Goal: Task Accomplishment & Management: Use online tool/utility

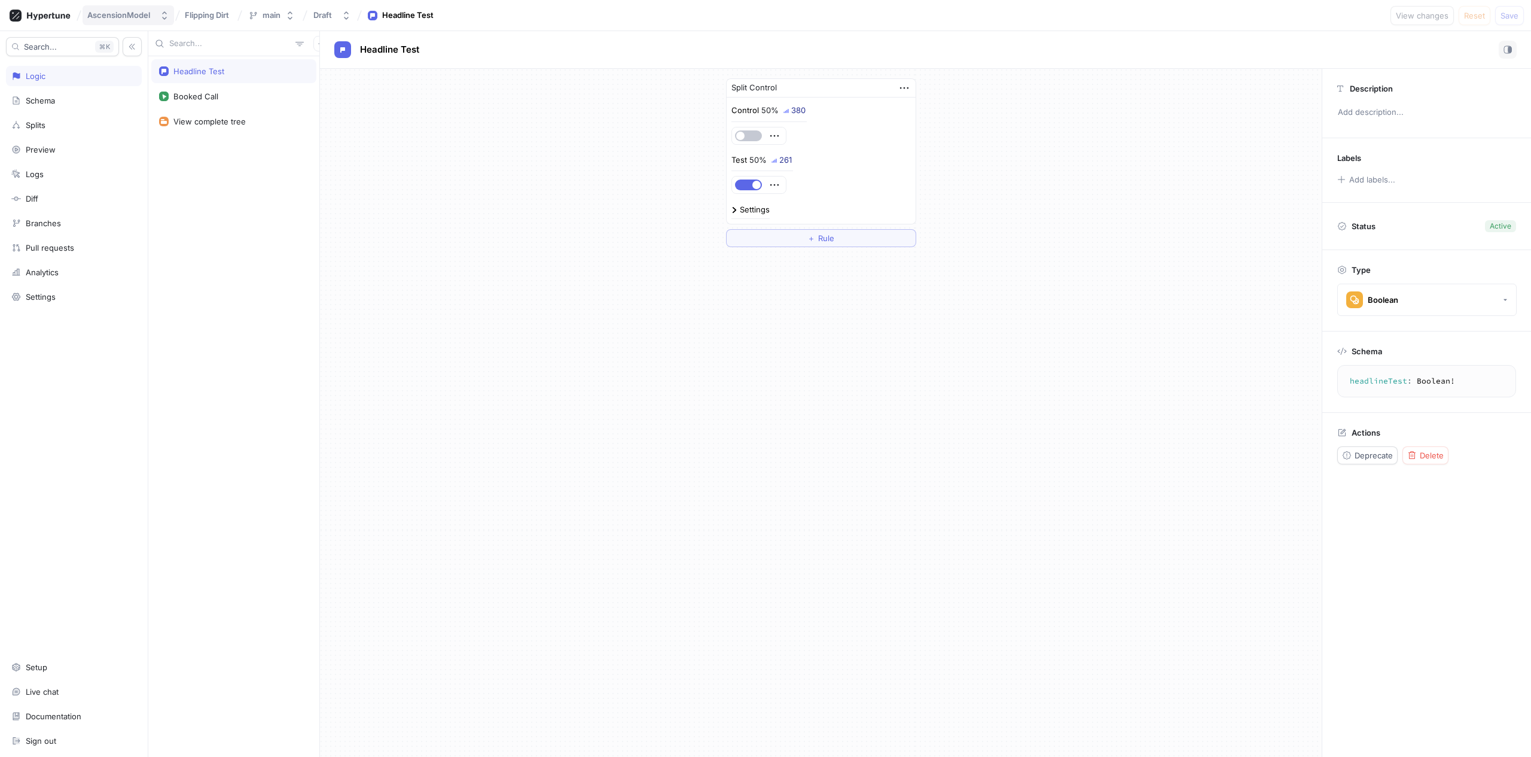
click at [155, 14] on button "AscensionModel" at bounding box center [129, 15] width 92 height 20
click at [199, 14] on span "Flipping Dirt" at bounding box center [207, 15] width 44 height 8
click at [21, 16] on rect at bounding box center [16, 16] width 12 height 12
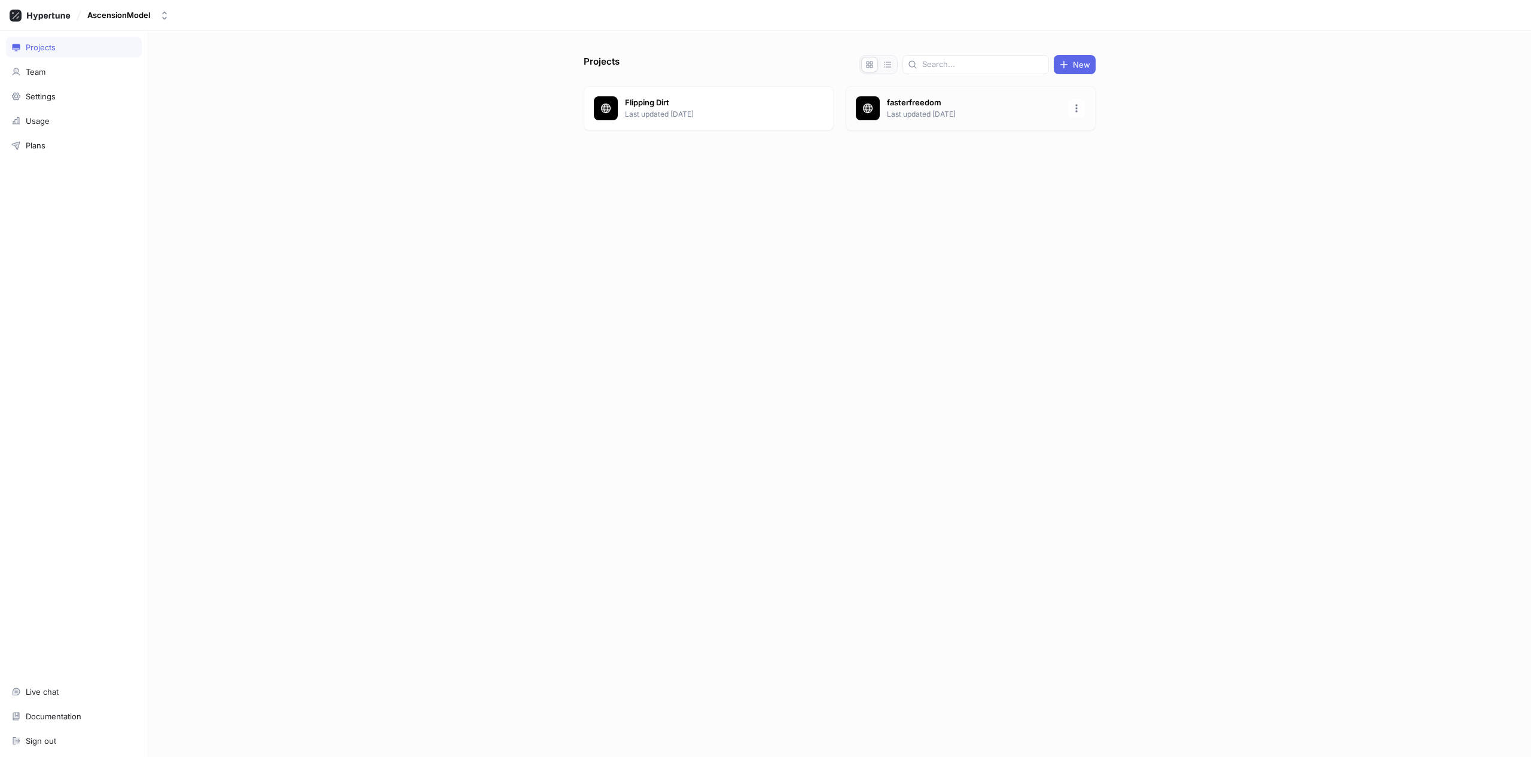
click at [928, 95] on div "fasterfreedom Last updated [DATE]" at bounding box center [971, 108] width 250 height 44
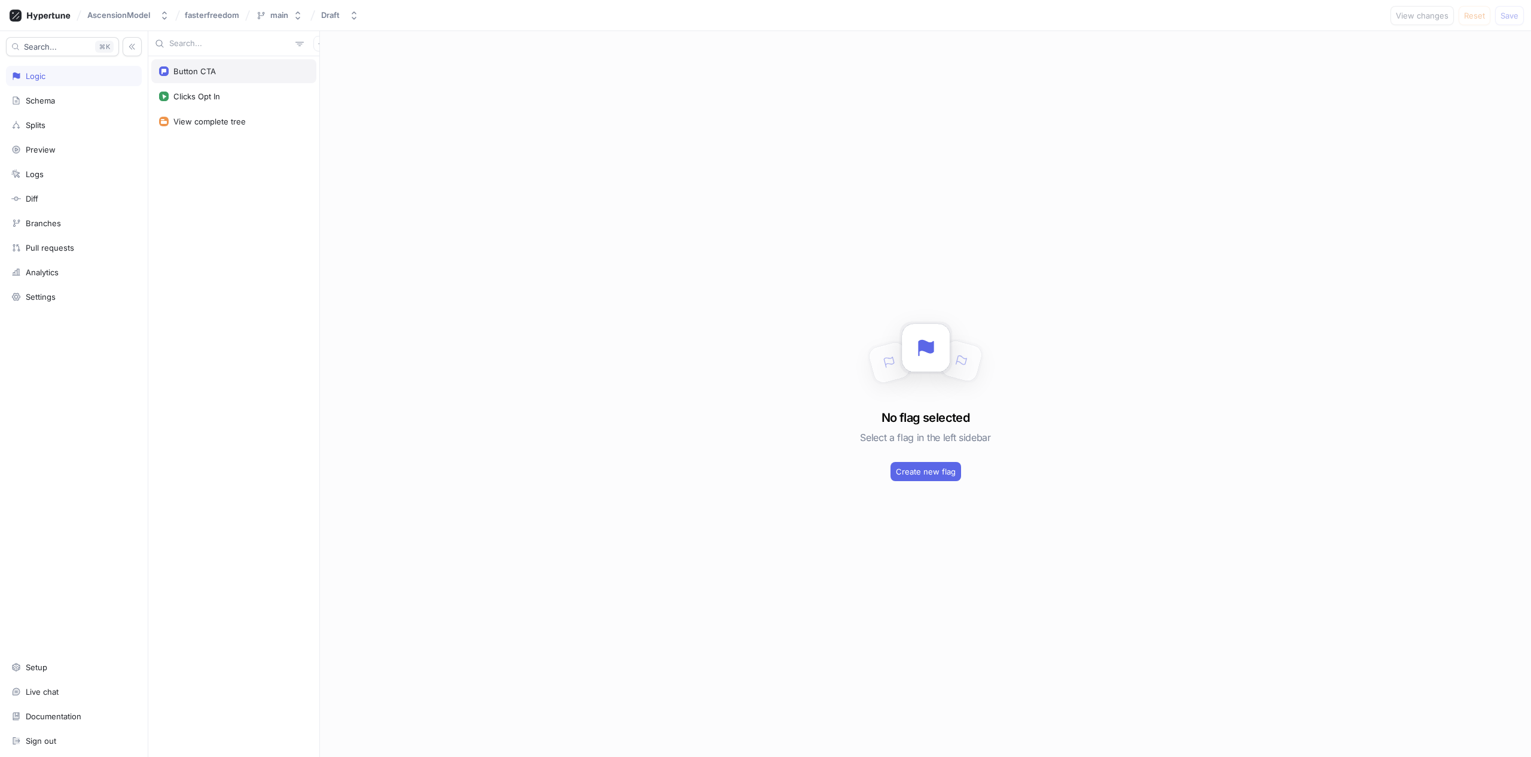
click at [232, 74] on div "Button CTA" at bounding box center [234, 71] width 150 height 10
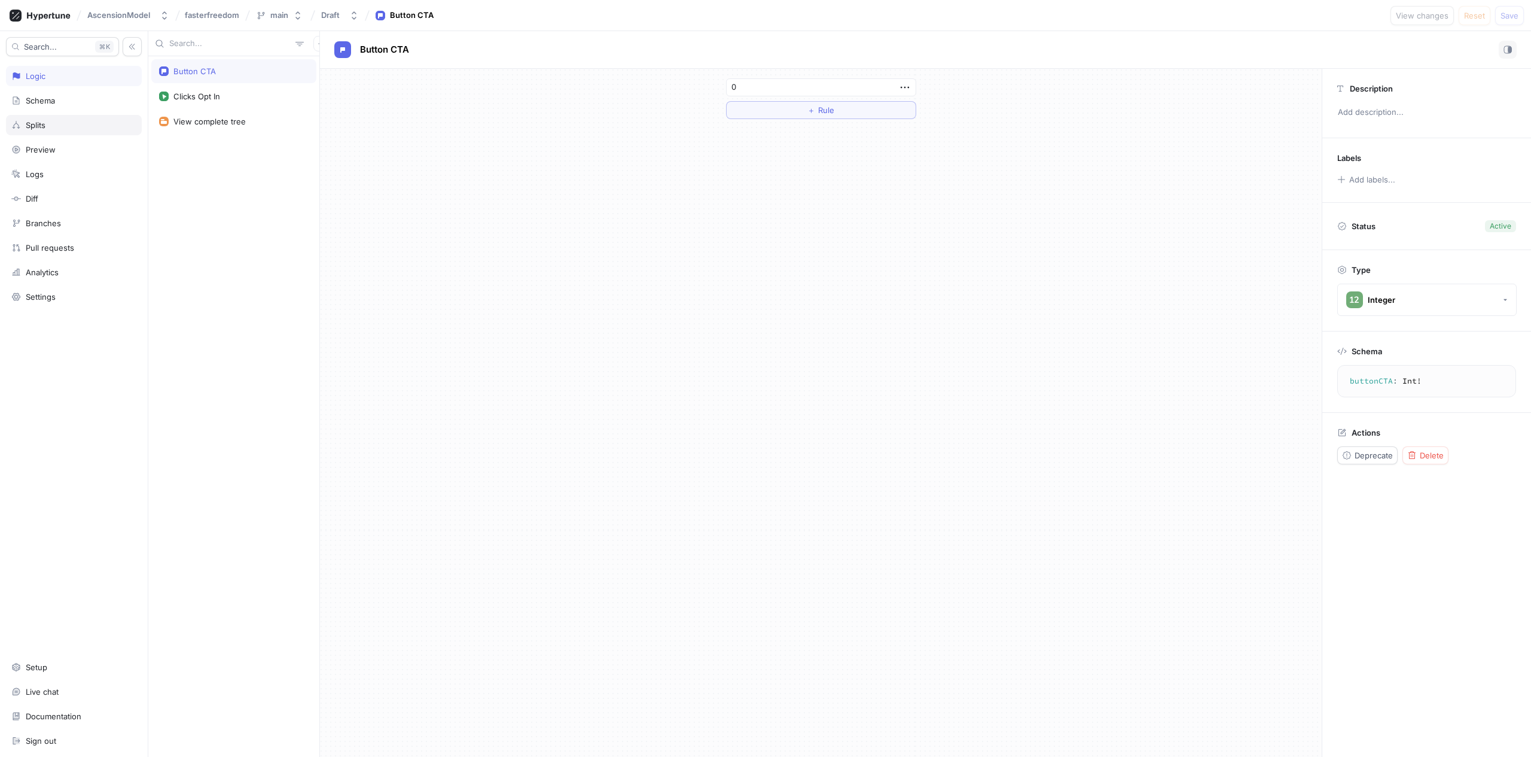
click at [80, 123] on div "Splits" at bounding box center [73, 125] width 125 height 10
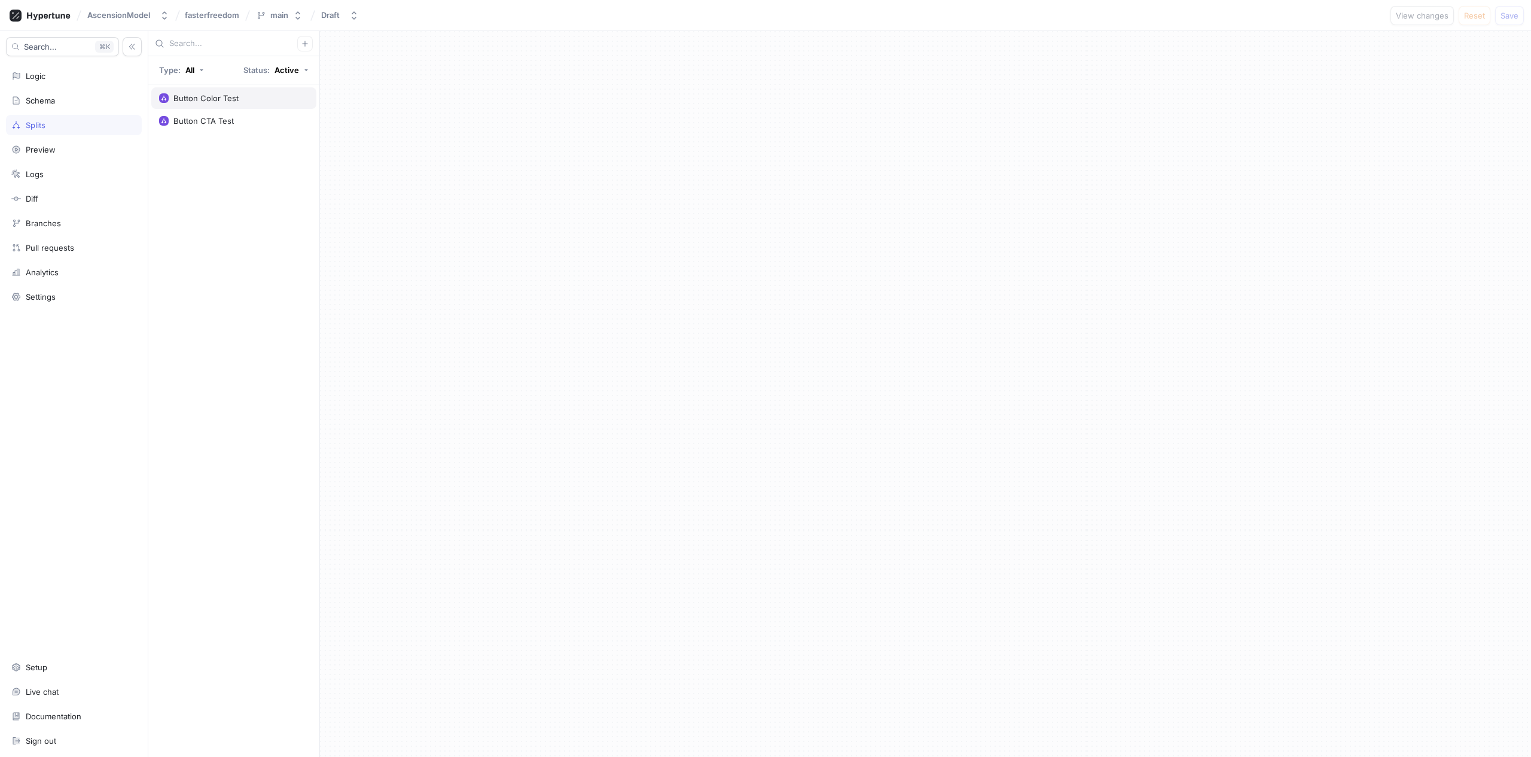
click at [208, 104] on div "Button Color Test" at bounding box center [233, 98] width 165 height 22
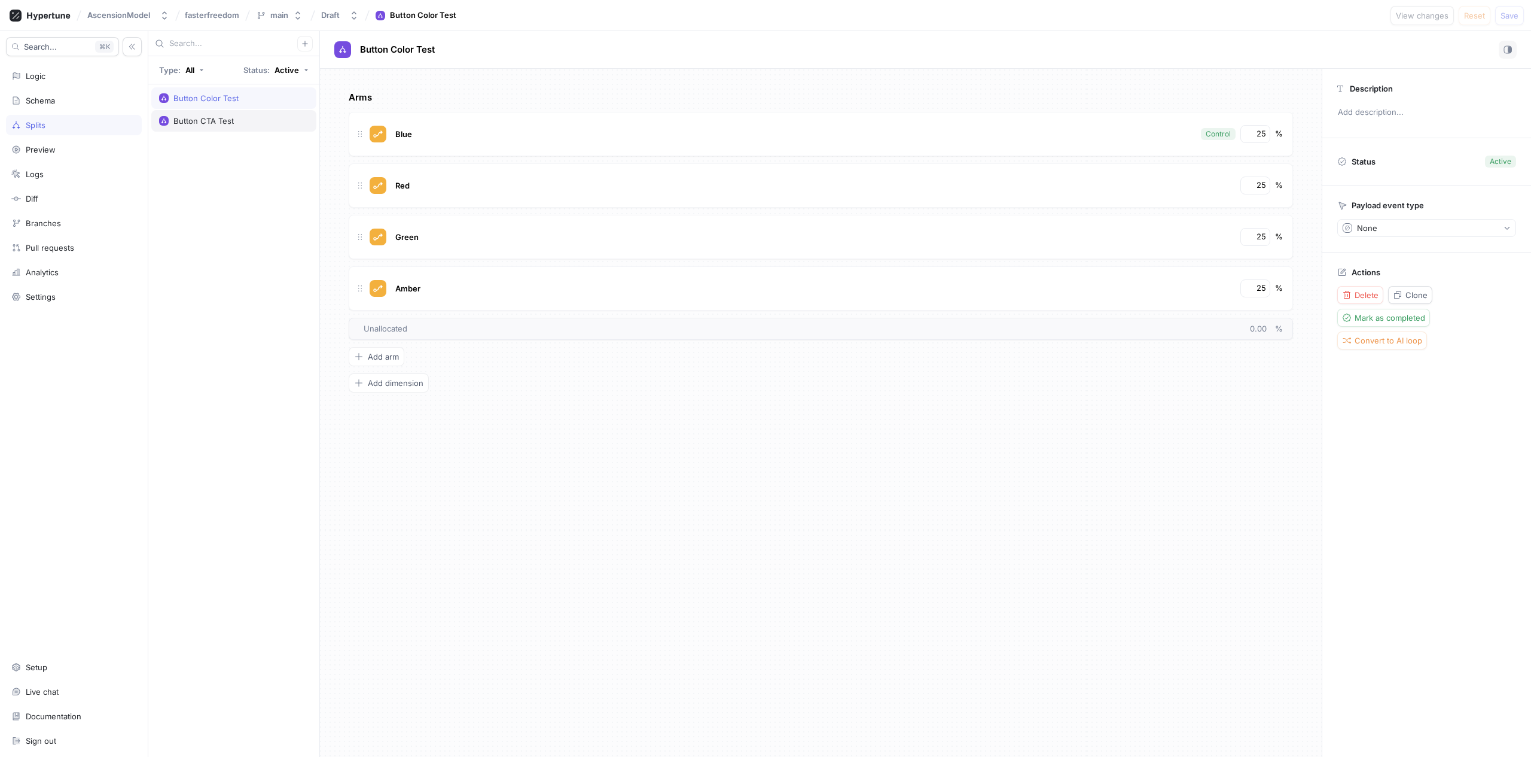
click at [205, 124] on div "Button CTA Test" at bounding box center [203, 121] width 60 height 10
click at [83, 96] on div "Schema" at bounding box center [73, 101] width 125 height 10
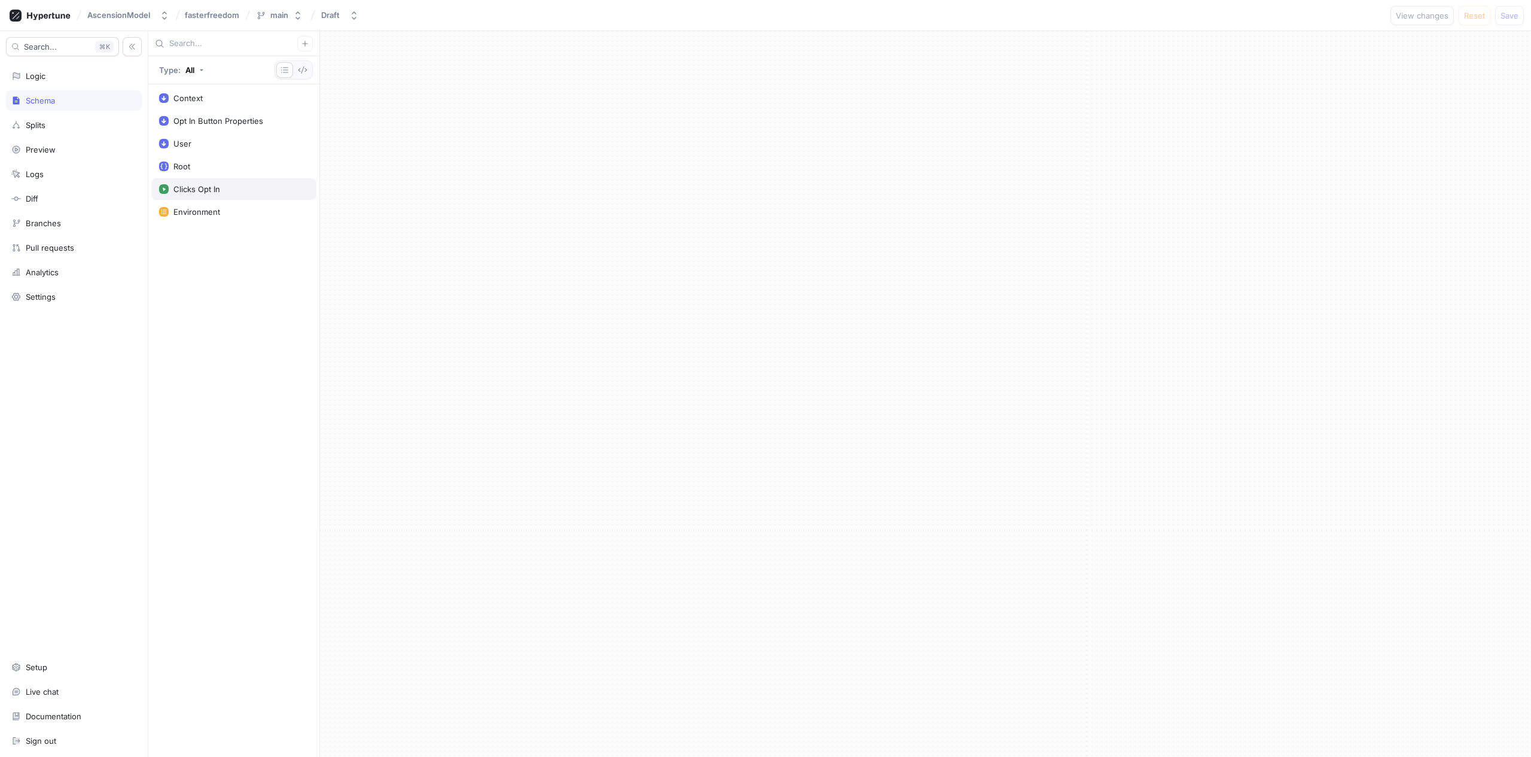
click at [214, 182] on div "Clicks Opt In" at bounding box center [233, 189] width 165 height 22
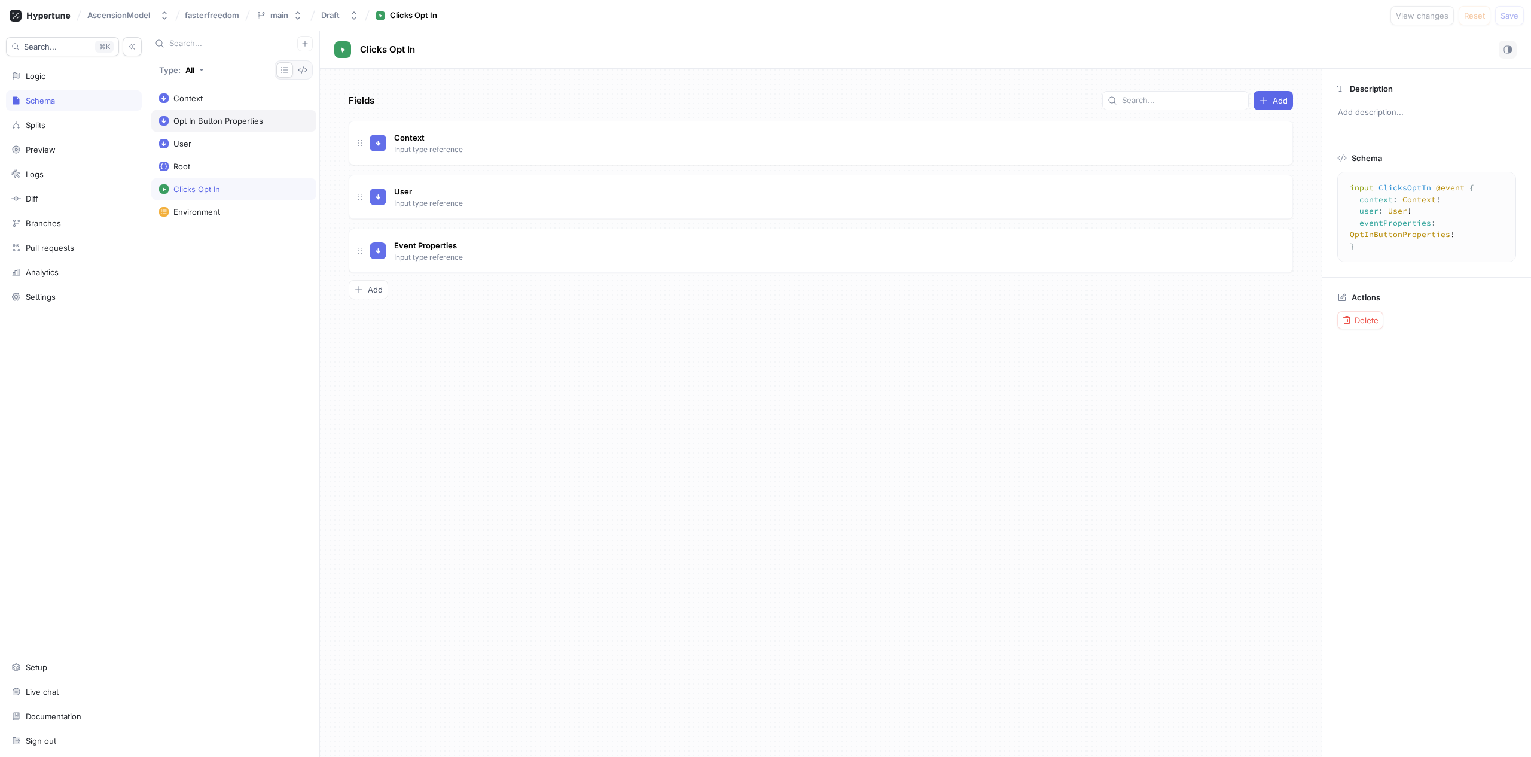
click at [209, 127] on div "Opt In Button Properties" at bounding box center [233, 121] width 165 height 22
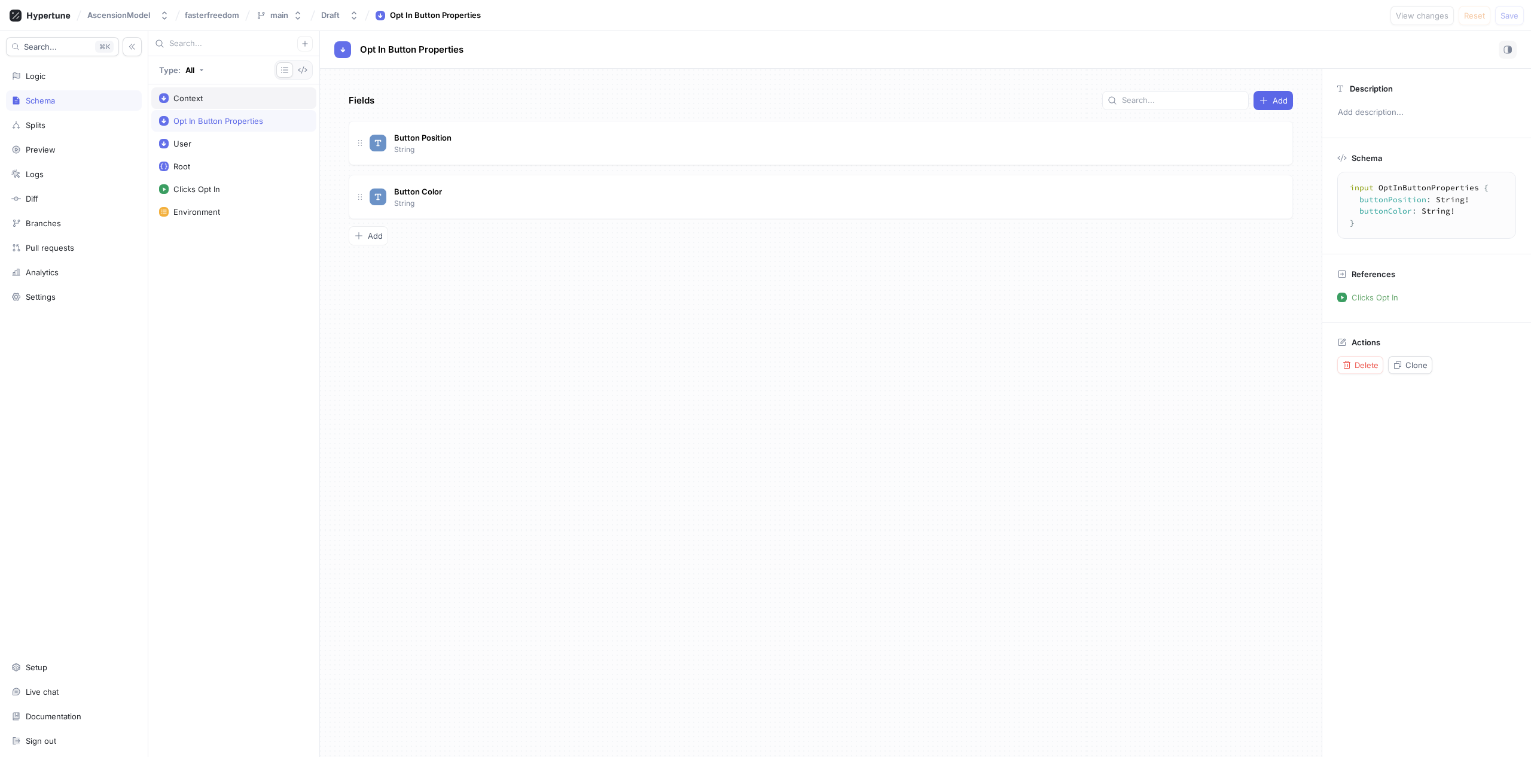
click at [205, 96] on div "Context" at bounding box center [234, 98] width 150 height 10
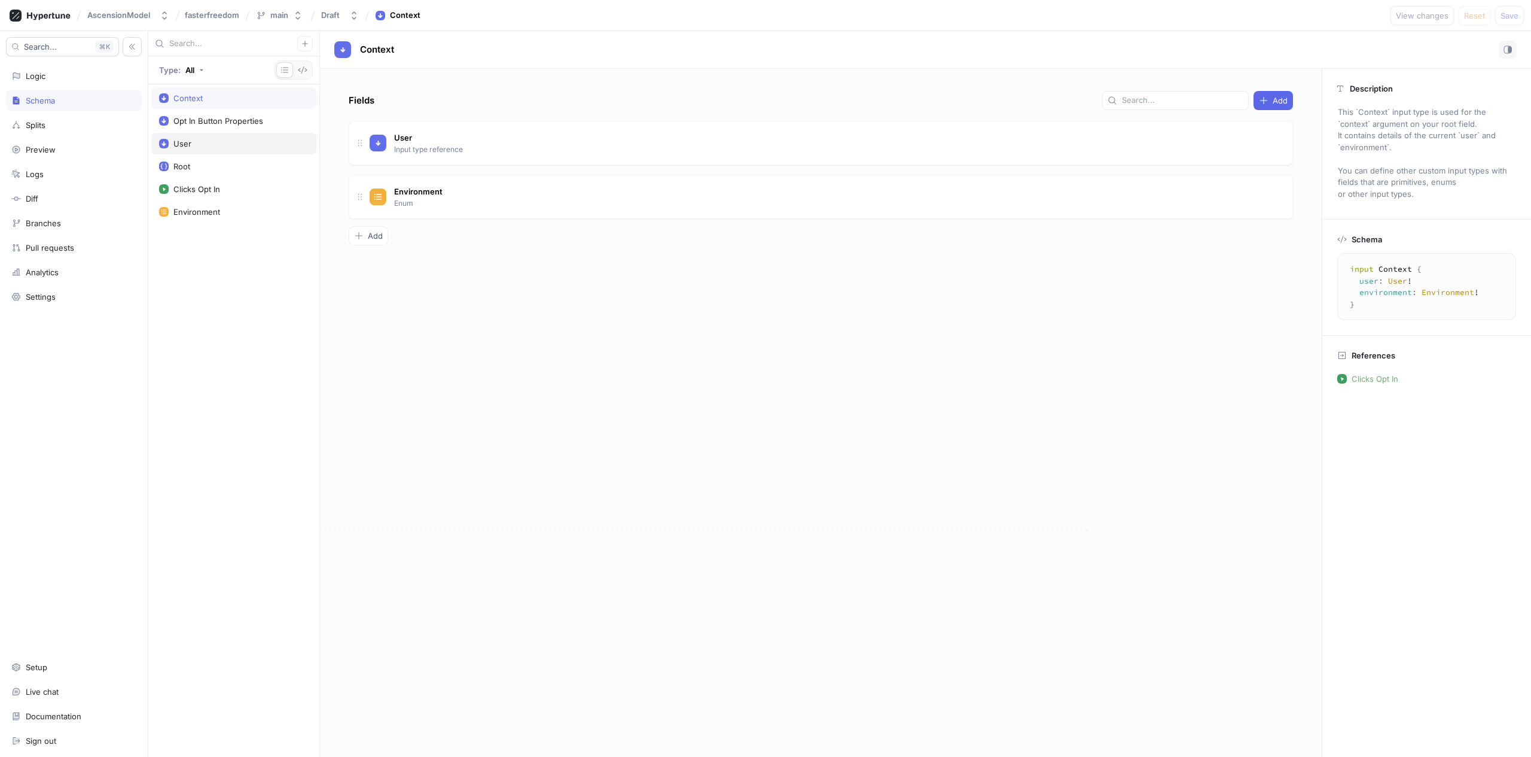
click at [195, 136] on div "User" at bounding box center [233, 144] width 165 height 22
type textarea "input User { id: String! name: String! email: String! }"
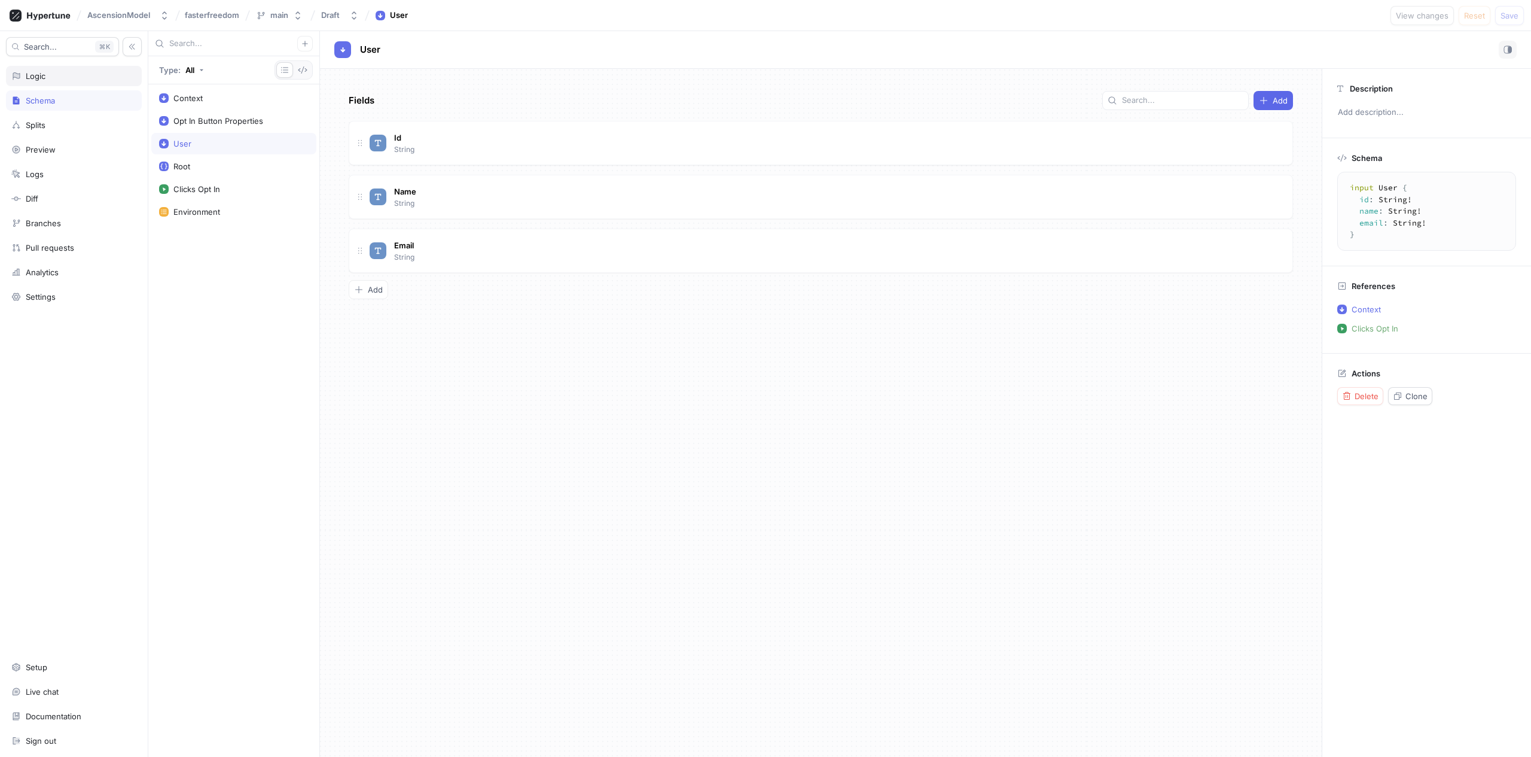
click at [74, 69] on div "Logic" at bounding box center [74, 76] width 136 height 20
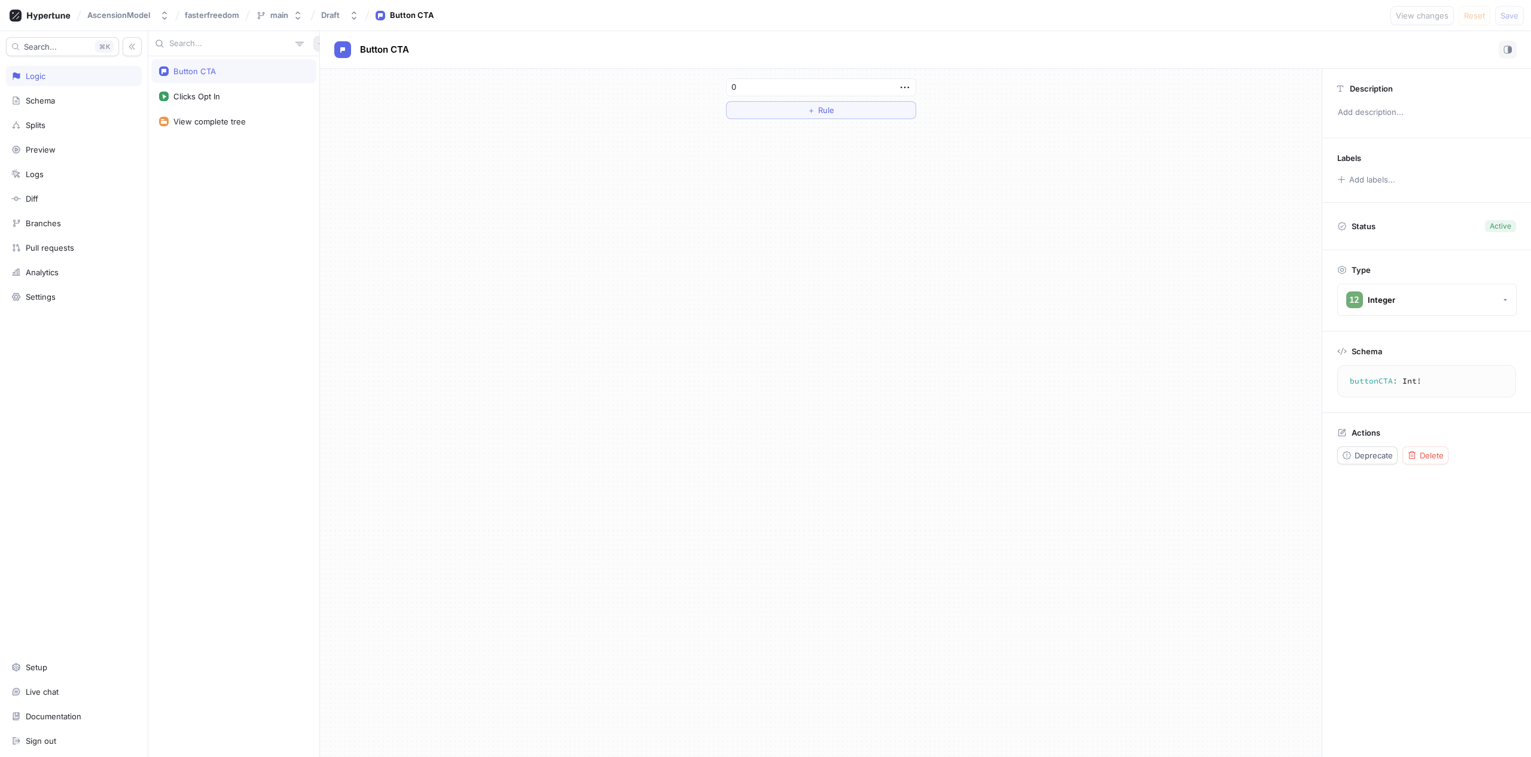
click at [318, 46] on icon "button" at bounding box center [321, 43] width 7 height 7
click at [338, 103] on div "Test" at bounding box center [335, 107] width 71 height 20
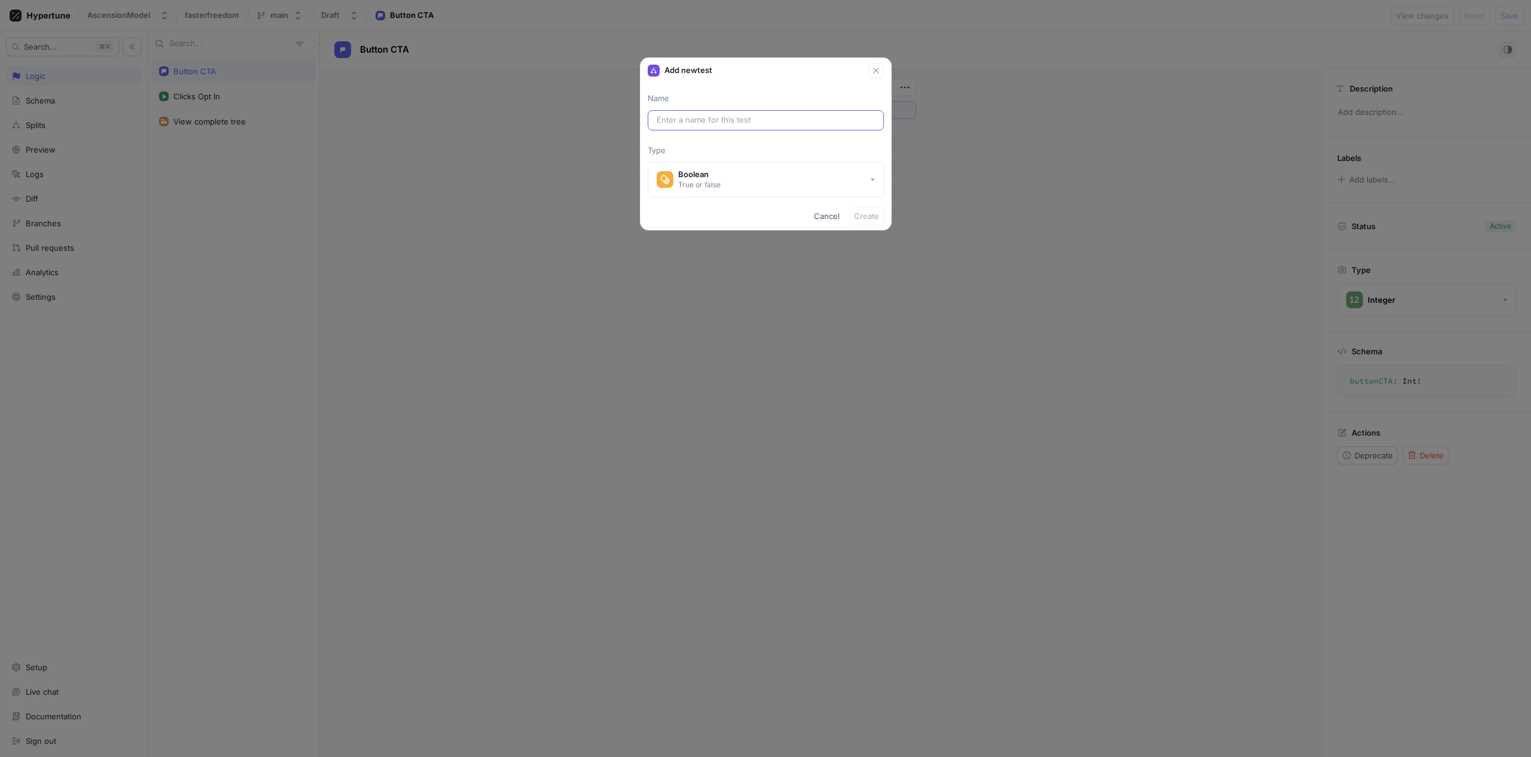
click at [746, 125] on input "text" at bounding box center [766, 120] width 218 height 12
click at [703, 173] on div "Boolean" at bounding box center [699, 174] width 42 height 10
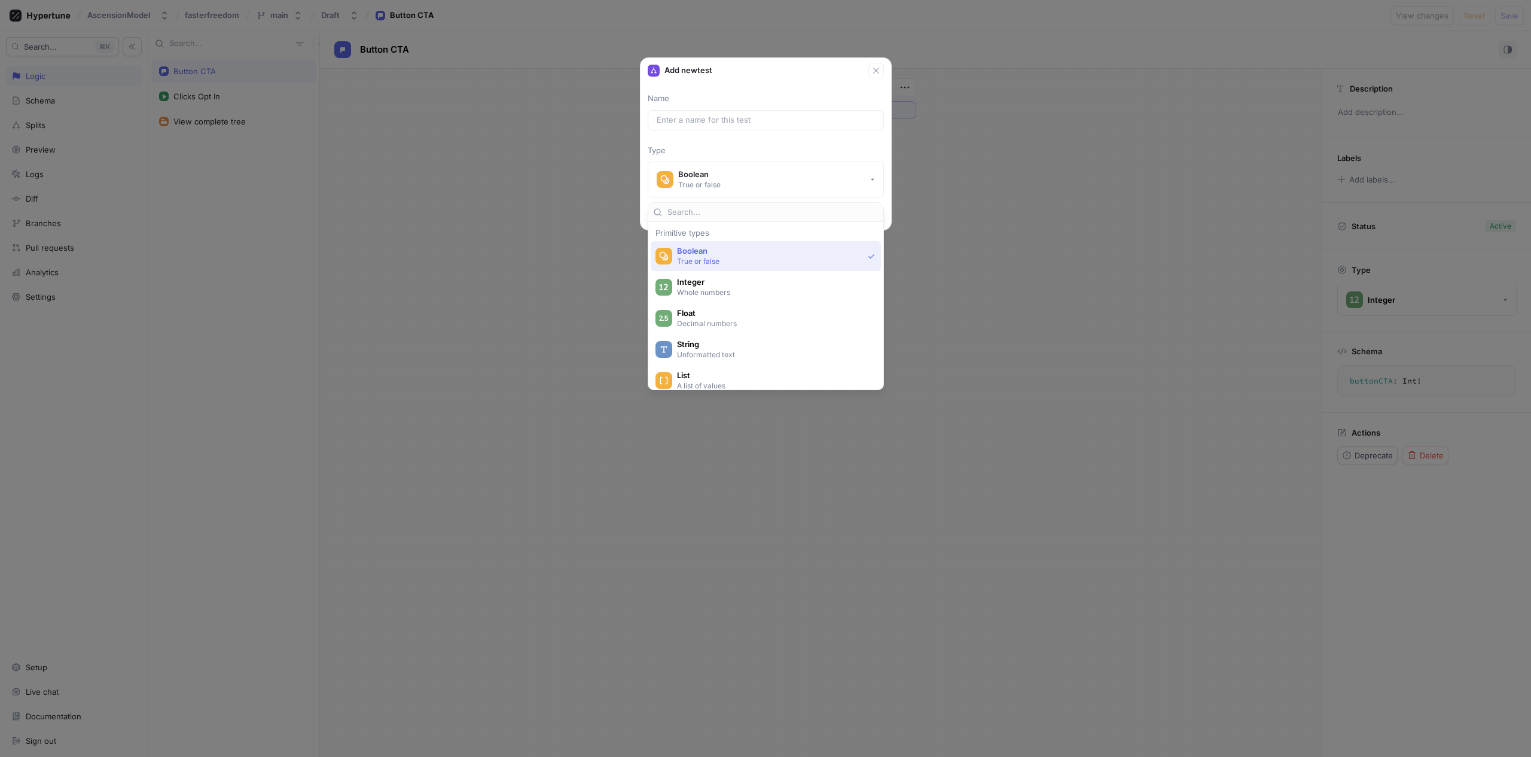
scroll to position [10, 0]
click at [736, 283] on p "Whole numbers" at bounding box center [772, 283] width 191 height 10
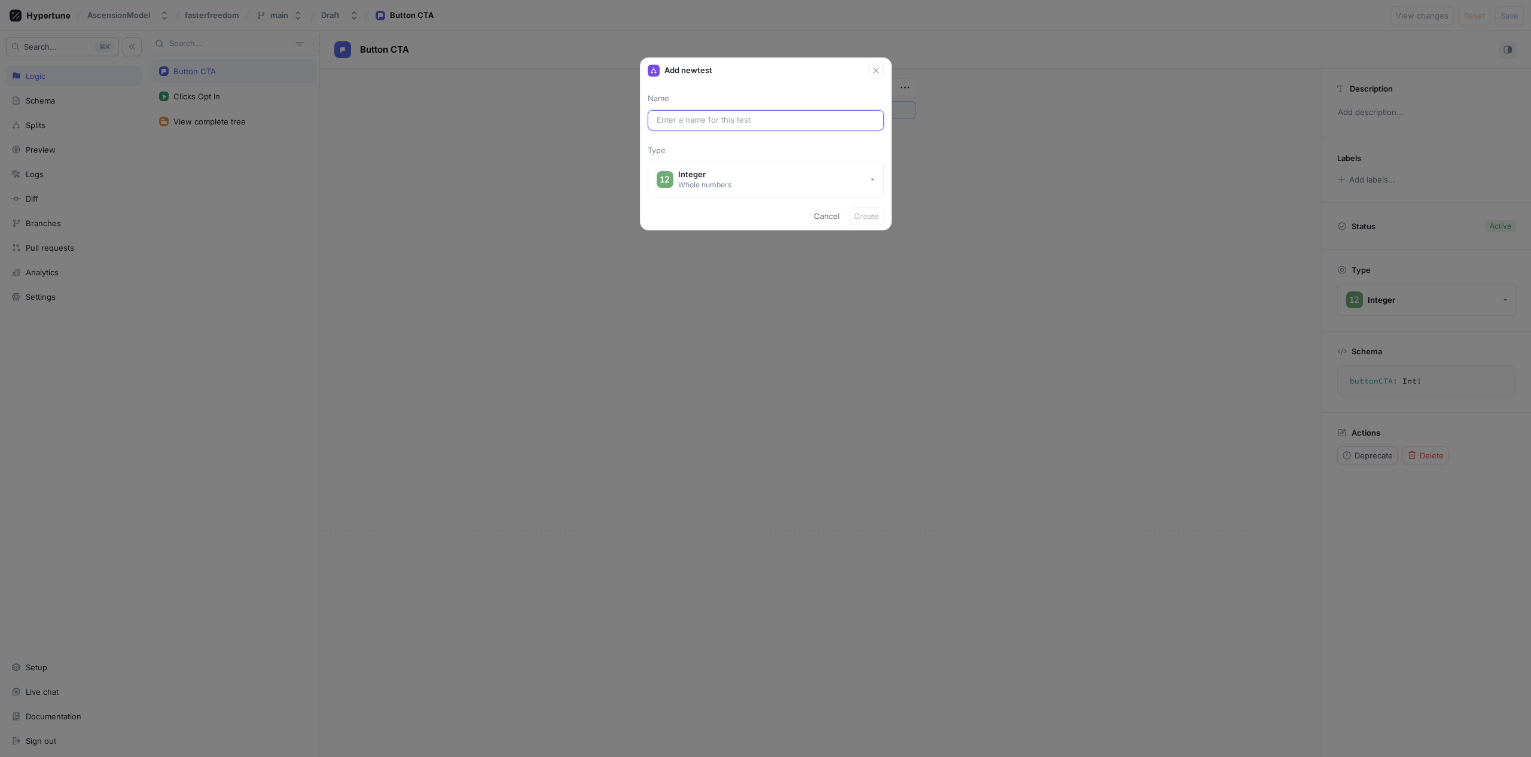
click at [727, 121] on input "text" at bounding box center [766, 120] width 218 height 12
type input "Bu"
type input "bu"
type input "But"
type input "but"
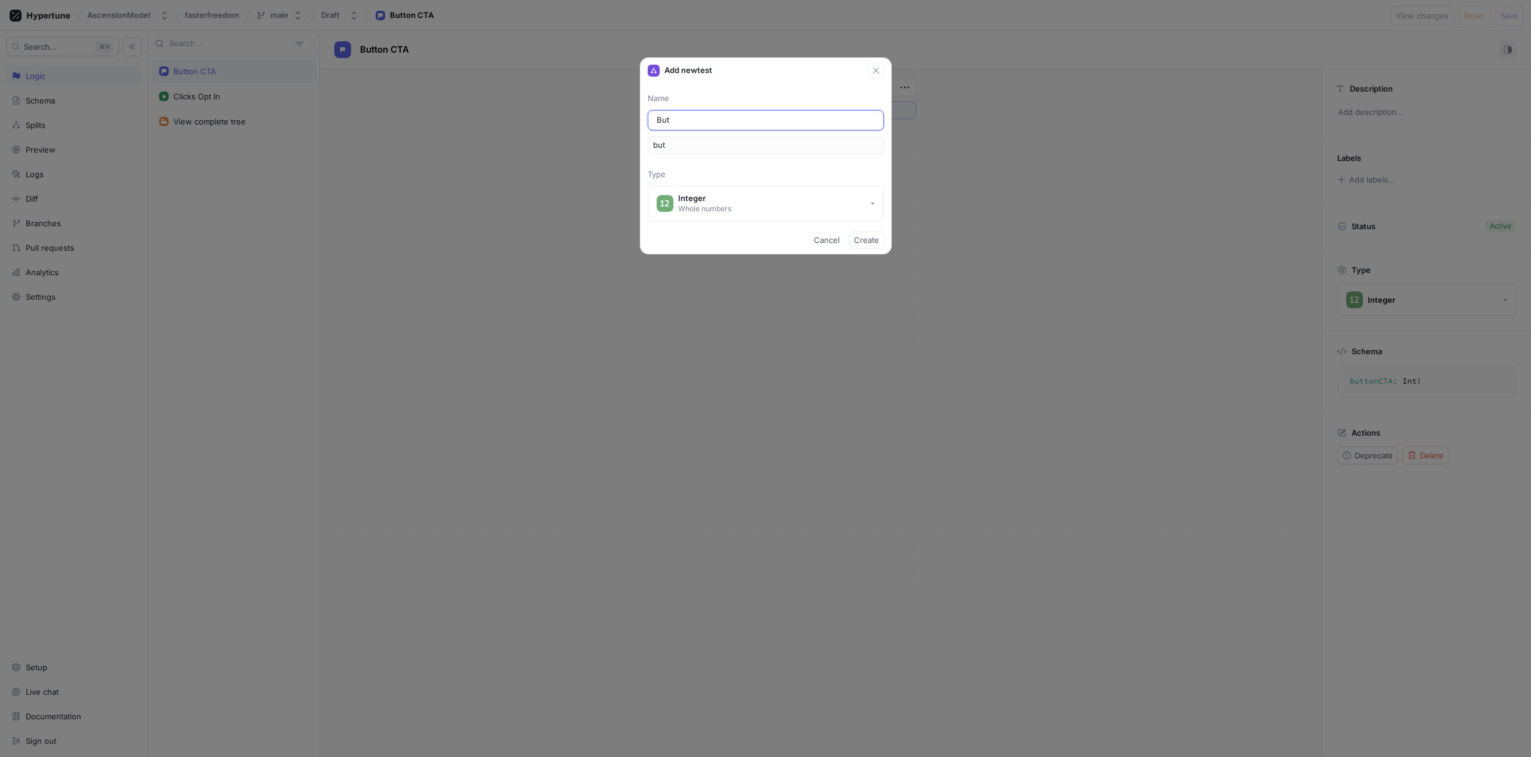
type input "Butt"
type input "butt"
type input "Butto"
type input "butto"
type input "Button"
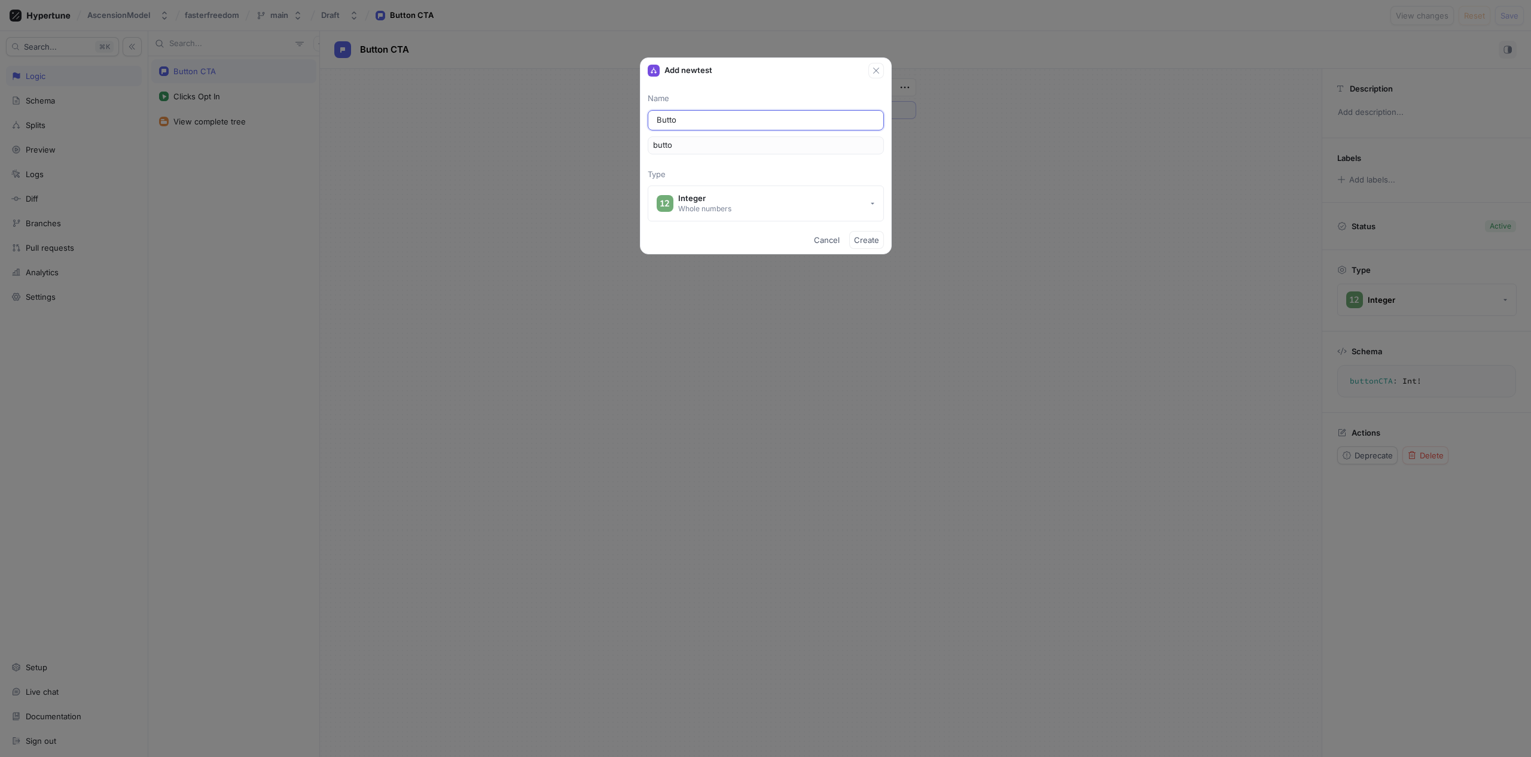
type input "button"
type input "Button C"
type input "buttonC"
type input "Button CT"
type input "buttonCT"
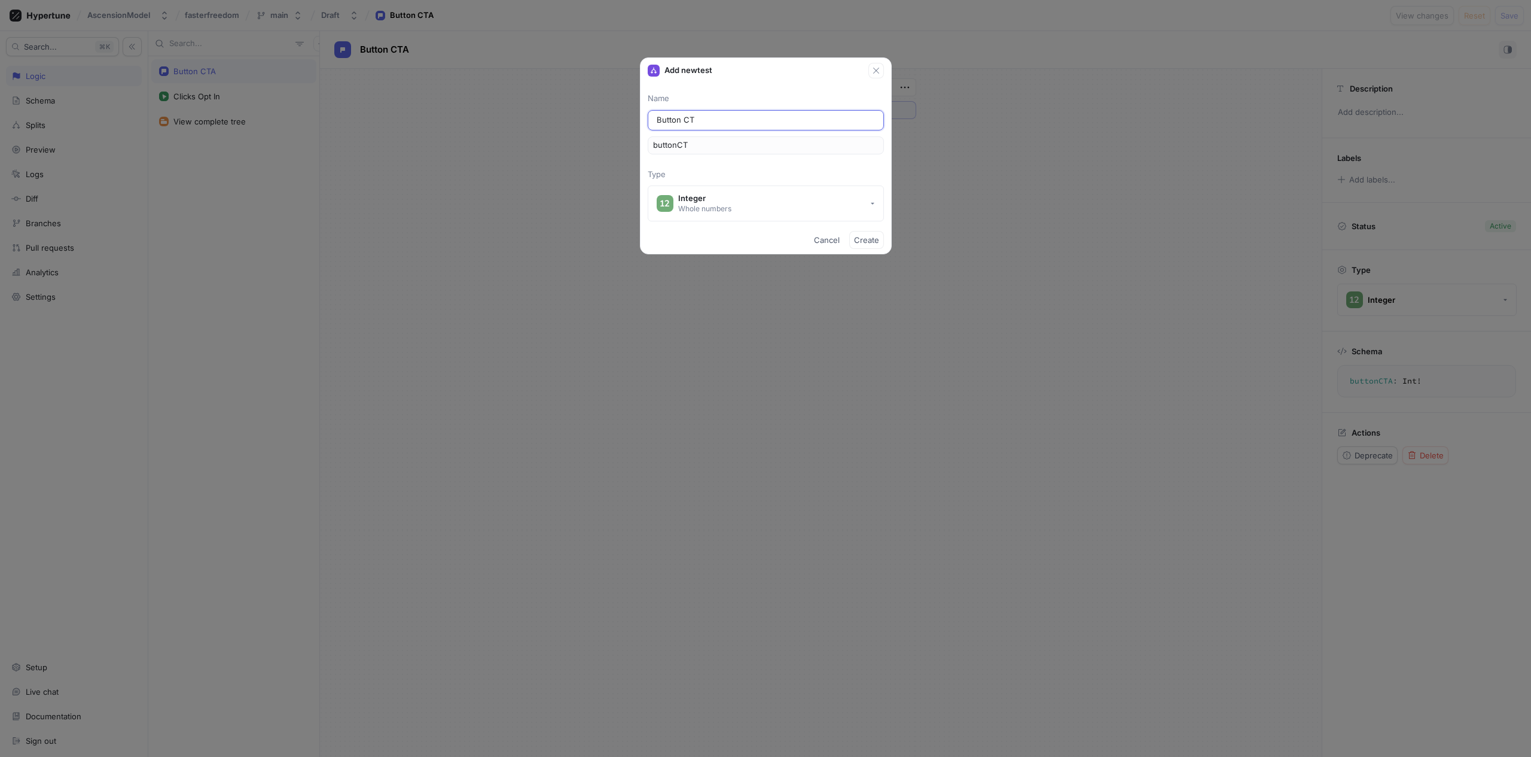
type input "Button CTA"
type input "buttonCTA"
type input "Button CTA"
click at [829, 241] on span "Cancel" at bounding box center [827, 239] width 26 height 7
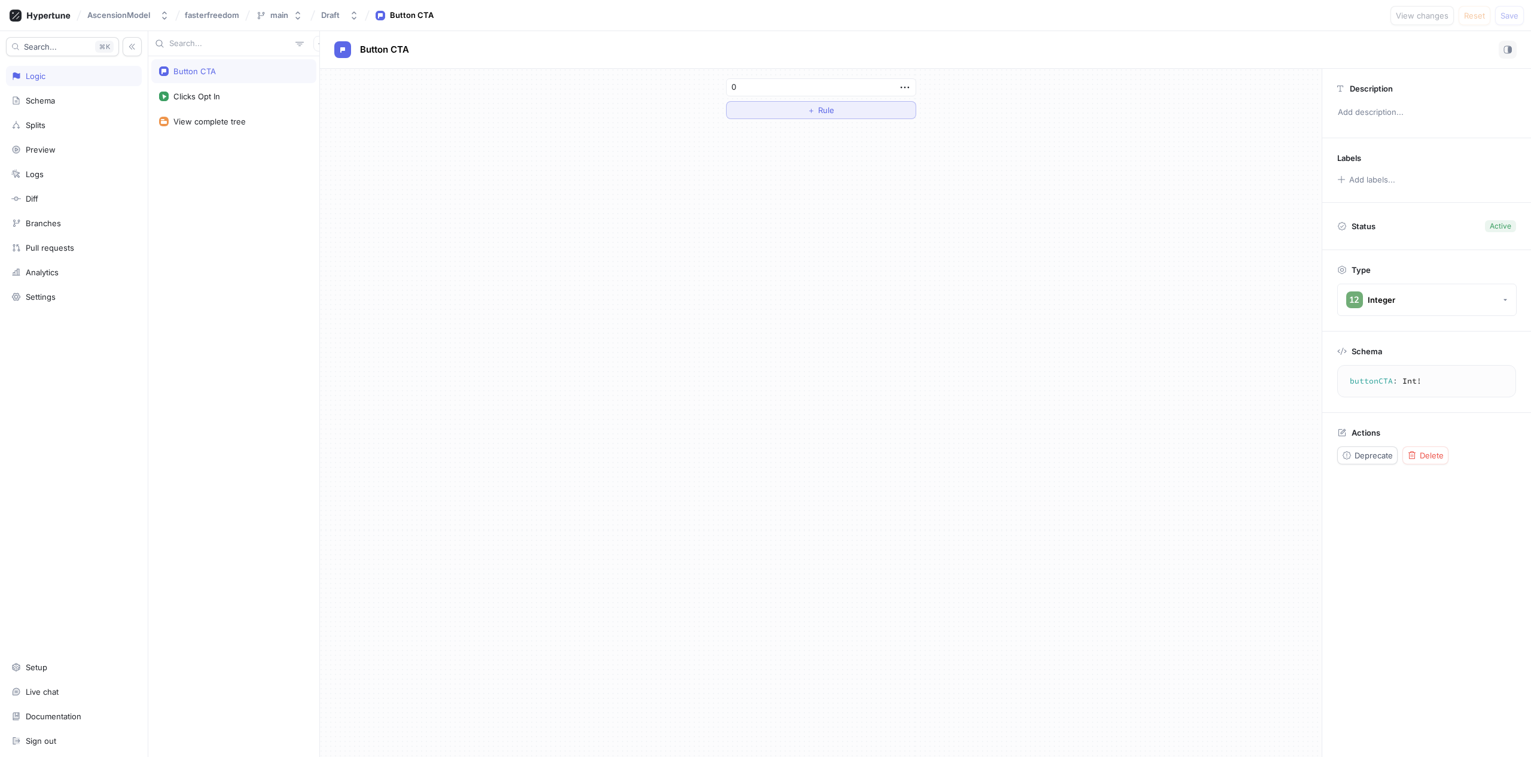
click at [817, 105] on button "＋ Rule" at bounding box center [821, 110] width 190 height 18
click at [902, 89] on icon "button" at bounding box center [903, 87] width 5 height 6
click at [901, 89] on icon "button" at bounding box center [904, 87] width 13 height 13
click at [809, 115] on div "0 ＋ Rule" at bounding box center [821, 98] width 190 height 41
click at [808, 114] on span "＋" at bounding box center [811, 109] width 8 height 7
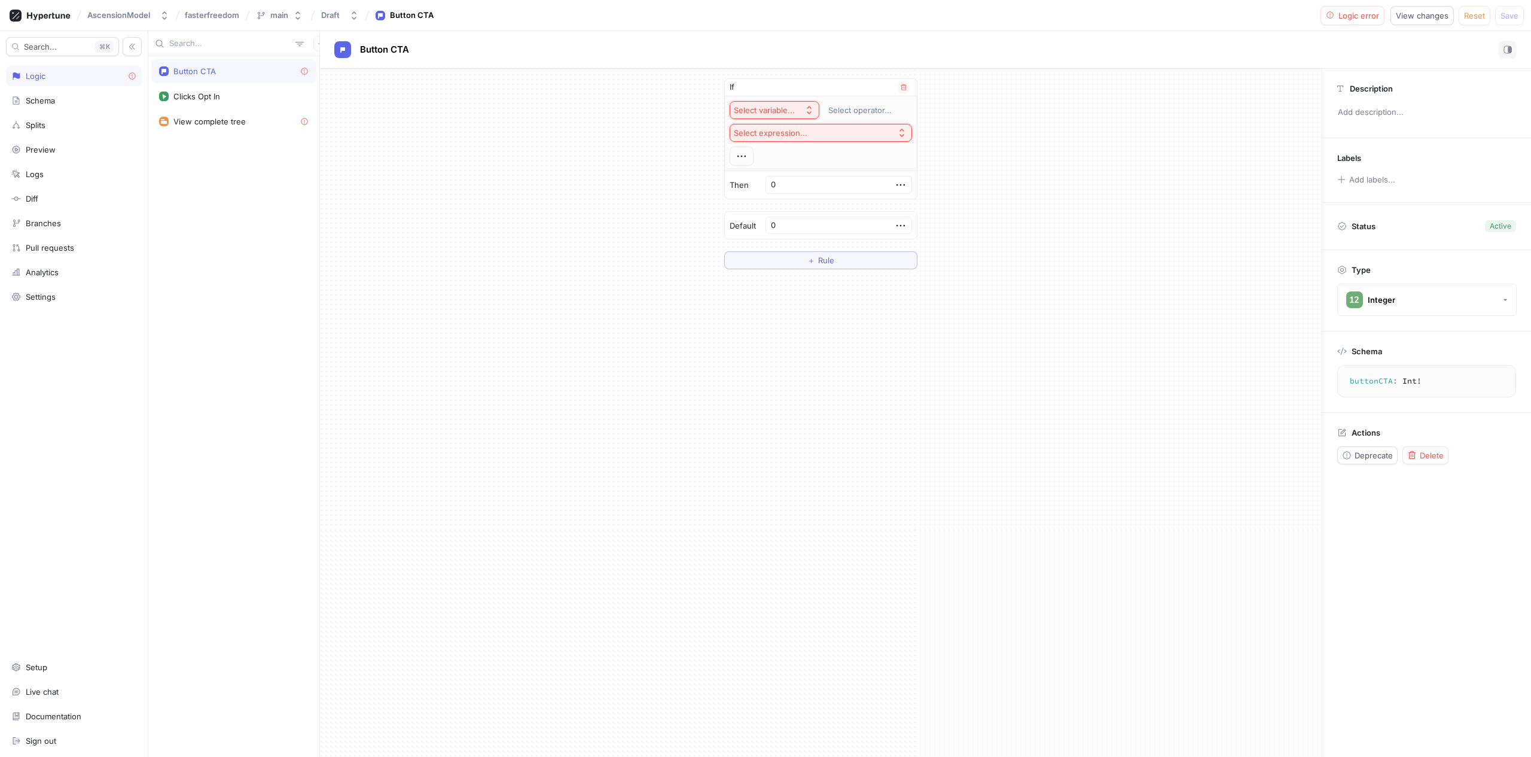
click at [777, 115] on div "Select variable..." at bounding box center [764, 110] width 61 height 10
drag, startPoint x: 967, startPoint y: 362, endPoint x: 952, endPoint y: 333, distance: 32.6
click at [967, 360] on div "If Select variable... Select operator... Select expression... Then 0 Default 0 …" at bounding box center [821, 413] width 1002 height 688
click at [904, 80] on div "If" at bounding box center [821, 87] width 192 height 17
click at [902, 86] on icon "button" at bounding box center [903, 87] width 7 height 7
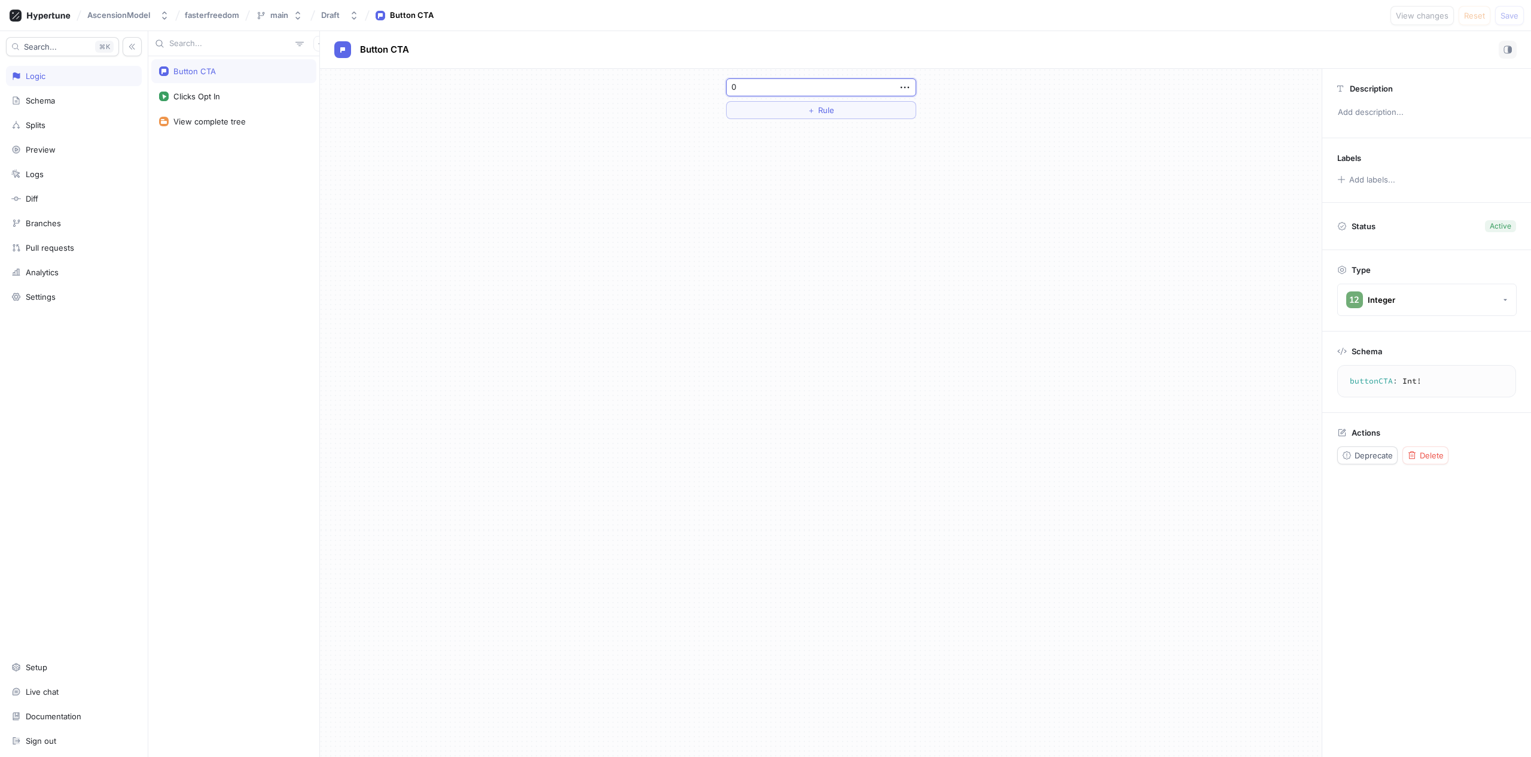
click at [761, 83] on input "0" at bounding box center [821, 87] width 190 height 18
click at [766, 103] on button "＋ Rule" at bounding box center [821, 110] width 190 height 18
click at [754, 102] on button "Select variable..." at bounding box center [775, 110] width 90 height 18
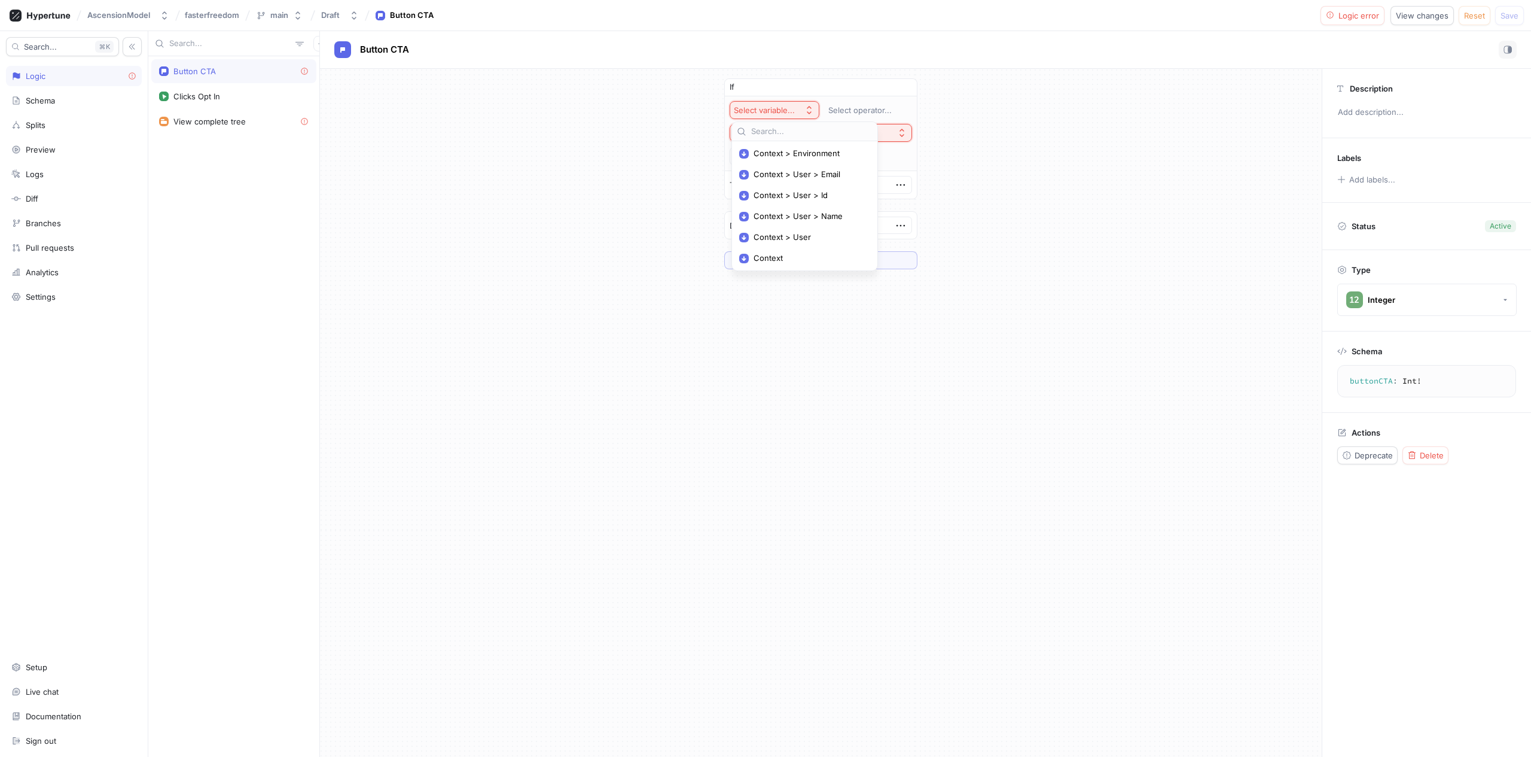
click at [225, 75] on div "Button CTA" at bounding box center [234, 71] width 150 height 10
click at [1438, 461] on button "Delete" at bounding box center [1426, 455] width 46 height 18
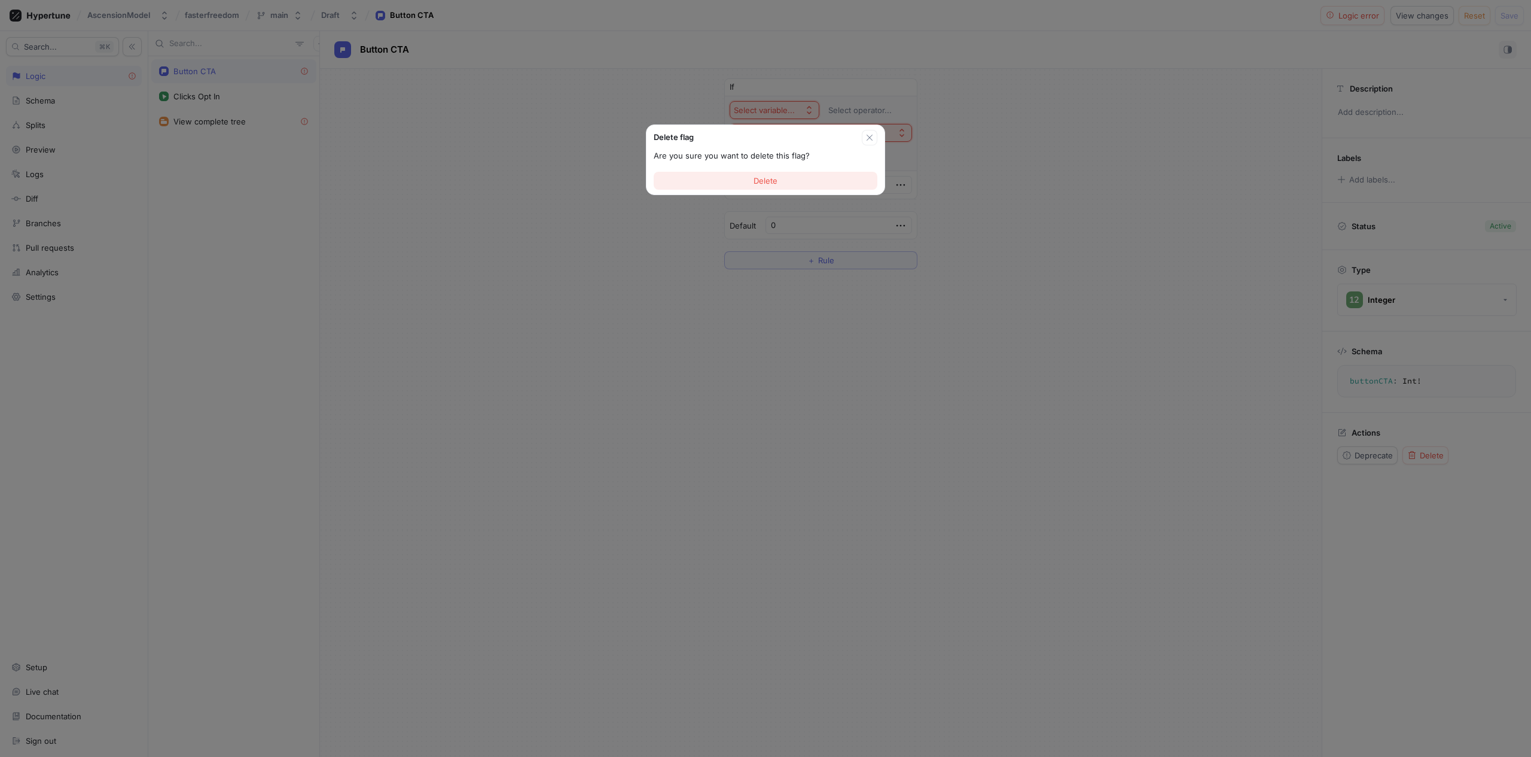
click at [828, 184] on button "Delete" at bounding box center [766, 181] width 224 height 18
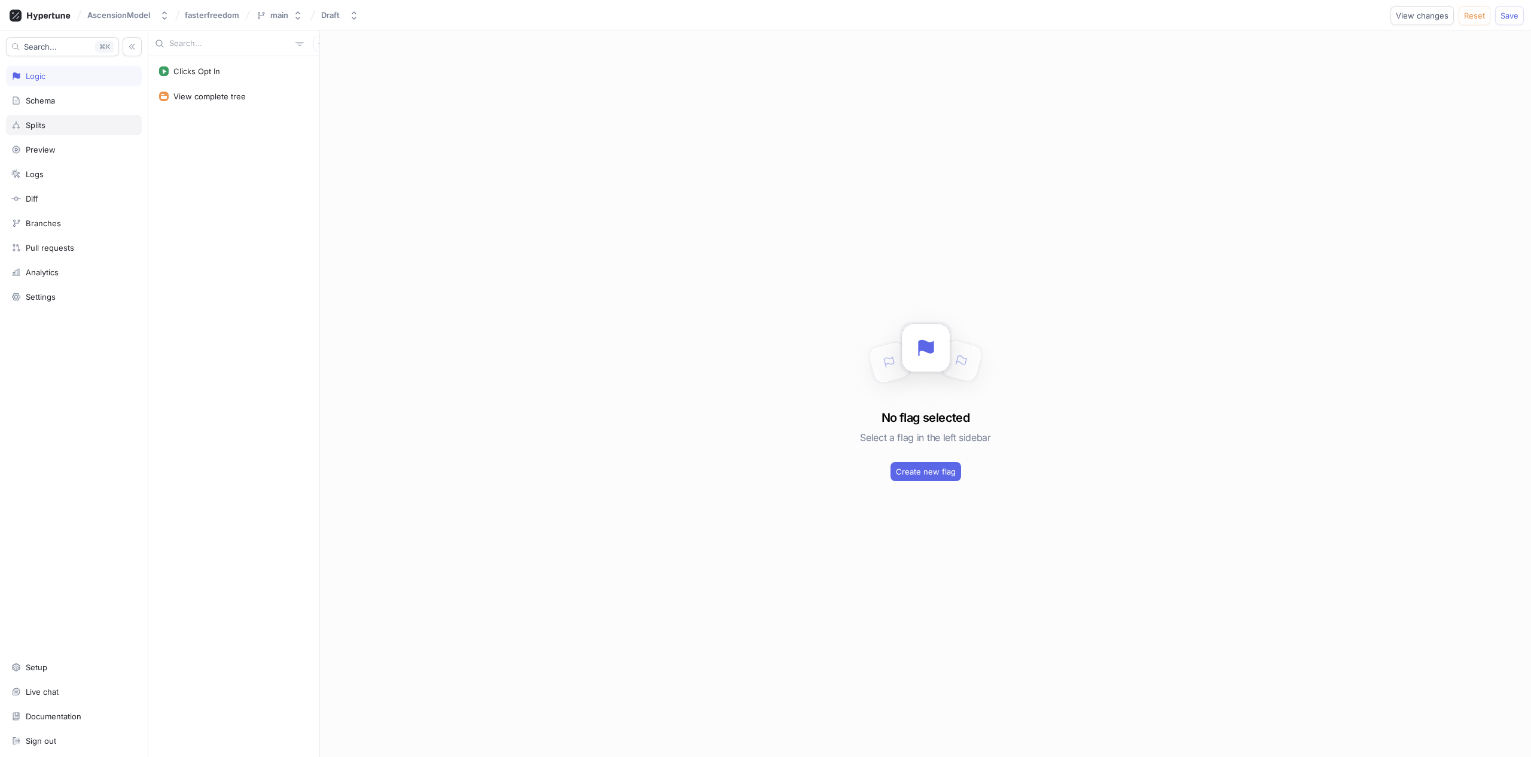
click at [71, 130] on div "Splits" at bounding box center [74, 125] width 136 height 20
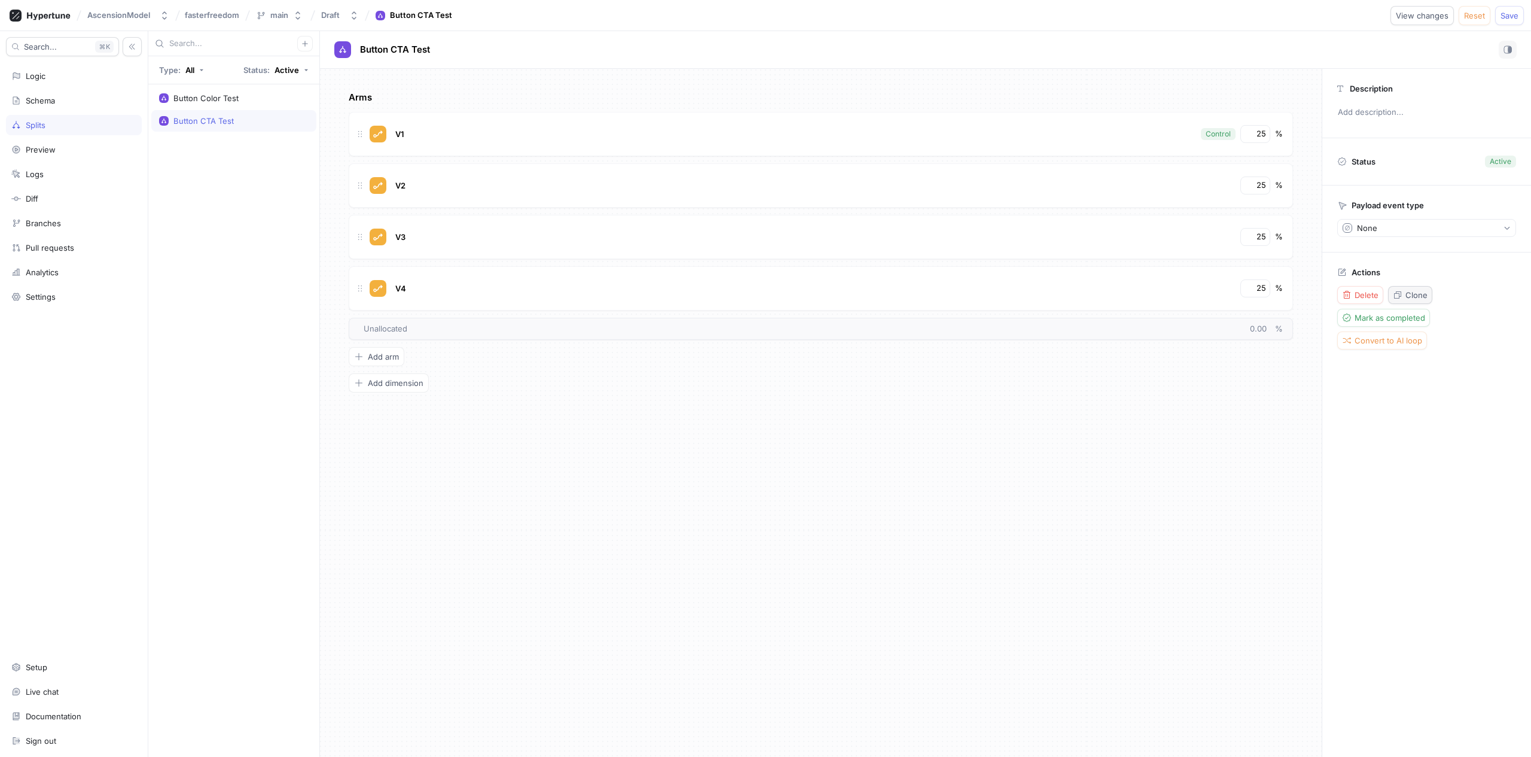
click at [1413, 298] on span "Clone" at bounding box center [1417, 294] width 22 height 7
click at [1365, 300] on button "Delete" at bounding box center [1360, 295] width 46 height 18
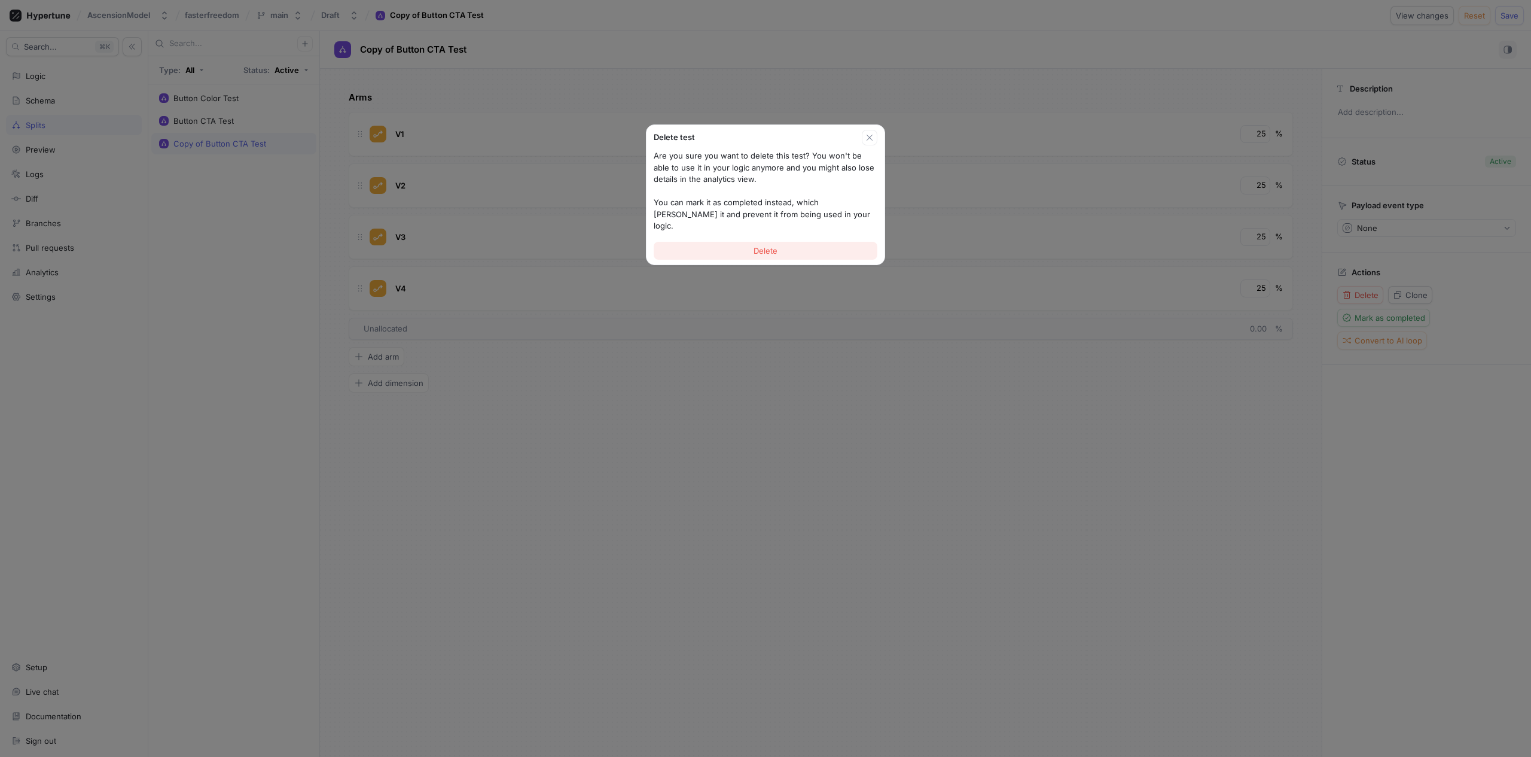
click at [763, 242] on button "Delete" at bounding box center [766, 251] width 224 height 18
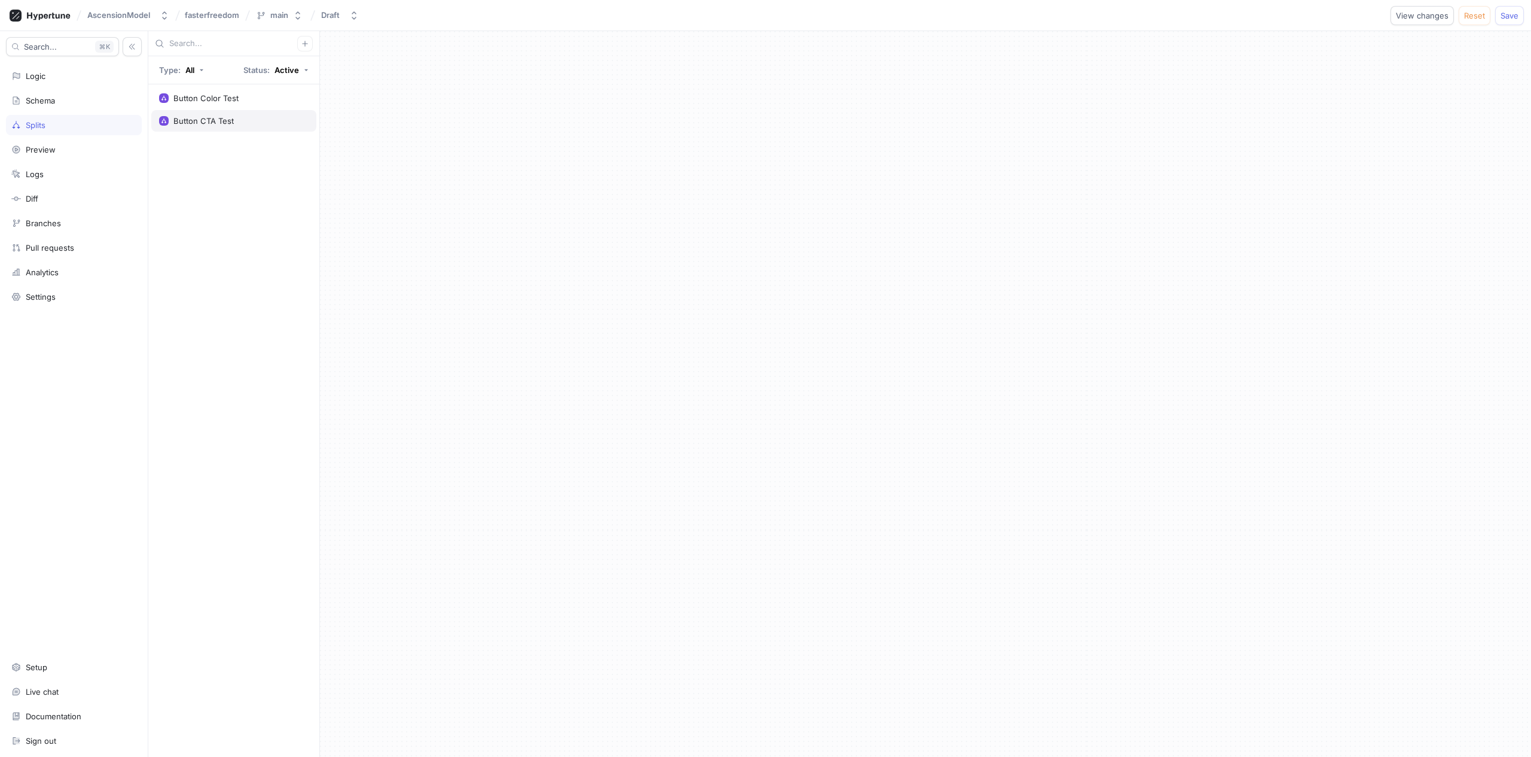
click at [251, 118] on div "Button CTA Test" at bounding box center [234, 121] width 150 height 10
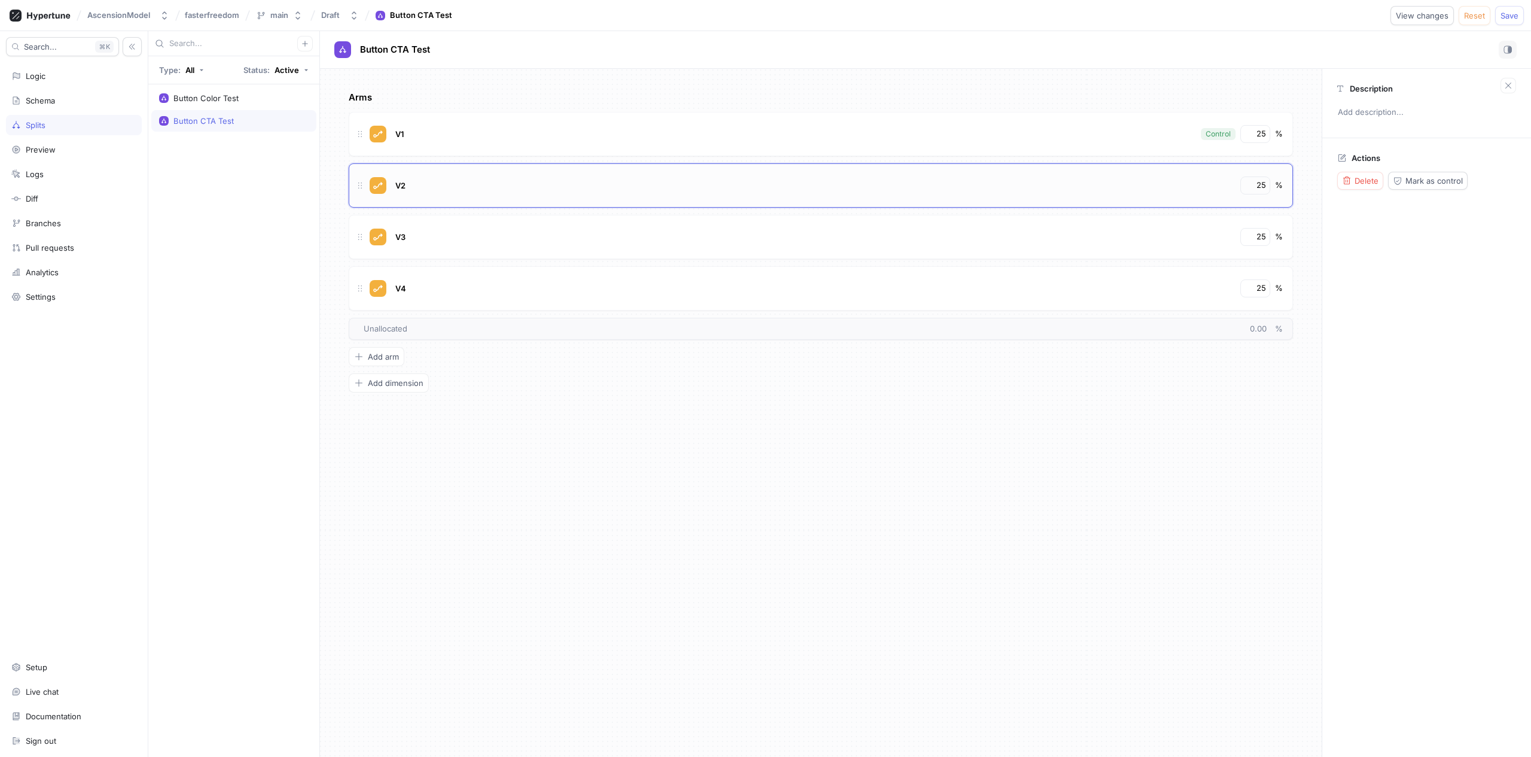
click at [457, 176] on div "V2" at bounding box center [813, 185] width 842 height 18
click at [453, 135] on div "V1" at bounding box center [793, 134] width 803 height 18
click at [59, 83] on div "Logic" at bounding box center [74, 76] width 136 height 20
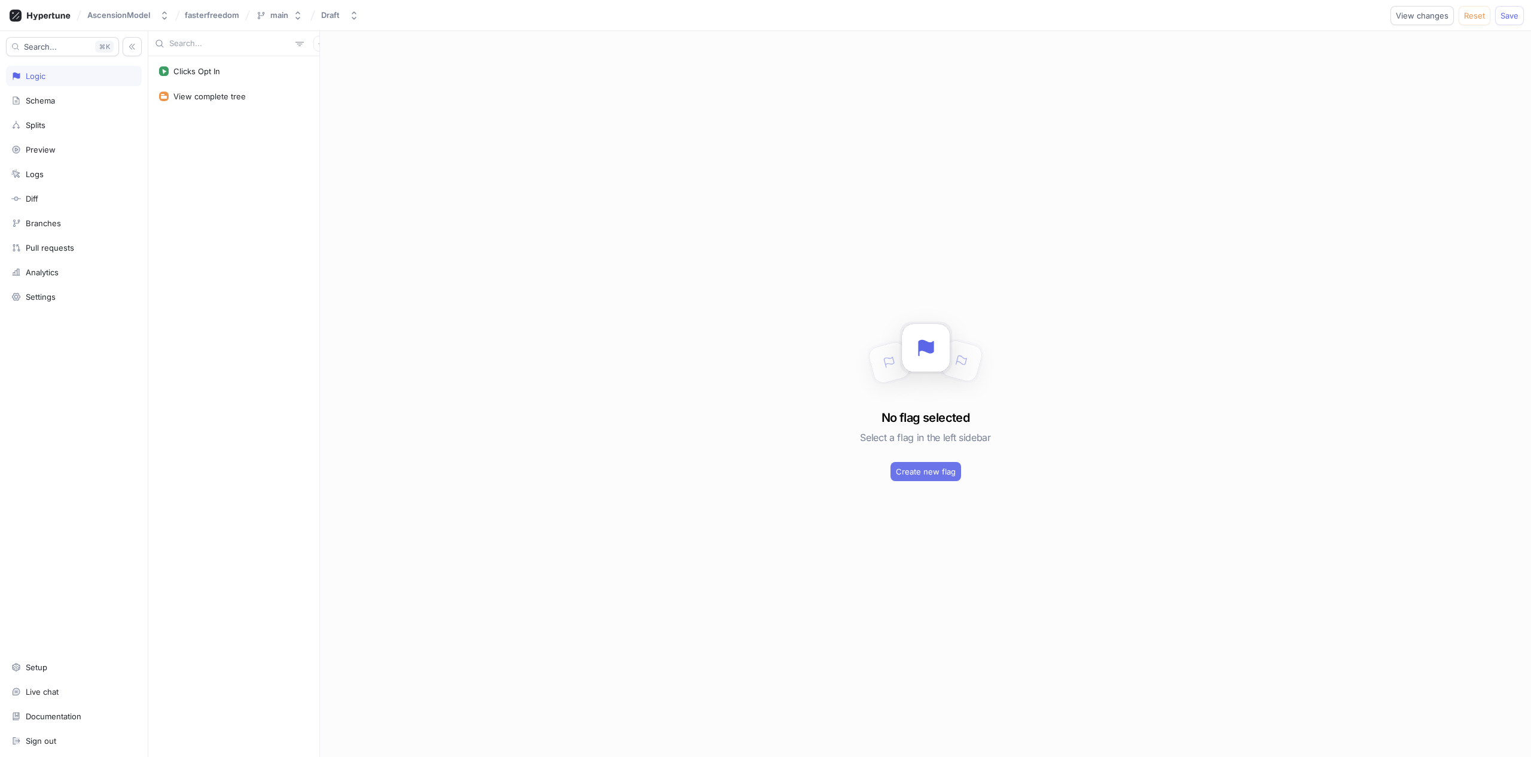
click at [934, 473] on span "Create new flag" at bounding box center [926, 471] width 60 height 7
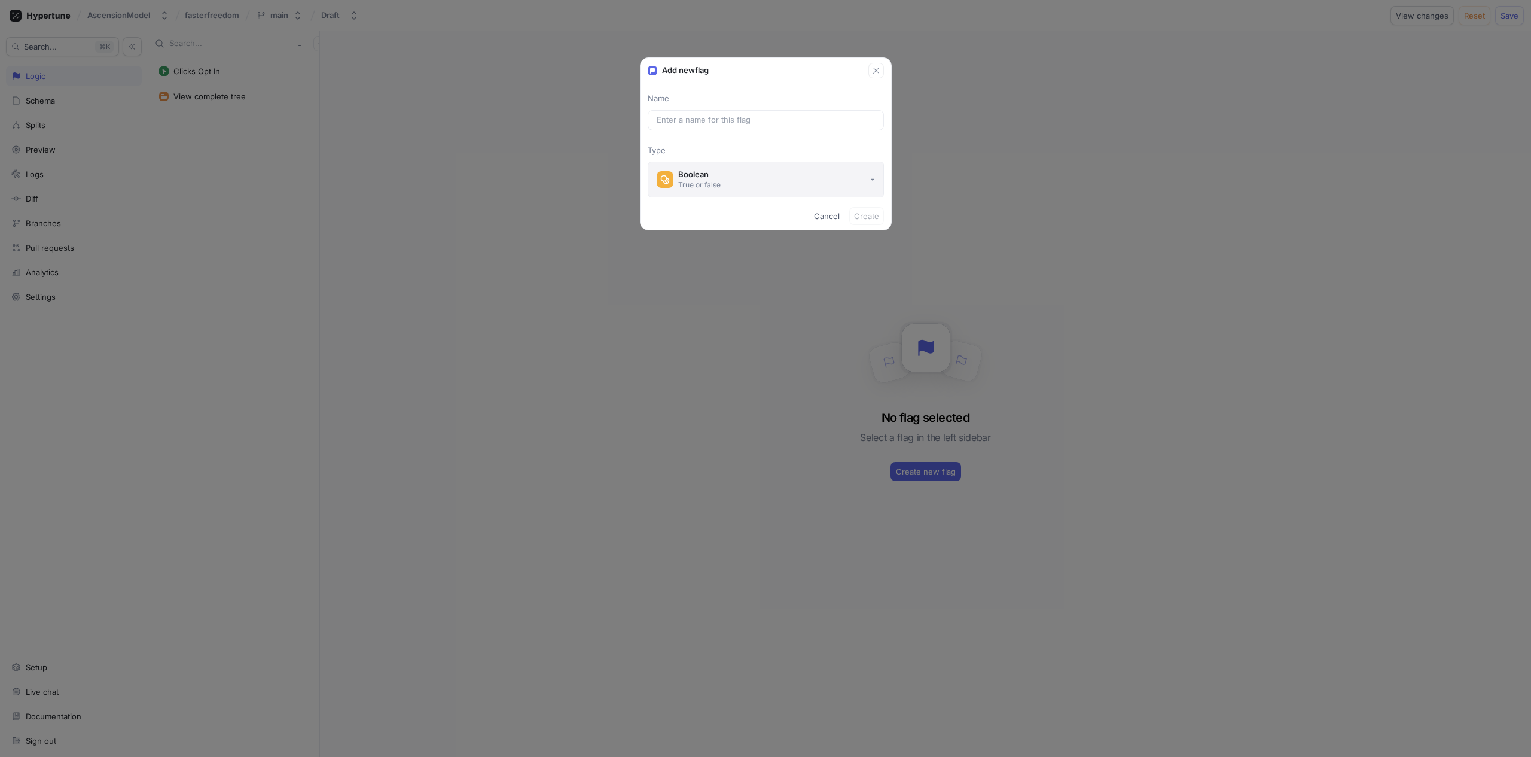
click at [748, 190] on button "Boolean True or false" at bounding box center [766, 179] width 236 height 36
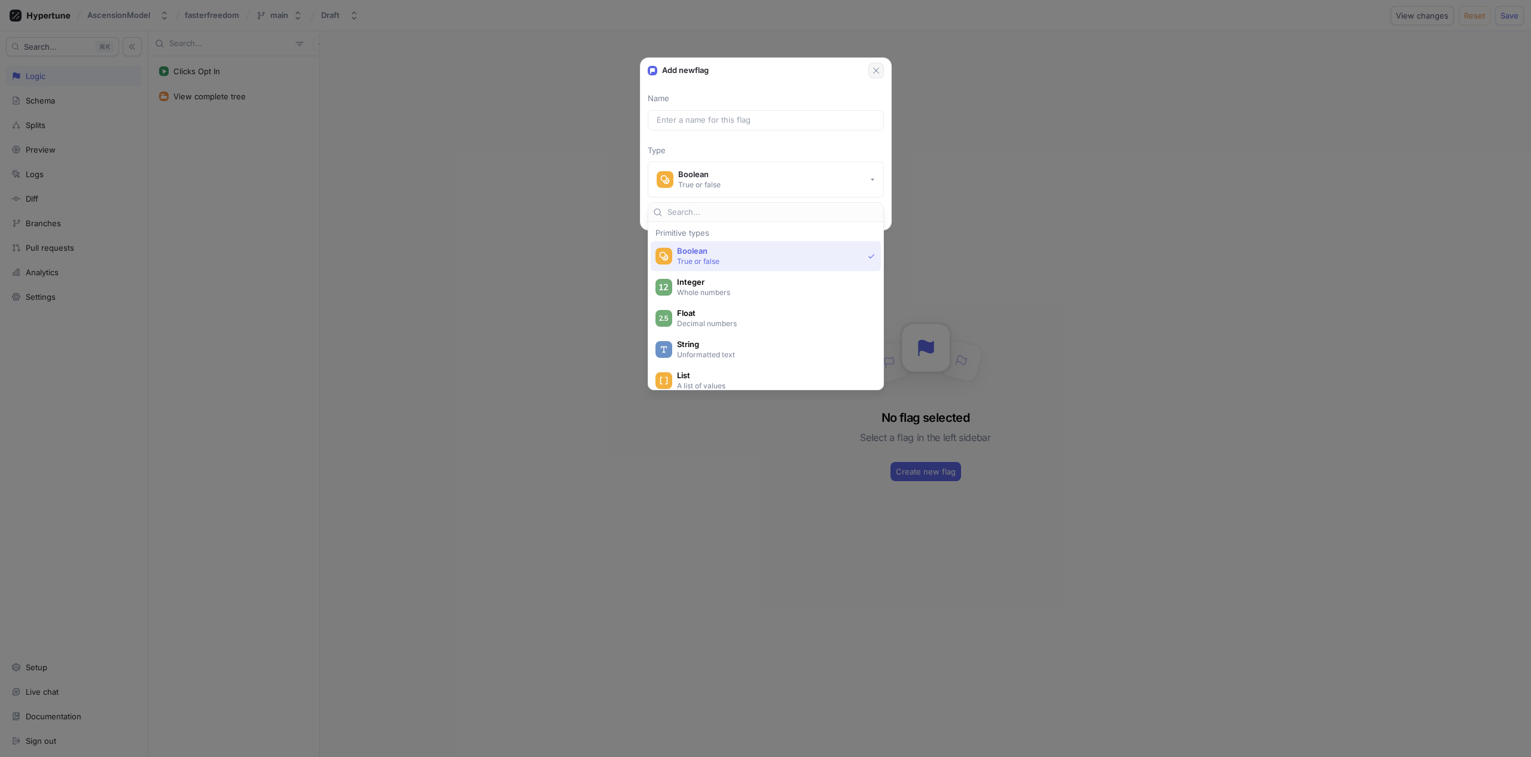
click at [877, 70] on icon "button" at bounding box center [876, 71] width 10 height 10
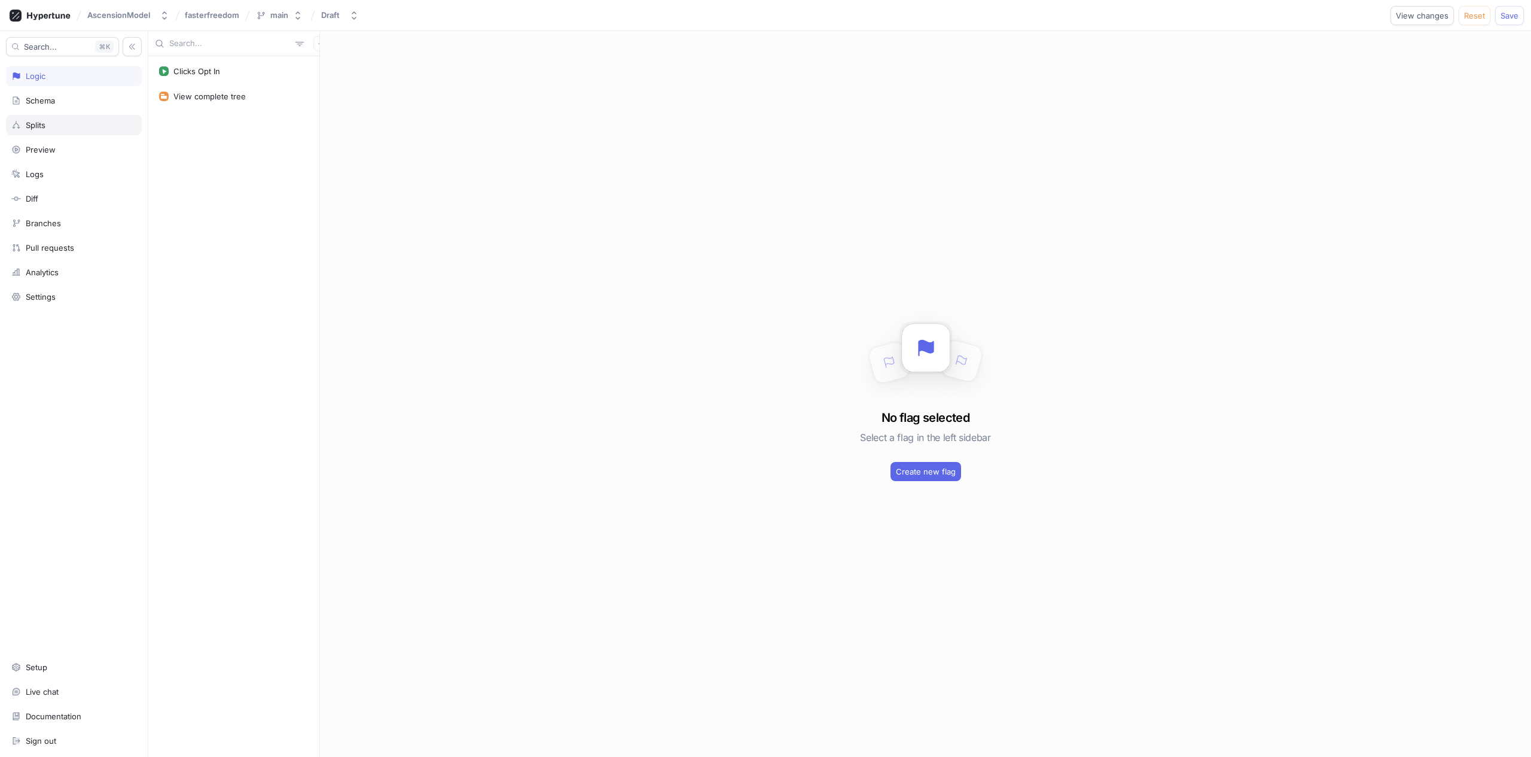
click at [56, 123] on div "Splits" at bounding box center [73, 125] width 125 height 10
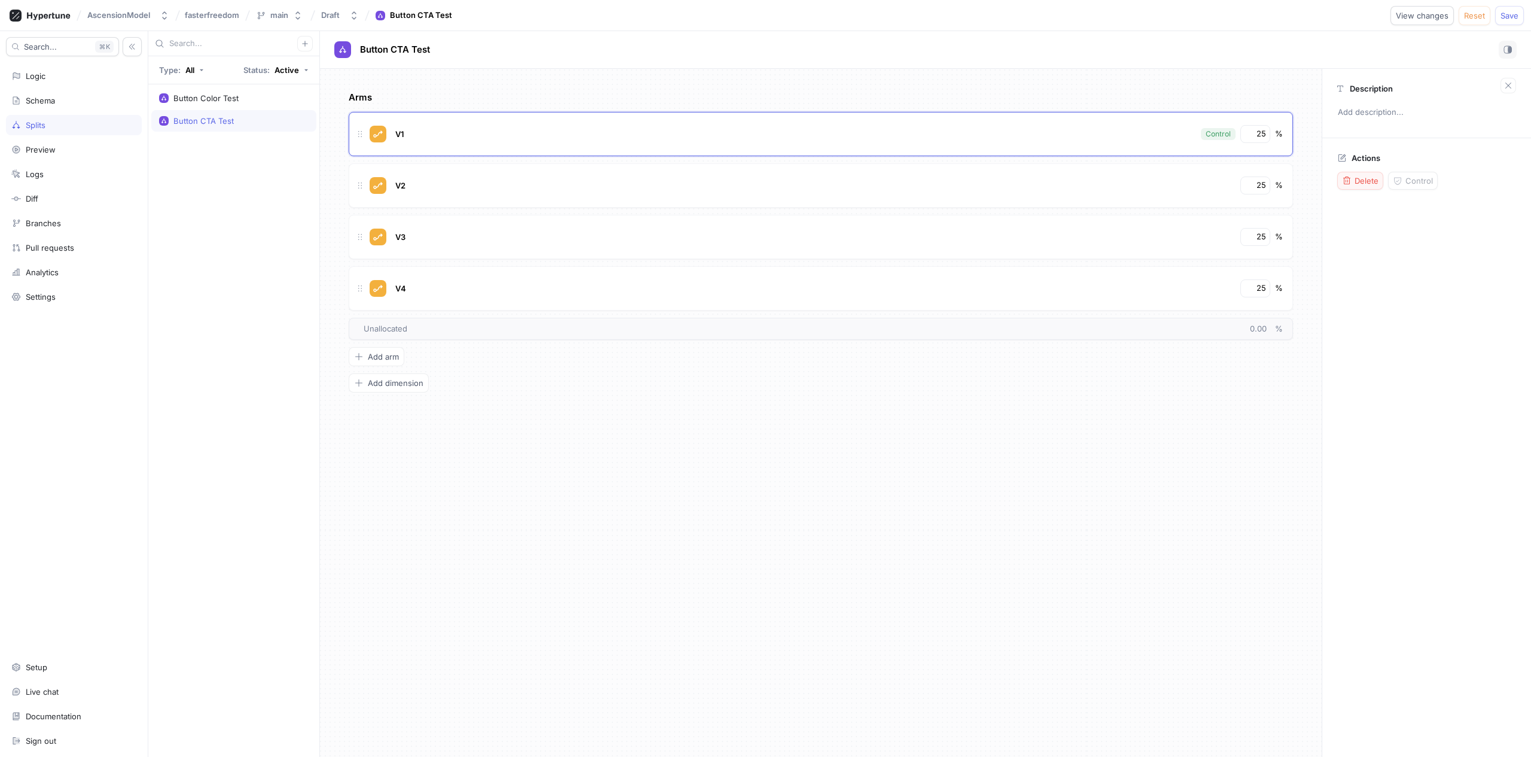
click at [1366, 186] on button "Delete" at bounding box center [1360, 181] width 46 height 18
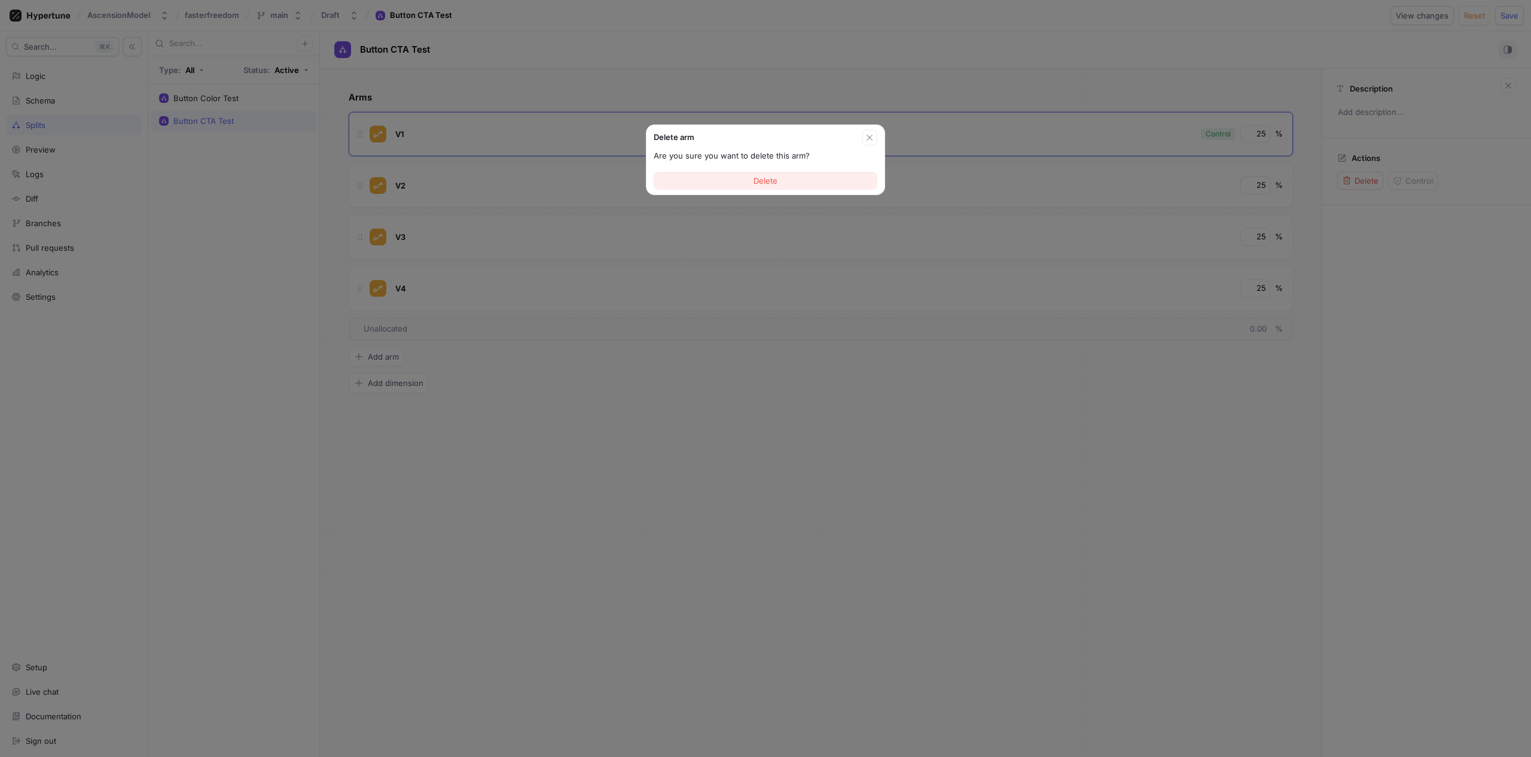
click at [800, 185] on button "Delete" at bounding box center [766, 181] width 224 height 18
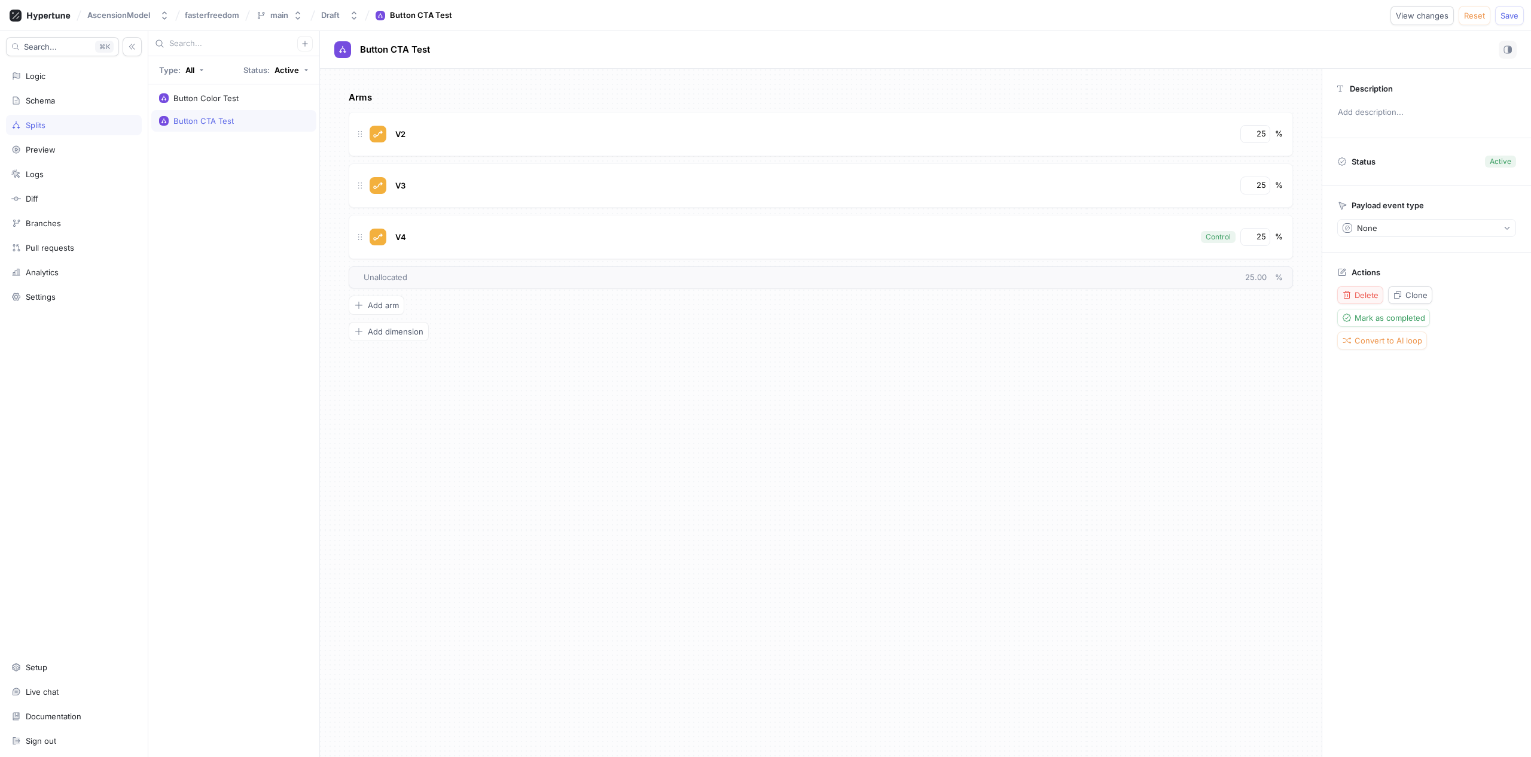
click at [1366, 297] on span "Delete" at bounding box center [1367, 294] width 24 height 7
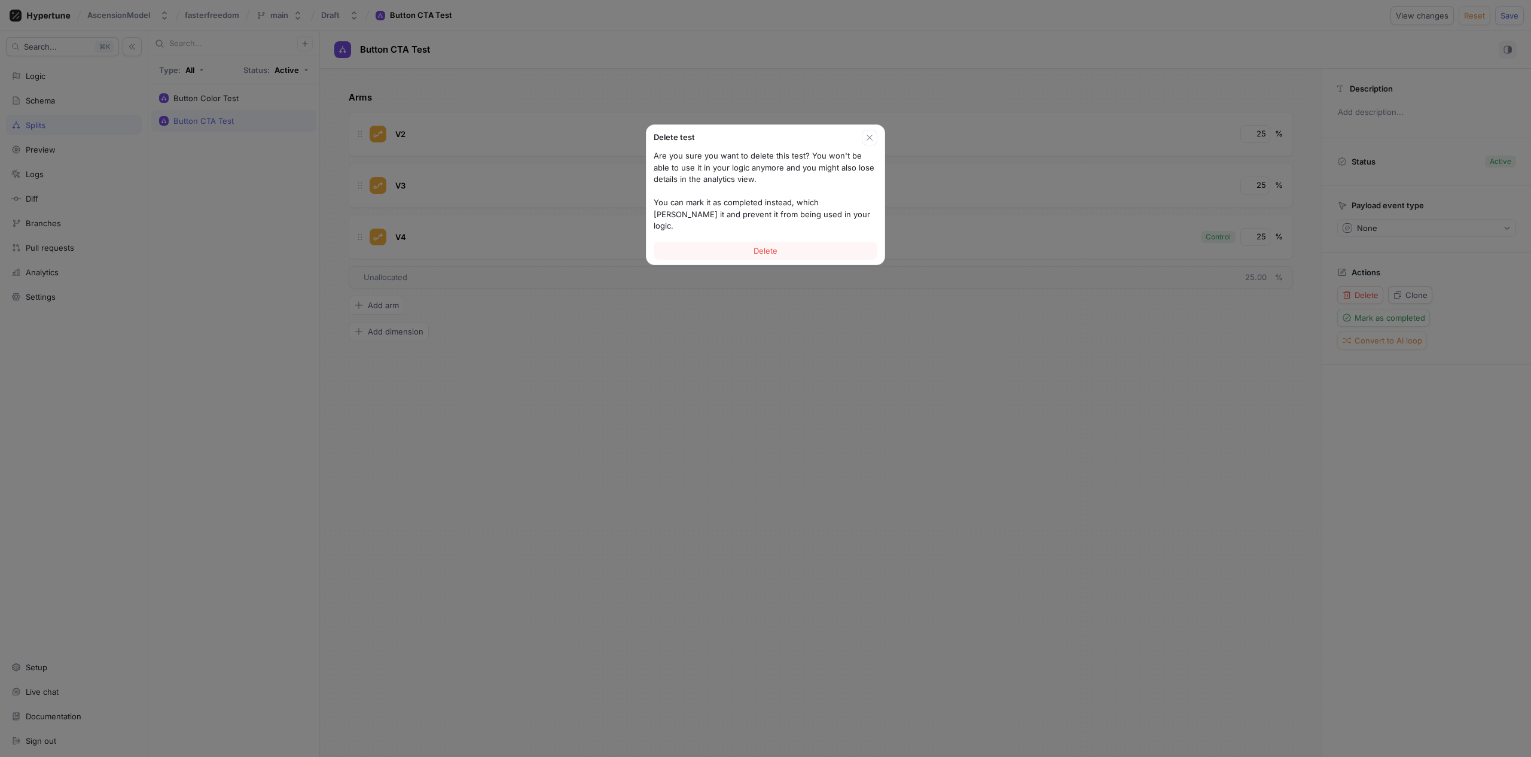
click at [723, 242] on button "Delete" at bounding box center [766, 251] width 224 height 18
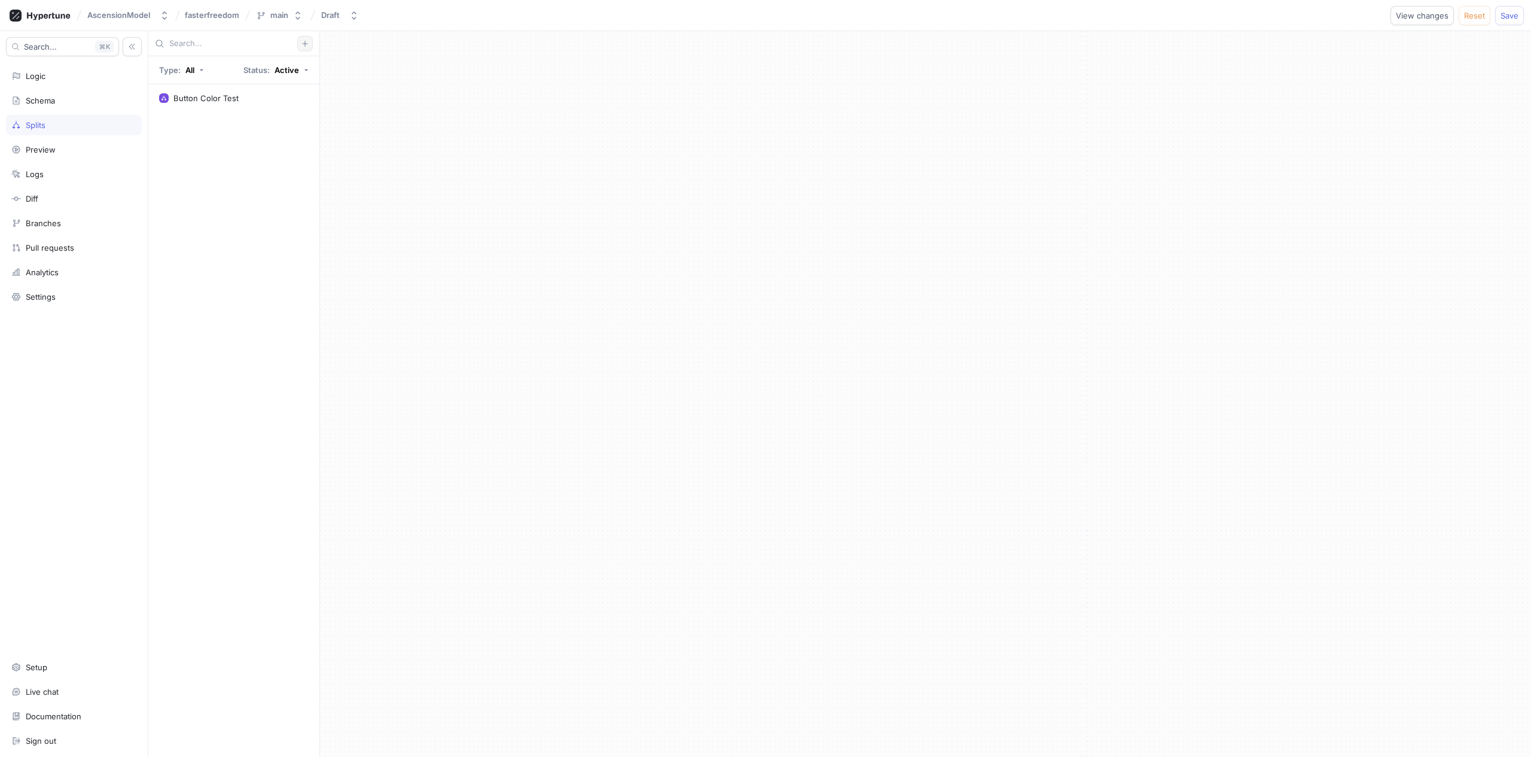
click at [300, 43] on button "button" at bounding box center [305, 44] width 16 height 16
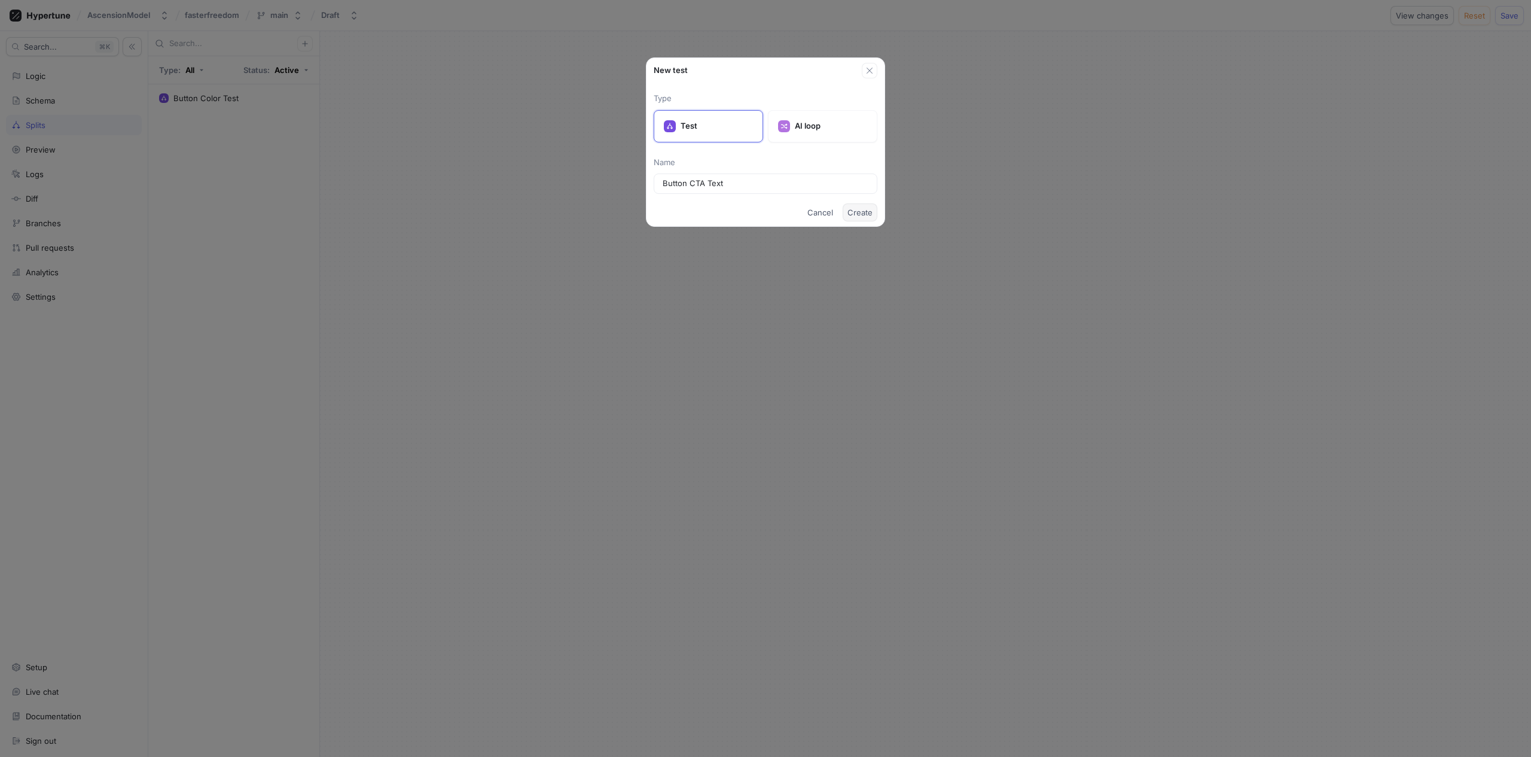
type input "Button CTA Text"
click at [863, 214] on span "Create" at bounding box center [860, 212] width 25 height 7
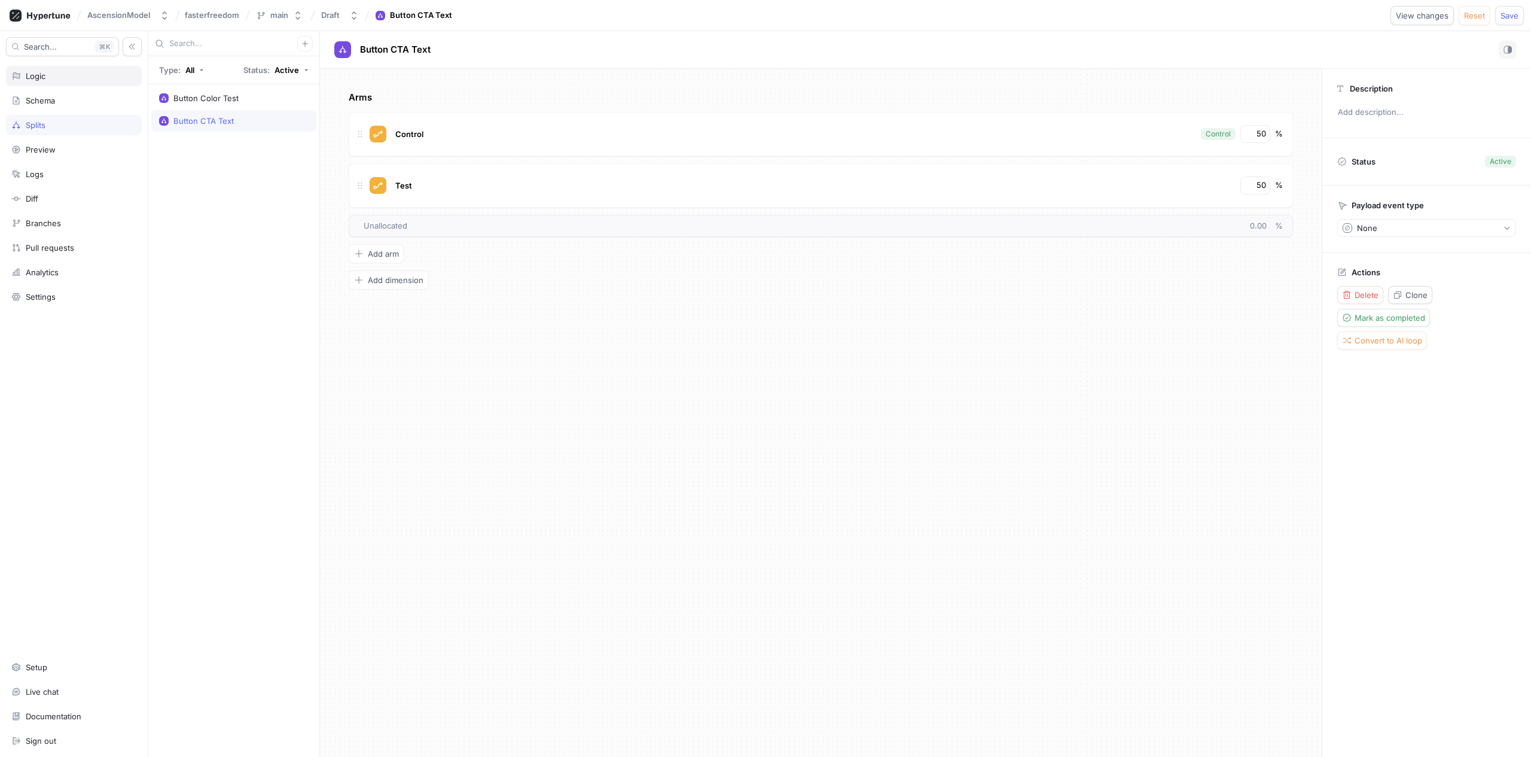
click at [113, 67] on div "Logic" at bounding box center [74, 76] width 136 height 20
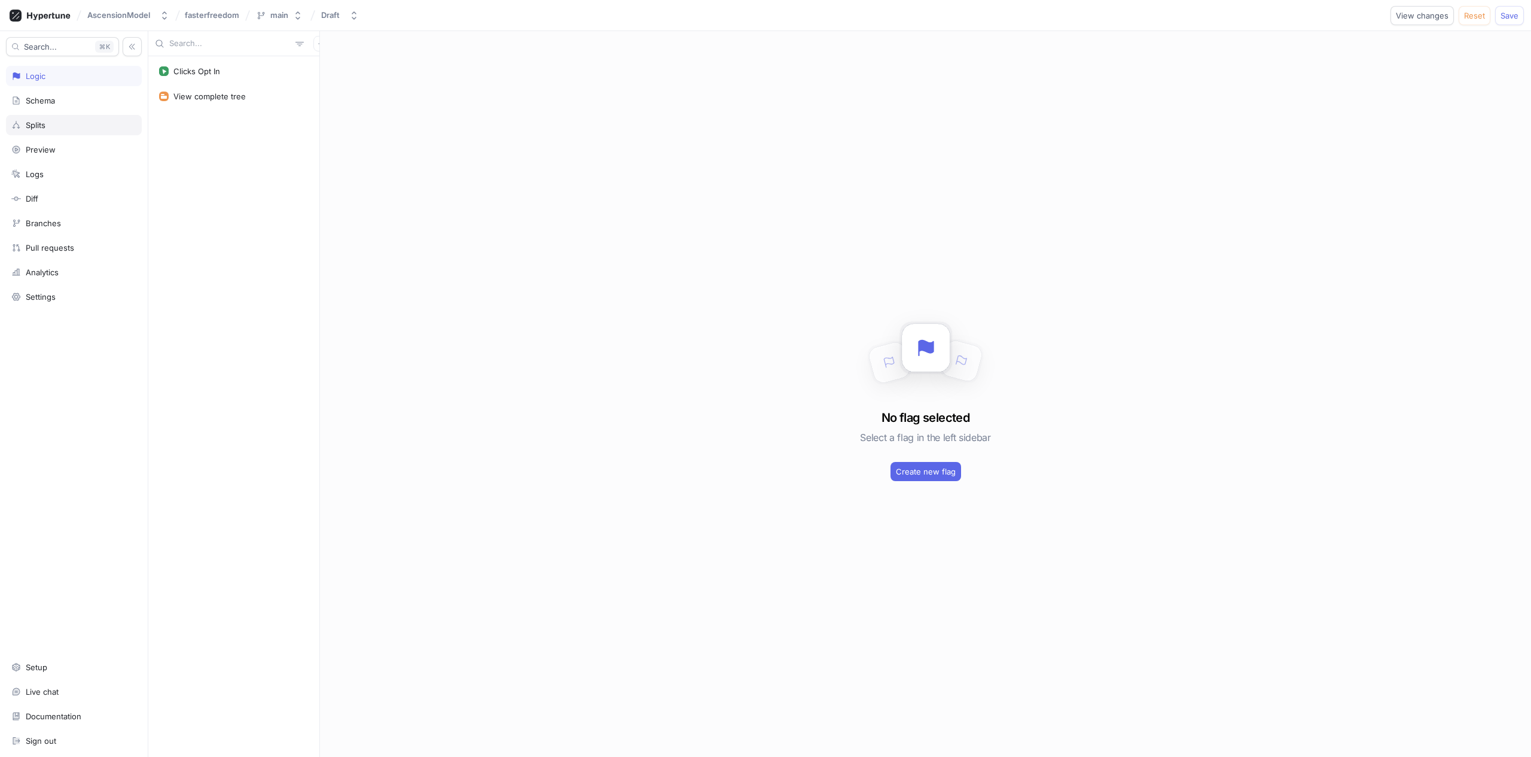
click at [75, 118] on div "Splits" at bounding box center [74, 125] width 136 height 20
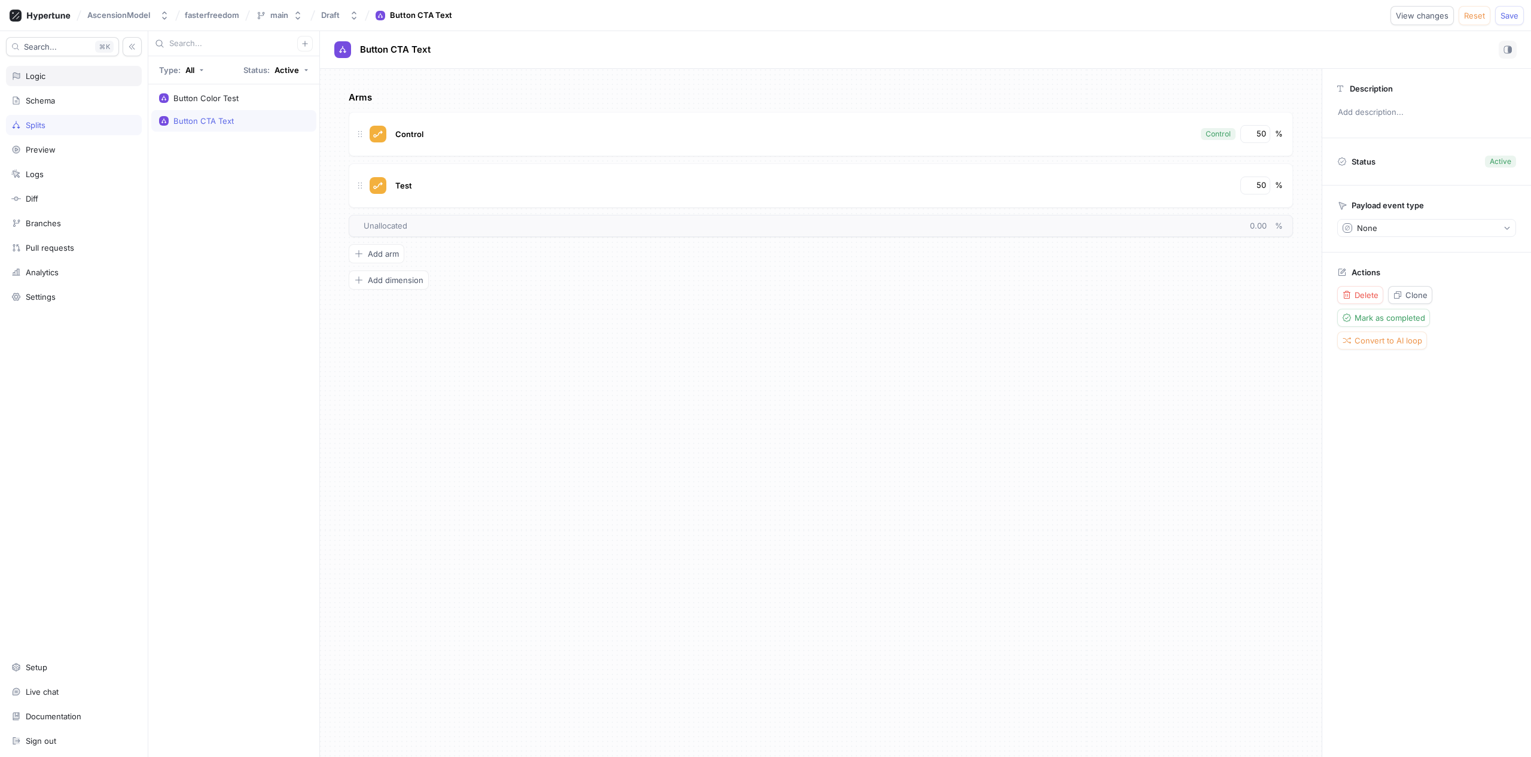
click at [27, 78] on div "Logic" at bounding box center [36, 76] width 20 height 10
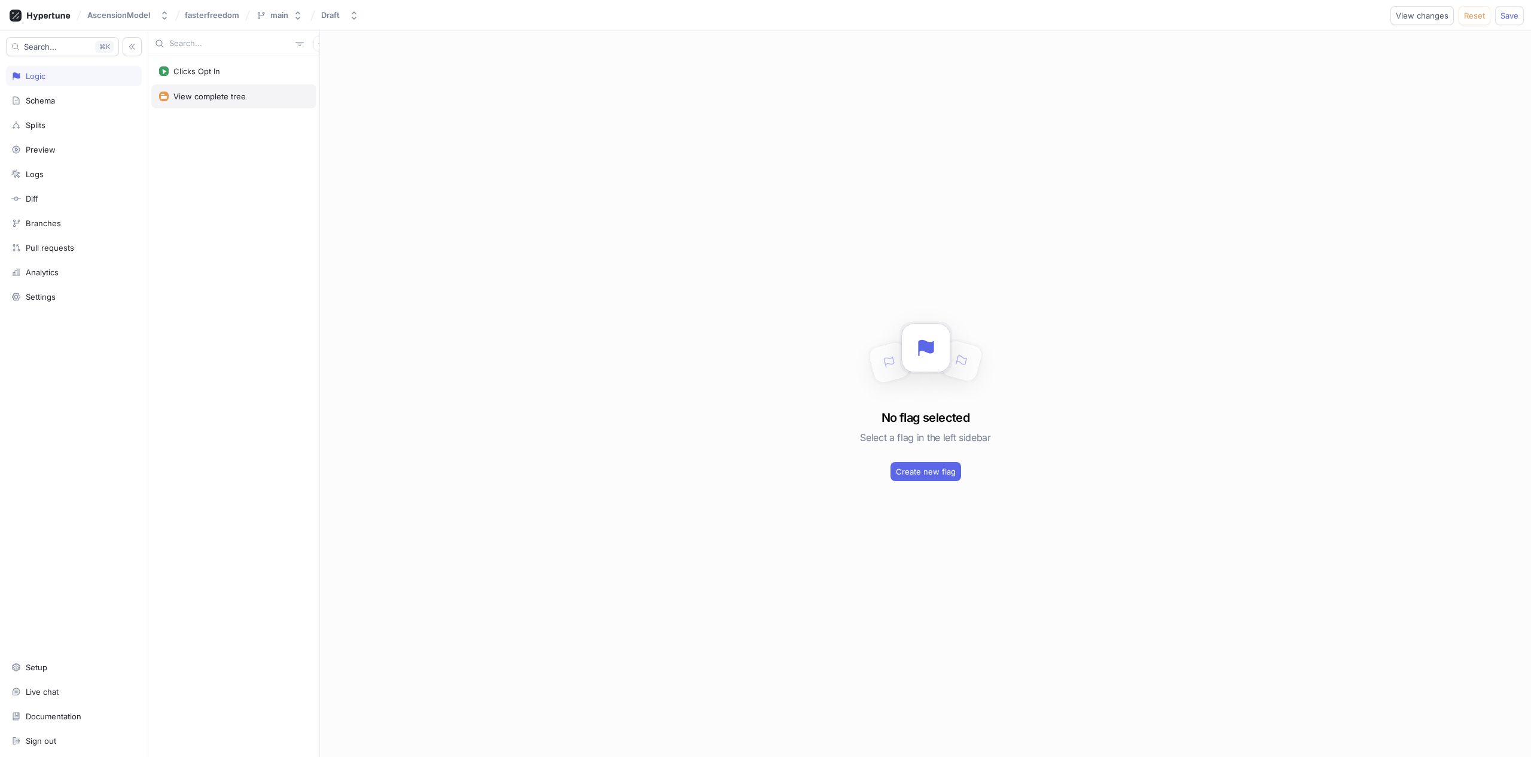
click at [234, 99] on div "View complete tree" at bounding box center [209, 97] width 72 height 10
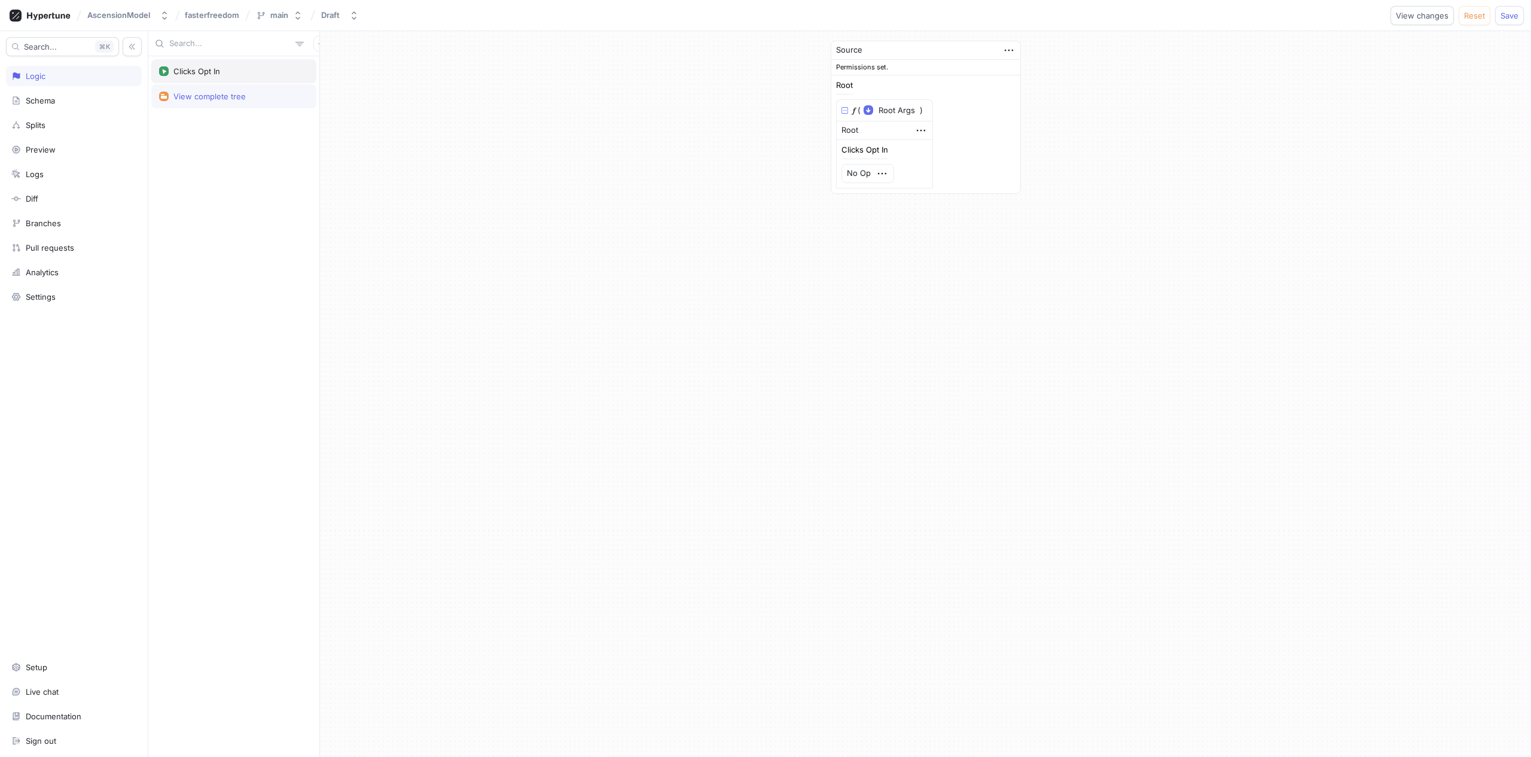
click at [234, 78] on div "Clicks Opt In" at bounding box center [233, 71] width 165 height 24
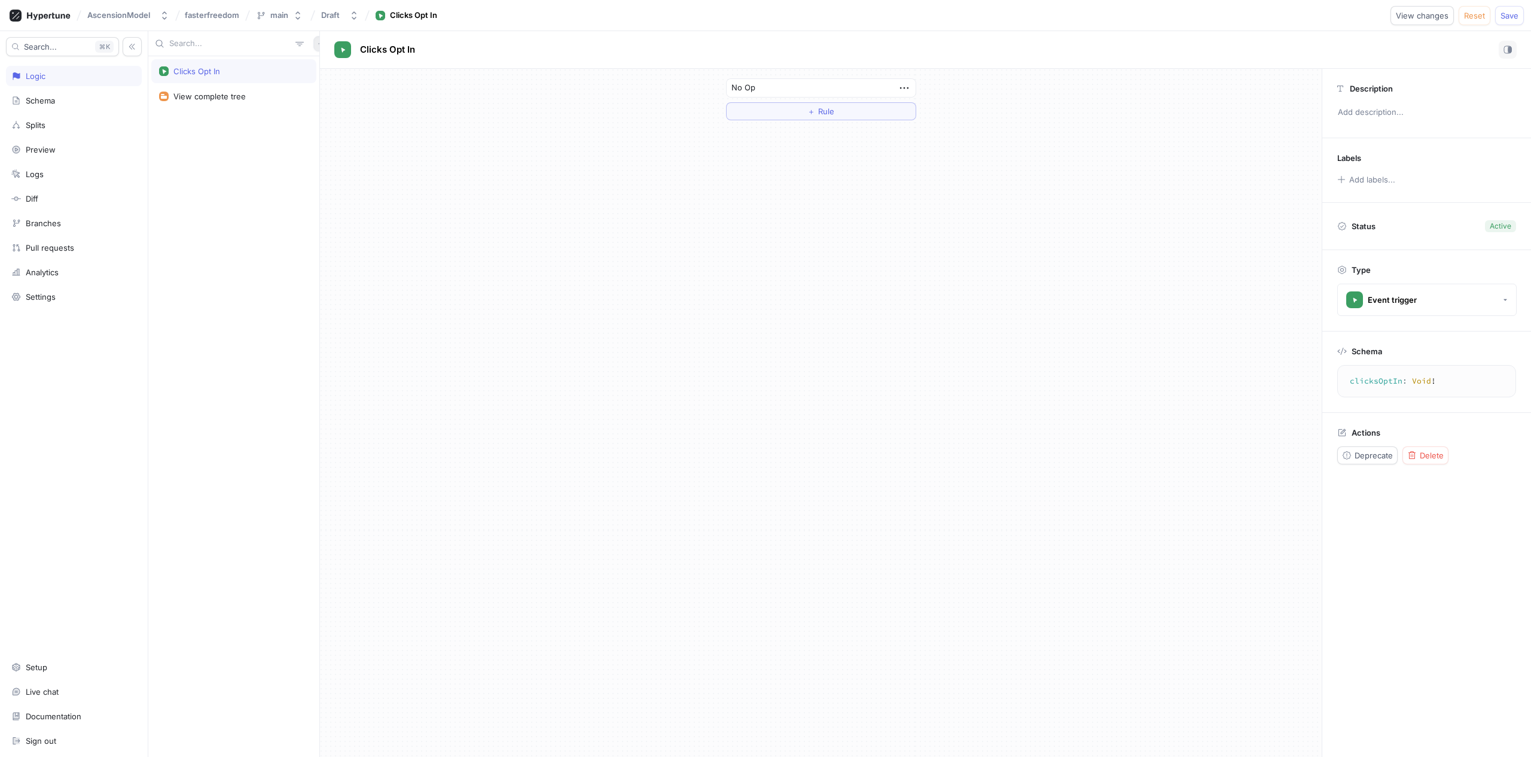
click at [313, 43] on button "button" at bounding box center [321, 44] width 16 height 16
click at [336, 102] on div "Test" at bounding box center [335, 107] width 71 height 20
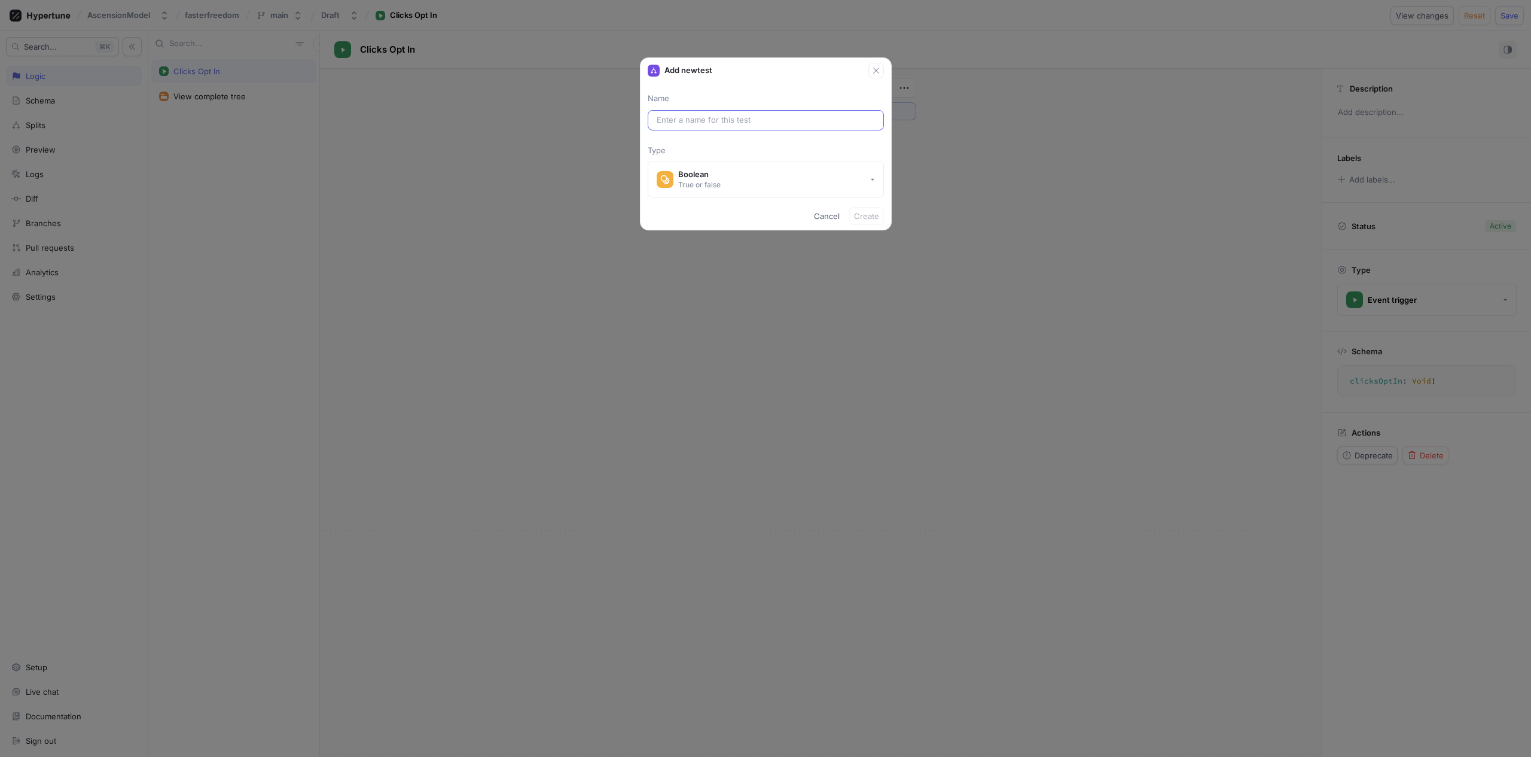
click at [746, 120] on input "text" at bounding box center [766, 120] width 218 height 12
click at [724, 119] on input "text" at bounding box center [766, 120] width 218 height 12
type input "te"
type input "tes"
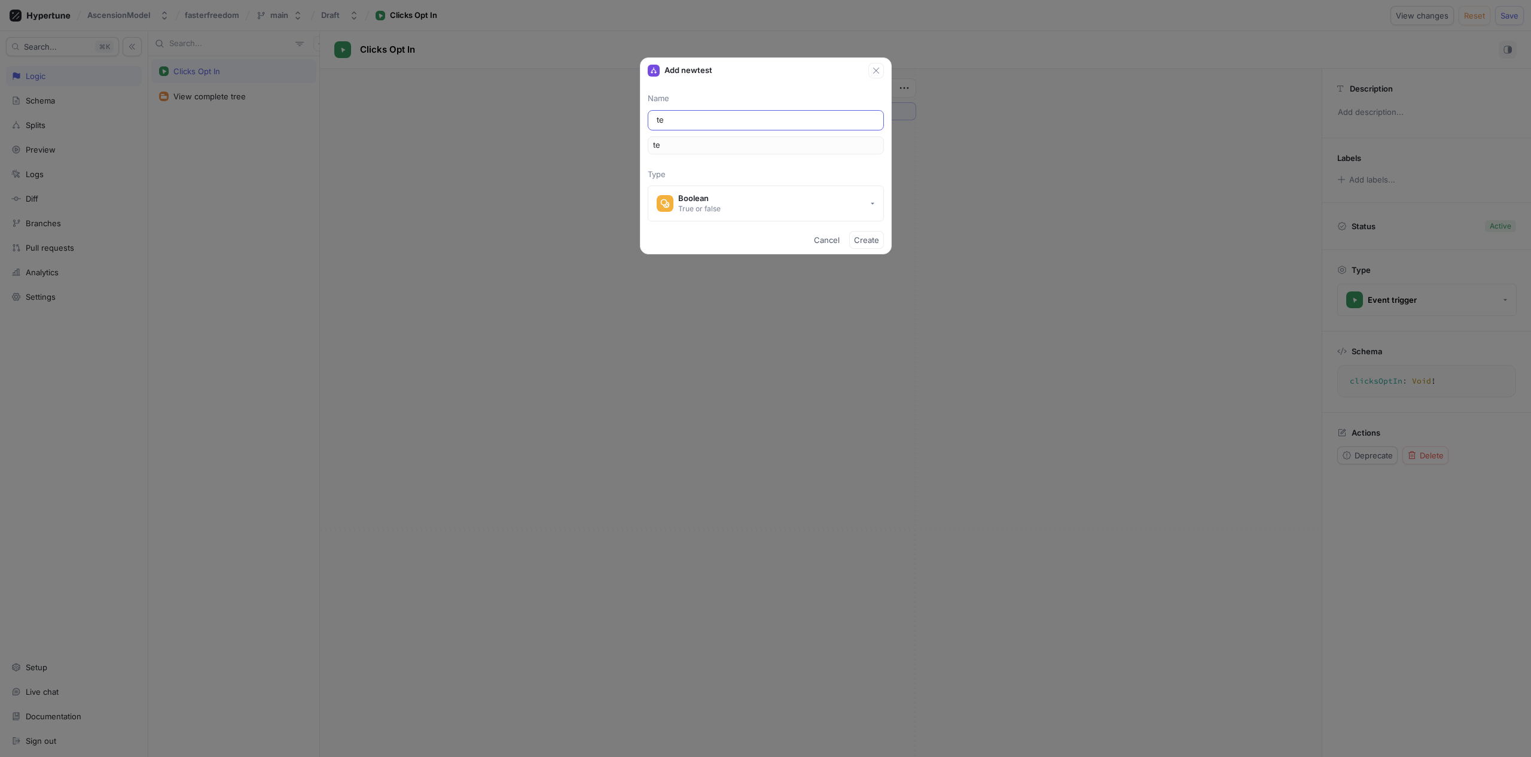
type input "tes"
type input "test"
click at [730, 199] on button "Boolean True or false" at bounding box center [766, 203] width 236 height 36
type input "test"
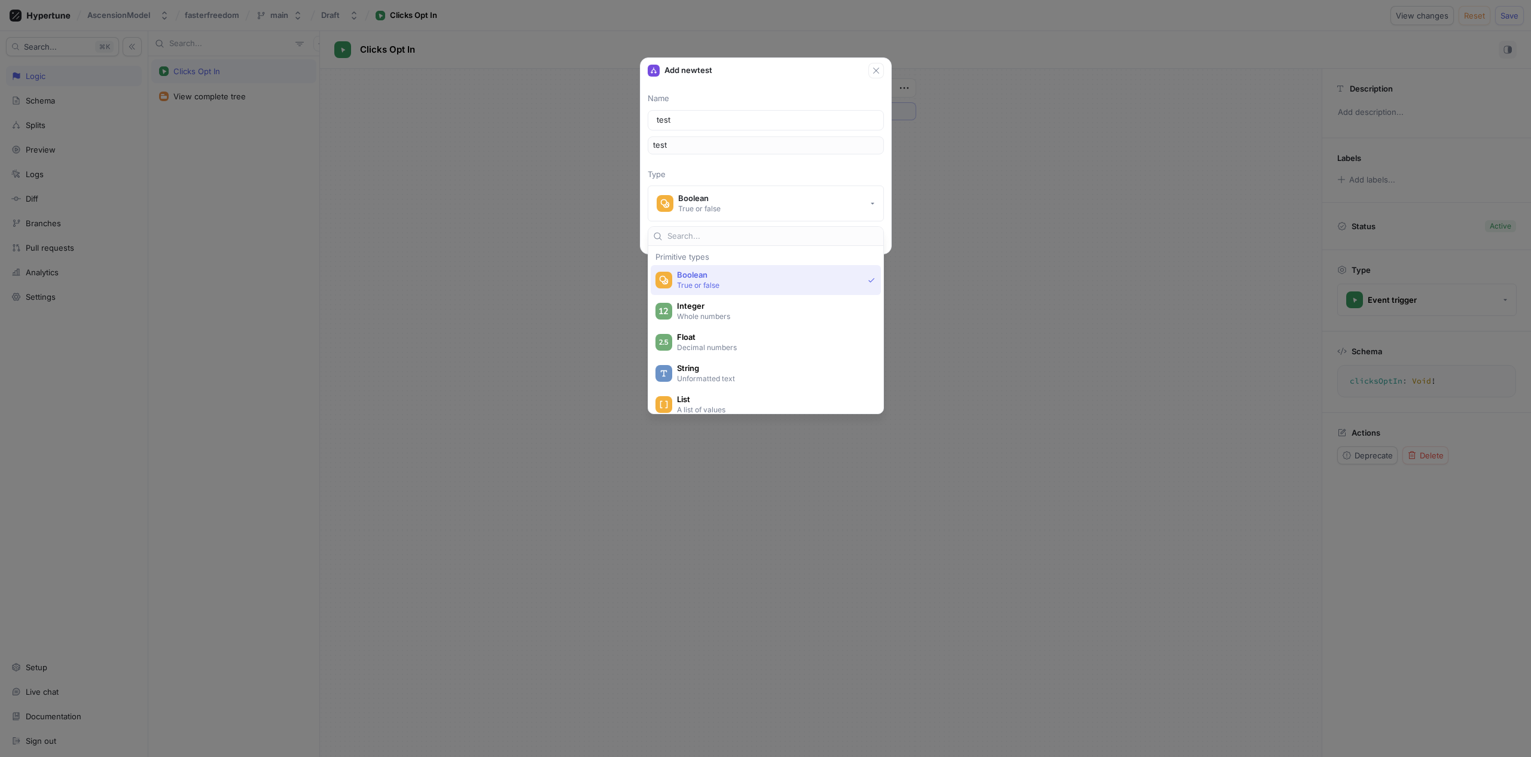
scroll to position [10, 0]
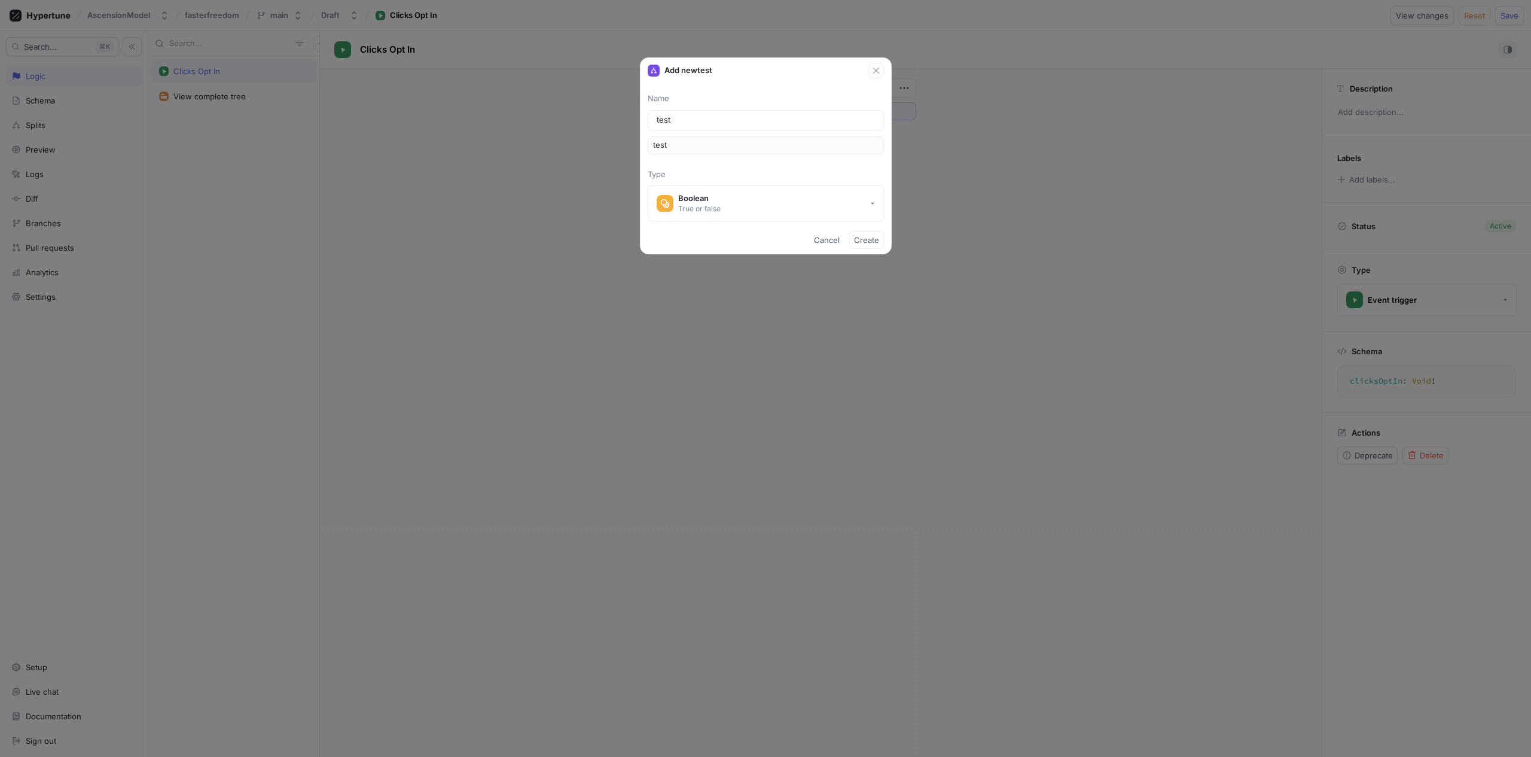
click at [748, 156] on div "Name test test Type Boolean True or false" at bounding box center [766, 157] width 251 height 129
click at [870, 236] on span "Create" at bounding box center [866, 239] width 25 height 7
type textarea "test: Boolean!"
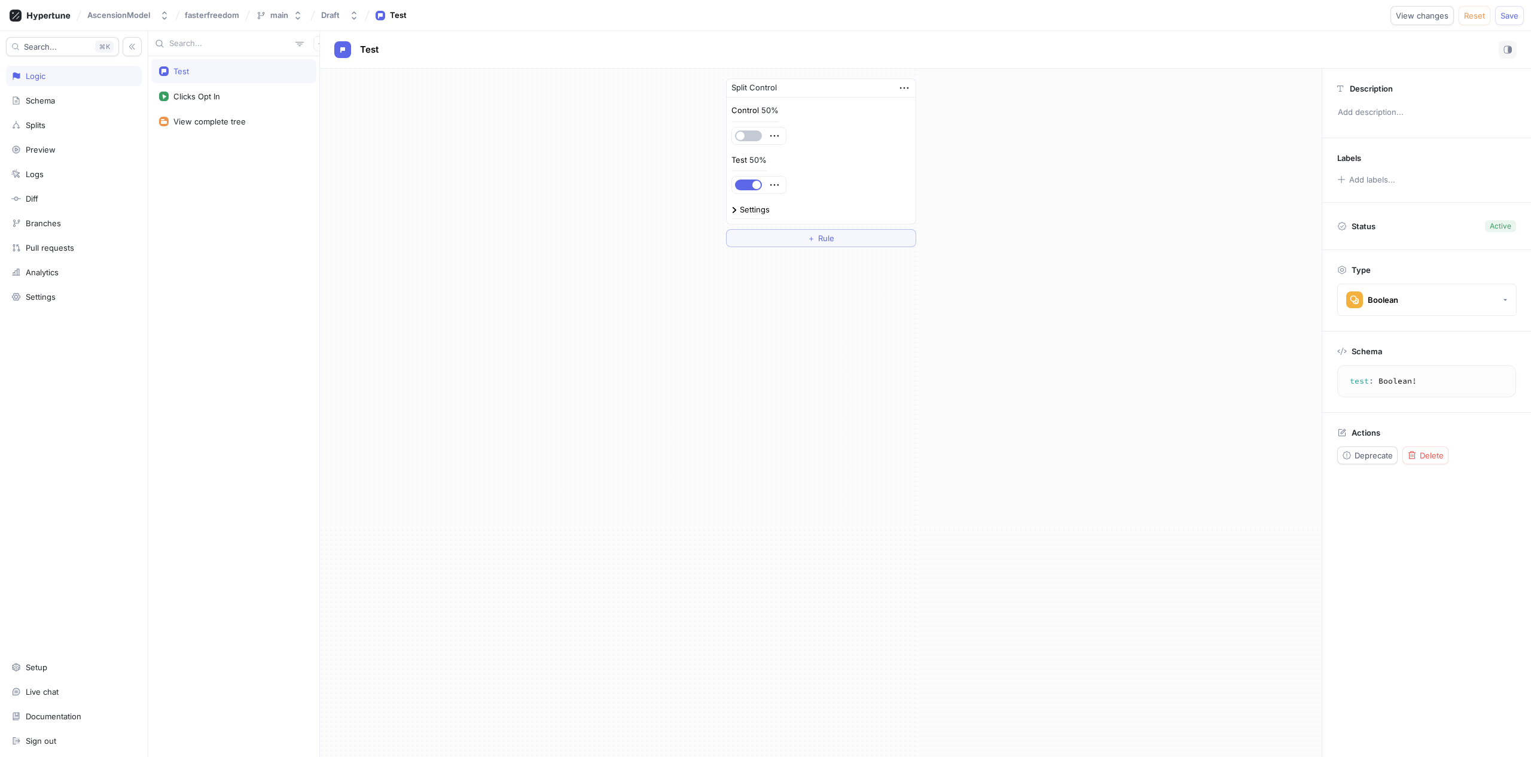
click at [909, 80] on div "Split Control" at bounding box center [821, 88] width 189 height 19
click at [906, 87] on icon "button" at bounding box center [904, 87] width 13 height 13
click at [1432, 451] on div "Split Control Control 50% Test 50% Settings ＋ Rule Description Add description.…" at bounding box center [925, 413] width 1211 height 688
click at [1418, 458] on div "Delete" at bounding box center [1425, 455] width 36 height 10
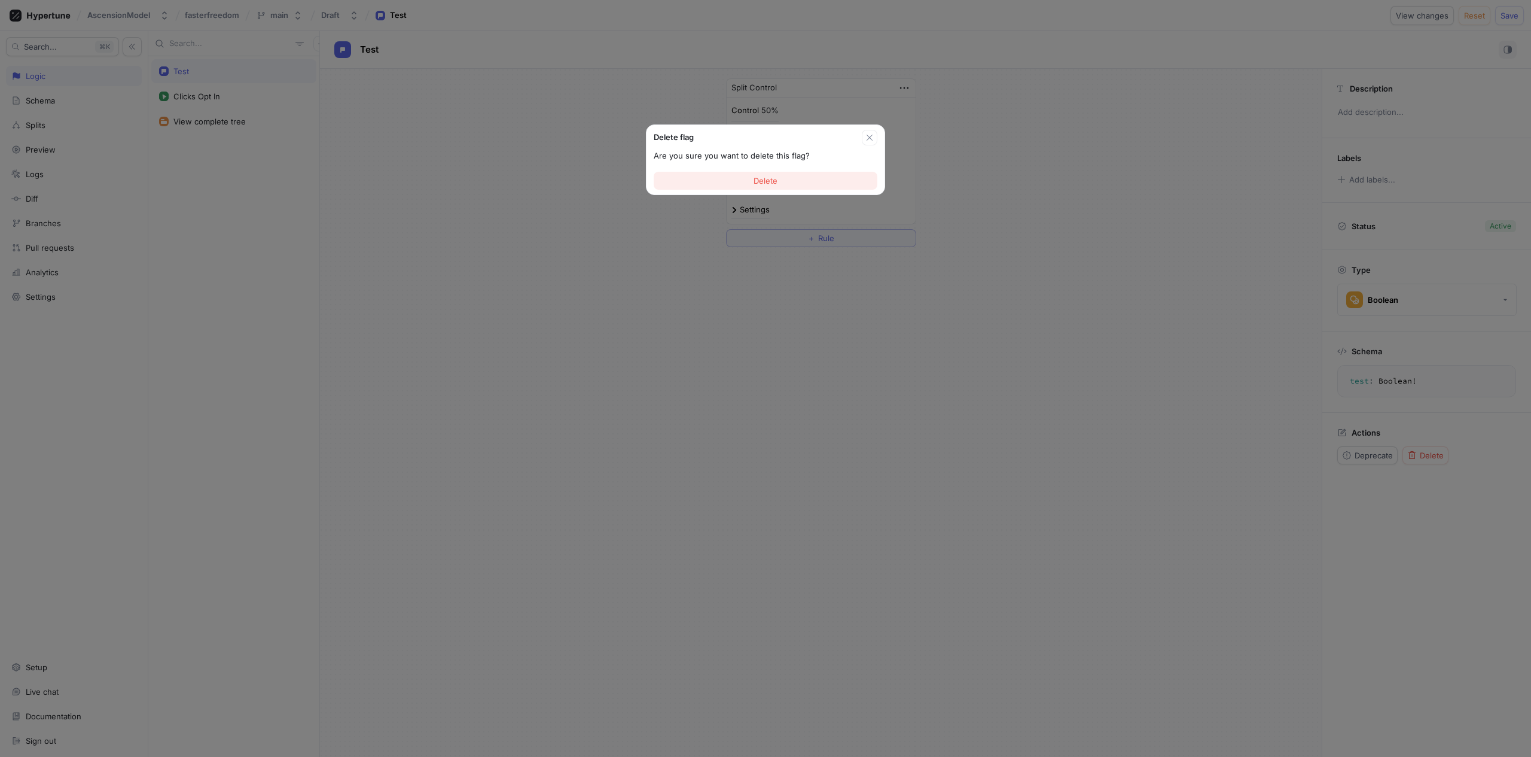
click at [791, 177] on button "Delete" at bounding box center [766, 181] width 224 height 18
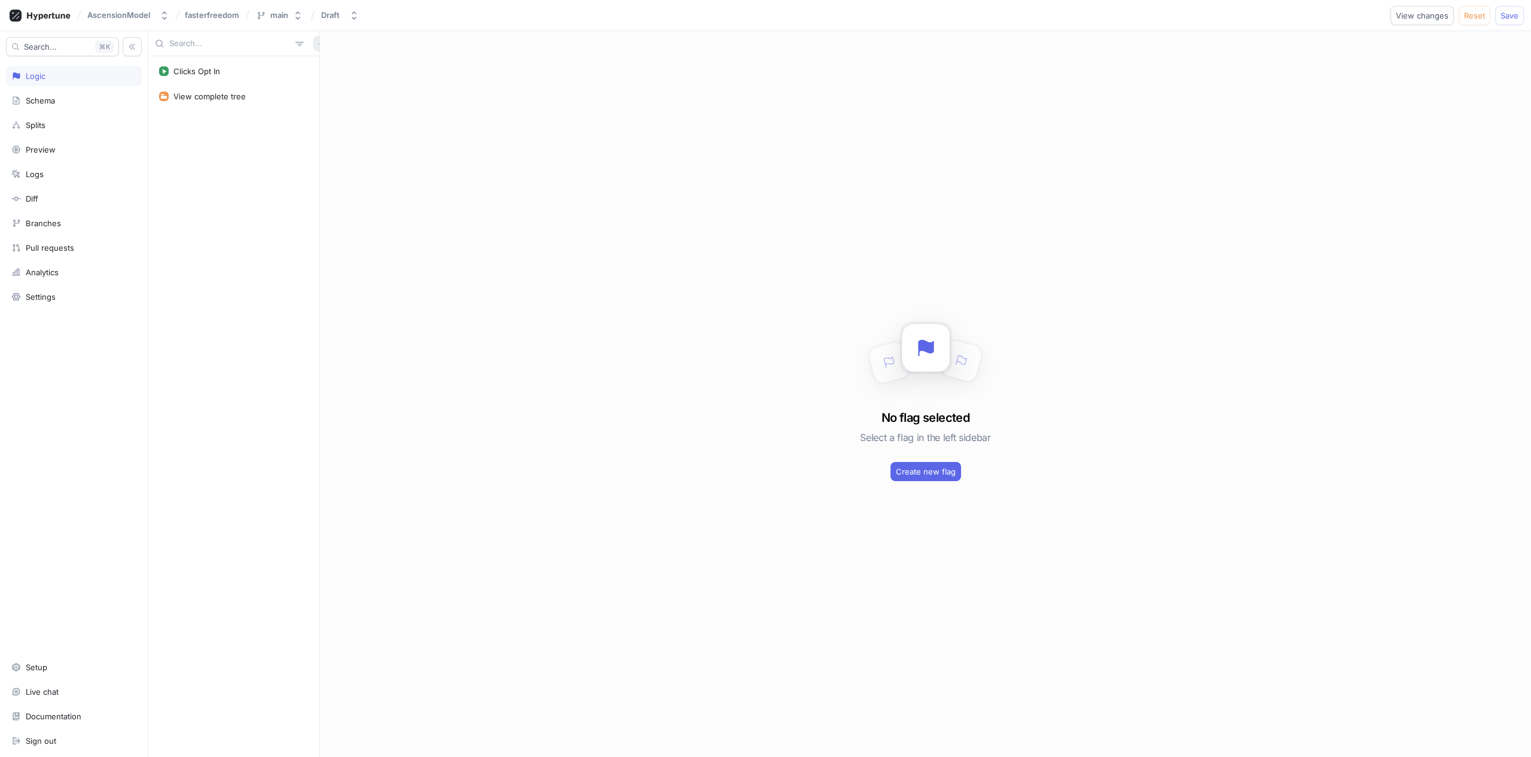
click at [313, 39] on button "button" at bounding box center [321, 44] width 16 height 16
click at [328, 103] on p "Test" at bounding box center [323, 107] width 16 height 12
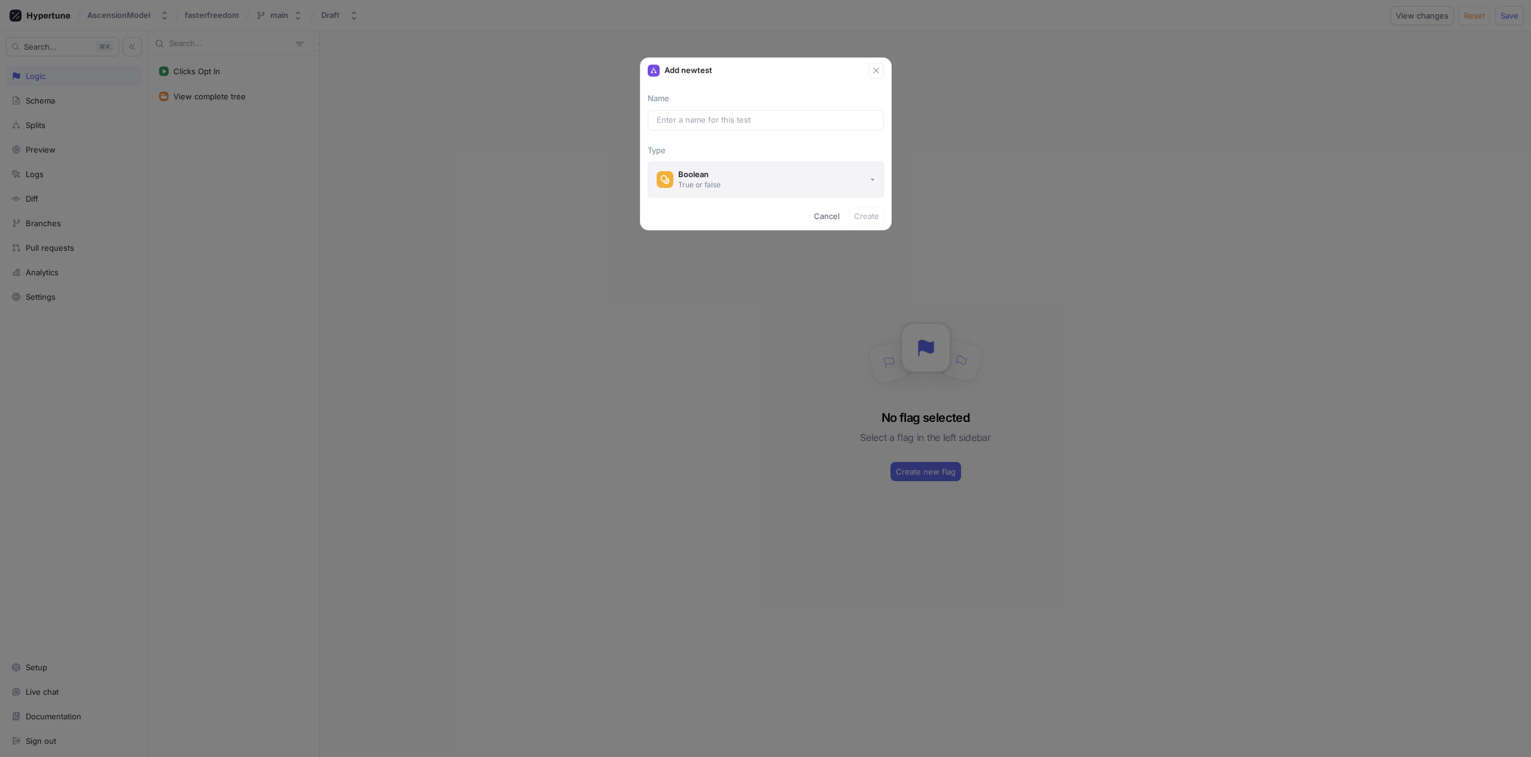
click at [716, 178] on div "Boolean" at bounding box center [699, 174] width 42 height 10
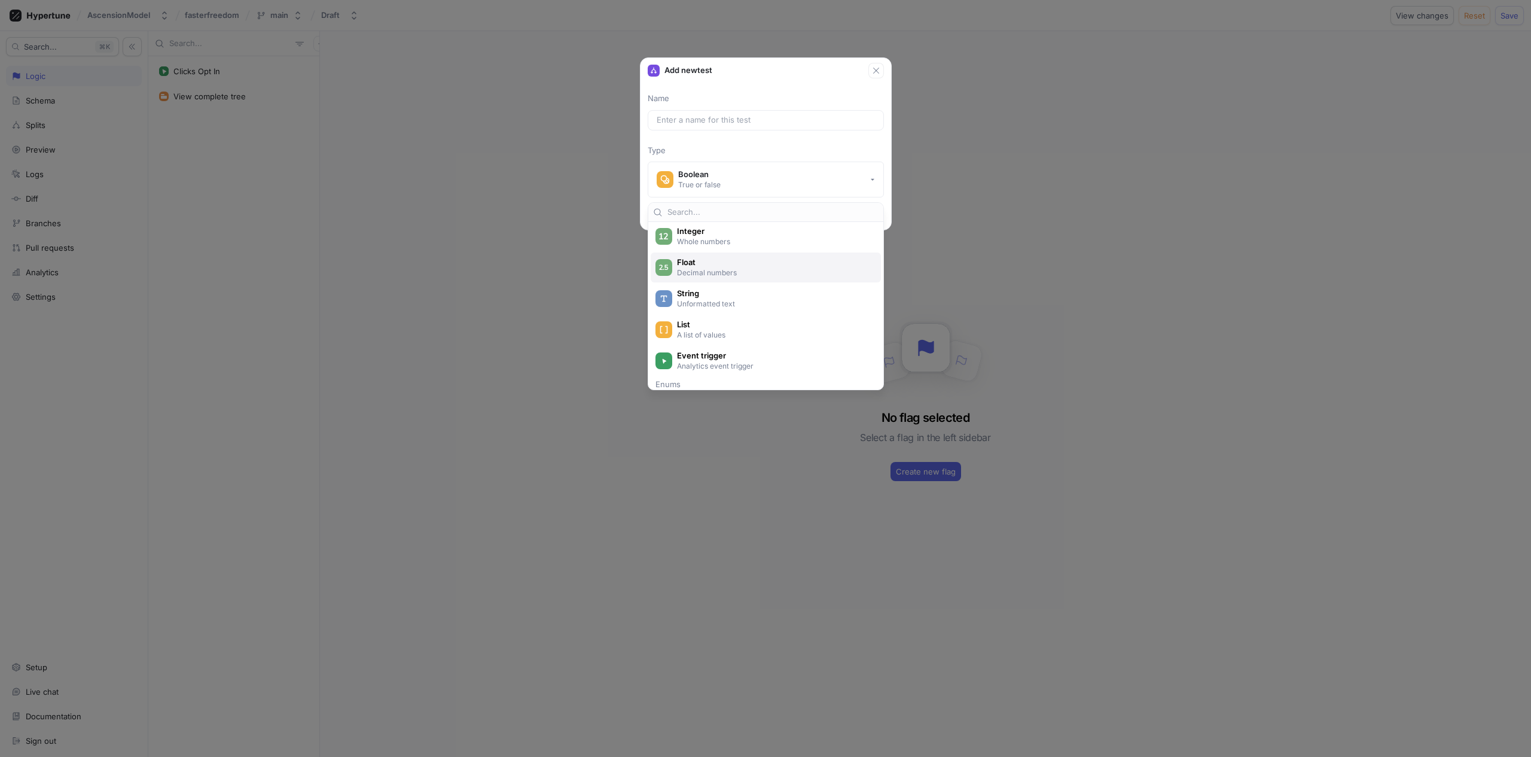
scroll to position [66, 0]
click at [732, 314] on p "A list of values" at bounding box center [772, 319] width 191 height 10
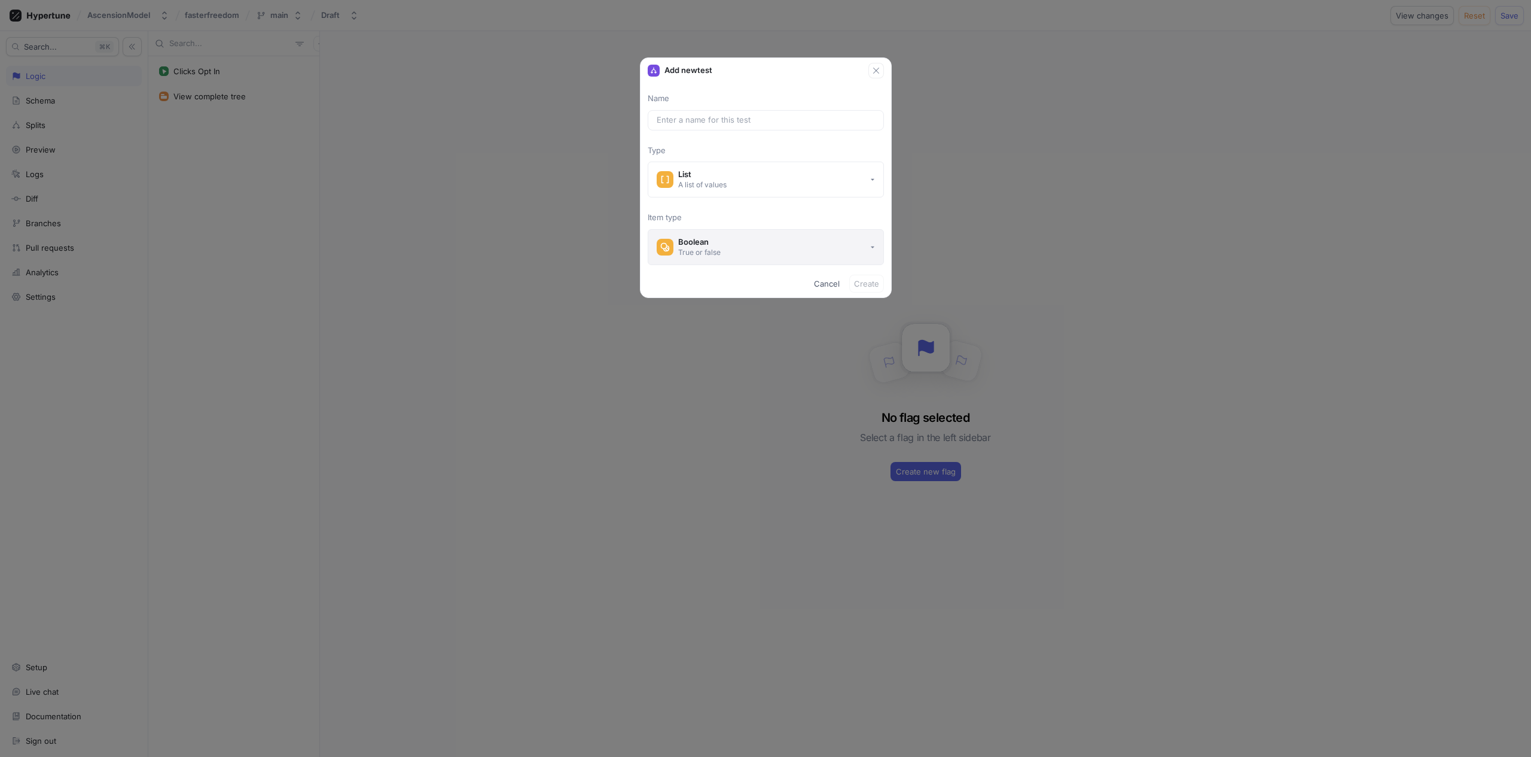
click at [745, 243] on button "Boolean True or false" at bounding box center [766, 247] width 236 height 36
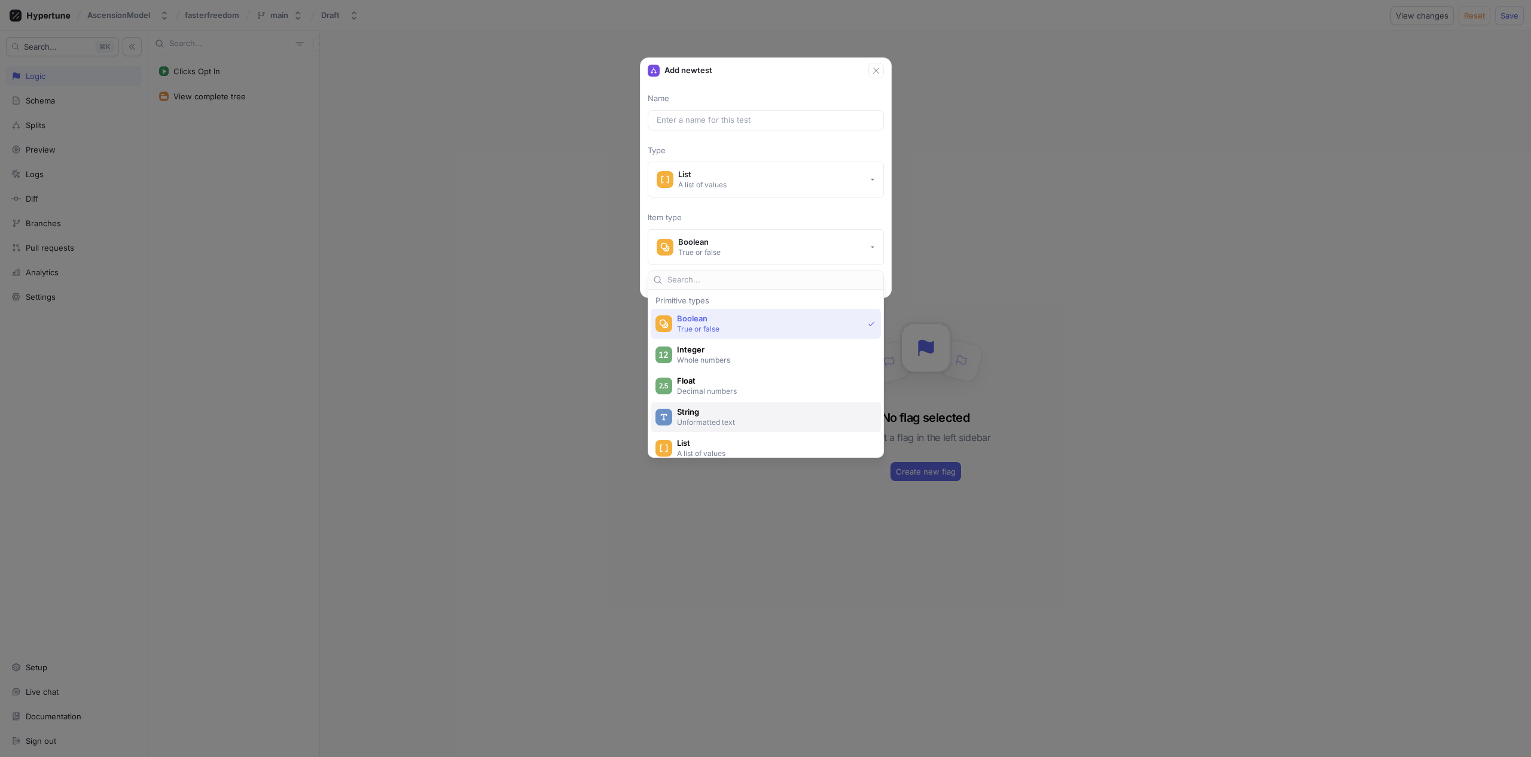
click at [727, 416] on span "String" at bounding box center [773, 412] width 193 height 10
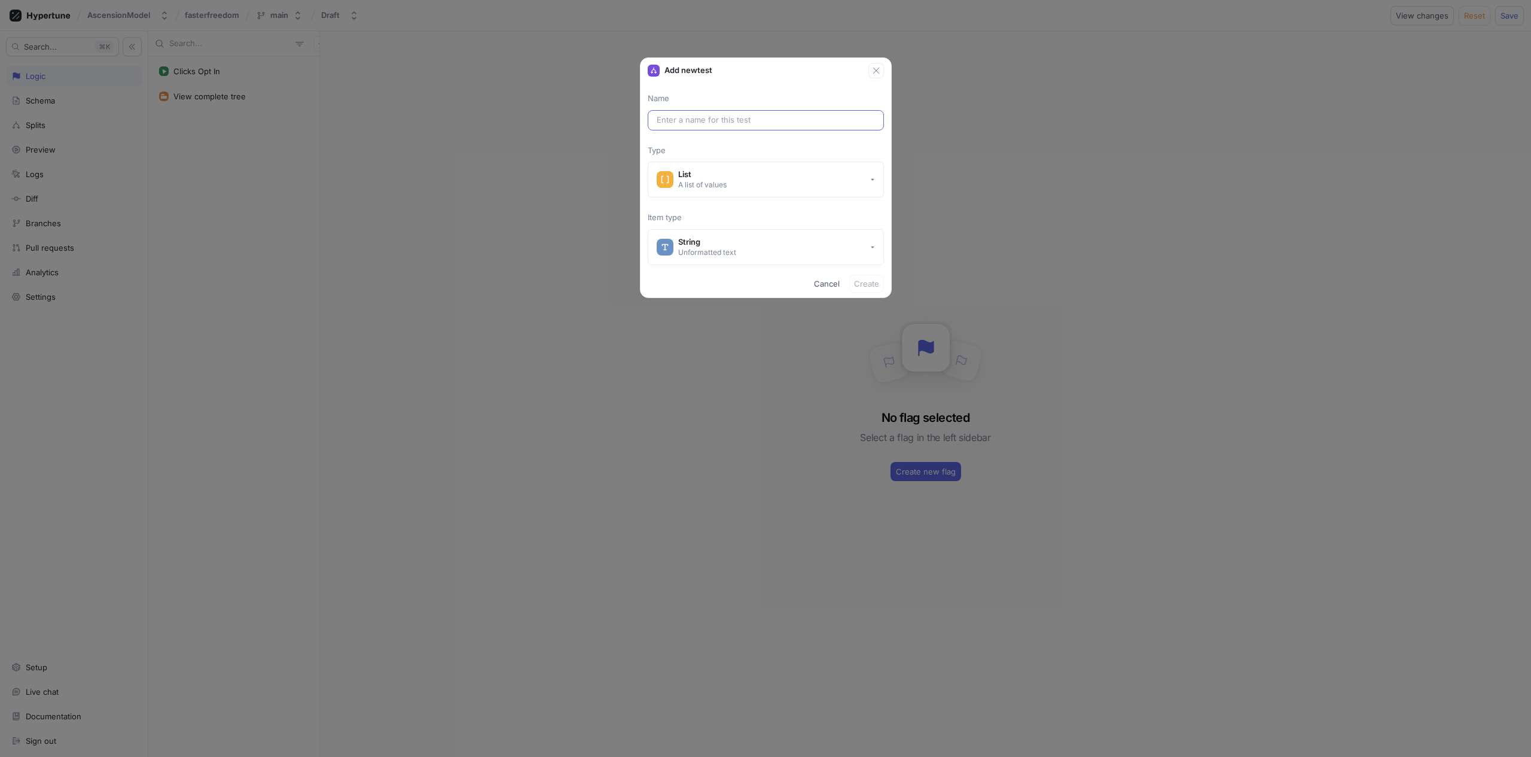
click at [761, 127] on div at bounding box center [766, 120] width 236 height 20
click at [760, 117] on input "text" at bounding box center [766, 120] width 218 height 12
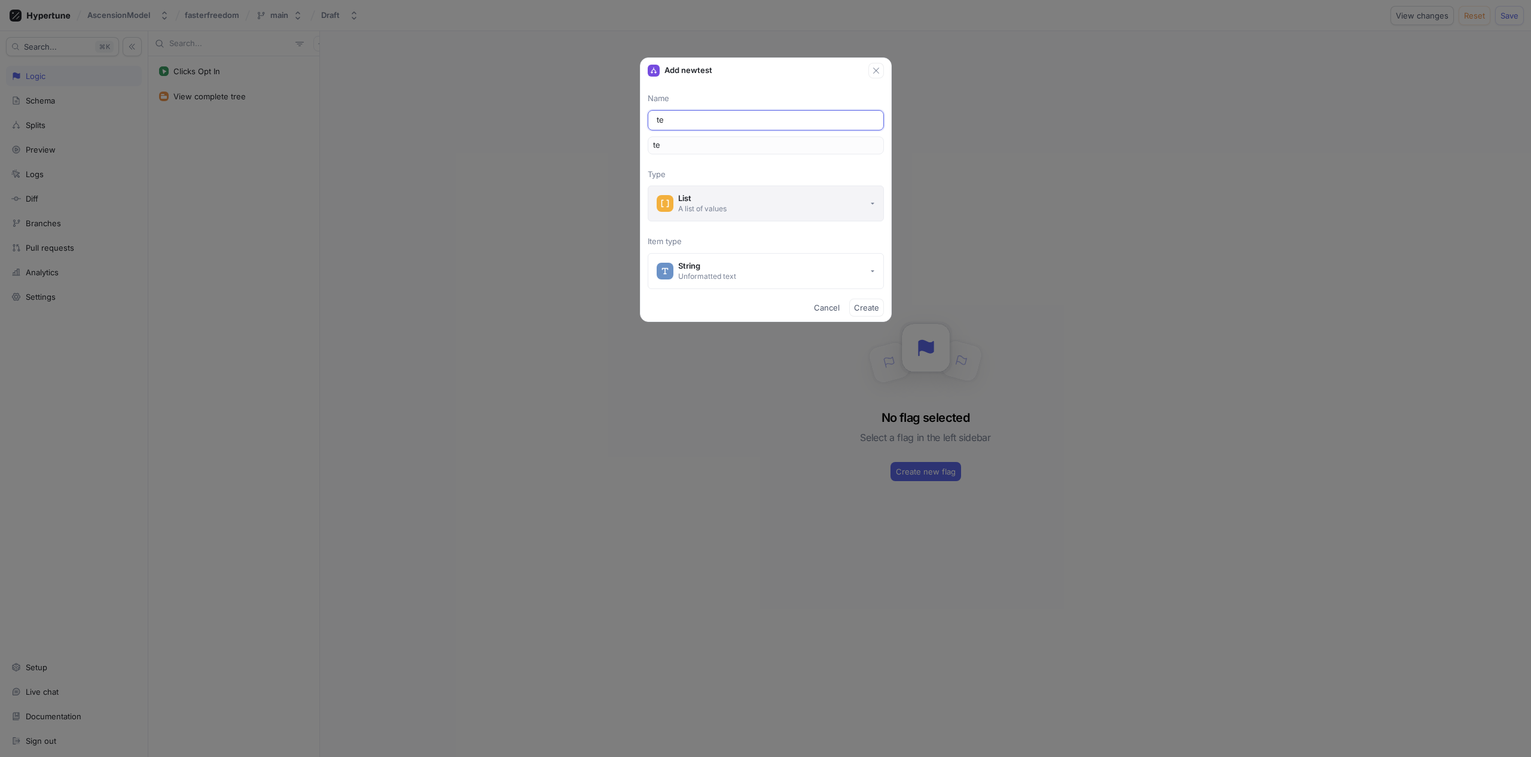
type input "tes"
type input "test"
type input "test 2"
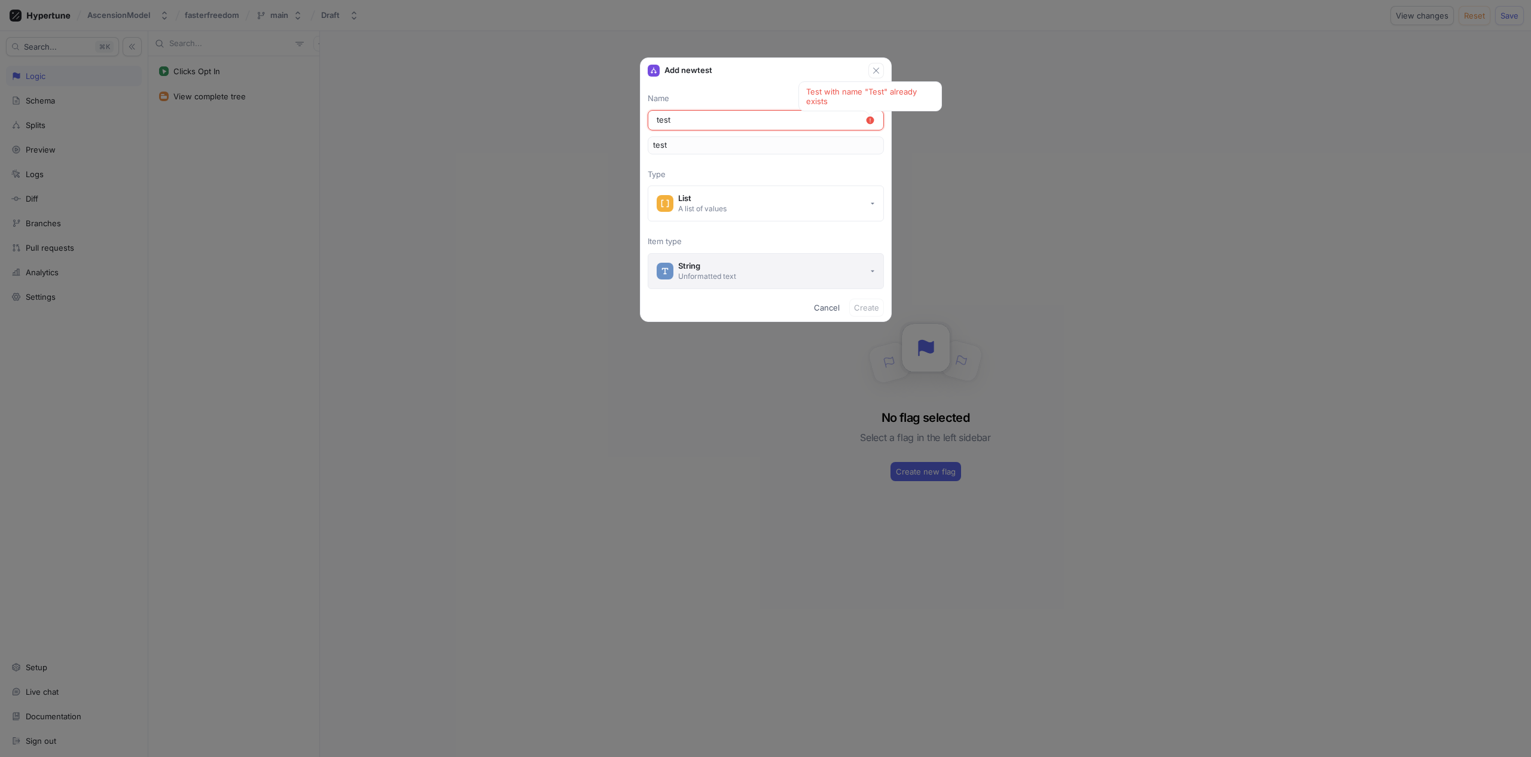
type input "test2"
type input "test 2"
click at [868, 307] on span "Create" at bounding box center [866, 307] width 25 height 7
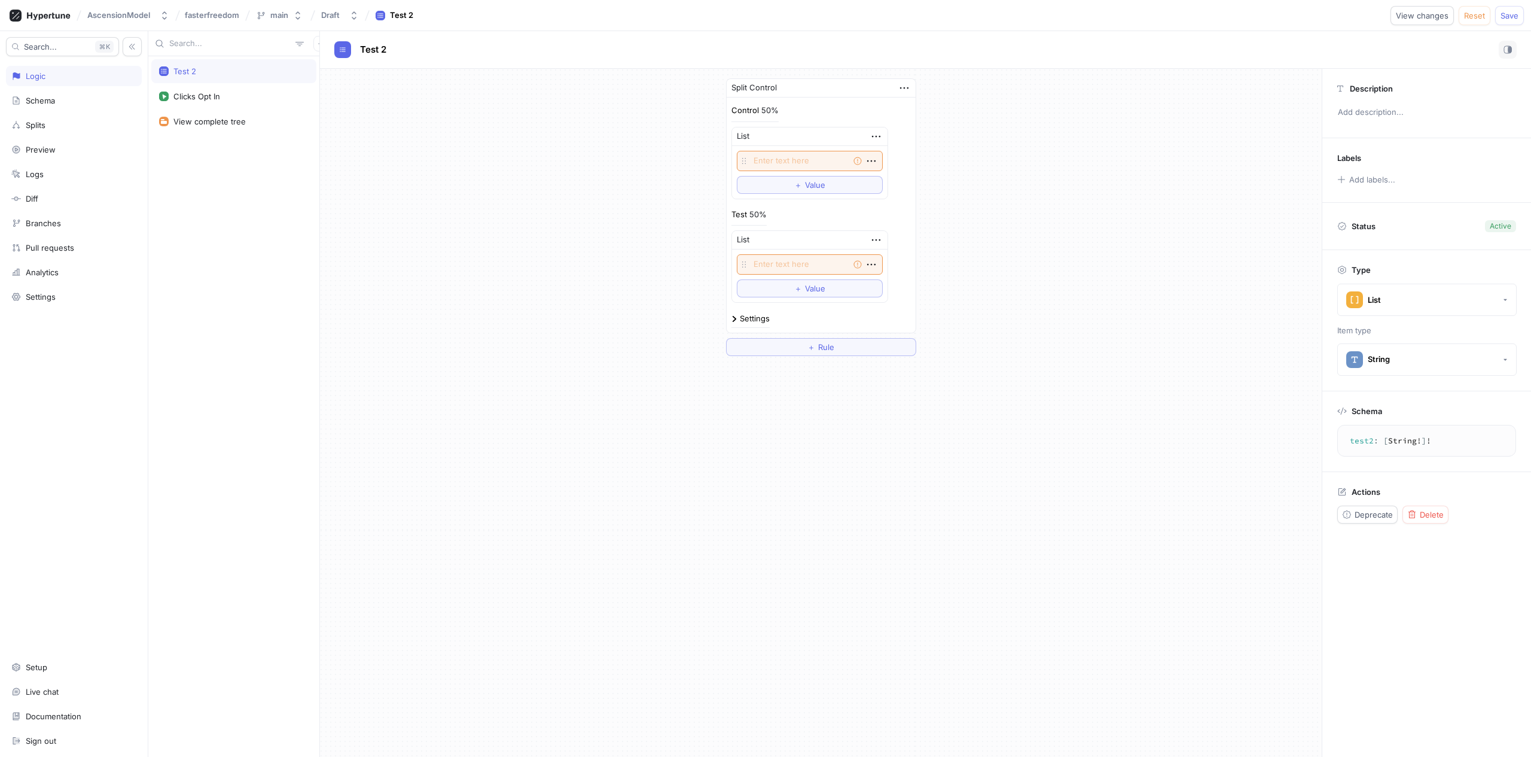
click at [785, 225] on div "Test 50% List Empty string To pick up a draggable item, press the space bar. Wh…" at bounding box center [821, 256] width 179 height 95
click at [76, 129] on div "Splits" at bounding box center [73, 125] width 125 height 10
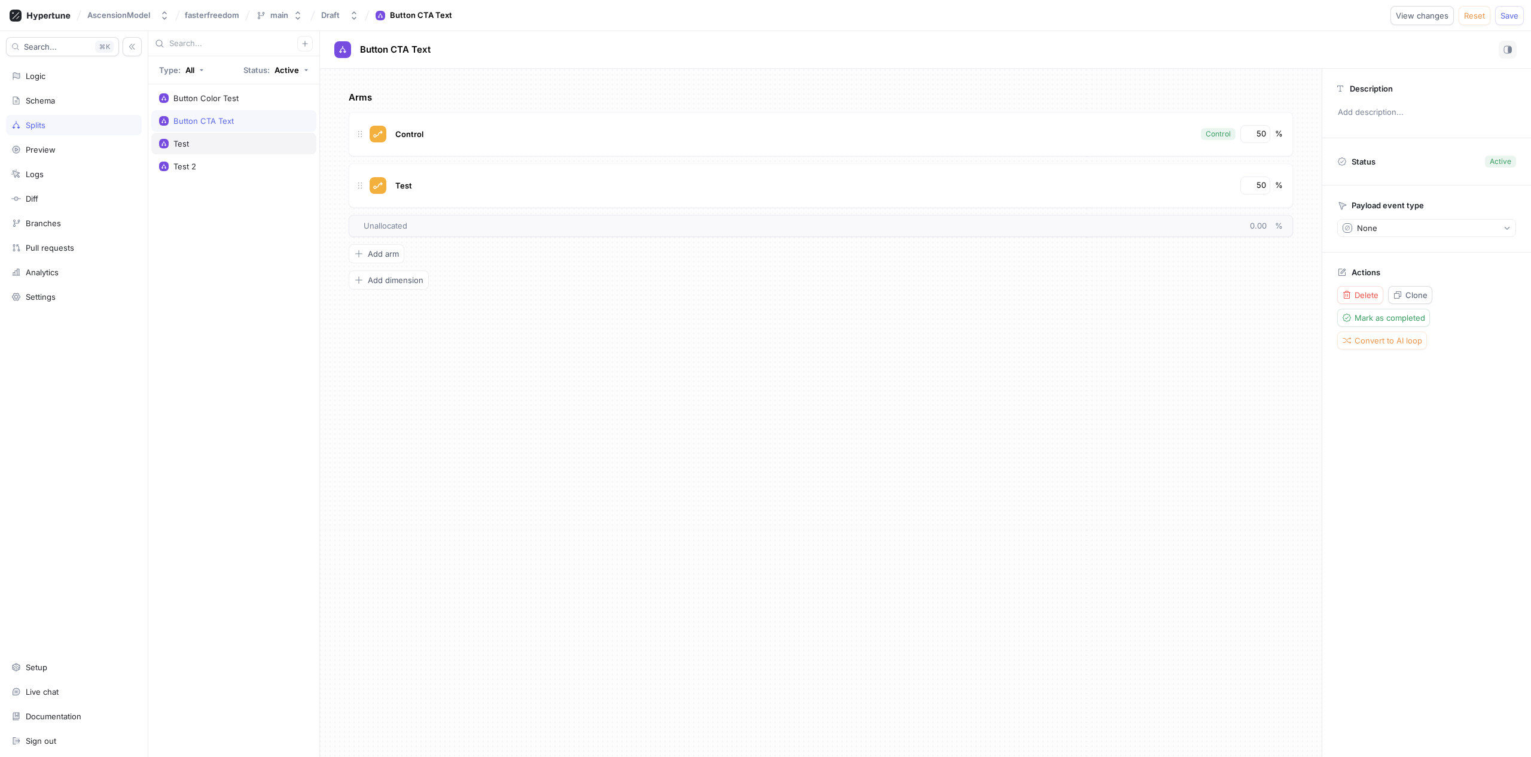
click at [224, 139] on div "Test" at bounding box center [234, 144] width 150 height 10
click at [1366, 289] on button "Delete" at bounding box center [1360, 295] width 46 height 18
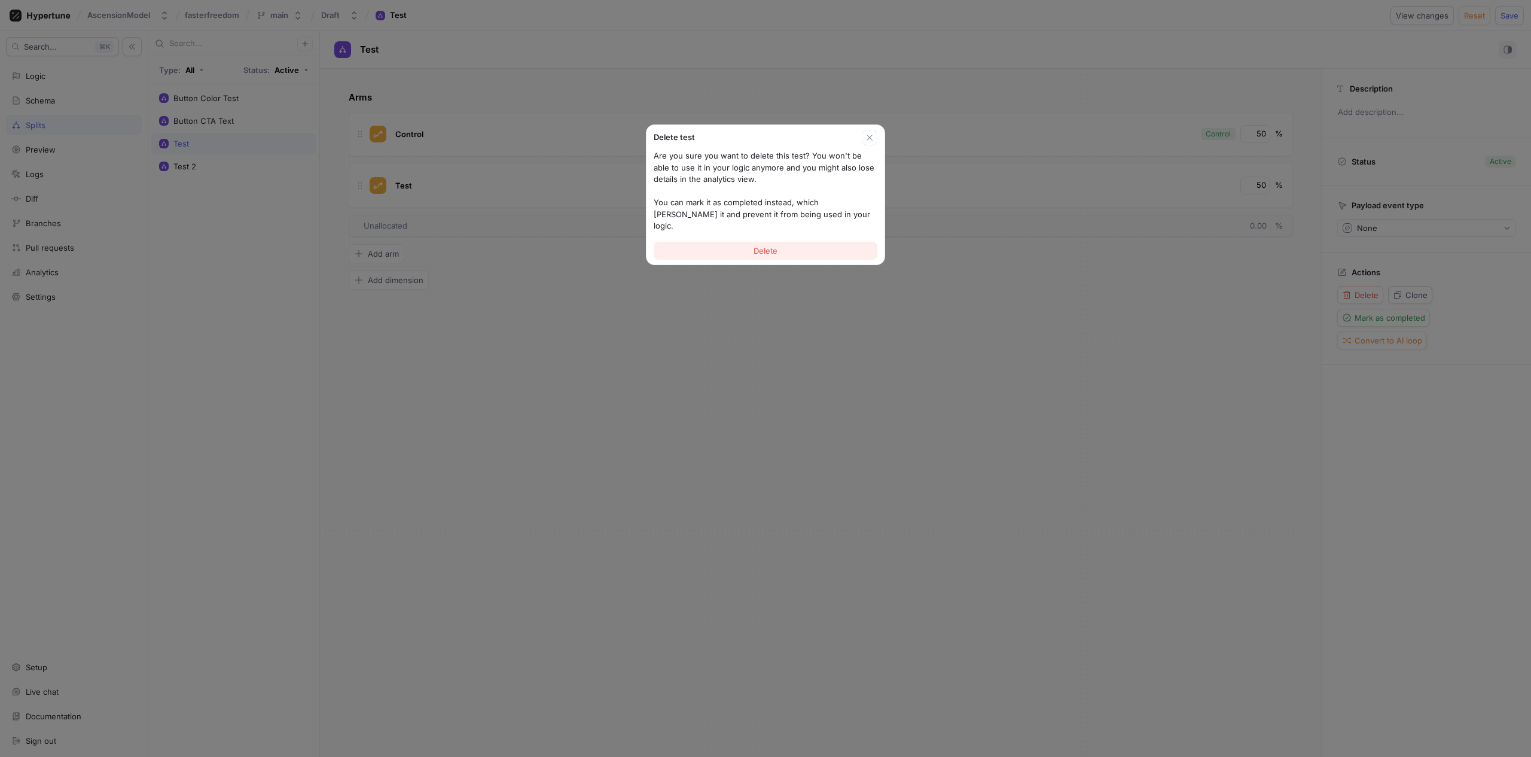
click at [802, 242] on button "Delete" at bounding box center [766, 251] width 224 height 18
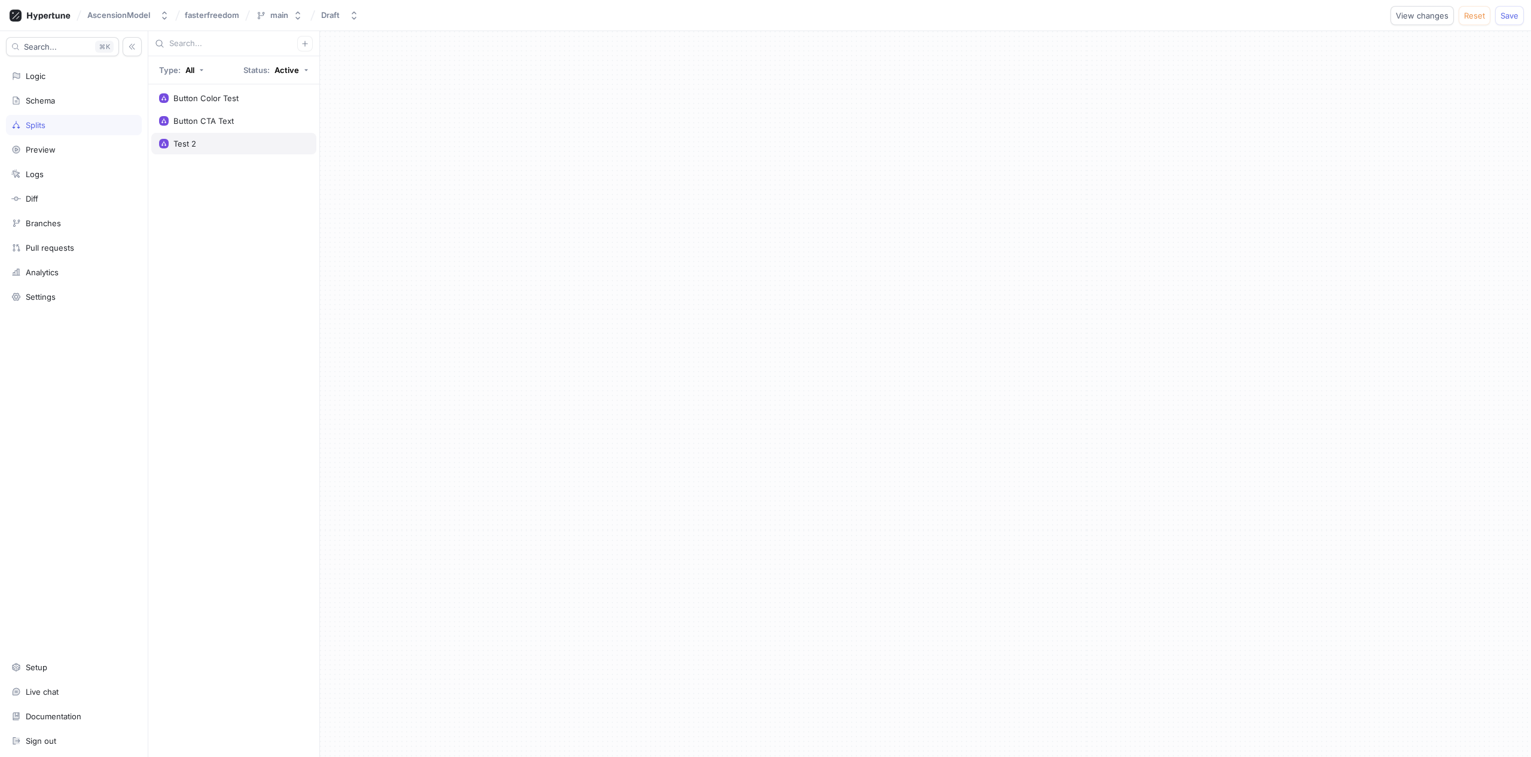
click at [215, 134] on div "Test 2" at bounding box center [233, 144] width 165 height 22
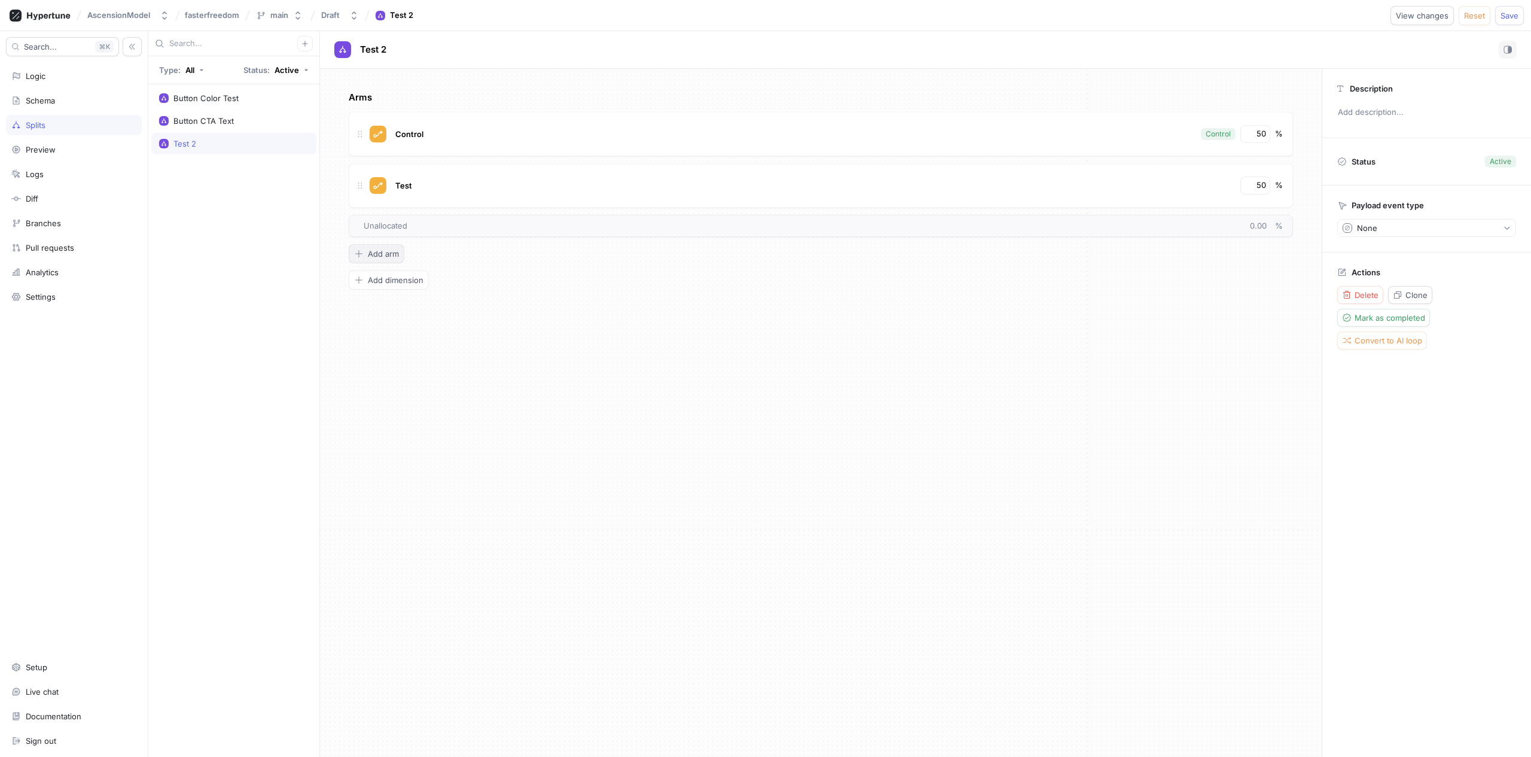
click at [390, 255] on span "Add arm" at bounding box center [383, 253] width 31 height 7
click at [391, 296] on button "Add arm" at bounding box center [377, 304] width 56 height 19
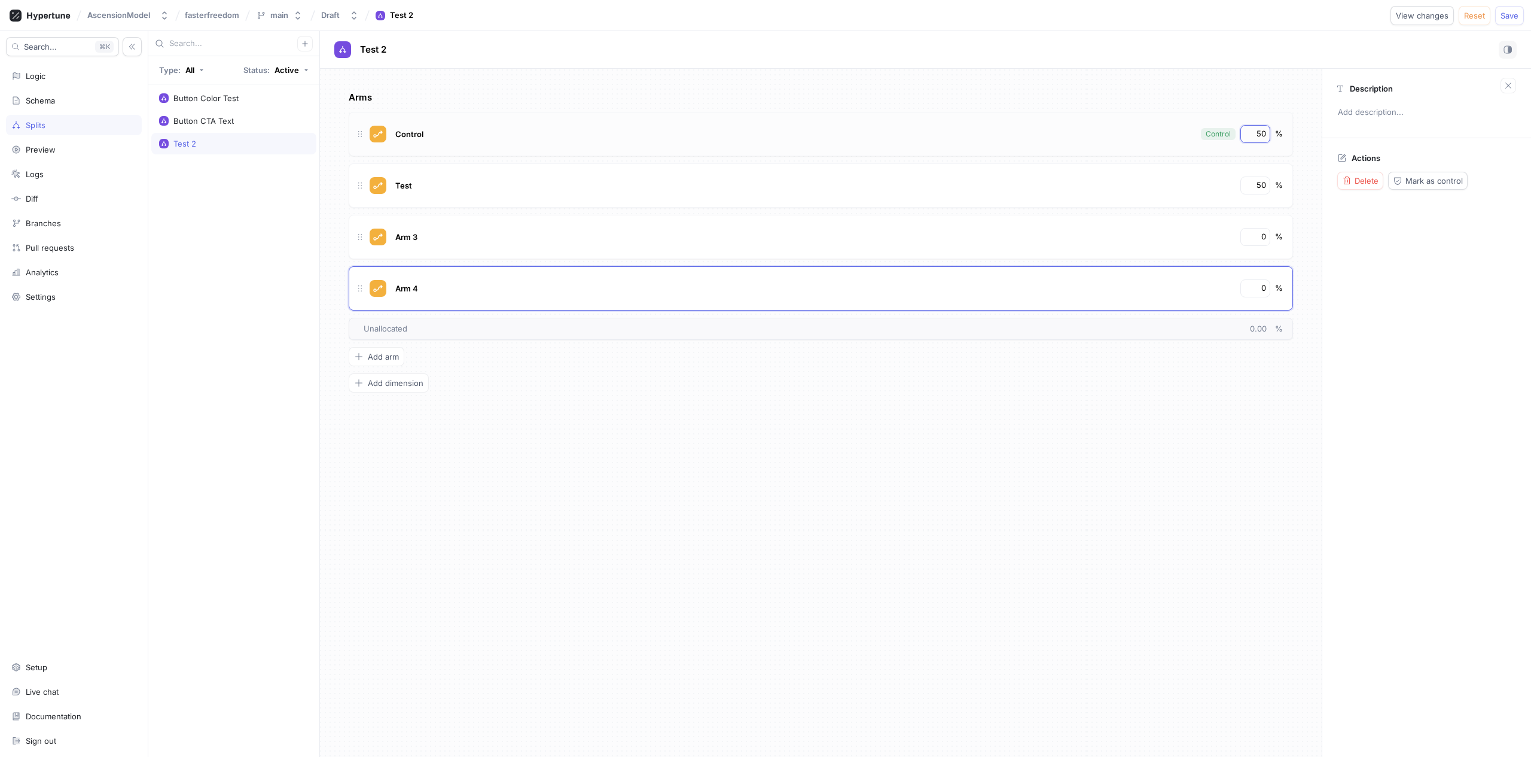
click at [1264, 134] on input "50" at bounding box center [1256, 134] width 20 height 12
type textarea "x"
type input "2"
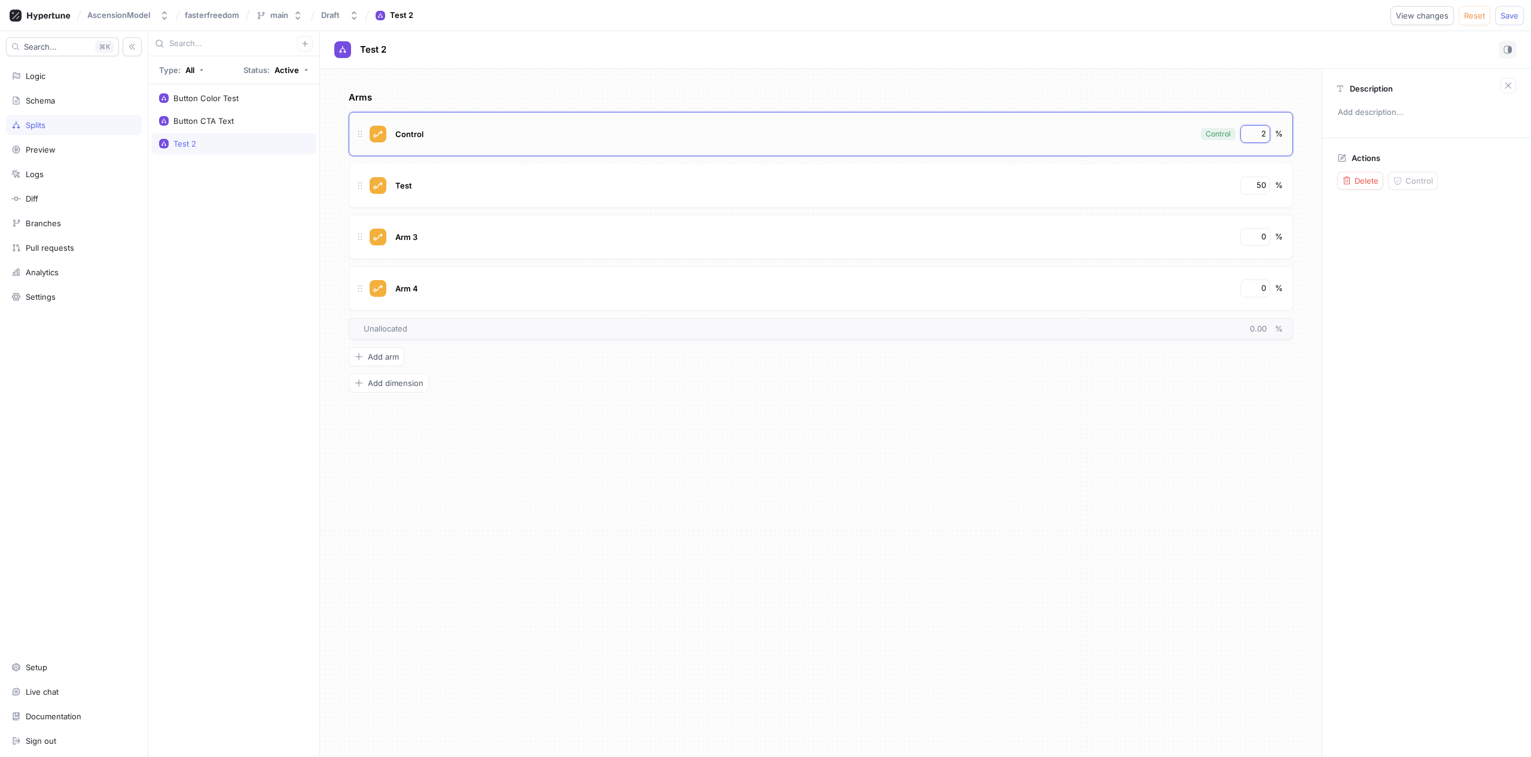
type textarea "x"
type input "25"
click at [1266, 182] on div "50" at bounding box center [1256, 185] width 30 height 18
click at [1263, 182] on input "50" at bounding box center [1256, 185] width 20 height 12
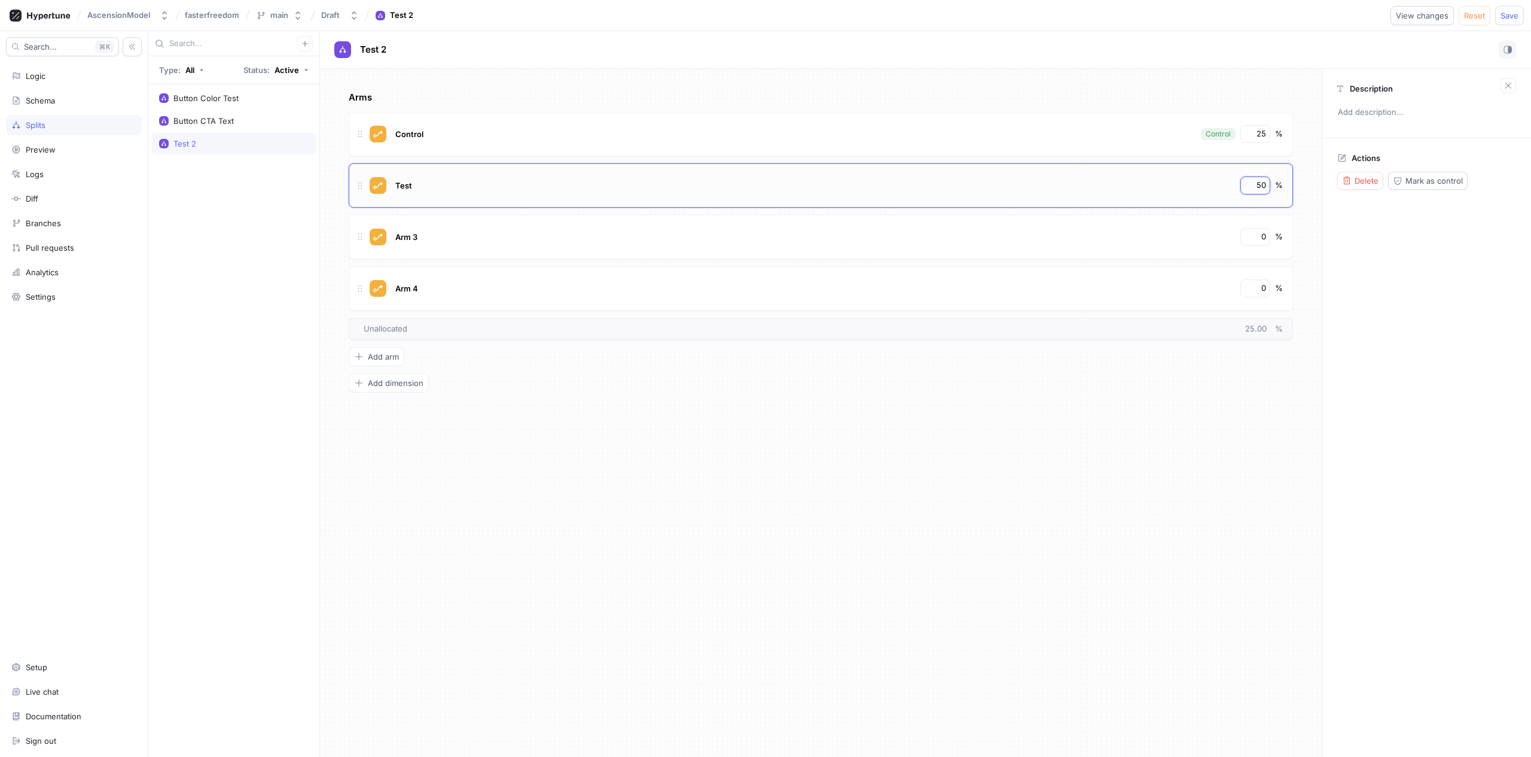
type textarea "x"
type input "2"
type textarea "x"
type input "25"
click at [1250, 238] on input "0" at bounding box center [1256, 237] width 20 height 12
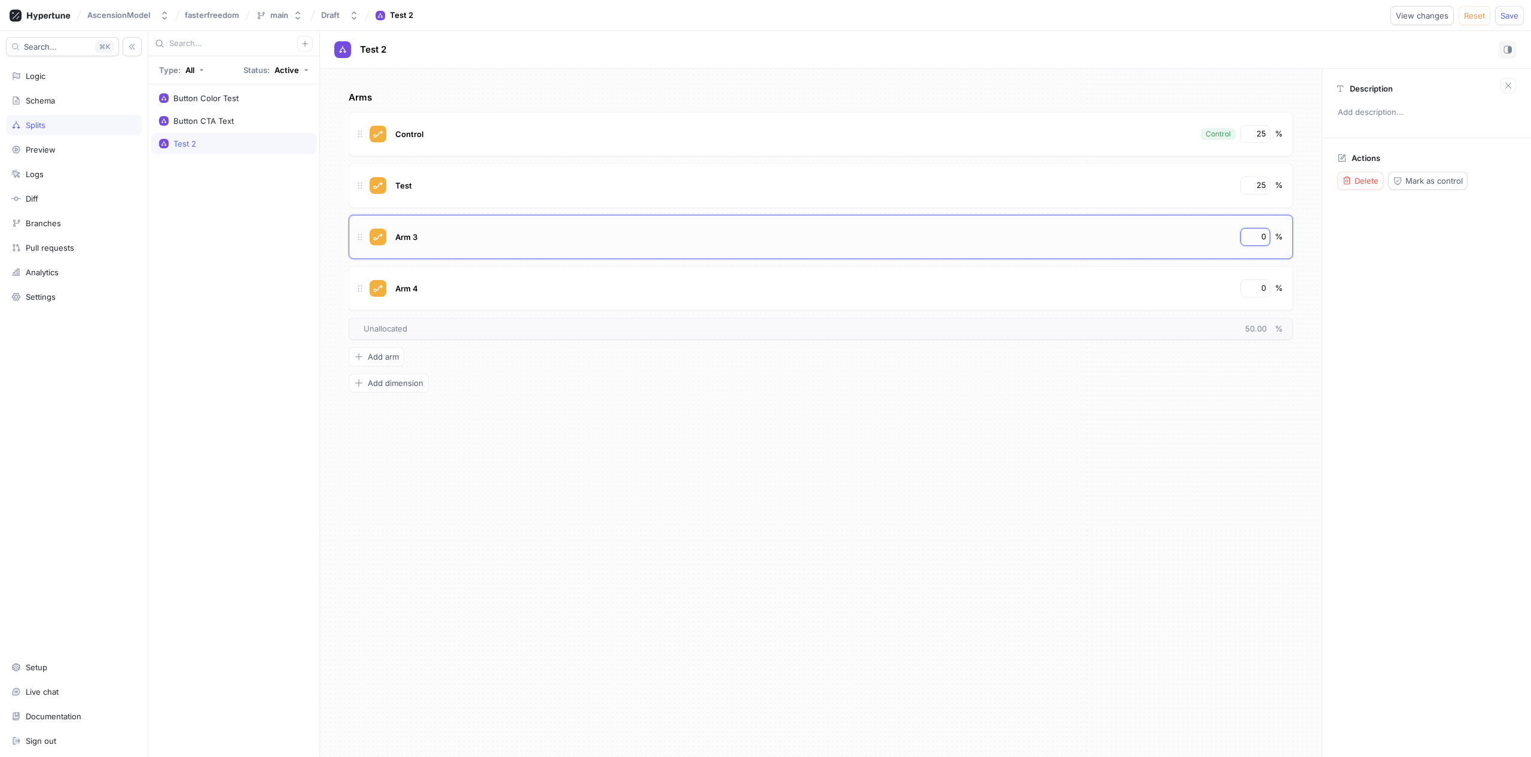
click at [1250, 238] on input "0" at bounding box center [1256, 237] width 20 height 12
type textarea "x"
type input "2"
type textarea "x"
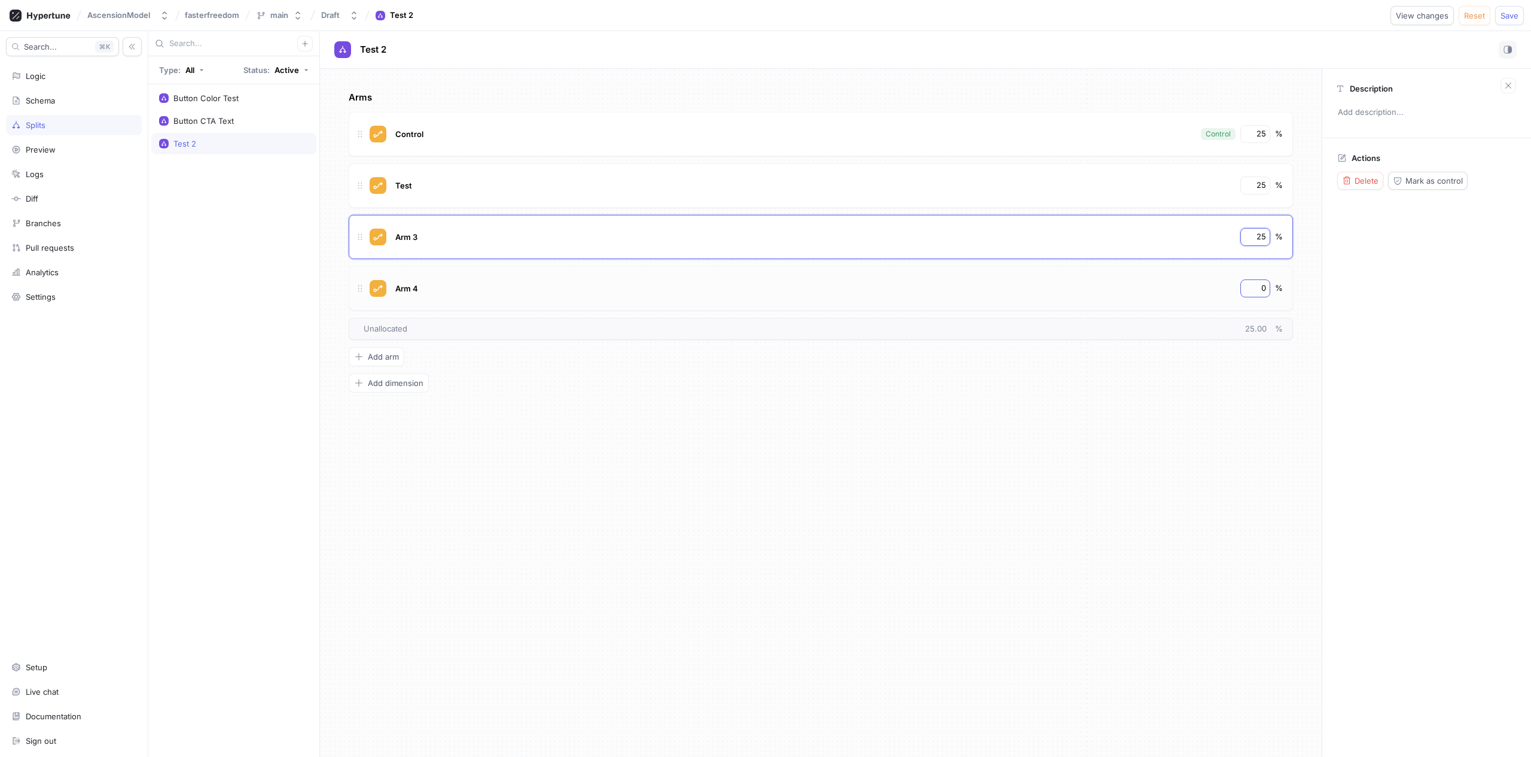
type input "25"
click at [1251, 288] on input "0" at bounding box center [1256, 288] width 20 height 12
type textarea "x"
type input "2"
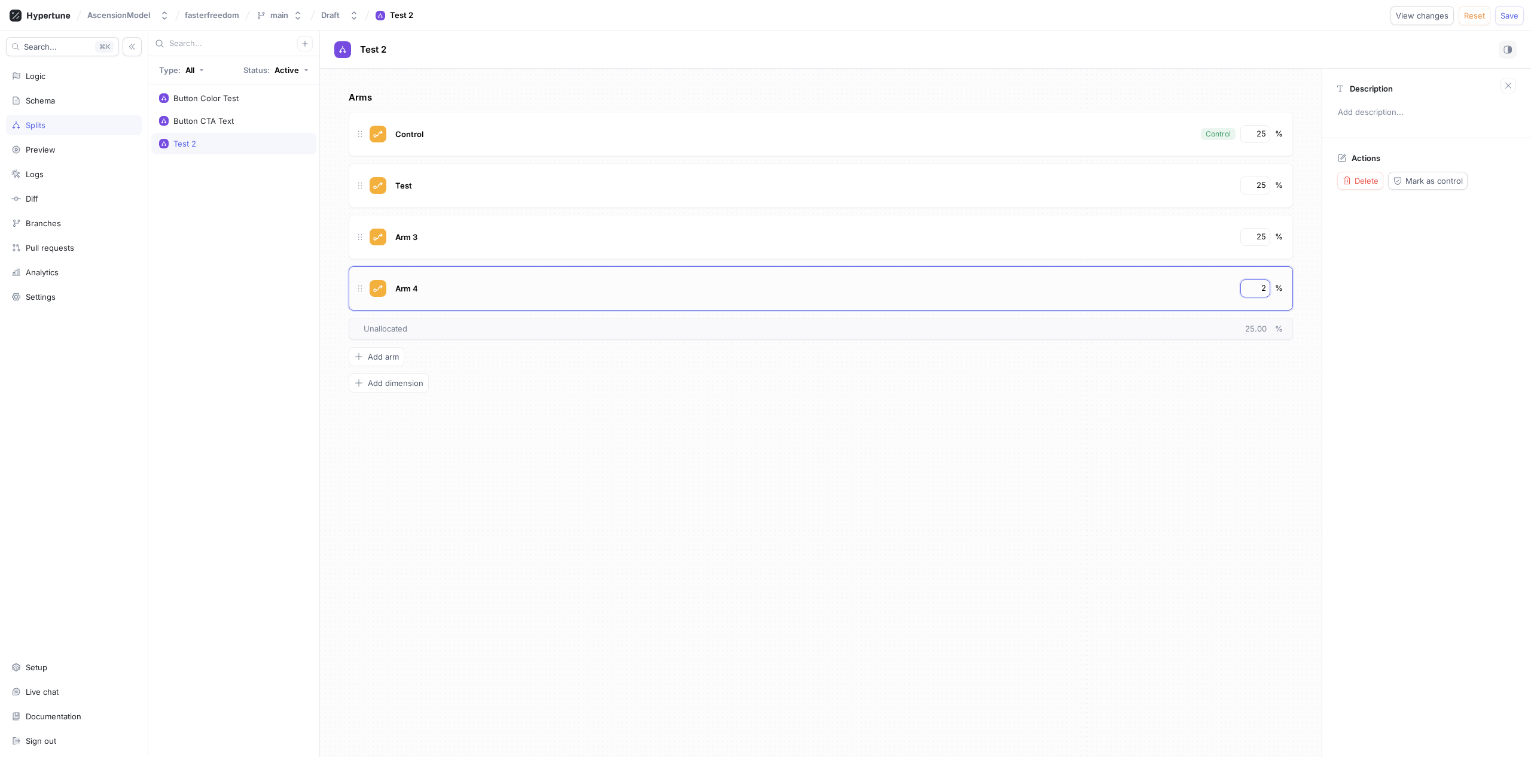
type textarea "x"
type input "25"
click at [1246, 430] on div "Arms Control Control 25 % Test 25 % Arm 3 25 % Arm 4 25 % To pick up a draggabl…" at bounding box center [821, 413] width 1002 height 688
click at [431, 132] on div "Control" at bounding box center [793, 134] width 803 height 18
click at [413, 133] on span "Control" at bounding box center [409, 134] width 28 height 10
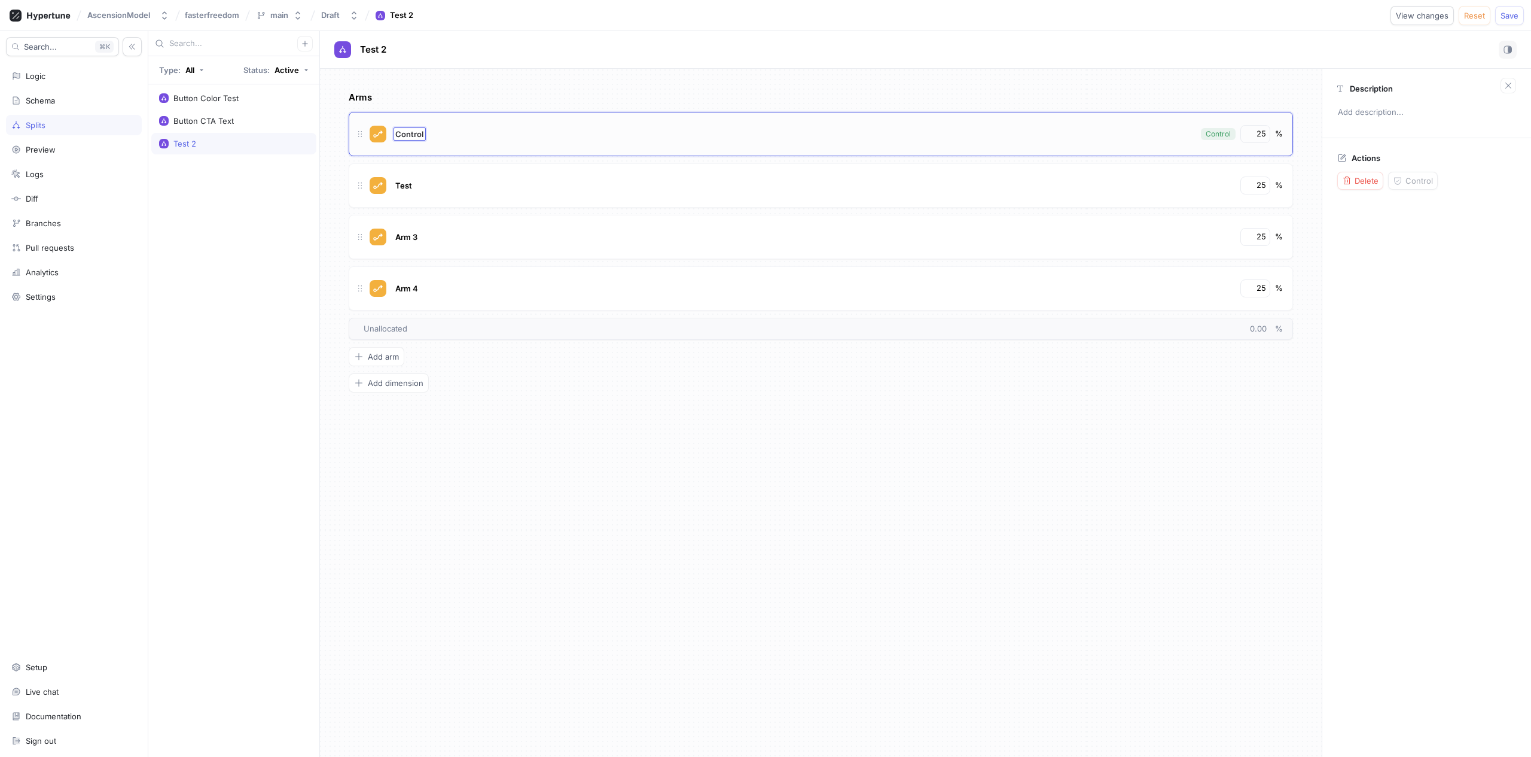
click at [413, 133] on input "Control" at bounding box center [409, 134] width 29 height 10
type textarea "x"
click at [413, 133] on input "Control" at bounding box center [409, 134] width 29 height 10
type input "V1"
type textarea "x"
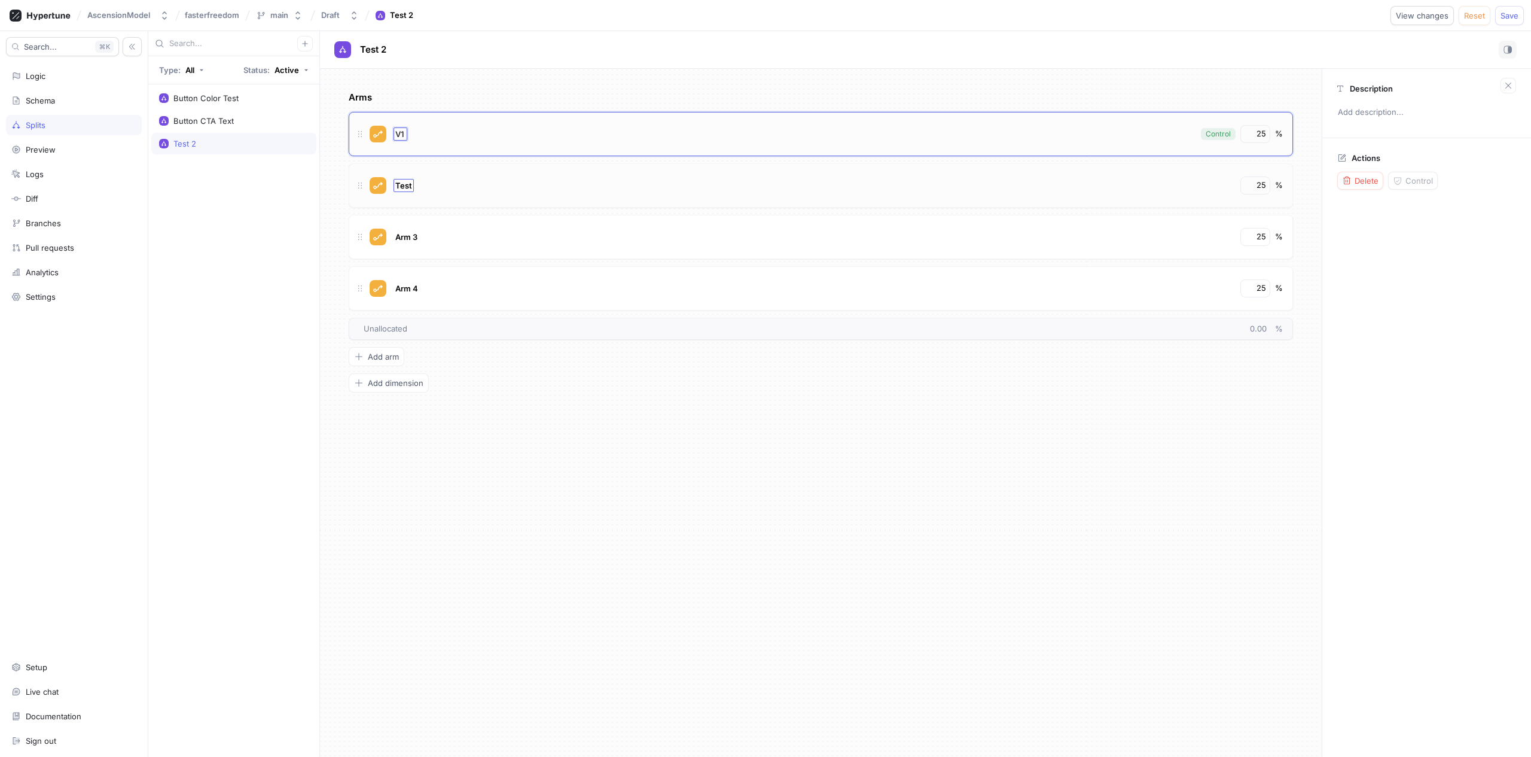
click at [404, 185] on span "Test" at bounding box center [403, 186] width 17 height 10
type input "B"
type input "V2"
click at [412, 230] on div "Arm 3" at bounding box center [407, 236] width 26 height 13
click at [412, 230] on div "Arm 3 Arm 3" at bounding box center [408, 236] width 28 height 13
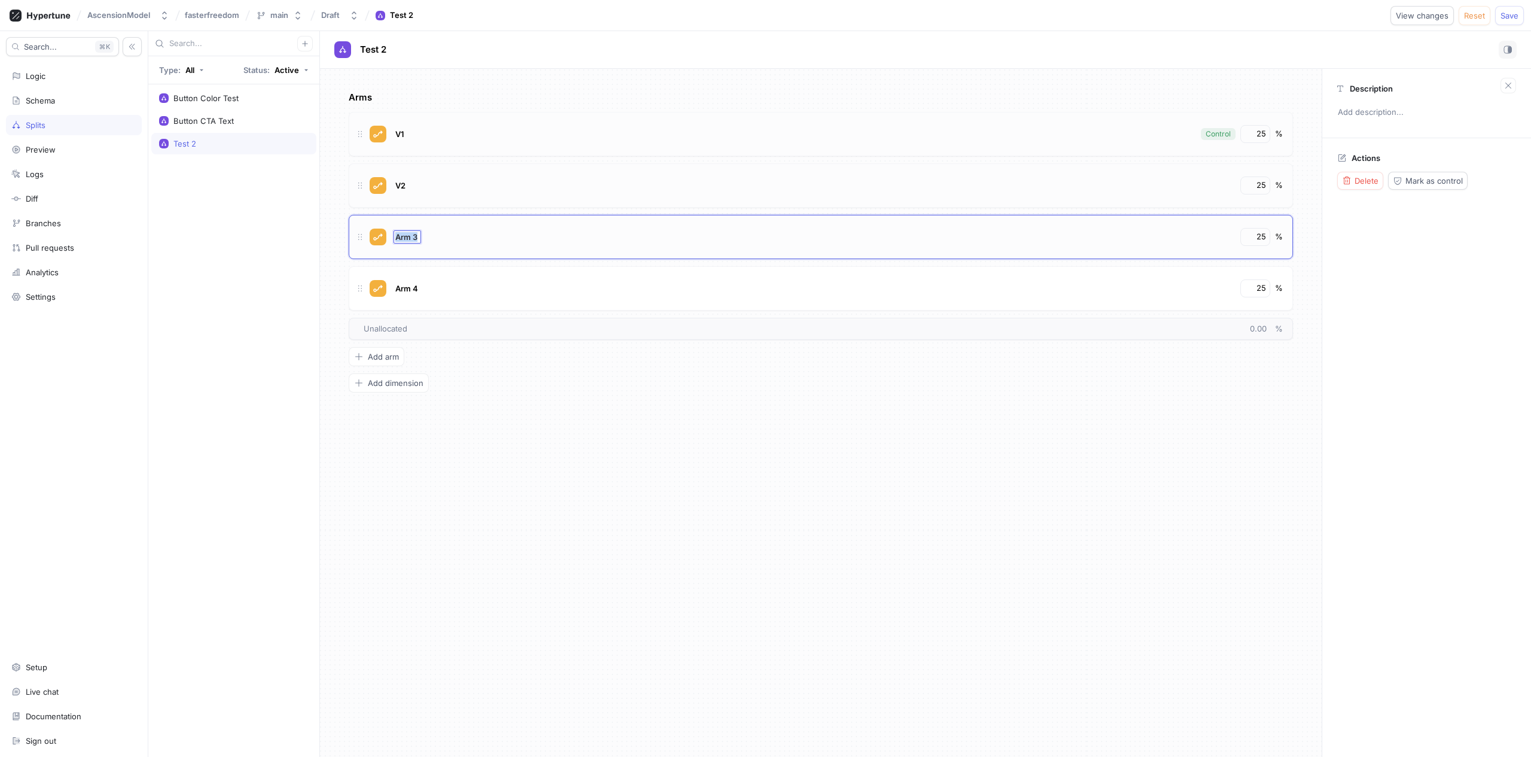
type textarea "x"
click at [412, 230] on div "Arm 3 Arm 3" at bounding box center [408, 236] width 28 height 13
type input "V3"
type textarea "x"
click at [401, 289] on span "Arm 4" at bounding box center [406, 289] width 23 height 10
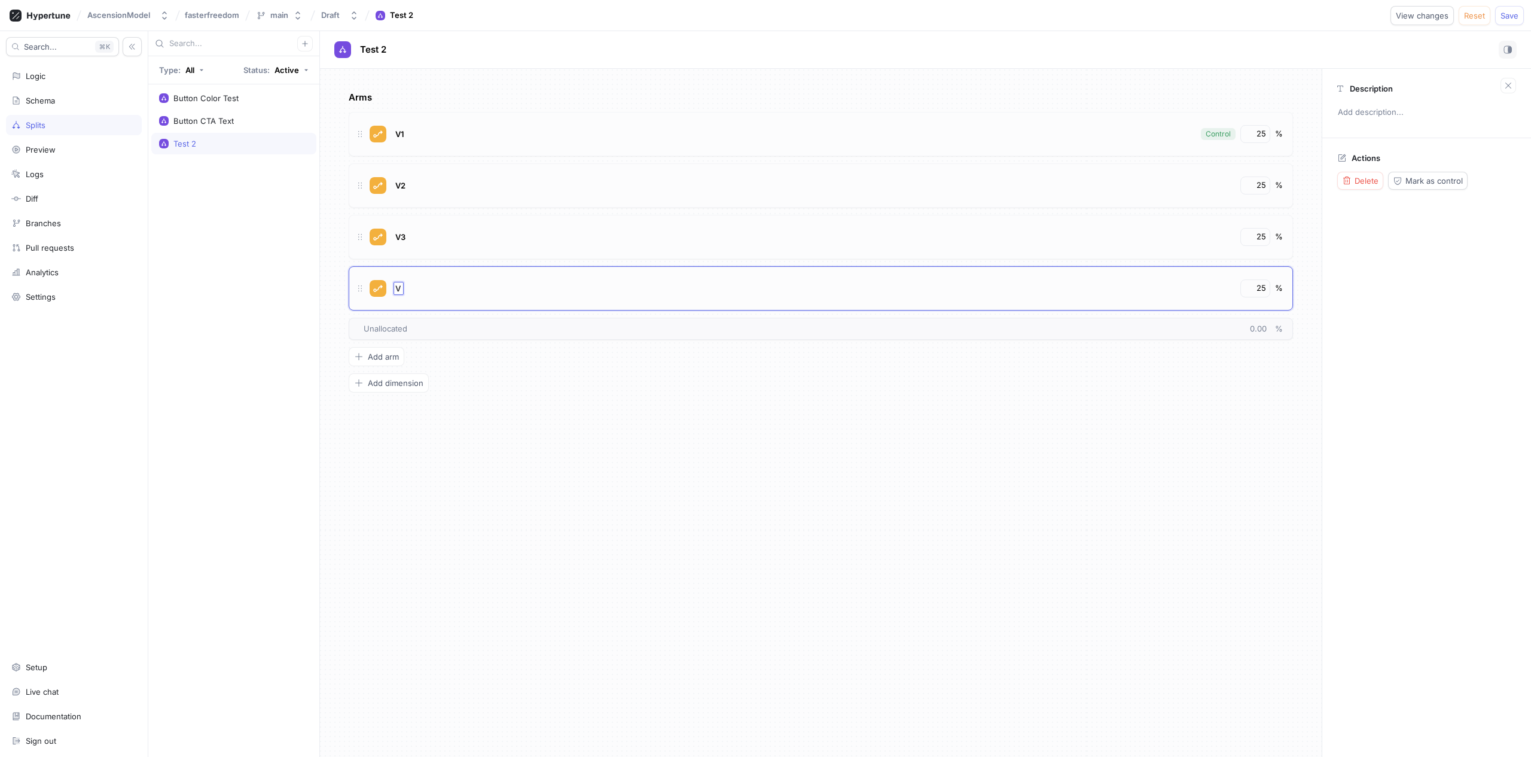
type input "V4"
click at [441, 563] on div "Arms V1 Control 25 % V2 25 % V3 25 % V4 25 % To pick up a draggable item, press…" at bounding box center [821, 413] width 1002 height 688
click at [371, 50] on span "Test 2" at bounding box center [373, 50] width 26 height 10
click at [277, 119] on div "Button CTA Text" at bounding box center [234, 121] width 150 height 10
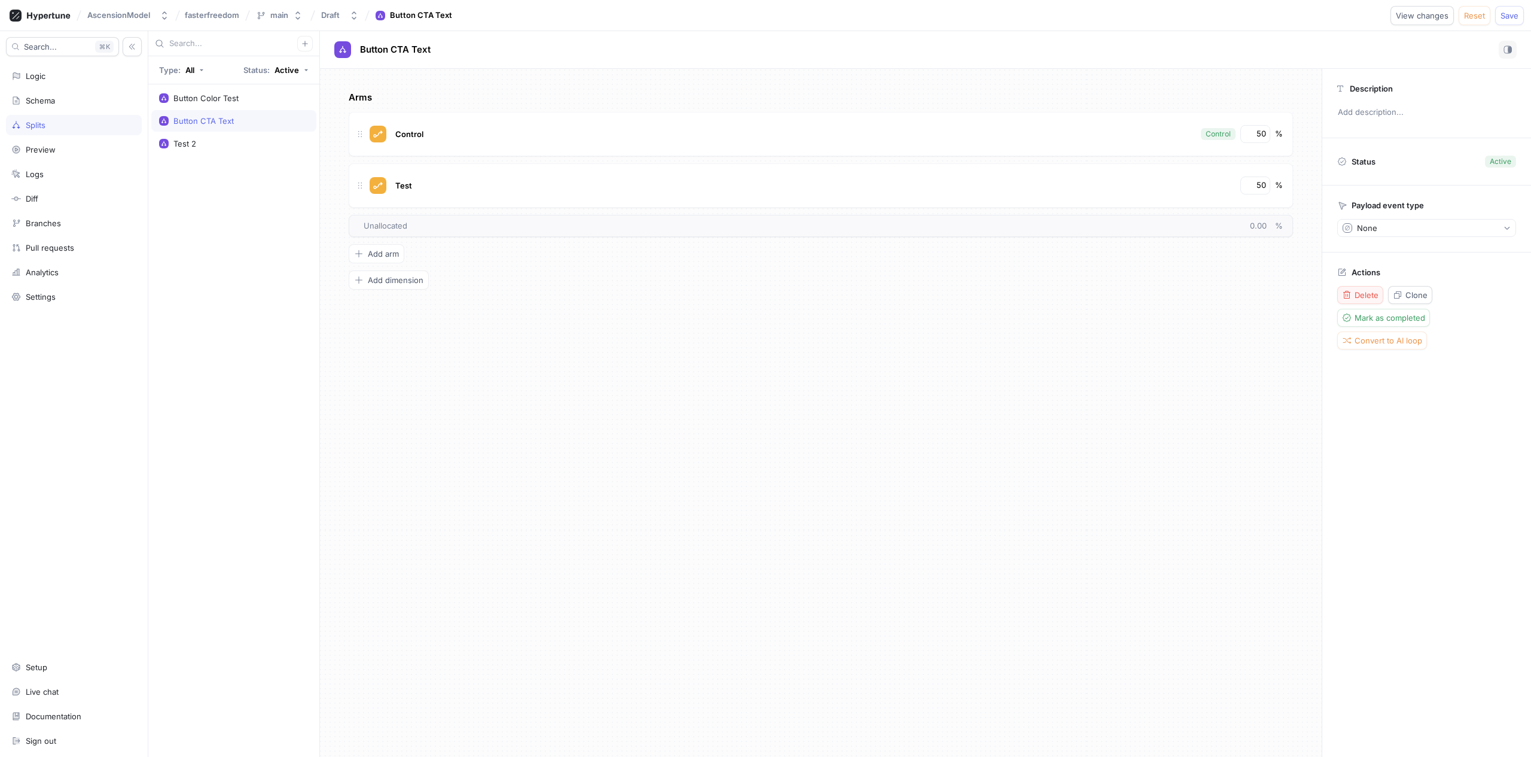
click at [1370, 295] on span "Delete" at bounding box center [1367, 294] width 24 height 7
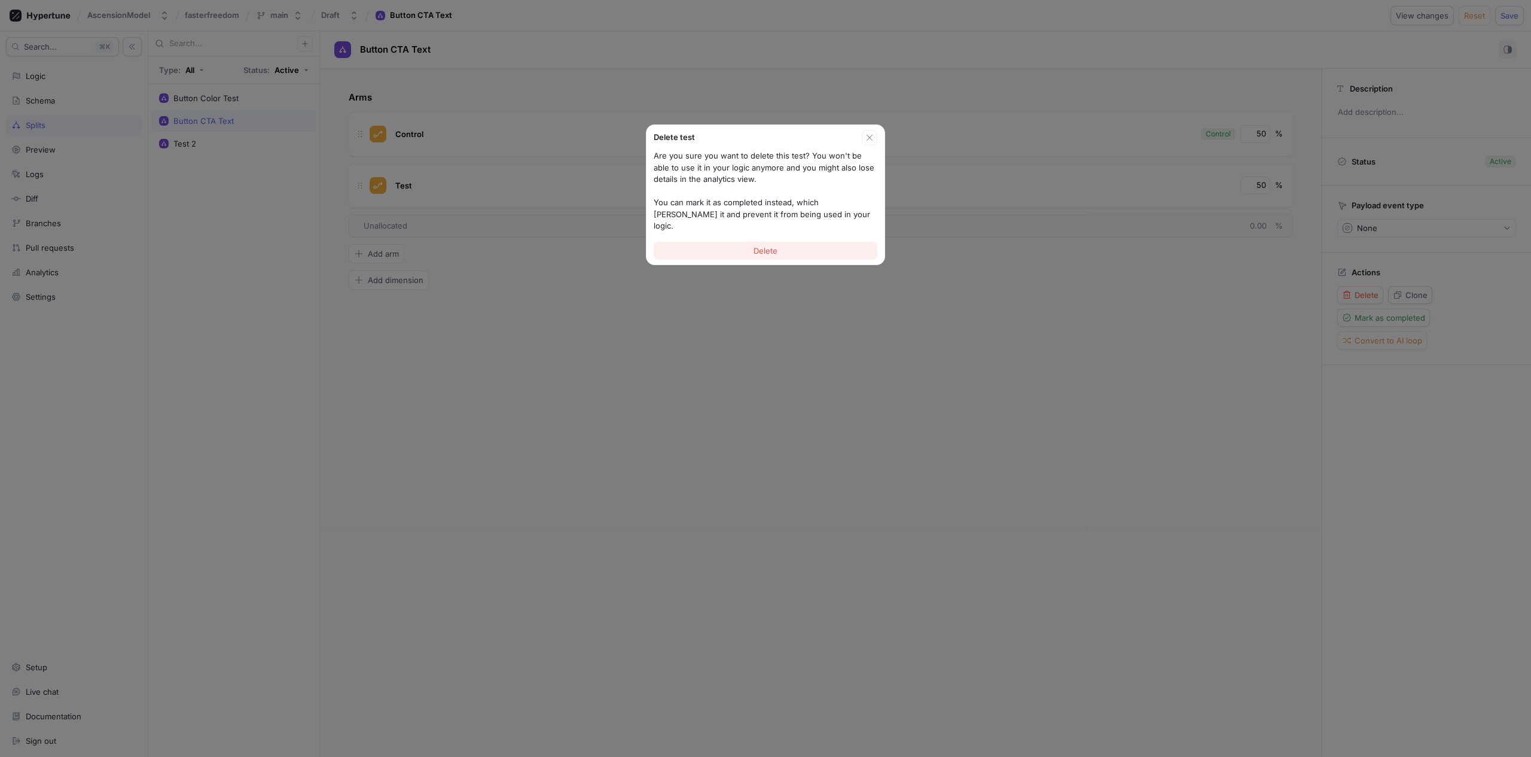
click at [731, 242] on button "Delete" at bounding box center [766, 251] width 224 height 18
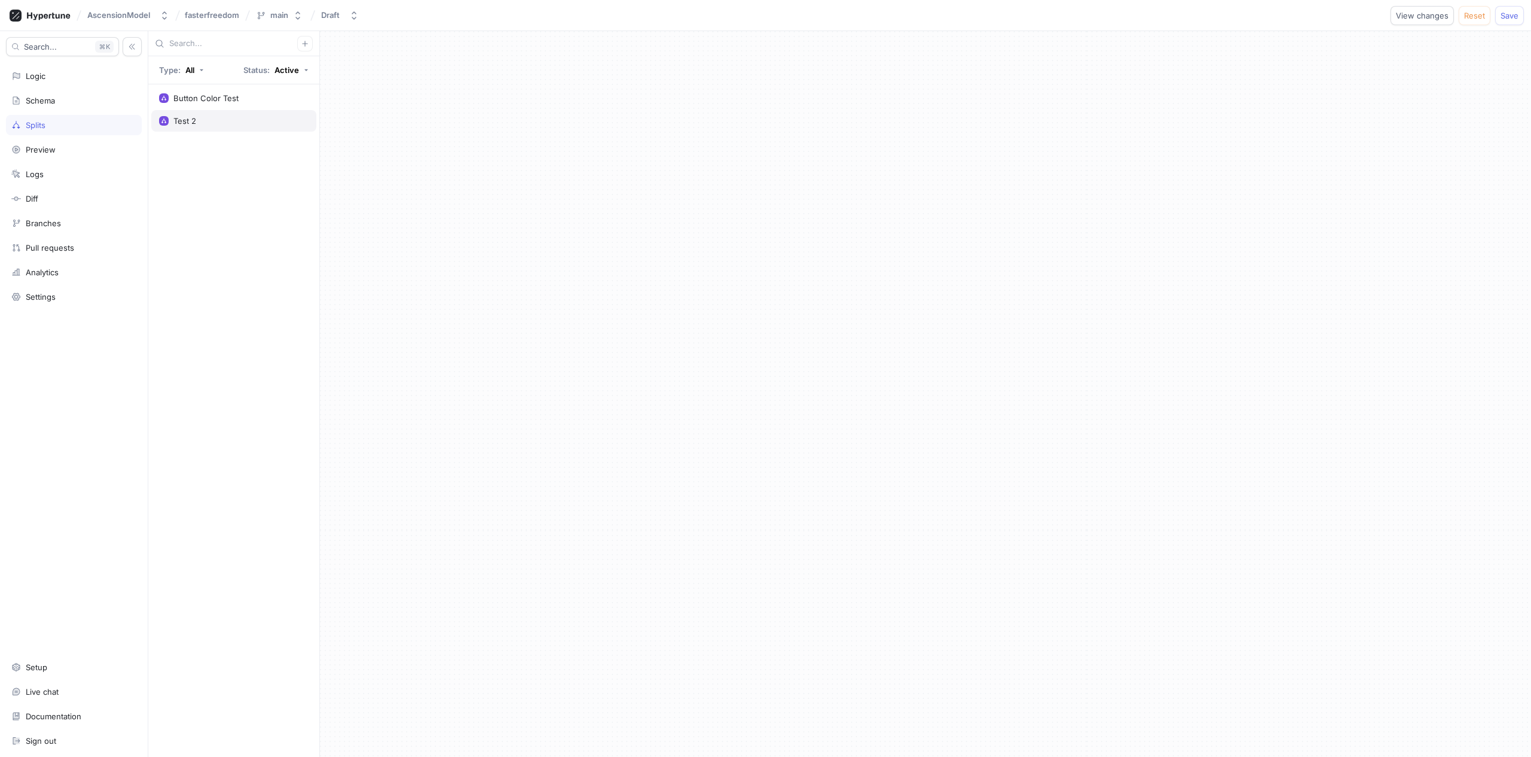
click at [185, 119] on div "Test 2" at bounding box center [184, 121] width 23 height 10
type textarea "x"
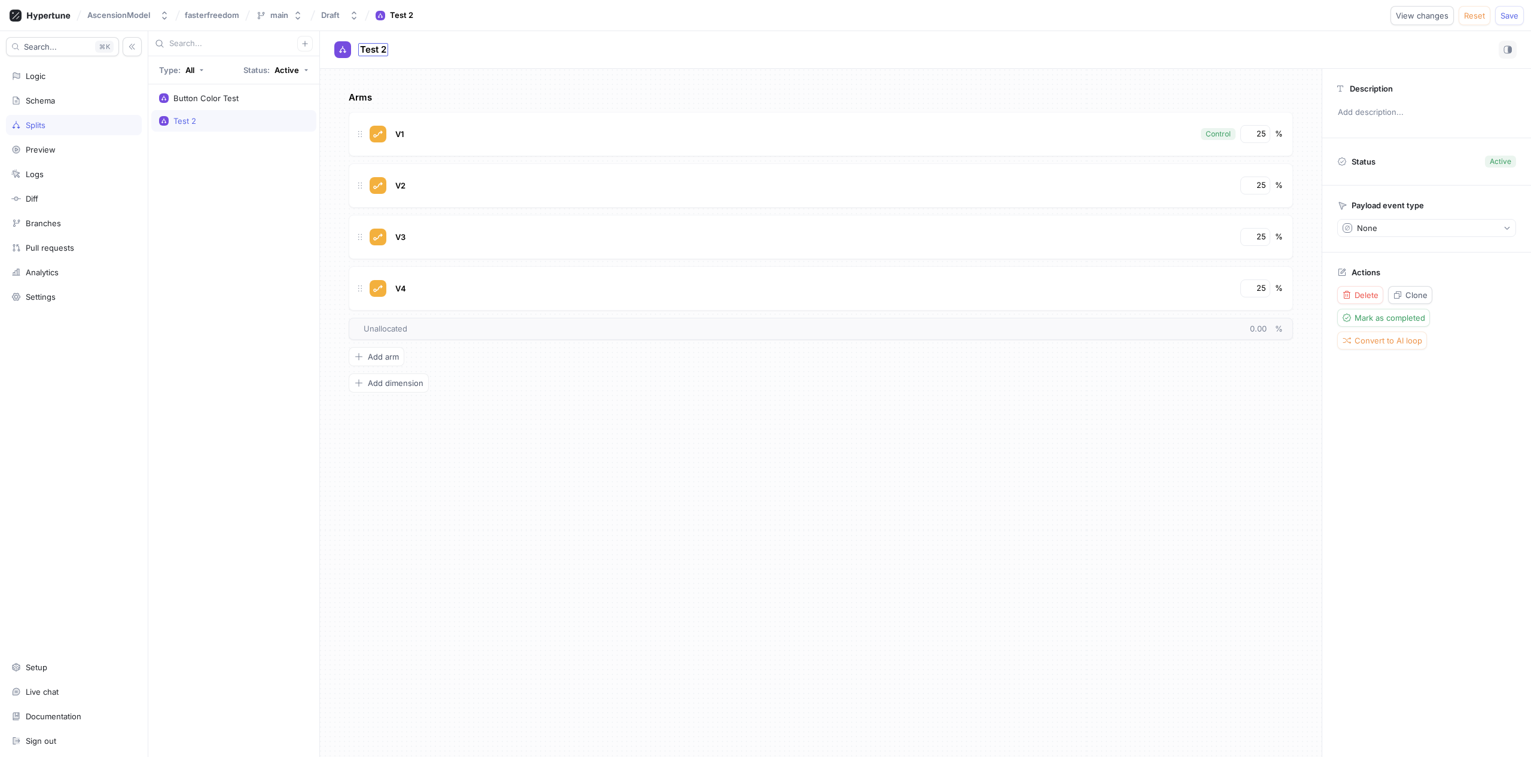
click at [360, 50] on span "Test 2" at bounding box center [373, 50] width 26 height 10
type input "Button CTA Test"
click at [55, 98] on div "Schema" at bounding box center [40, 101] width 29 height 10
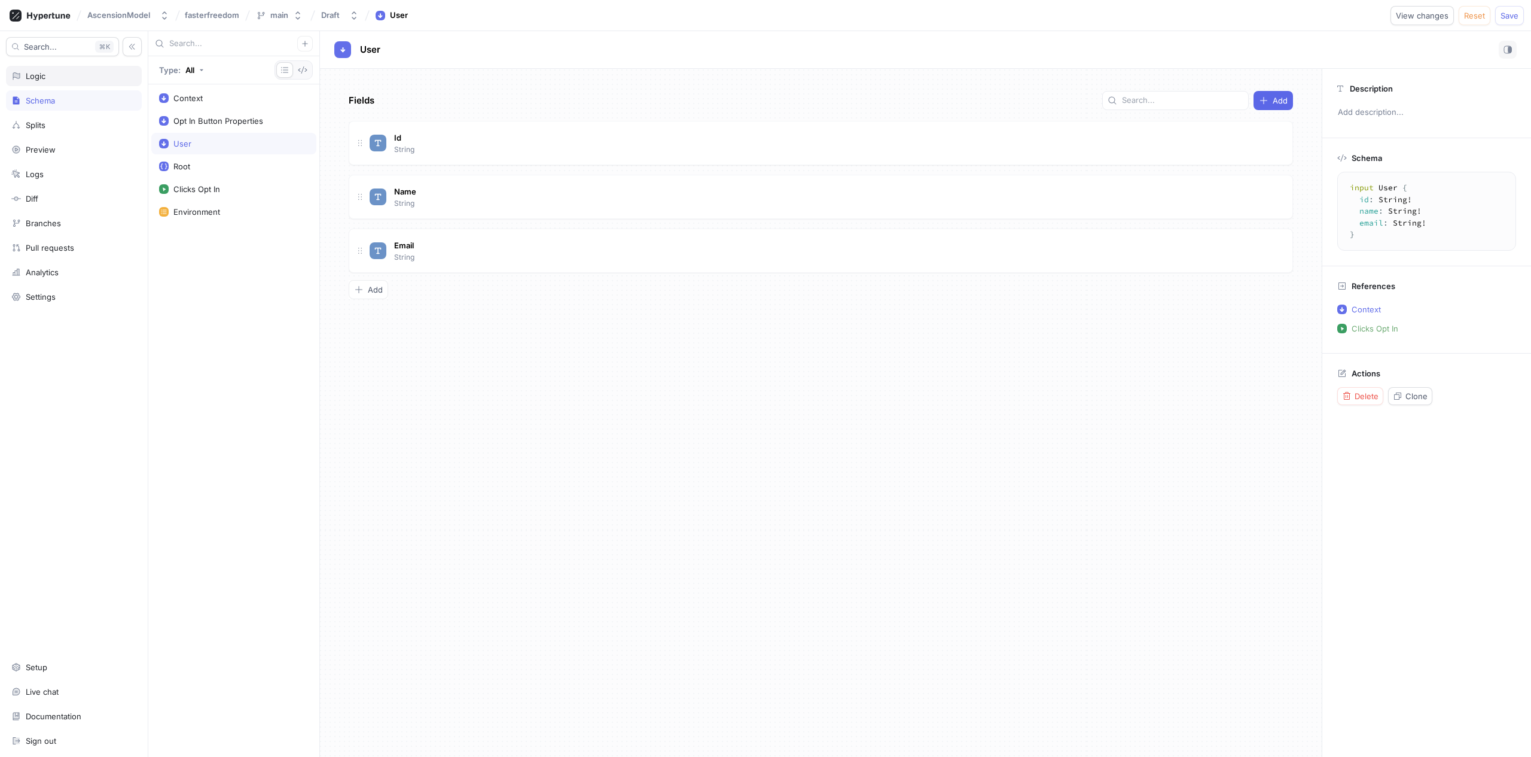
click at [95, 80] on div "Logic" at bounding box center [73, 76] width 125 height 10
type textarea "x"
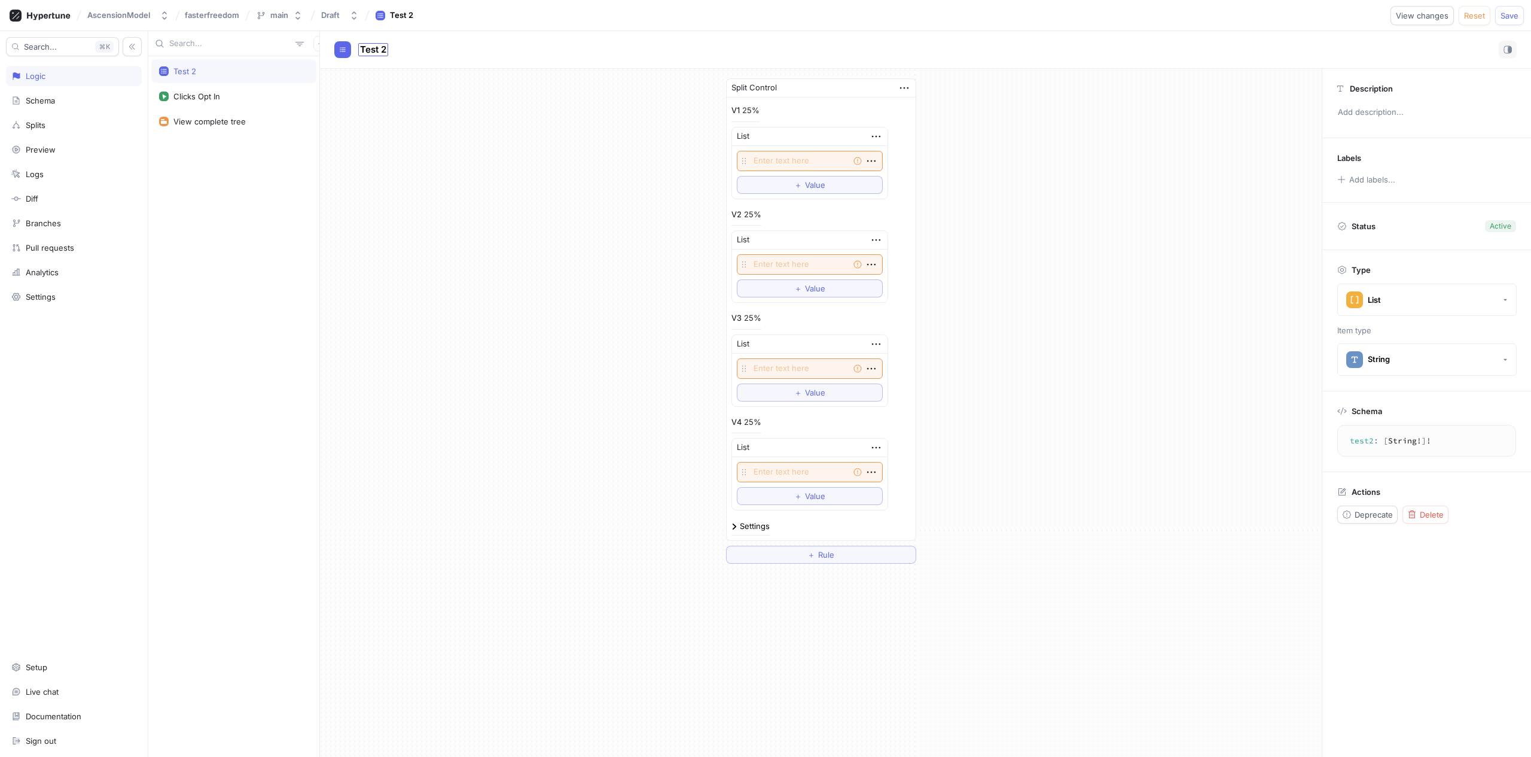
click at [368, 48] on span "Test 2" at bounding box center [373, 50] width 26 height 10
type input "Button CTA Test"
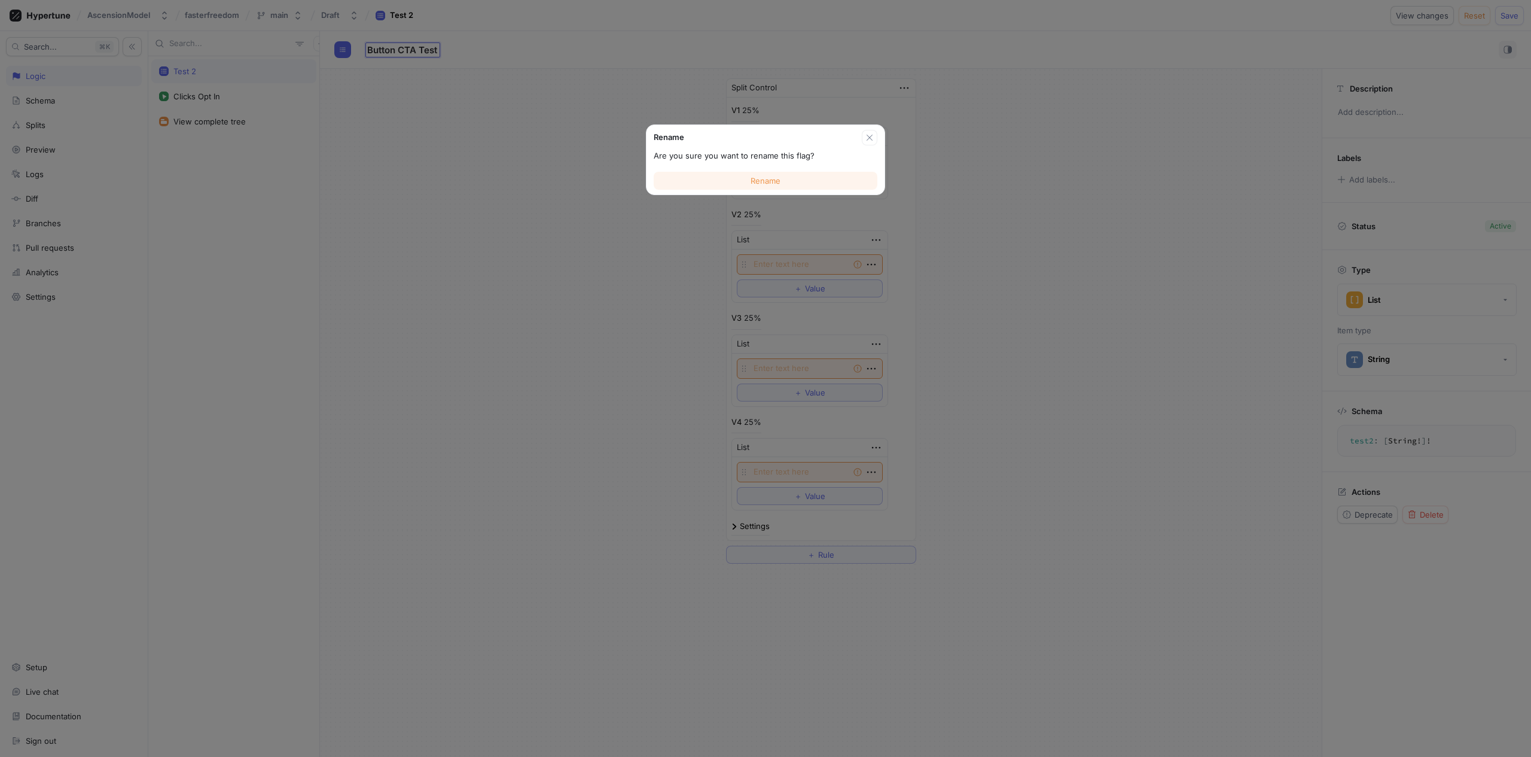
click at [796, 179] on button "Rename" at bounding box center [766, 181] width 224 height 18
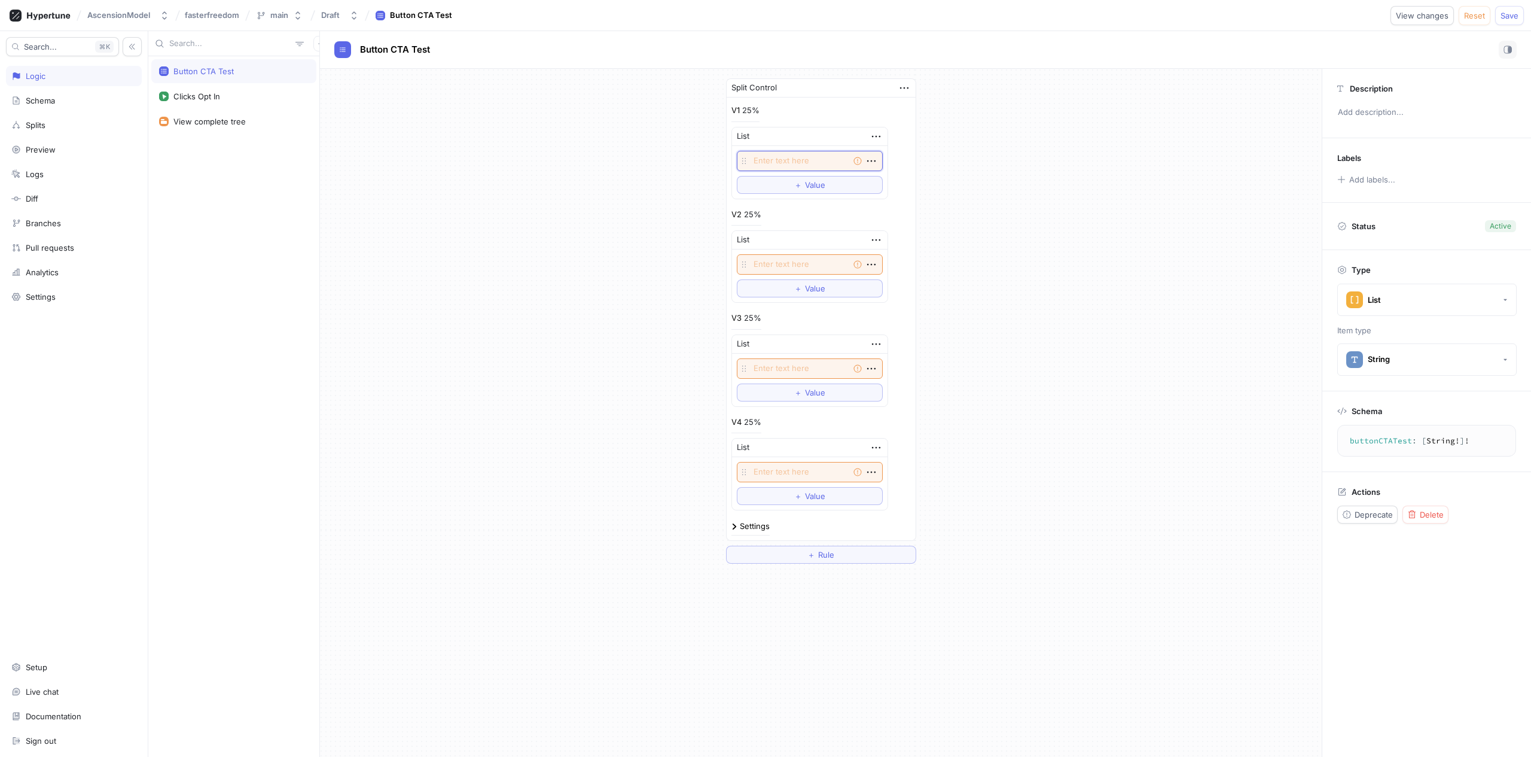
click at [784, 161] on textarea at bounding box center [810, 161] width 146 height 20
type textarea "x"
type textarea "G"
type textarea "x"
type textarea "GR"
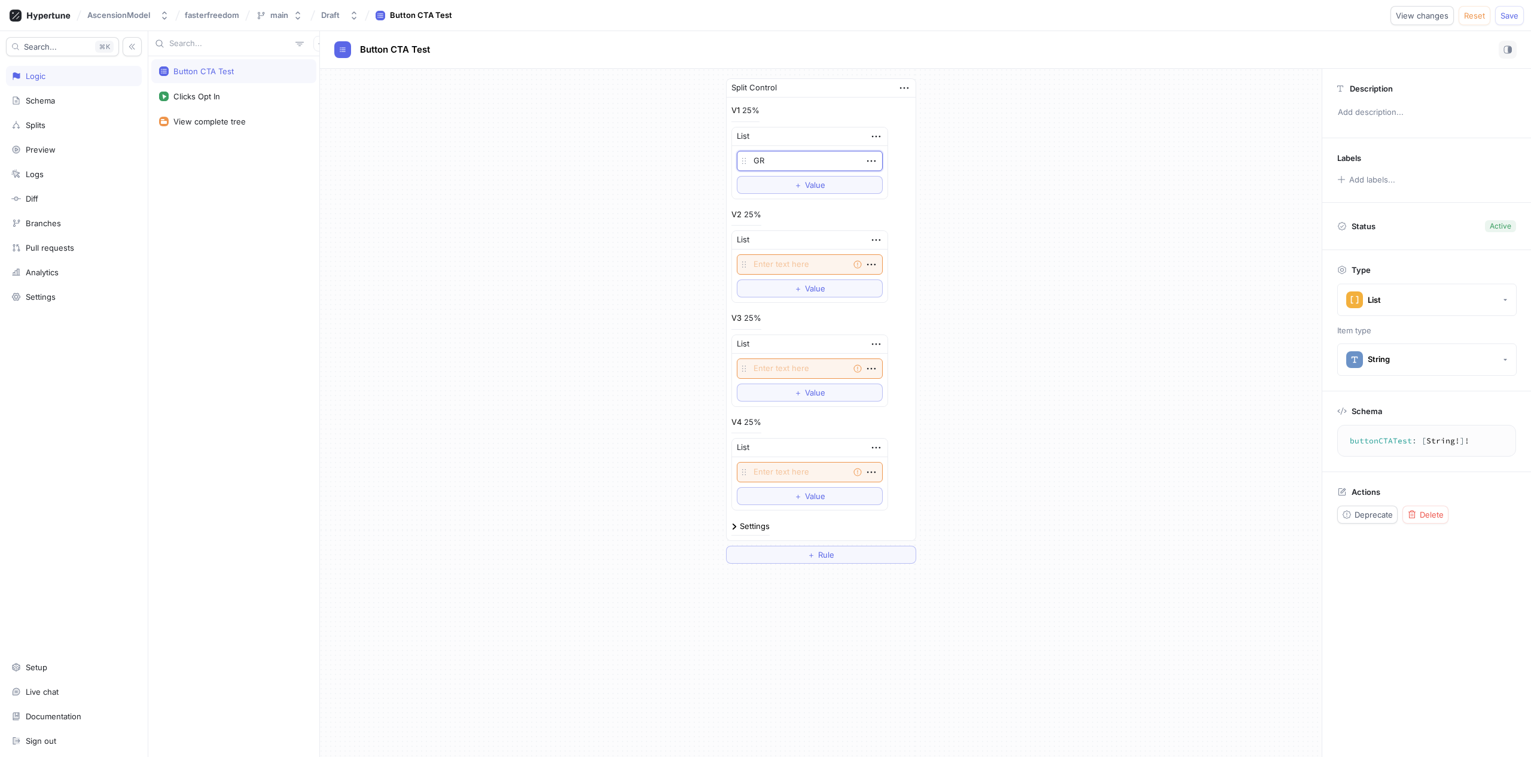
type textarea "x"
type textarea "GRA"
type textarea "x"
type textarea "GRAB"
type textarea "x"
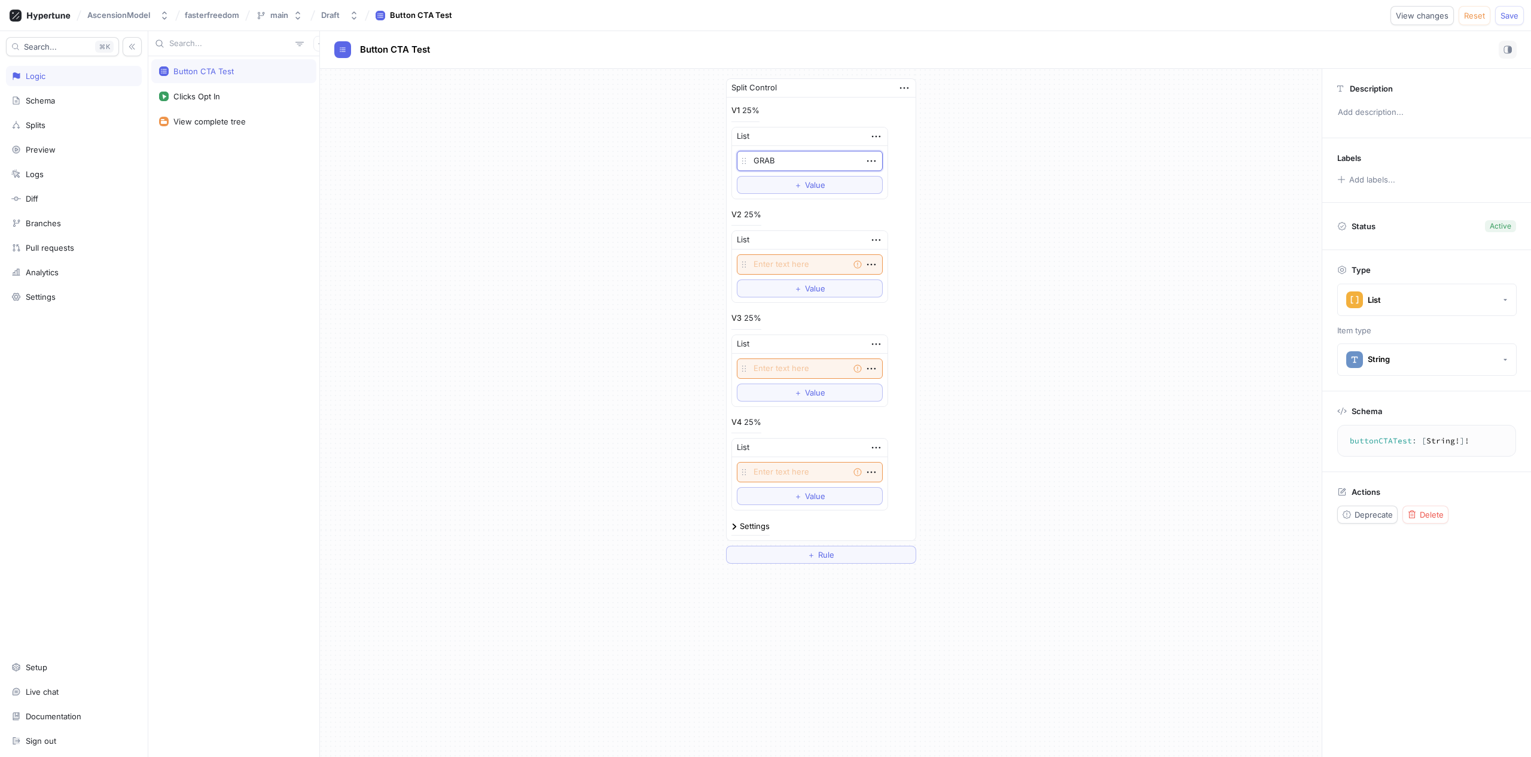
type textarea "GRAB"
type textarea "x"
type textarea "GRAB Y"
type textarea "x"
type textarea "GRAB YO"
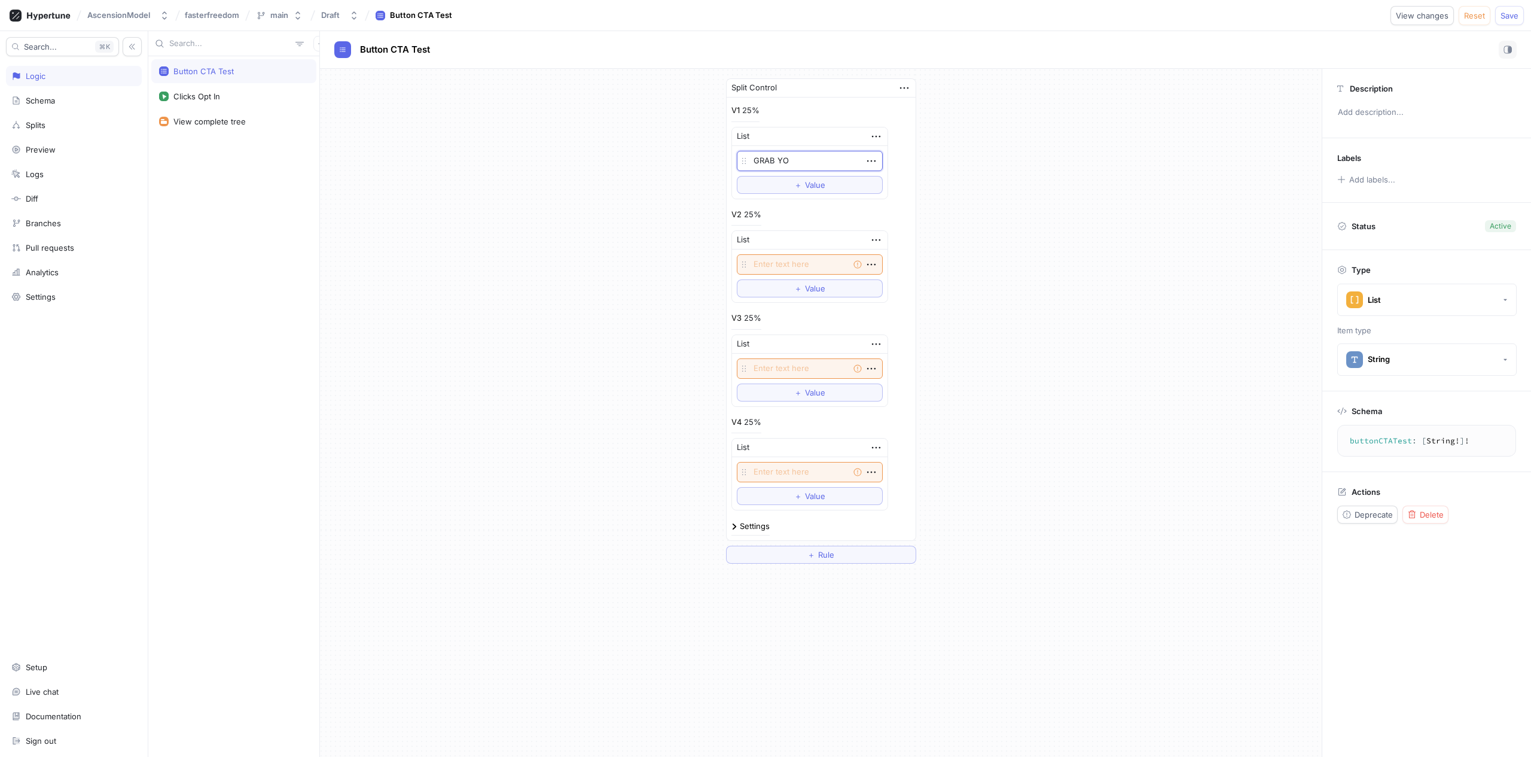
type textarea "x"
type textarea "GRAB YOU"
type textarea "x"
type textarea "GRAB YOUR"
type textarea "x"
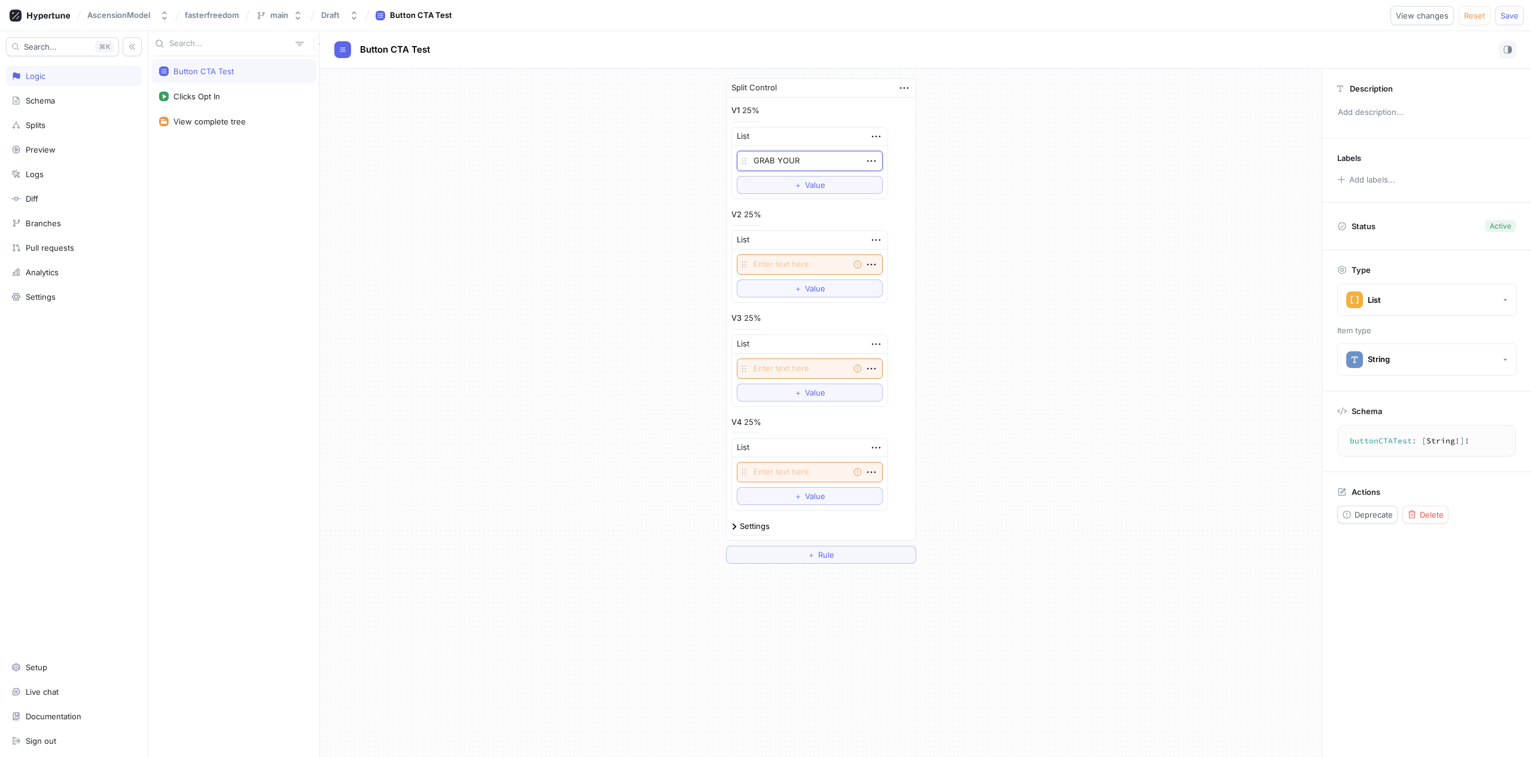
type textarea "GRAB YOUR"
type textarea "x"
type textarea "GRAB YOUR S"
type textarea "x"
type textarea "GRAB YOUR SE"
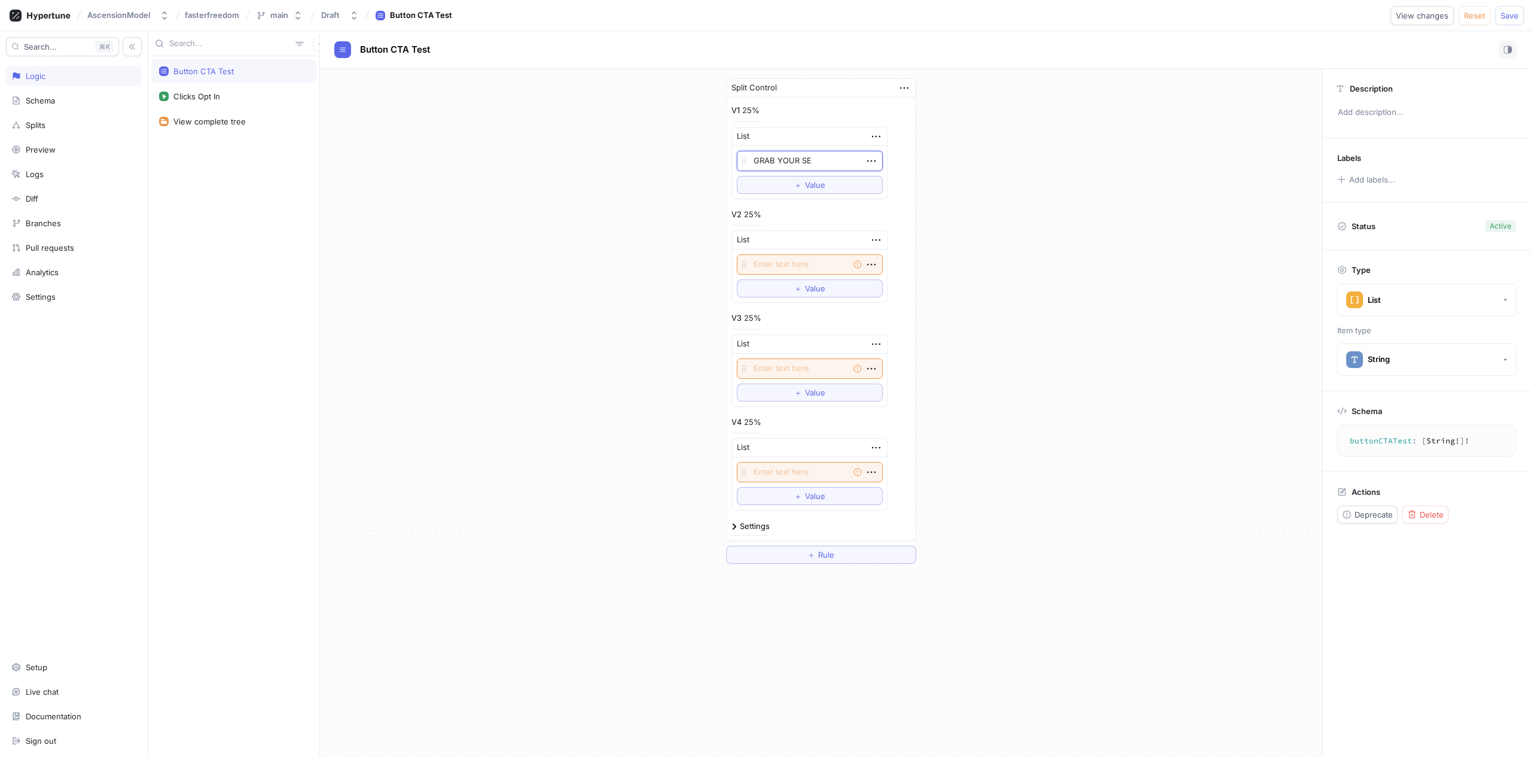
type textarea "x"
type textarea "GRAB YOUR SEAT"
type textarea "x"
type textarea "GRAB YOUR SEAT"
click at [823, 181] on button "＋ Value" at bounding box center [810, 185] width 146 height 18
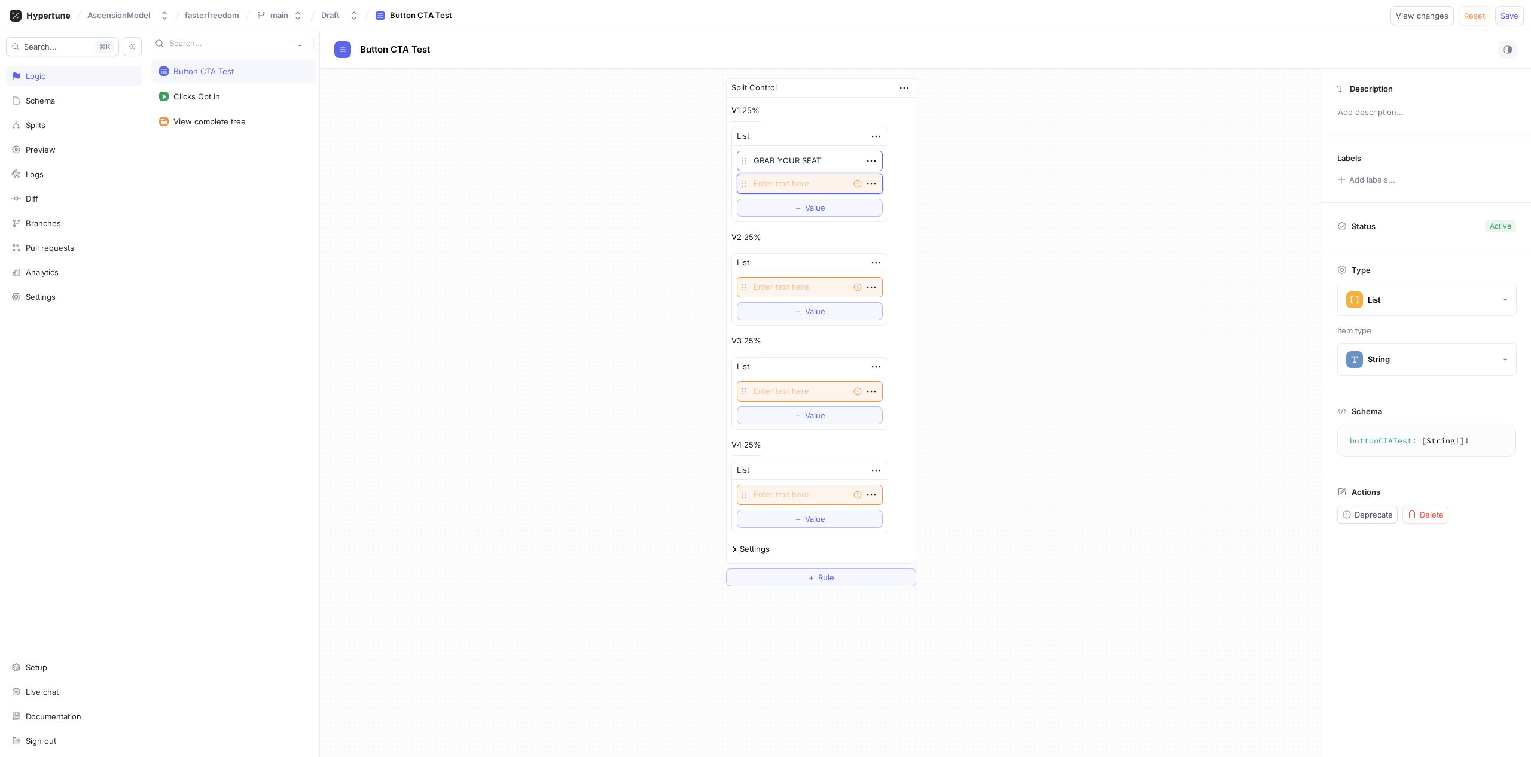
type textarea "x"
type textarea "M"
type textarea "x"
type textarea "Mak"
type textarea "x"
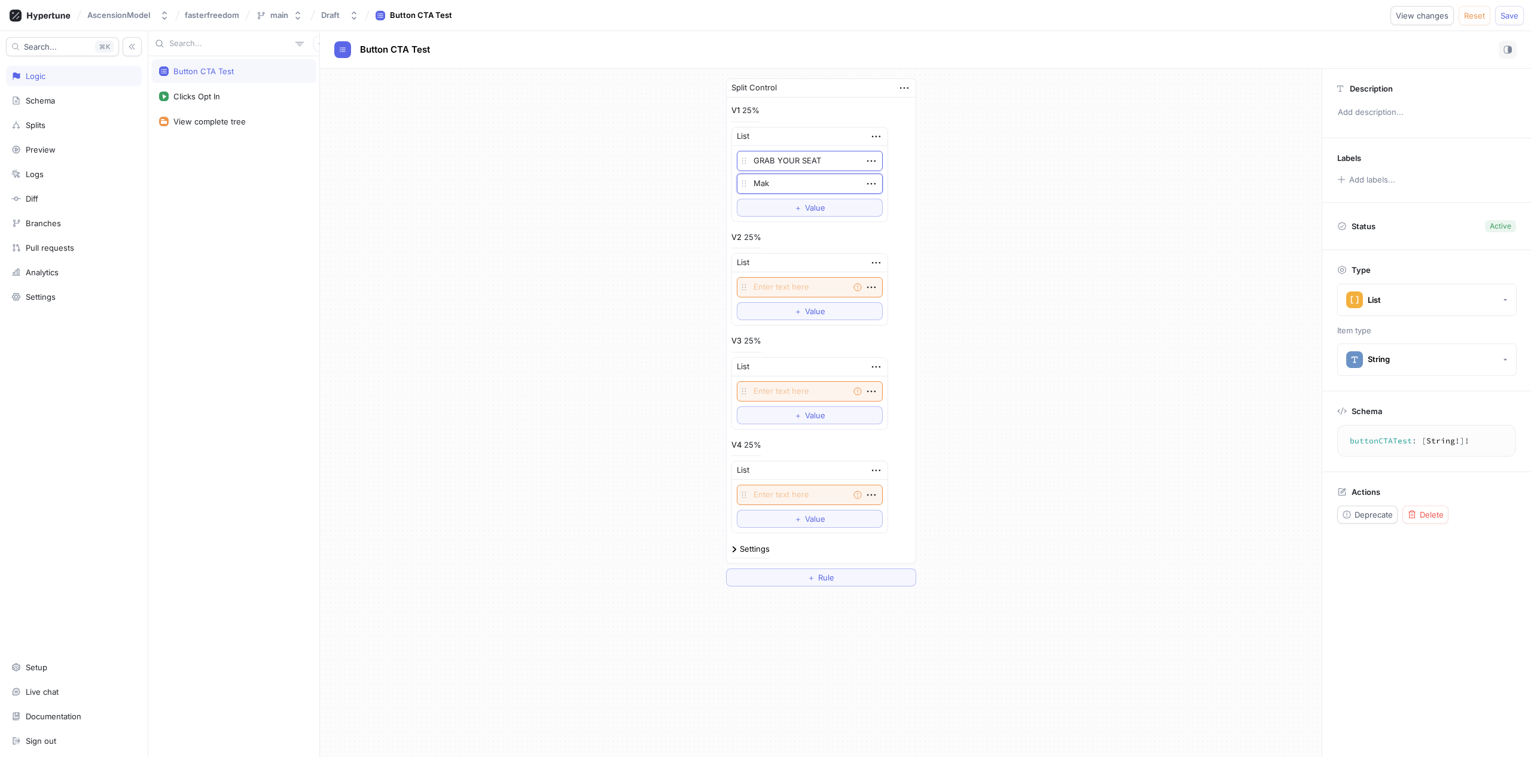
type textarea "Makj"
type textarea "x"
type textarea "Makje"
type textarea "x"
type textarea "Makj"
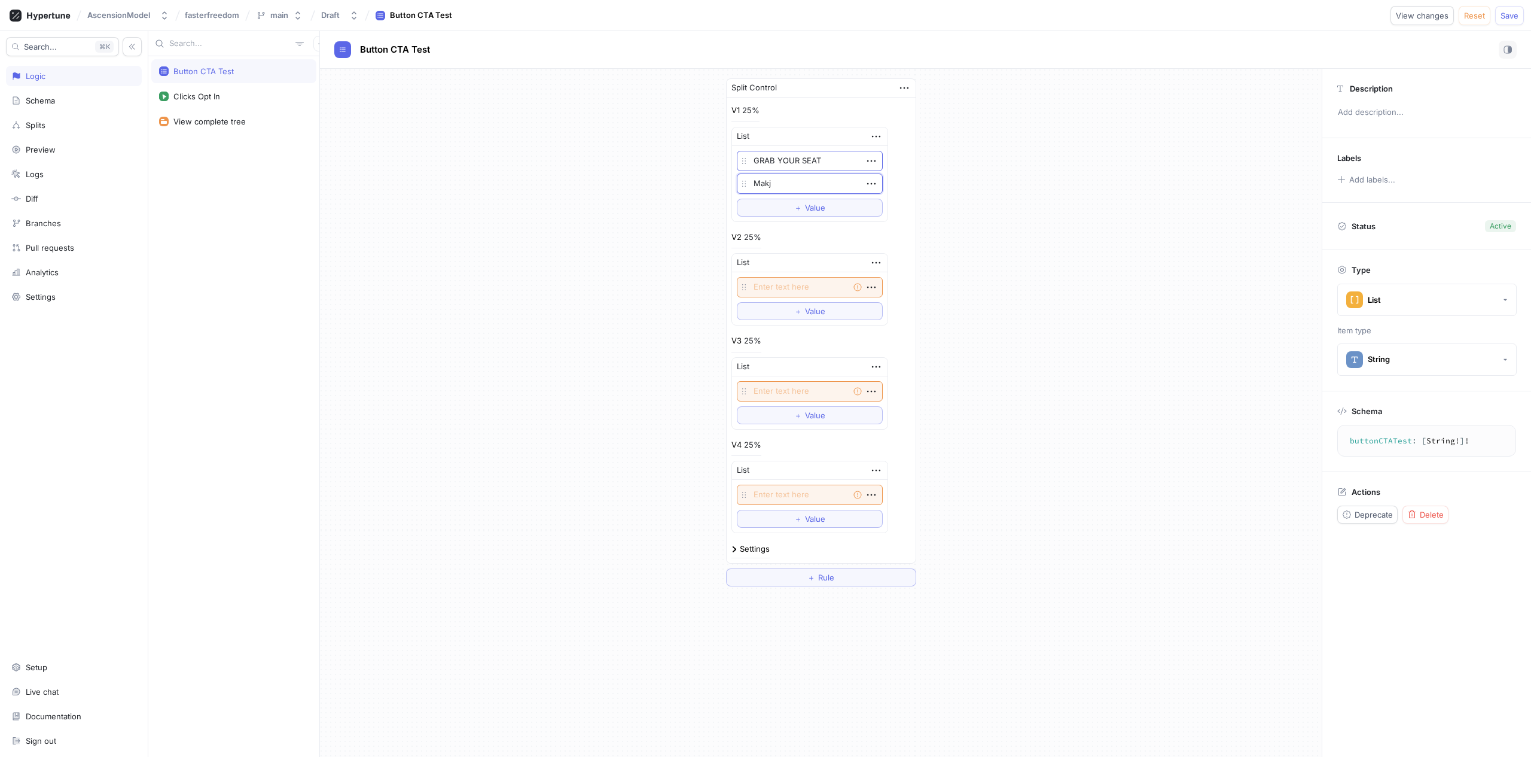
type textarea "x"
type textarea "Mak"
type textarea "x"
type textarea "Make"
type textarea "x"
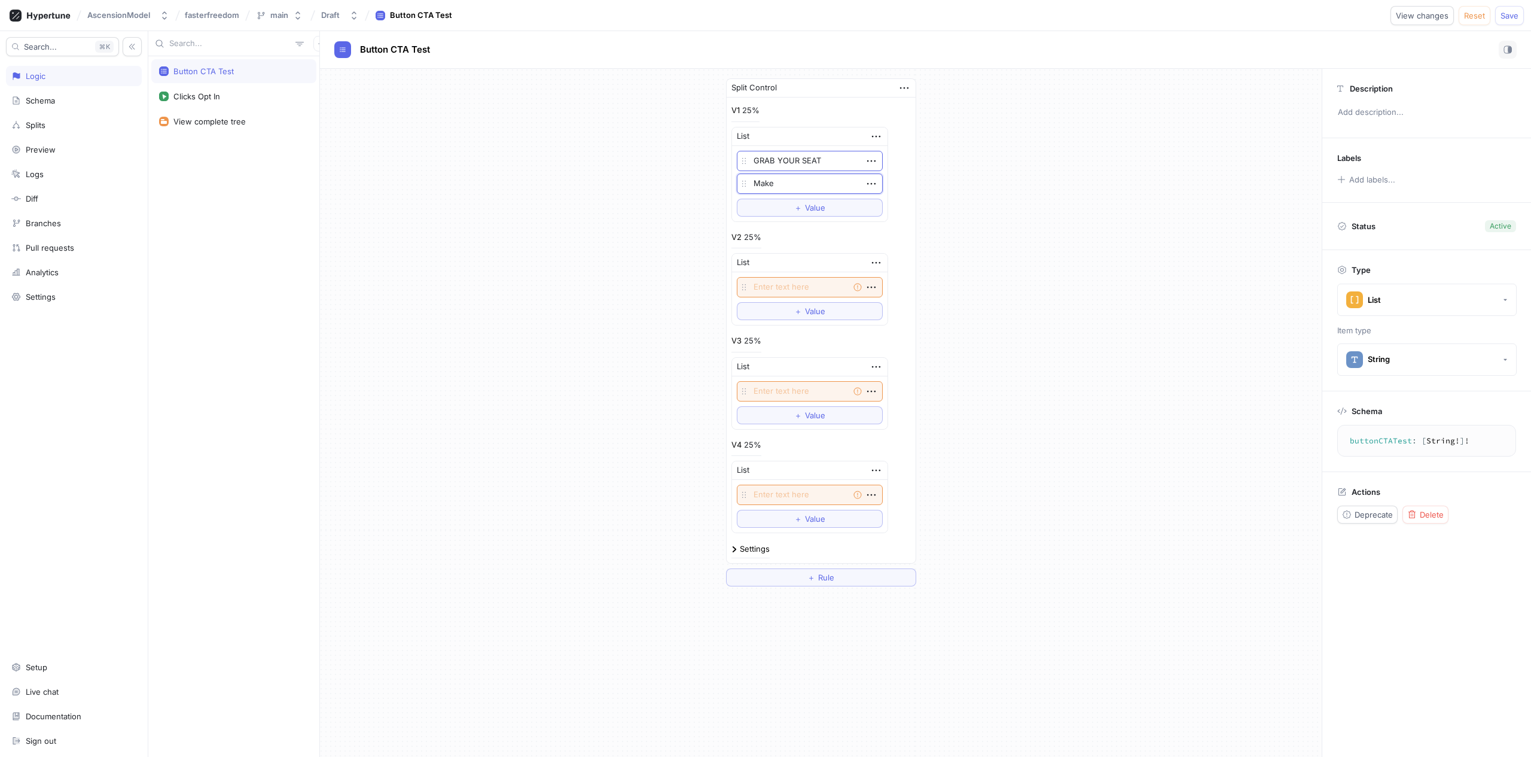
type textarea "Make"
type textarea "x"
type textarea "Make Y"
type textarea "x"
type textarea "Make Yo"
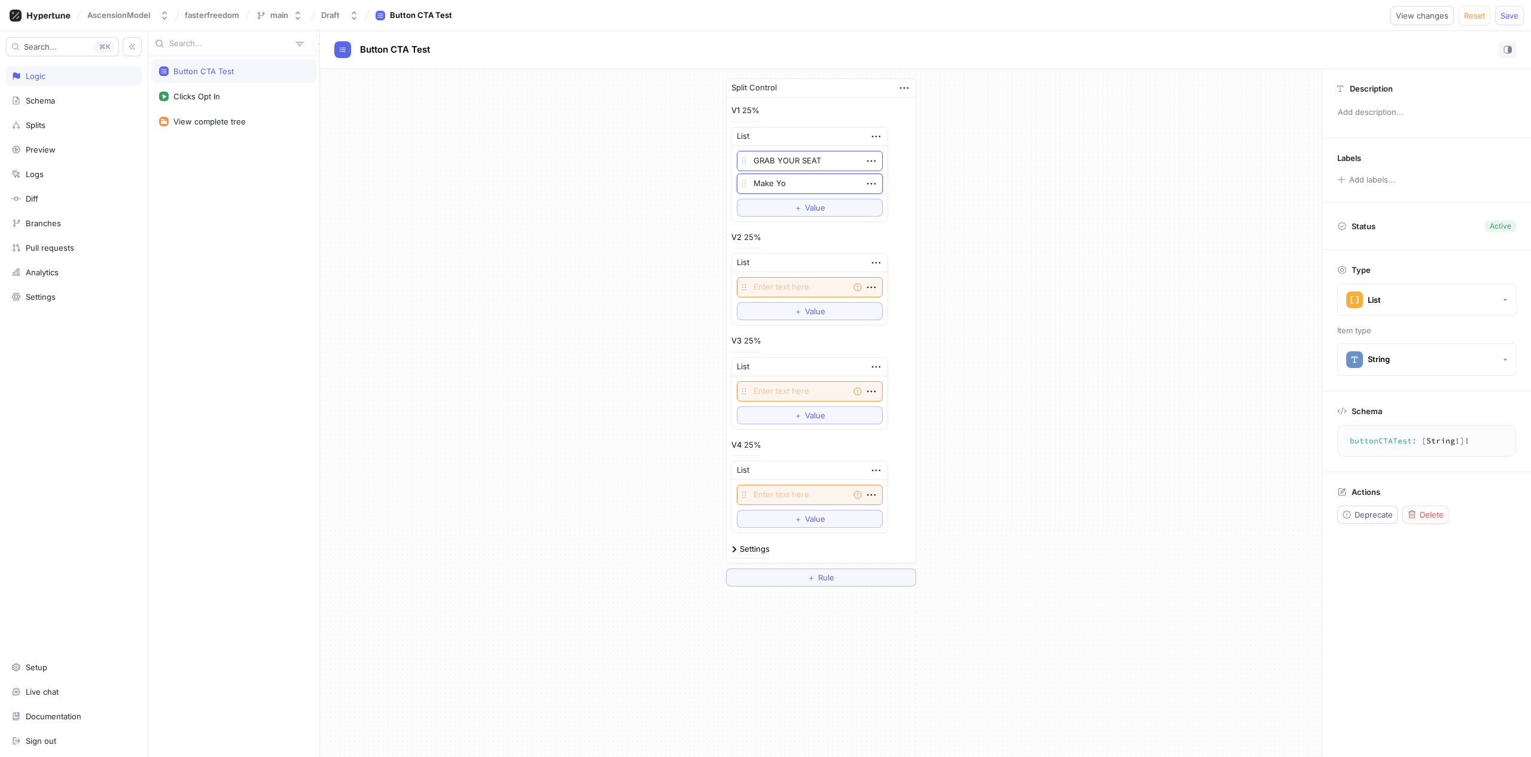
type textarea "x"
type textarea "Make You"
type textarea "x"
type textarea "Make Your"
type textarea "x"
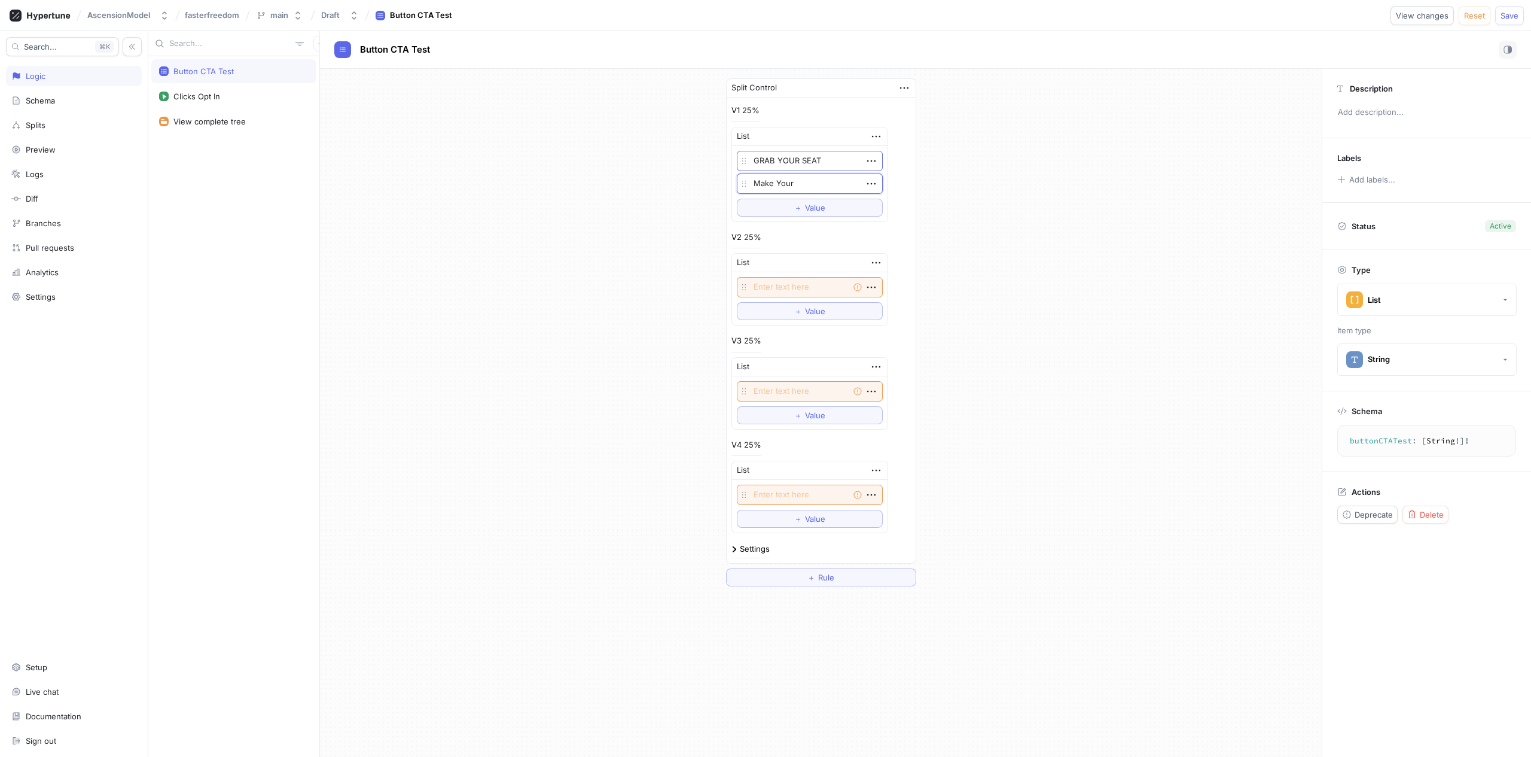
type textarea "Make Your"
type textarea "x"
type textarea "Make Your F"
type textarea "x"
type textarea "Make Your Fi"
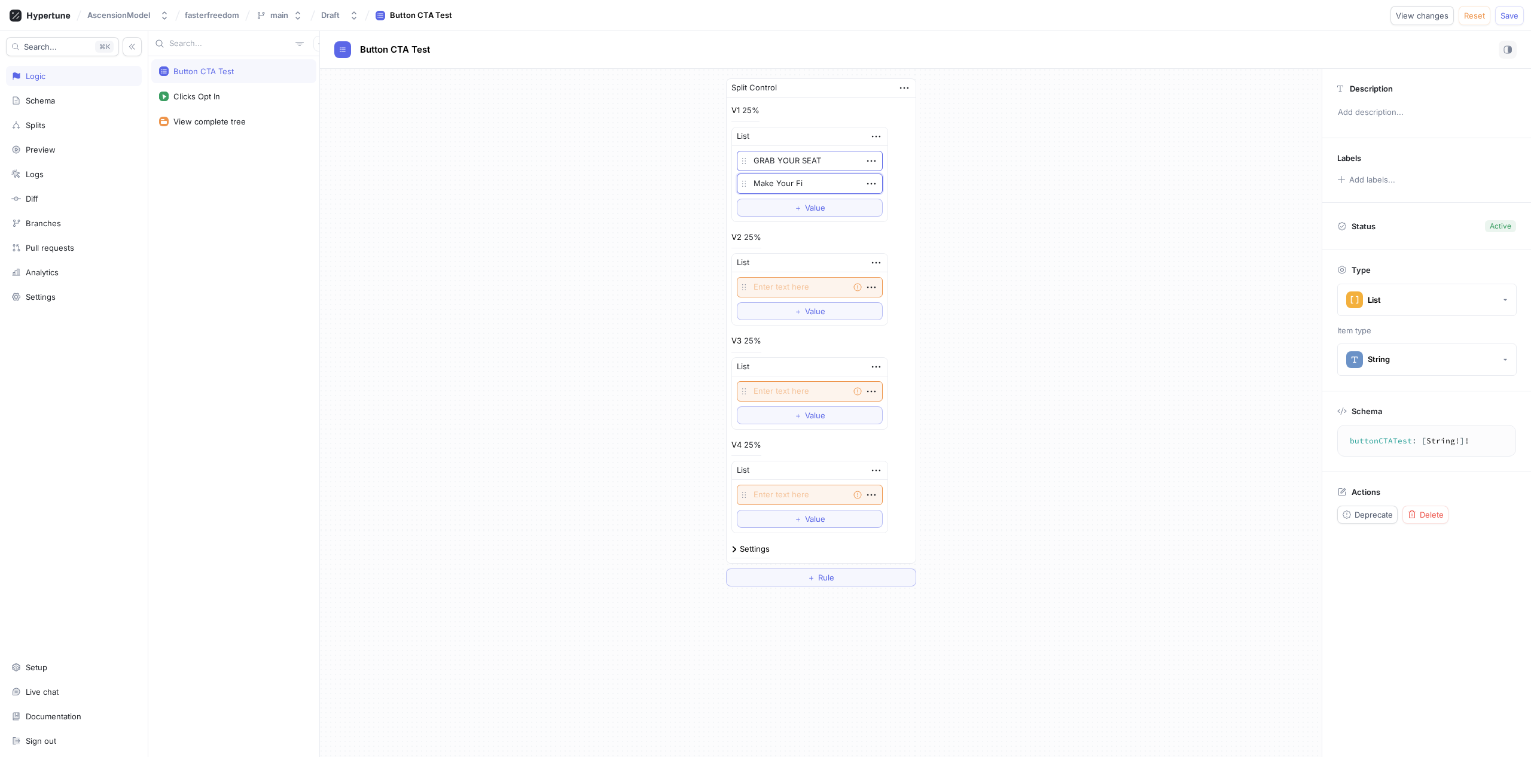
type textarea "x"
type textarea "Make Your Fir"
type textarea "x"
type textarea "Make Your Firs"
type textarea "x"
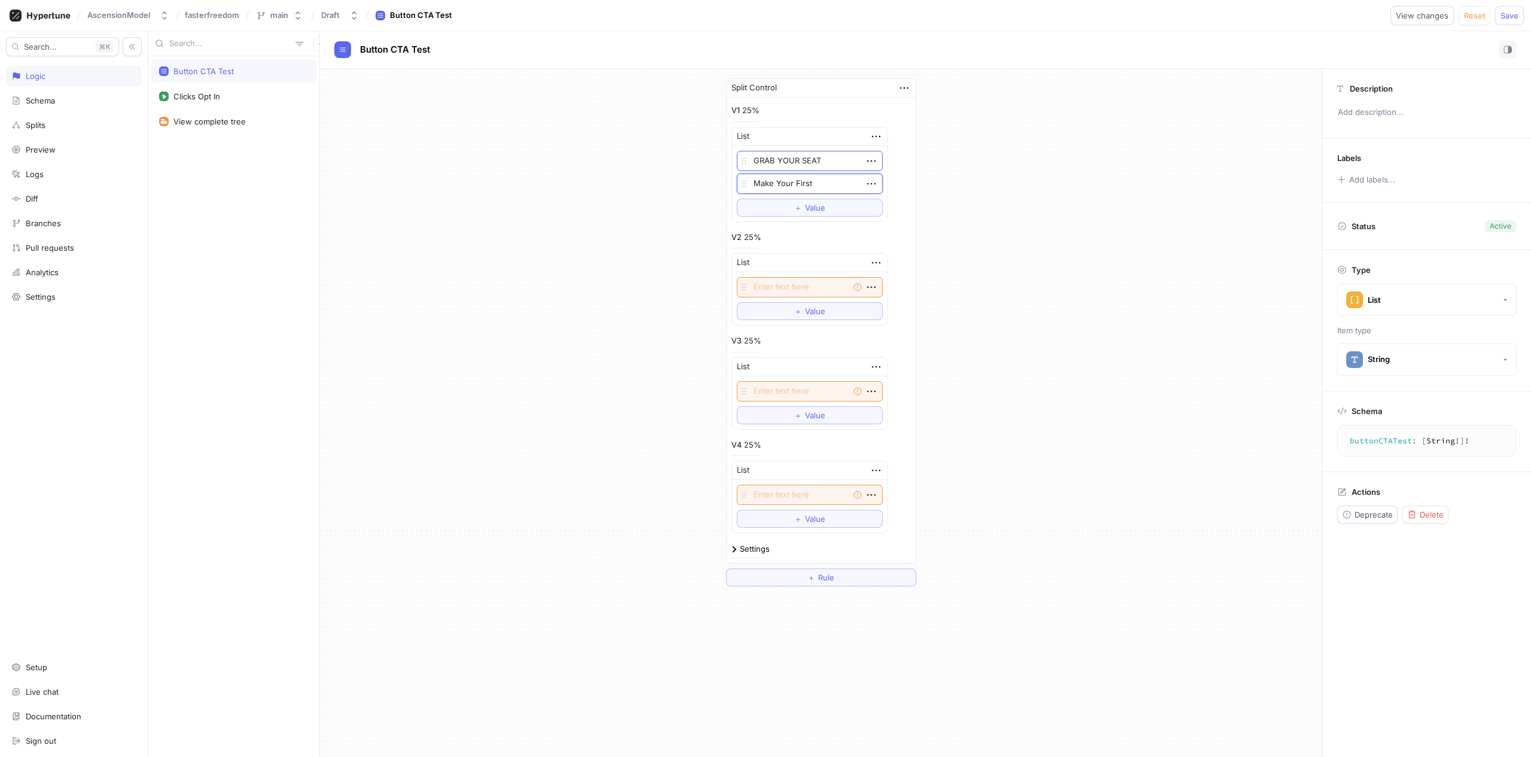
type textarea "Make Your First"
type textarea "x"
type textarea "Make Your First O"
type textarea "x"
type textarea "Make Your First Of"
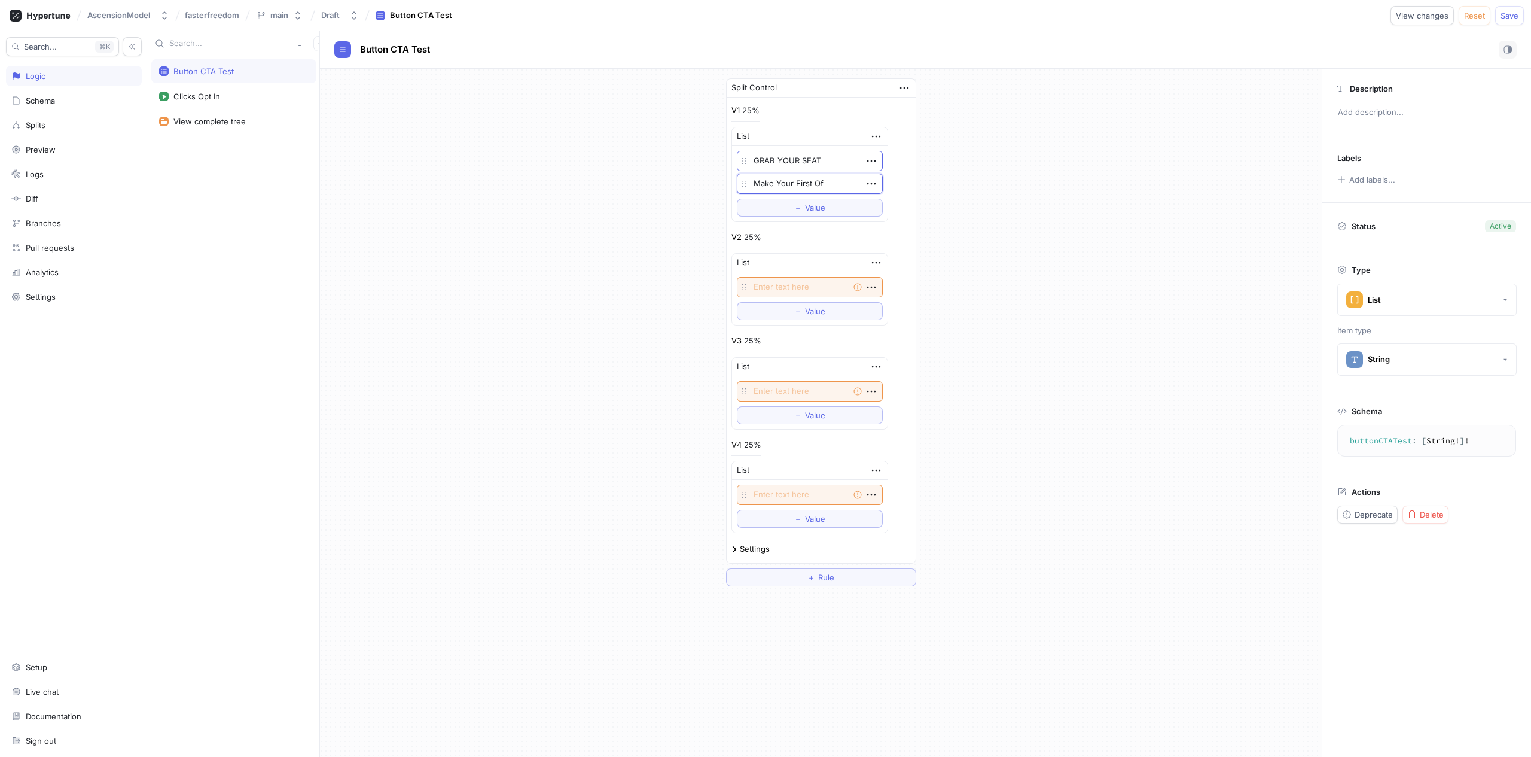
type textarea "x"
type textarea "Make Your First Off"
type textarea "x"
type textarea "Make Your First Offe"
type textarea "x"
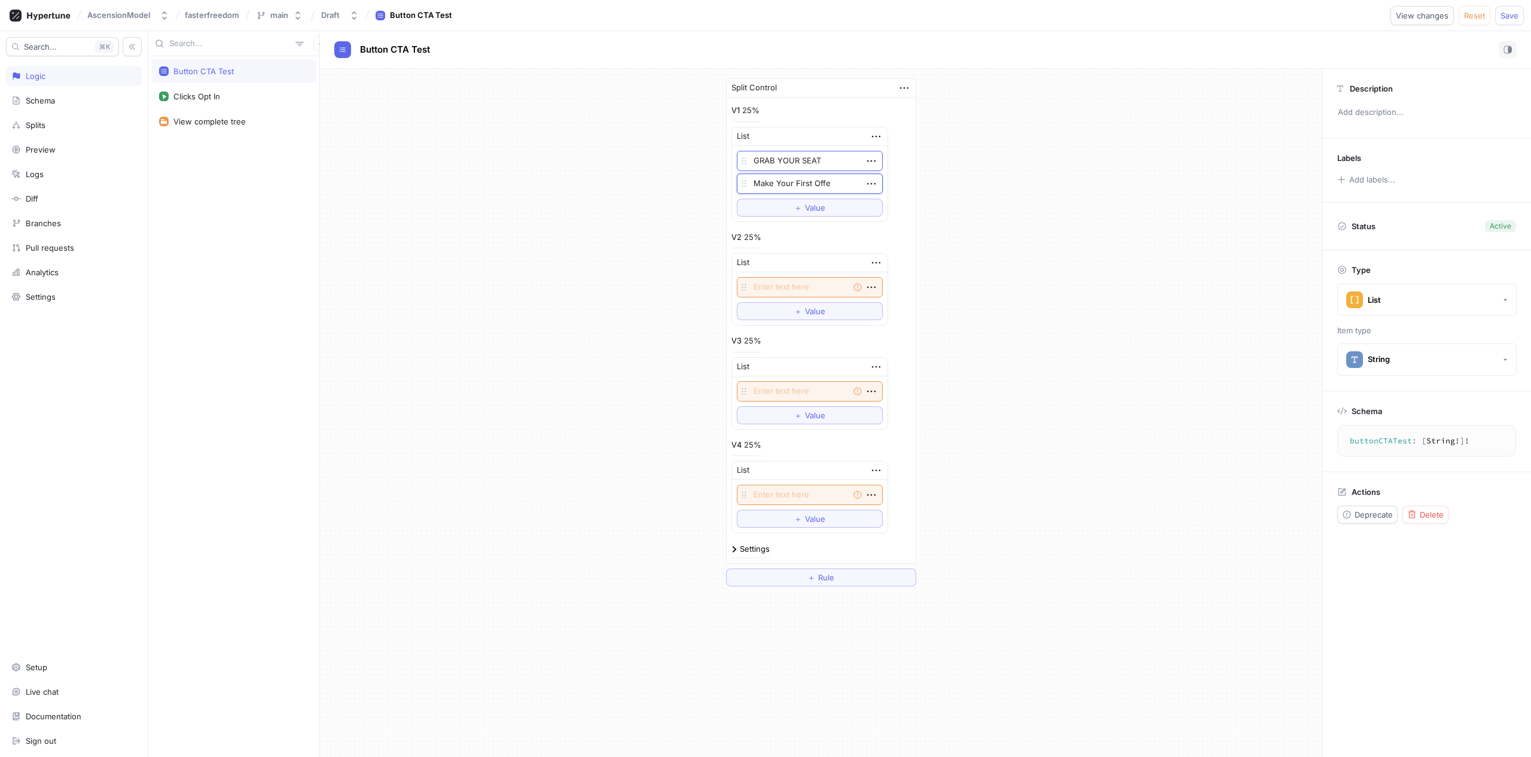
type textarea "Make Your First Offer"
type textarea "x"
type textarea "Make Your First Offer"
type textarea "x"
type textarea "Make Your First Offer I"
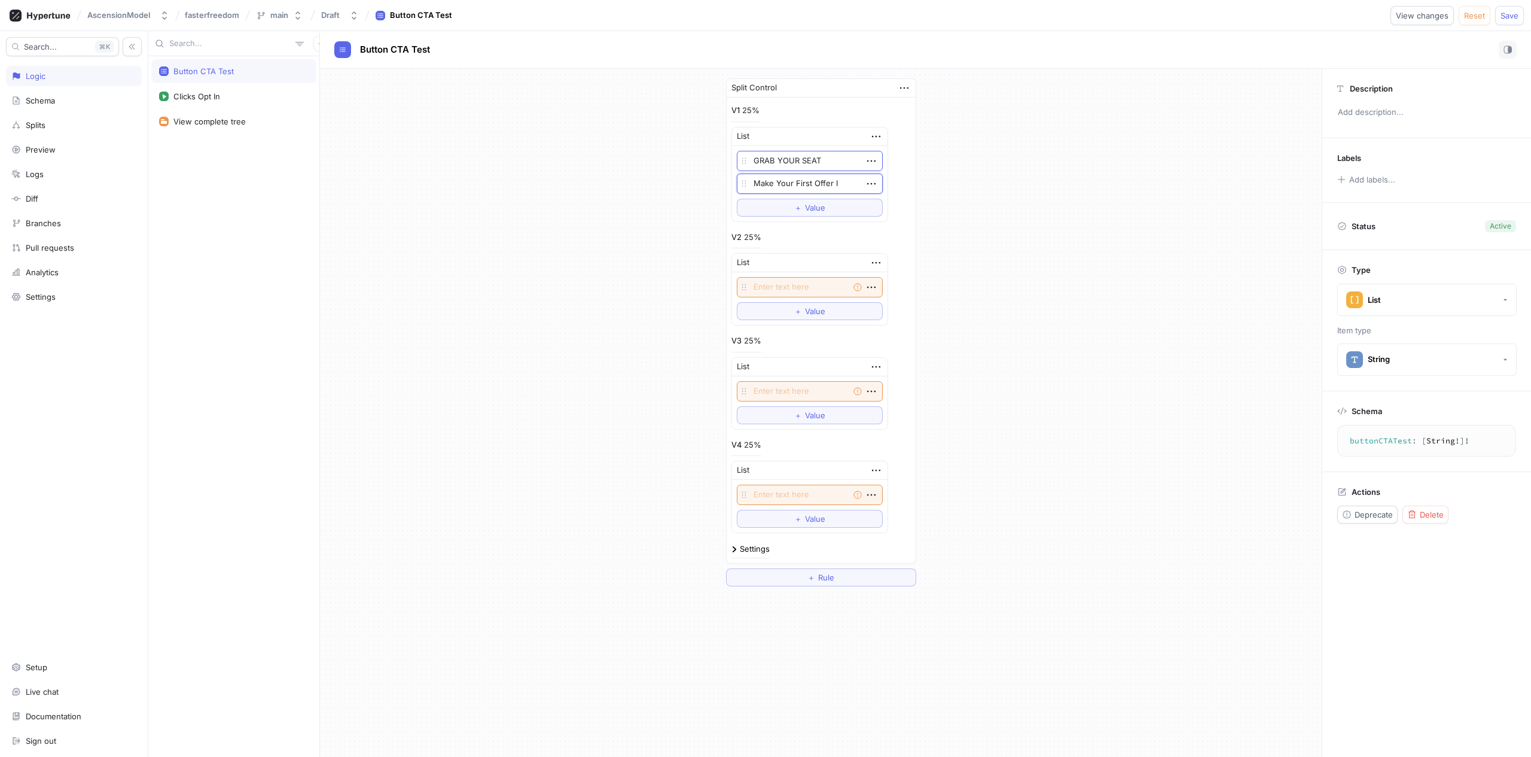
type textarea "x"
type textarea "Make Your First Offer In"
type textarea "x"
type textarea "Make Your First Offer In"
type textarea "x"
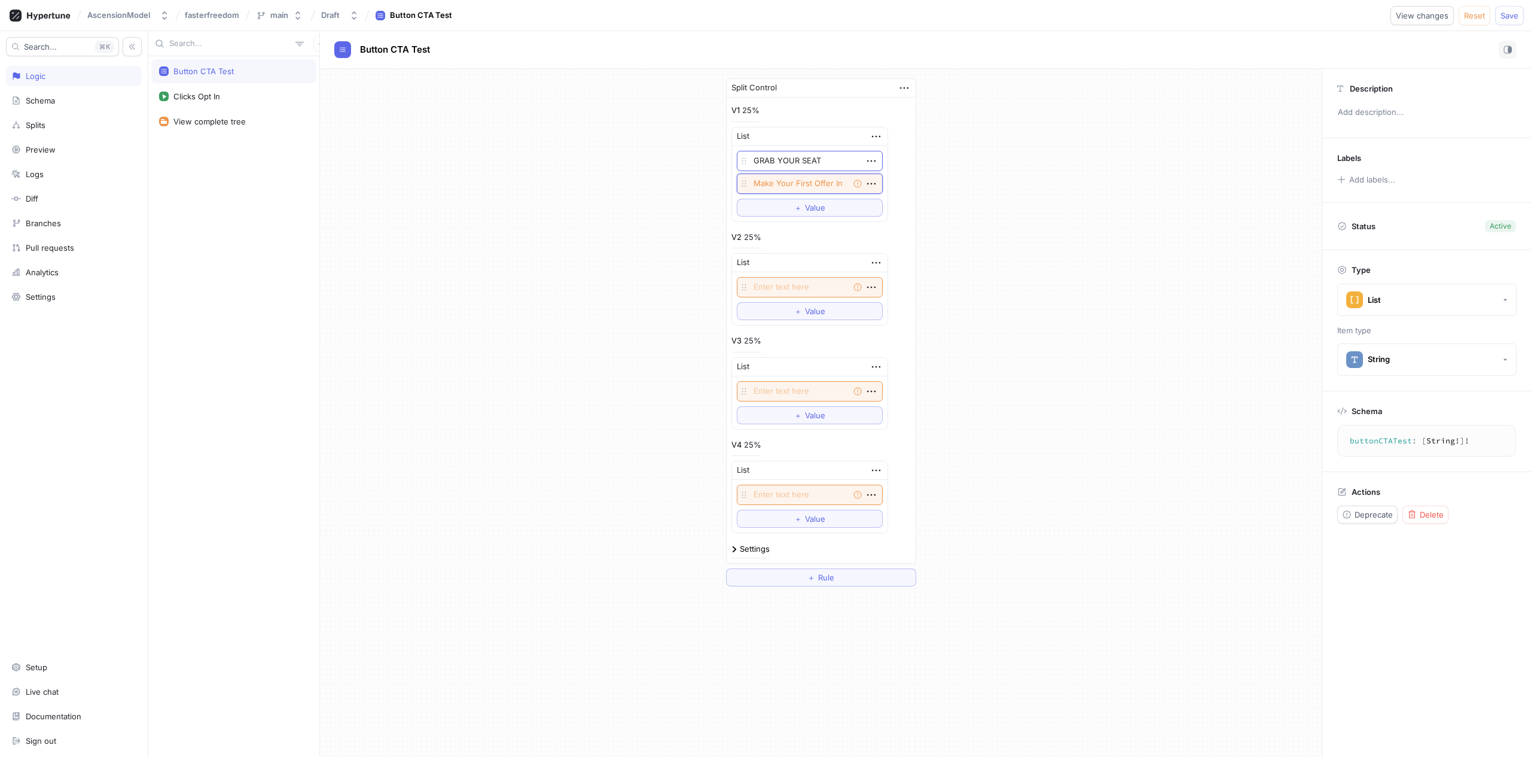
type textarea "Make Your First Offer In J"
type textarea "x"
type textarea "Make Your First Offer In Ju"
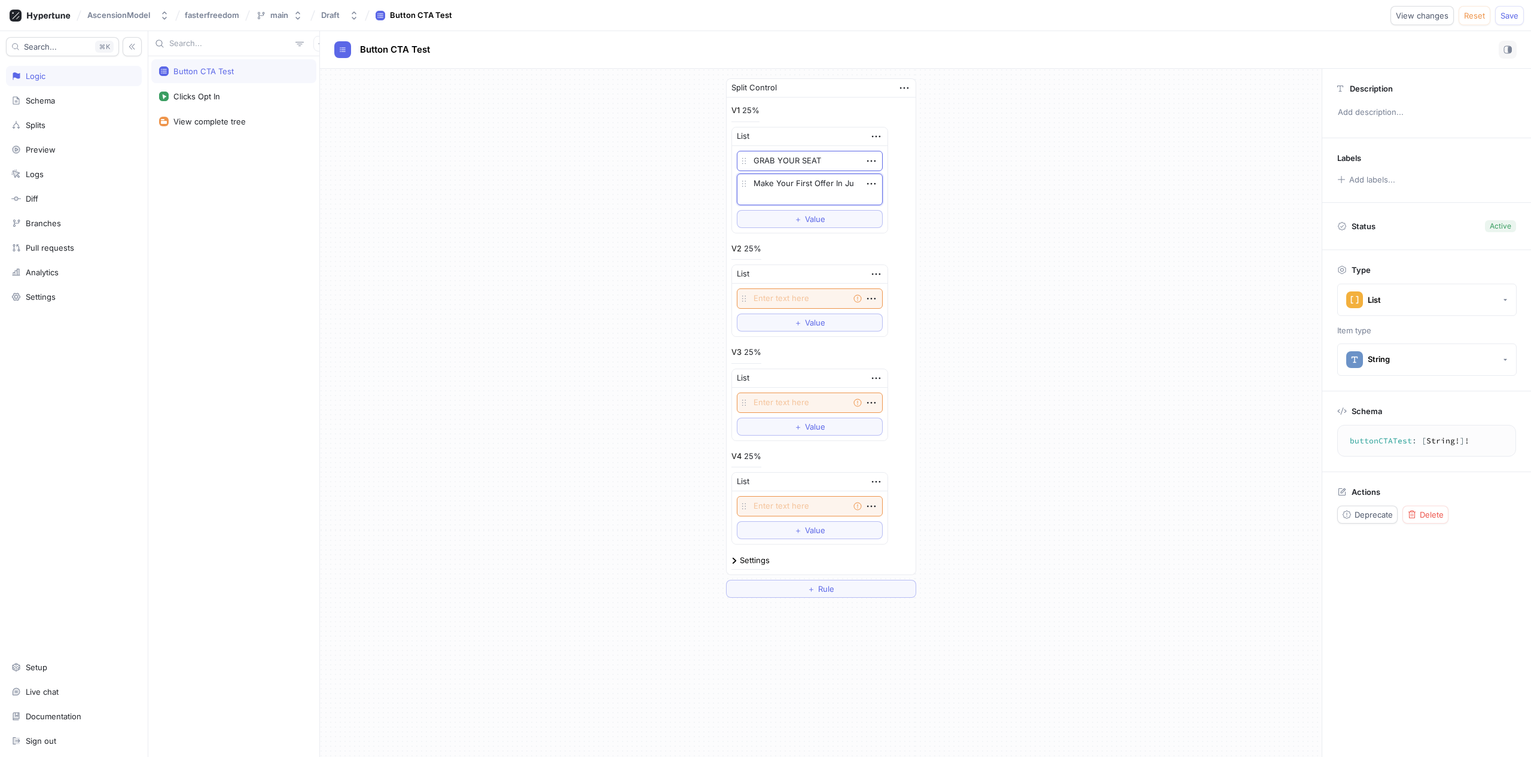
type textarea "x"
type textarea "Make Your First Offer In Jus"
type textarea "x"
type textarea "Make Your First Offer In Just"
type textarea "x"
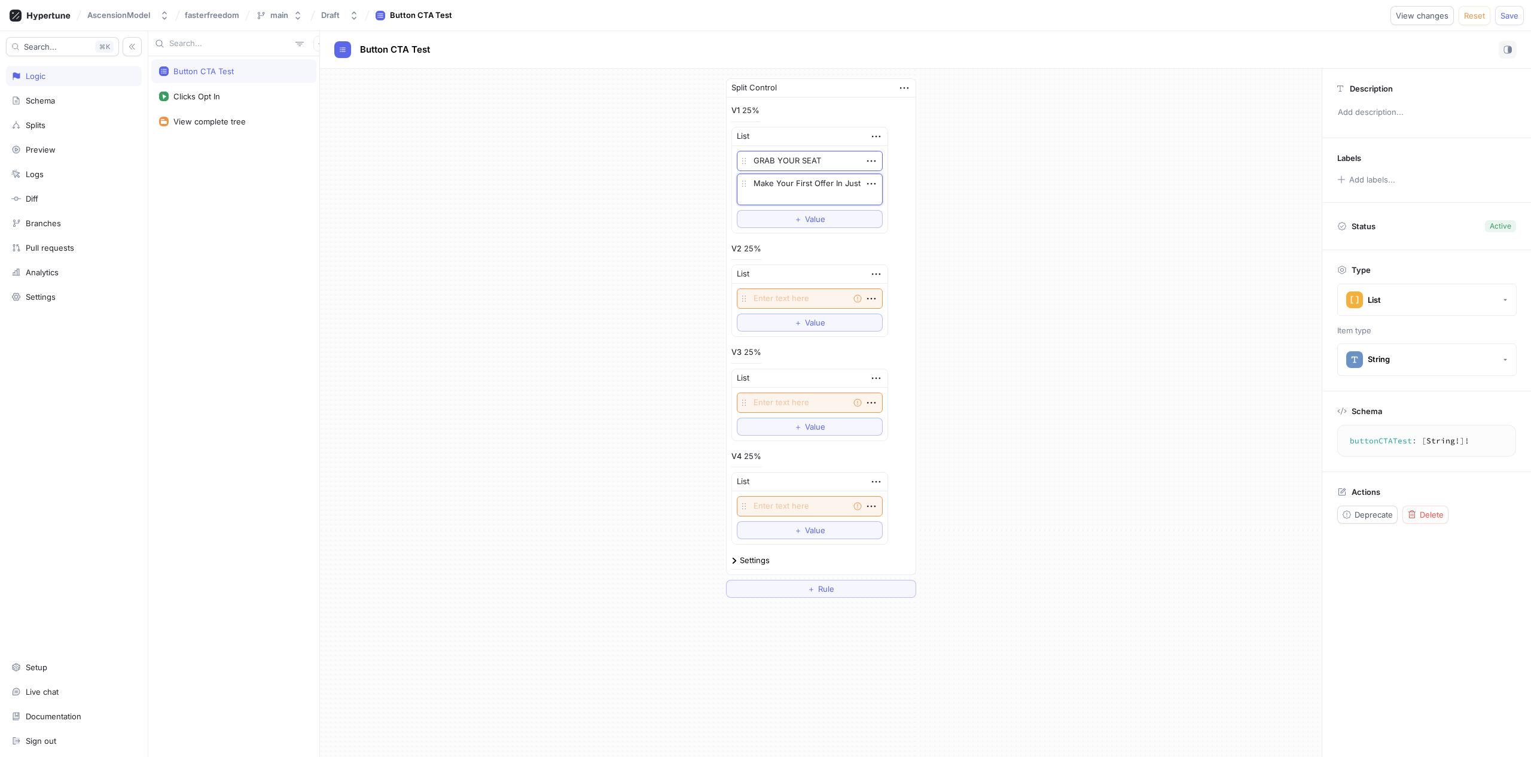
type textarea "Make Your First Offer In Just"
type textarea "x"
type textarea "Make Your First Offer In Just 3"
type textarea "x"
type textarea "Make Your First Offer In Just 3"
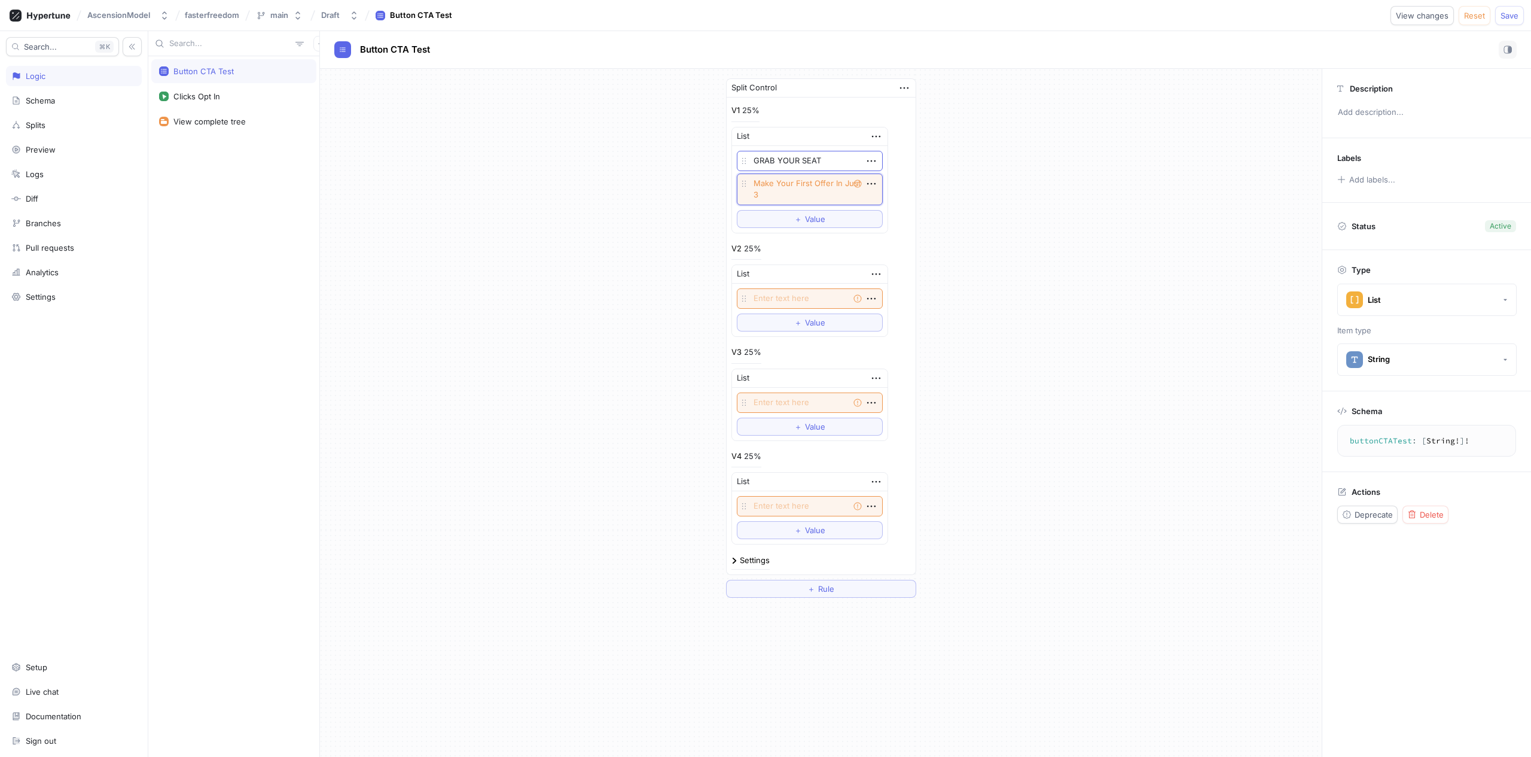
type textarea "x"
type textarea "Make Your First Offer In Just 3 D"
type textarea "x"
type textarea "Make Your First Offer In Just 3 Da"
type textarea "x"
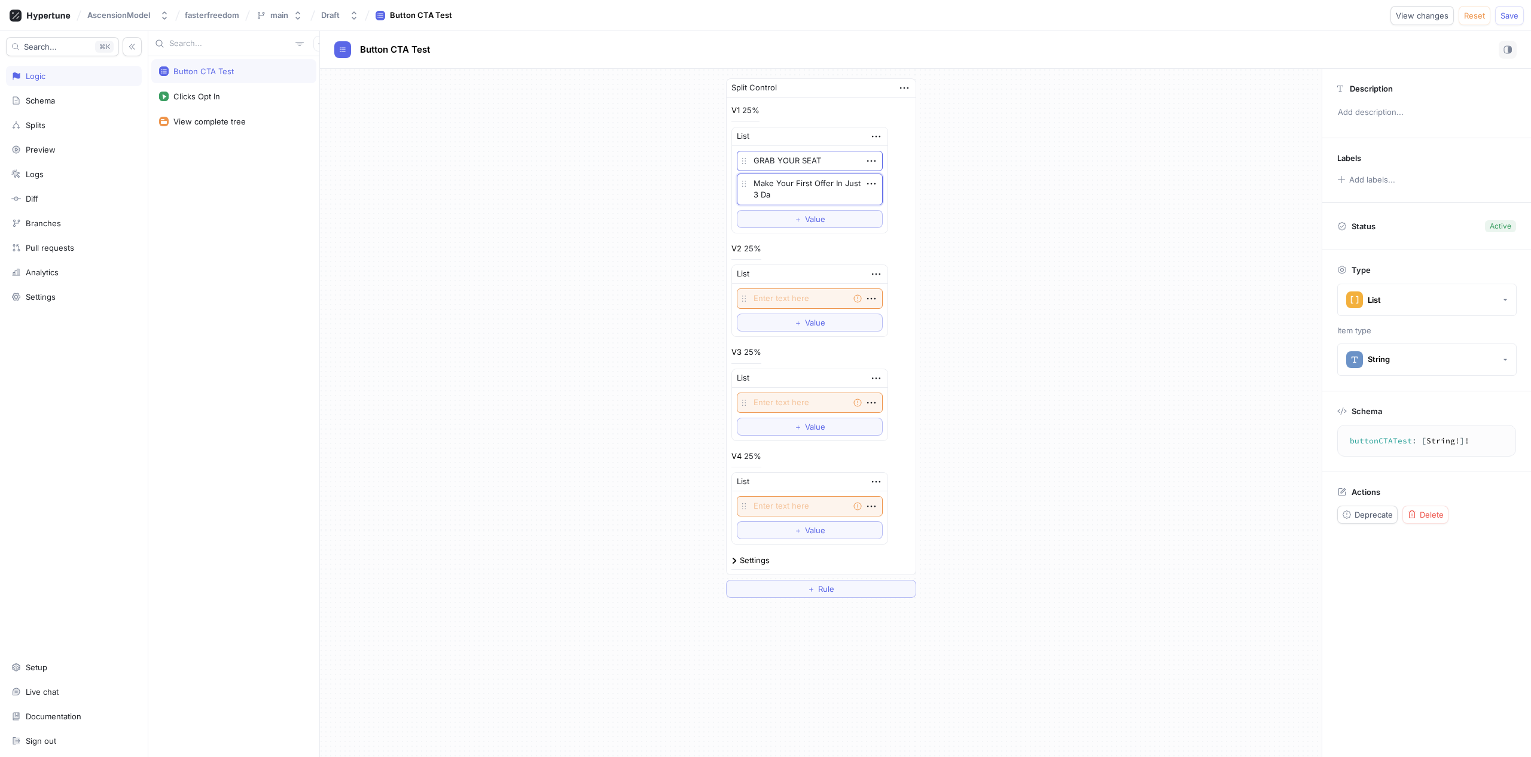
type textarea "Make Your First Offer In Just 3 Day"
type textarea "x"
type textarea "Make Your First Offer In Just 3 Days"
click at [1095, 268] on div "Split Control V1 25% List GRAB YOUR SEAT Make Your First Offer In Just 3 Days T…" at bounding box center [821, 338] width 1002 height 538
click at [803, 295] on textarea at bounding box center [810, 298] width 146 height 20
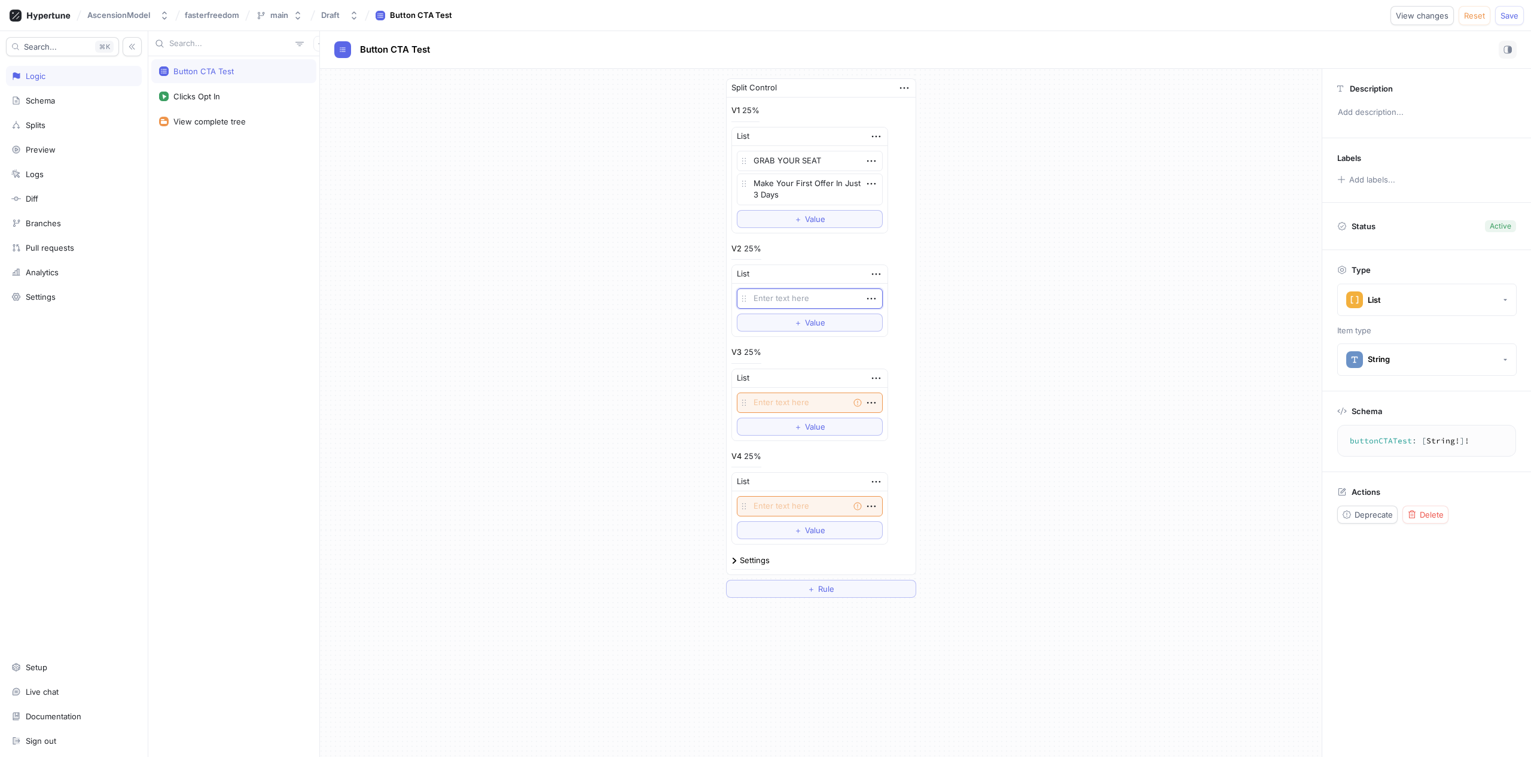
type textarea "x"
type textarea "R"
type textarea "x"
type textarea "RE"
type textarea "x"
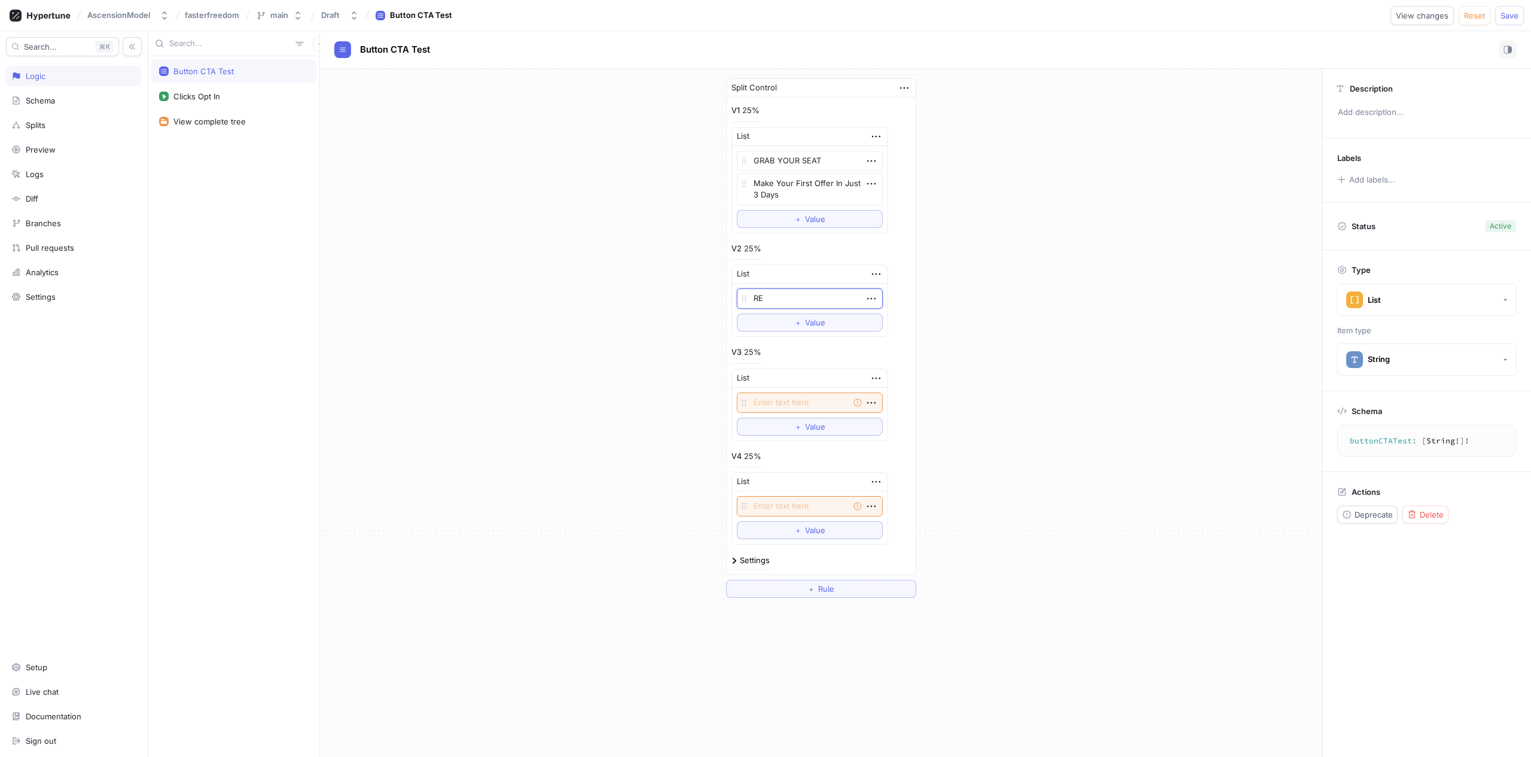
type textarea "RES"
type textarea "x"
type textarea "RESE"
type textarea "x"
type textarea "[PERSON_NAME]"
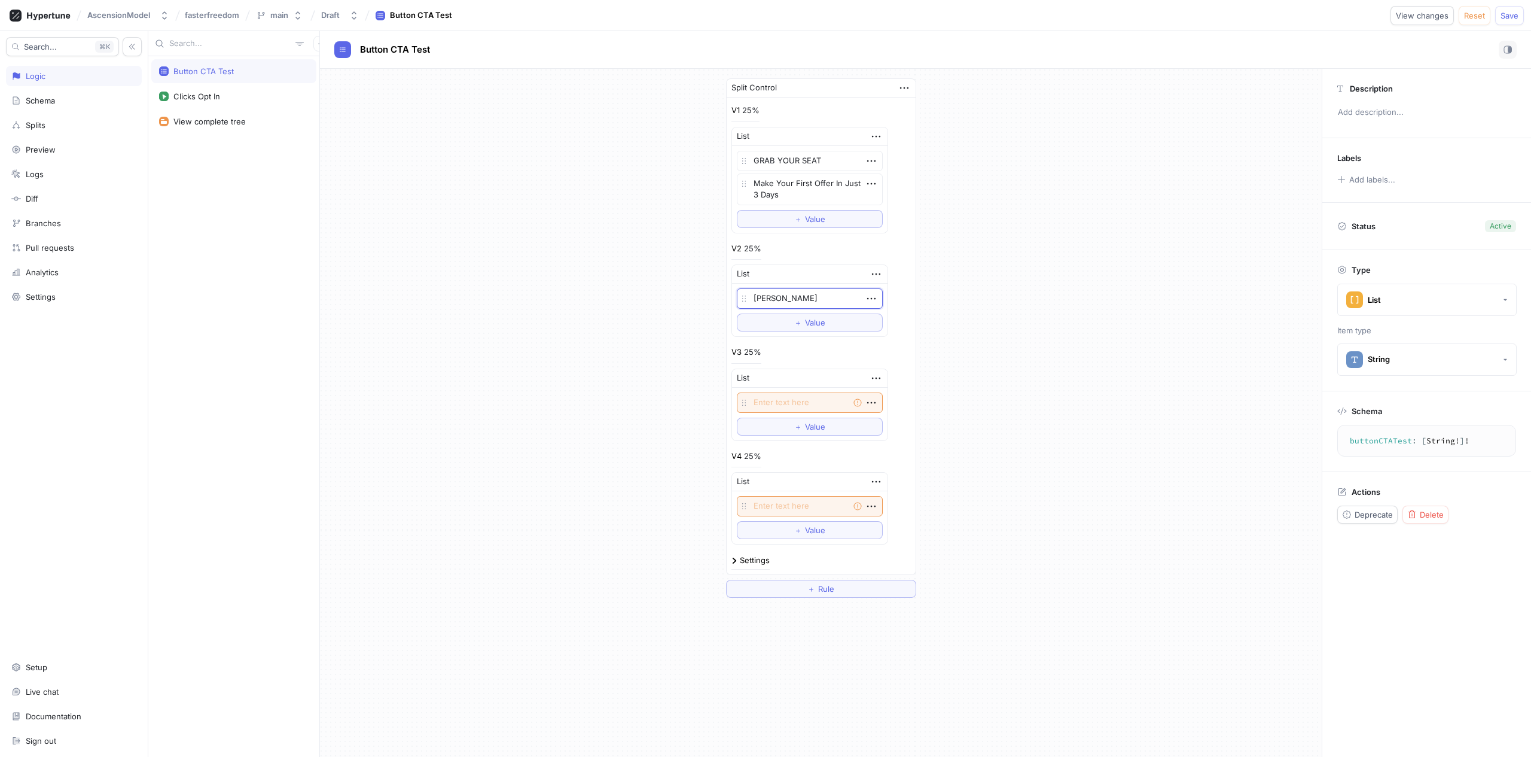
type textarea "x"
type textarea "RESERV"
type textarea "x"
type textarea "RESERVE"
type textarea "x"
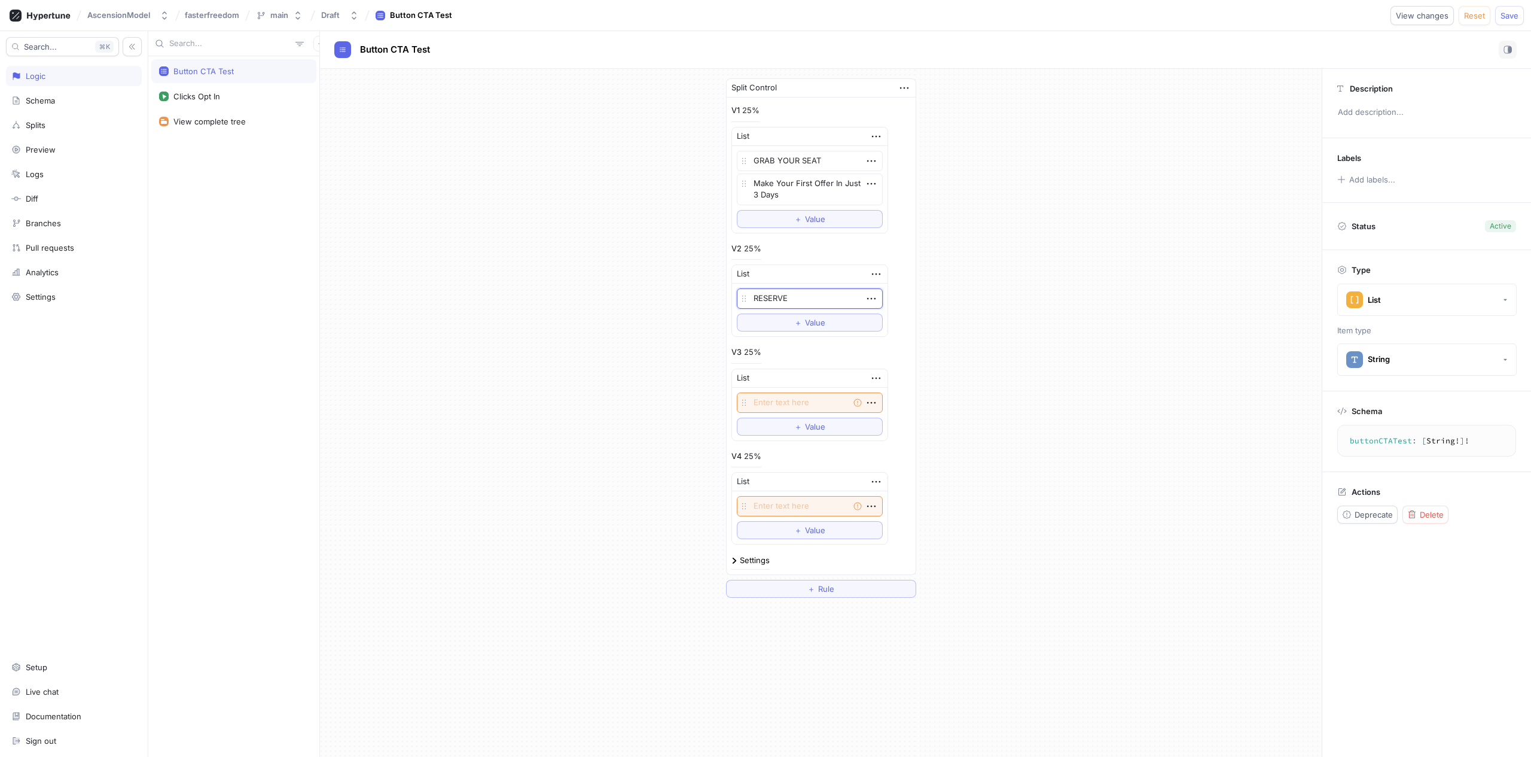
type textarea "RESERVE"
type textarea "x"
type textarea "RESERVE M"
type textarea "x"
type textarea "RESERVE MY"
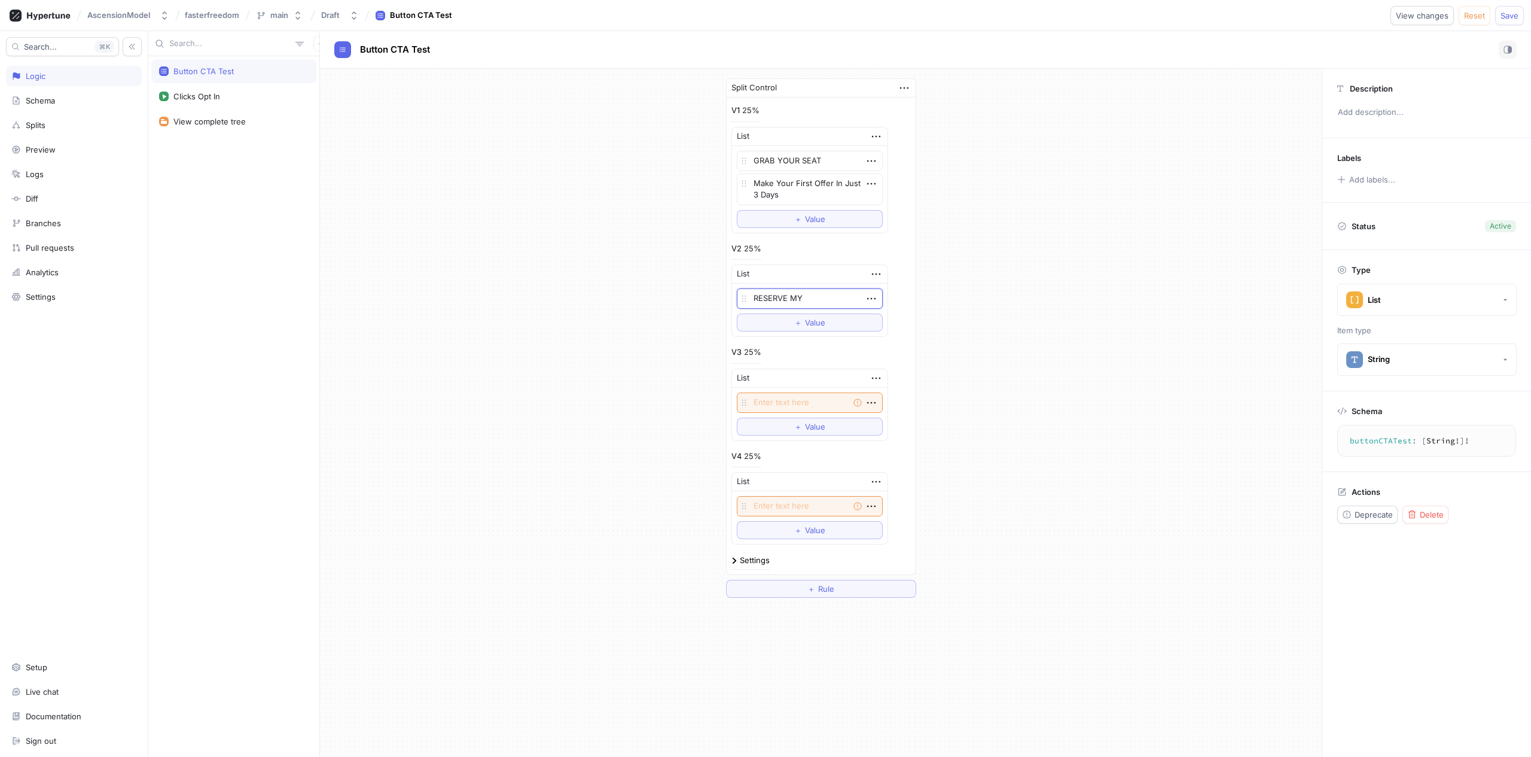
type textarea "x"
type textarea "RESERVE MY S"
type textarea "x"
type textarea "RESERVE MY SP"
type textarea "x"
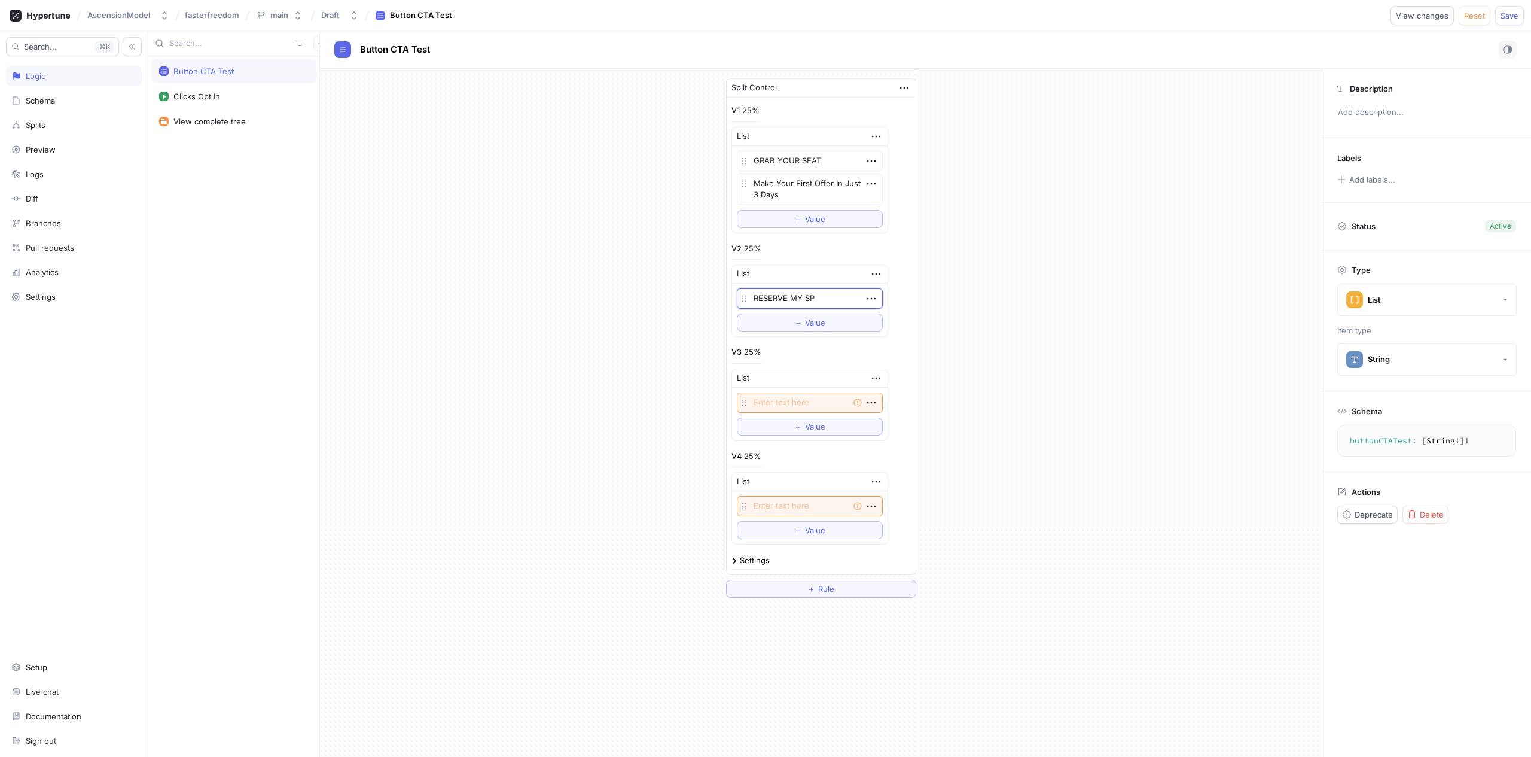
type textarea "RESERVE MY SPO"
type textarea "x"
type textarea "RESERVE MY SPOT"
click at [794, 321] on span "＋" at bounding box center [798, 322] width 8 height 7
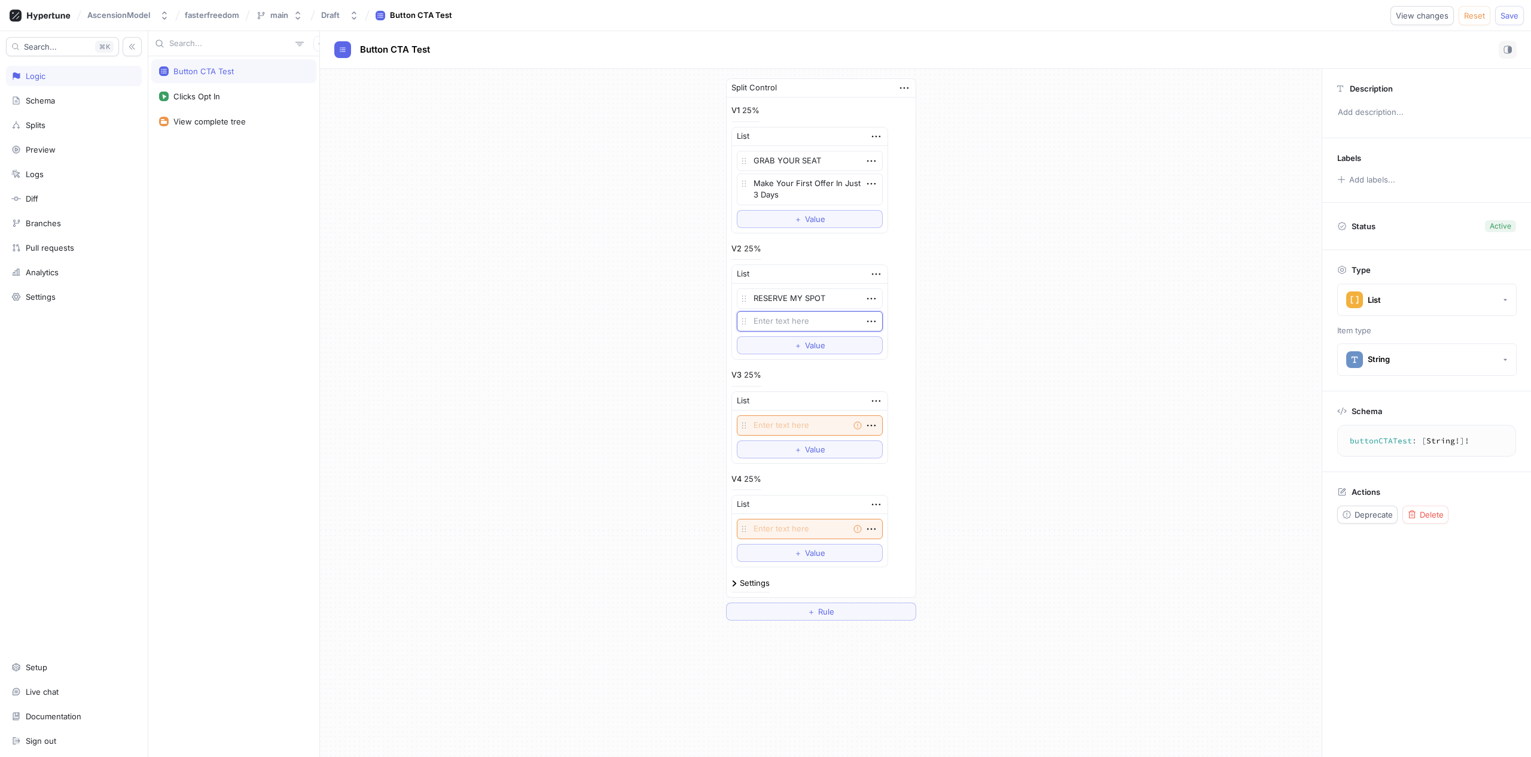
type textarea "x"
type textarea "G"
type textarea "x"
type textarea "Ge"
type textarea "x"
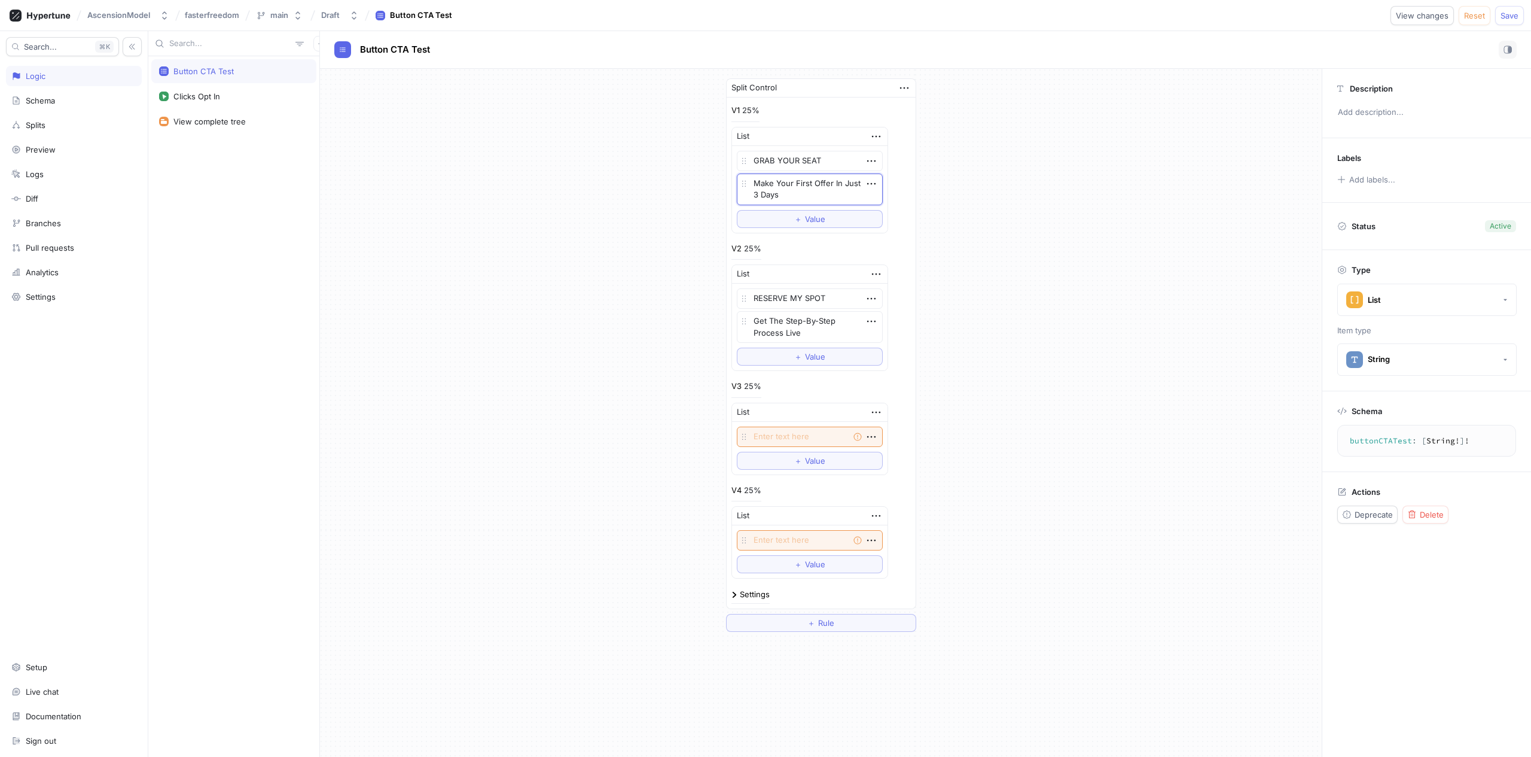
click at [778, 193] on textarea "Make Your First Offer In Just 3 Days" at bounding box center [810, 189] width 146 height 32
click at [787, 330] on textarea "Get The Step-By-Step Process Live" at bounding box center [810, 327] width 146 height 32
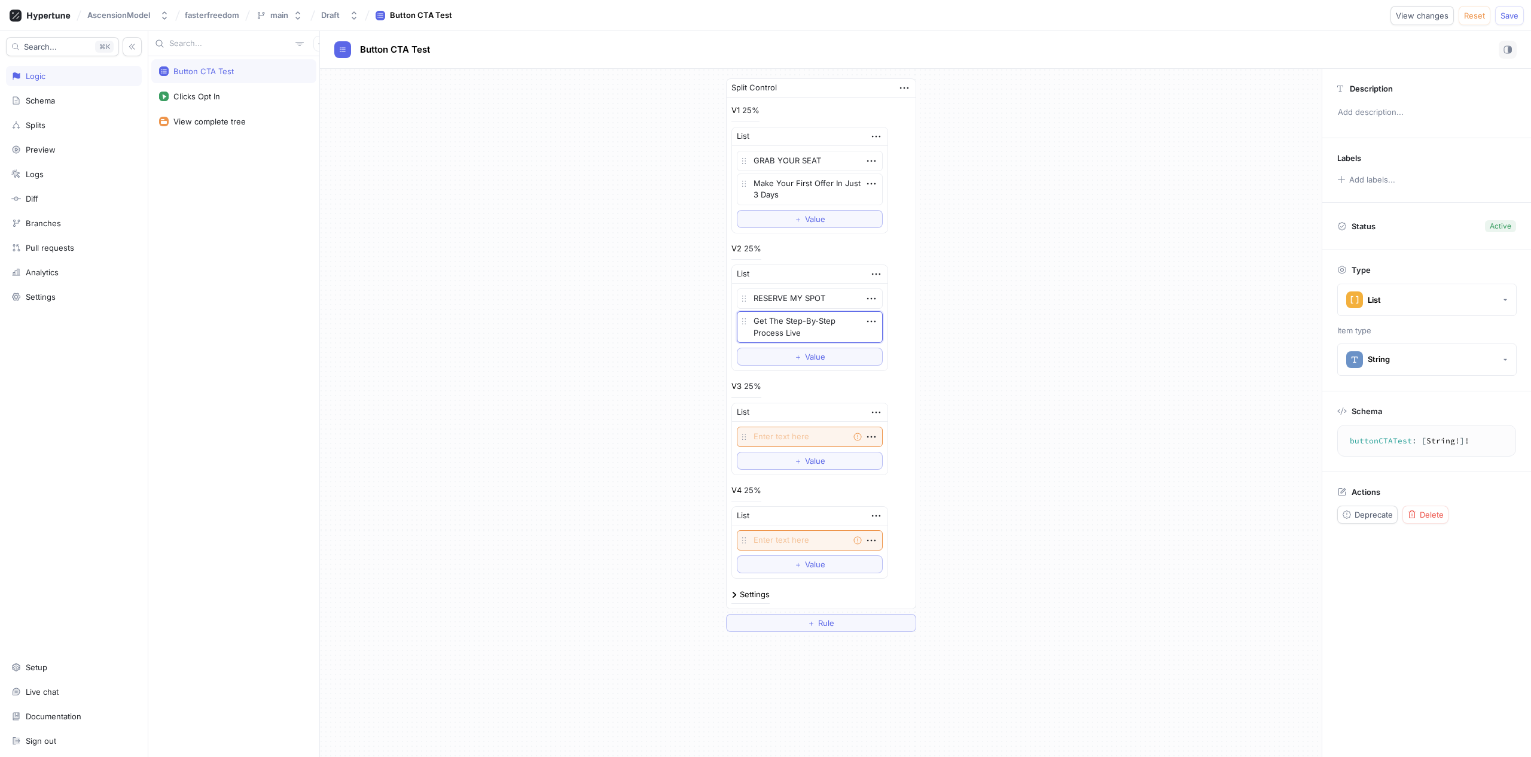
click at [787, 330] on textarea "Get The Step-By-Step Process Live" at bounding box center [810, 327] width 146 height 32
paste textarea "Make Your First Offer In Just 3 Days"
click at [793, 431] on textarea at bounding box center [810, 436] width 146 height 20
click at [785, 327] on textarea "Make Your First Offer In Just 3 Days" at bounding box center [810, 327] width 146 height 32
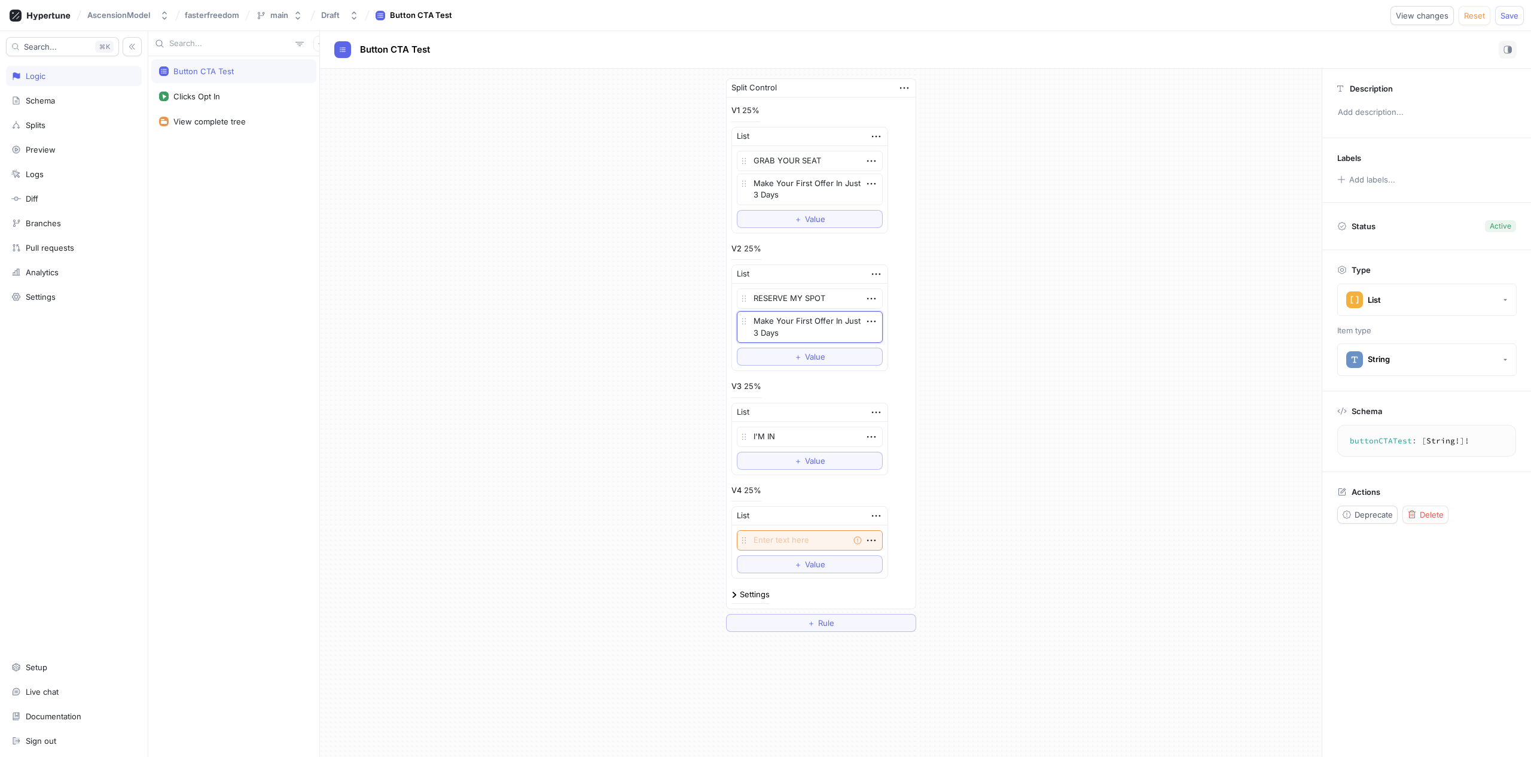
click at [785, 327] on textarea "Make Your First Offer In Just 3 Days" at bounding box center [810, 327] width 146 height 32
click at [805, 459] on span "Value" at bounding box center [815, 460] width 20 height 7
click at [1414, 306] on button "List" at bounding box center [1426, 300] width 179 height 32
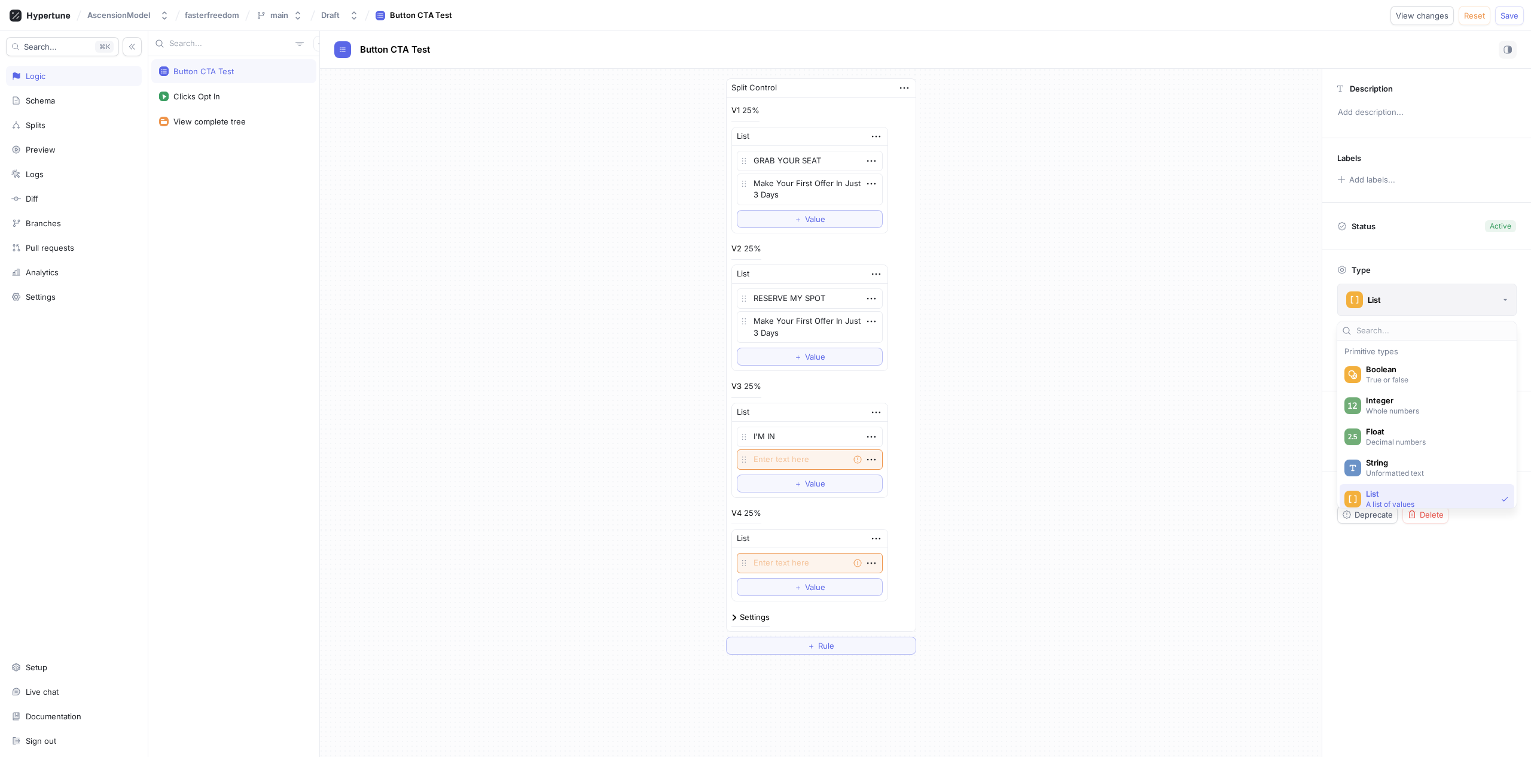
scroll to position [75, 0]
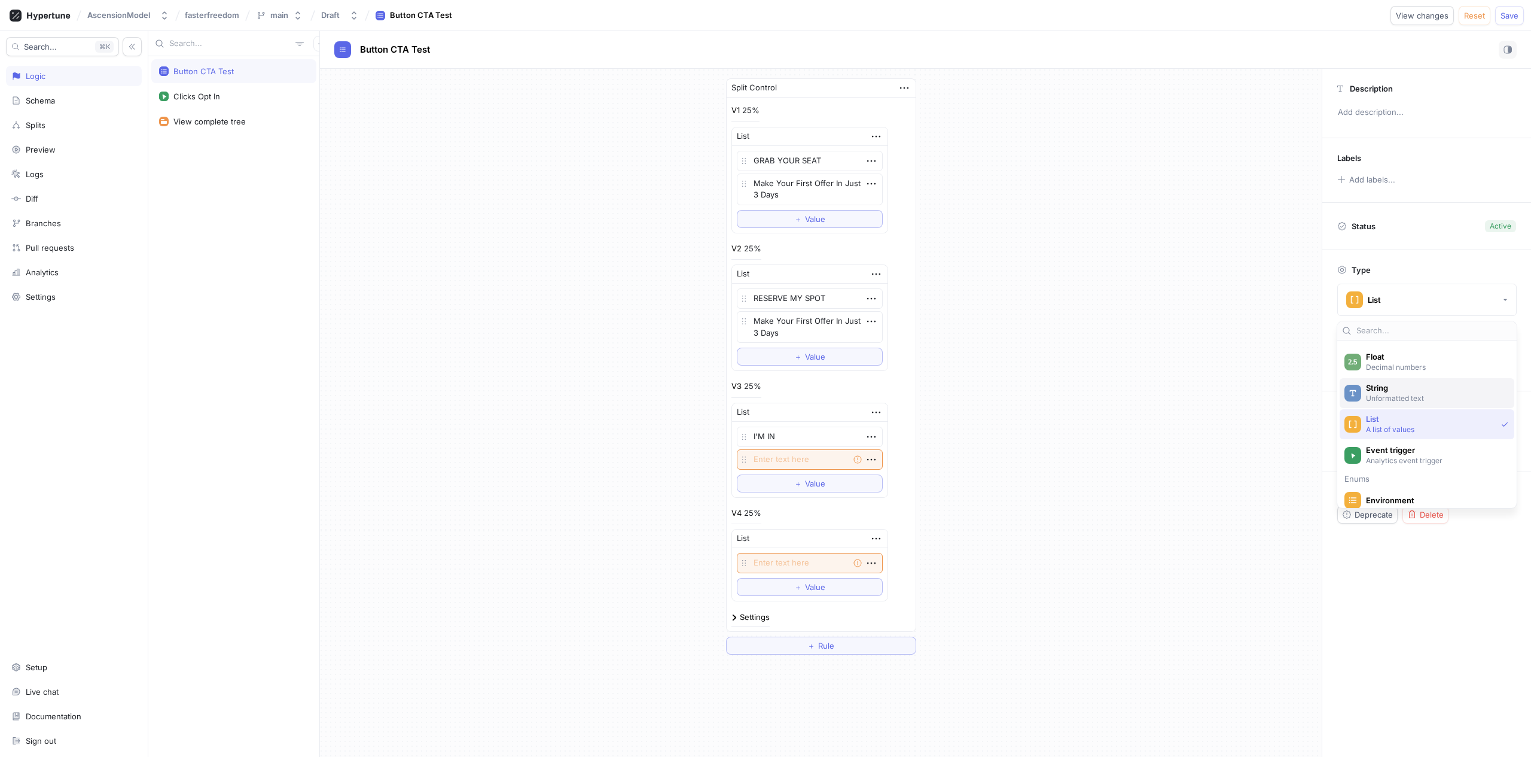
click at [1401, 390] on span "String" at bounding box center [1435, 388] width 138 height 10
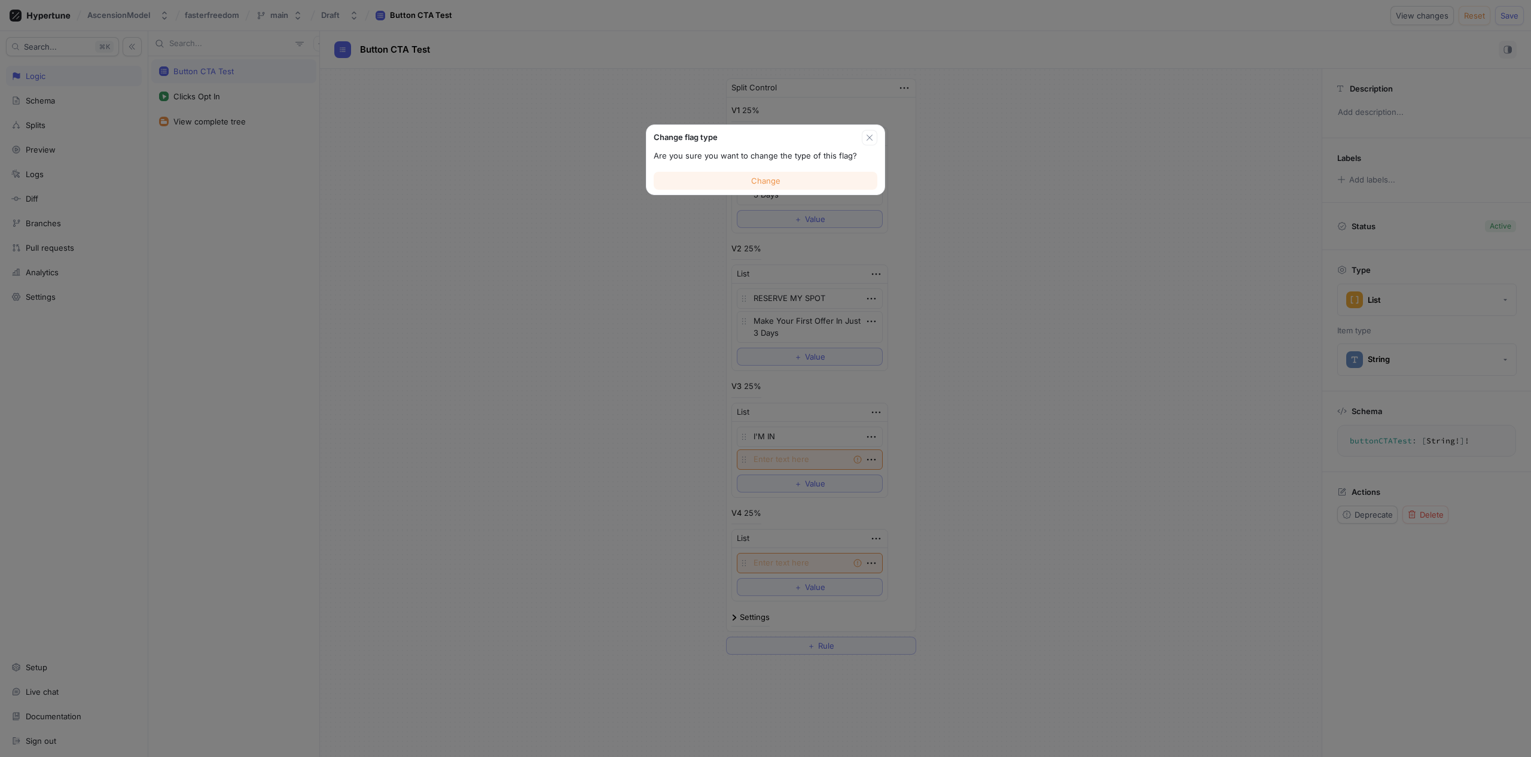
click at [786, 185] on button "Change" at bounding box center [766, 181] width 224 height 18
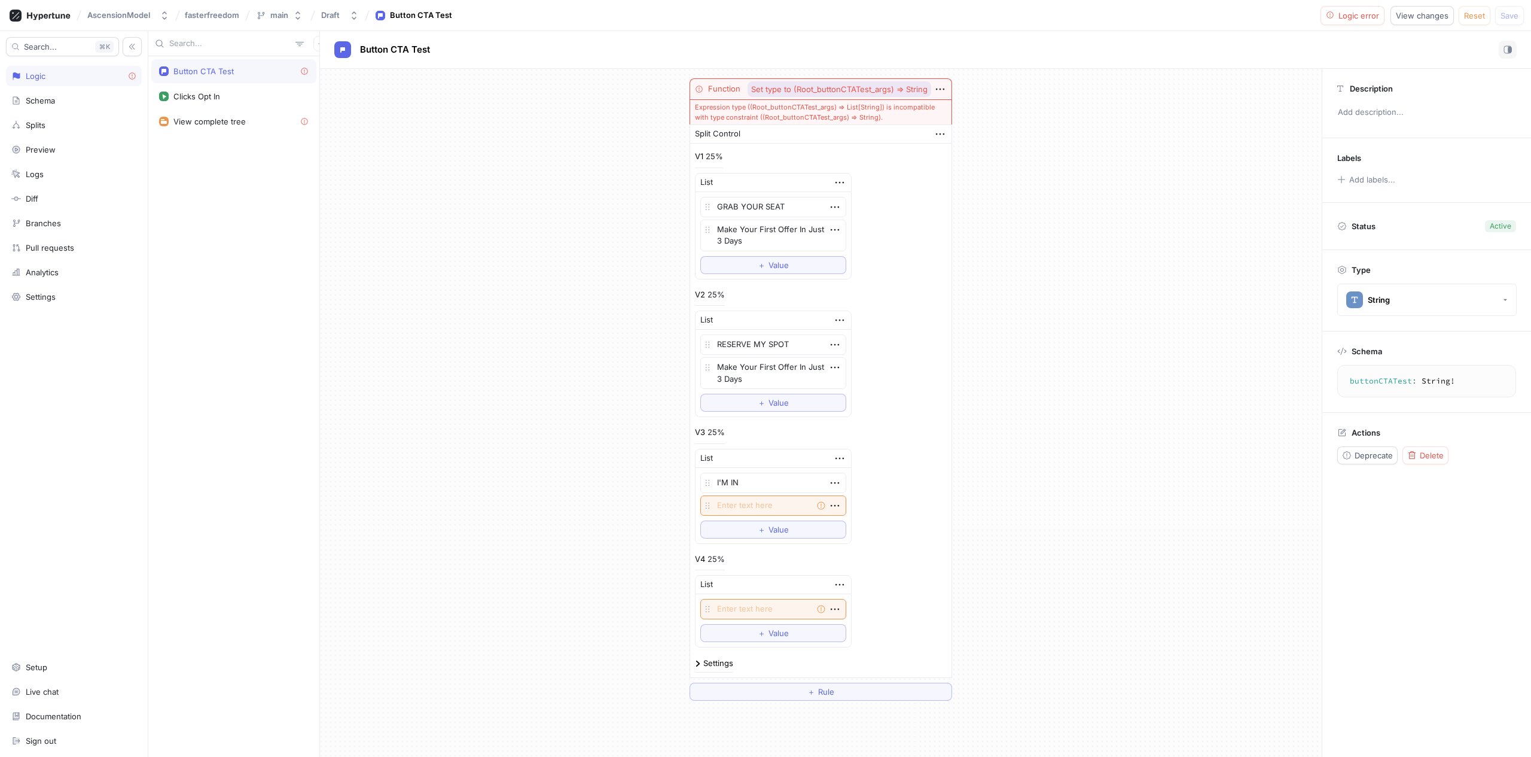
click at [803, 90] on span "Set type to (Root_buttonCTATest_args) ⇒ String" at bounding box center [839, 90] width 176 height 8
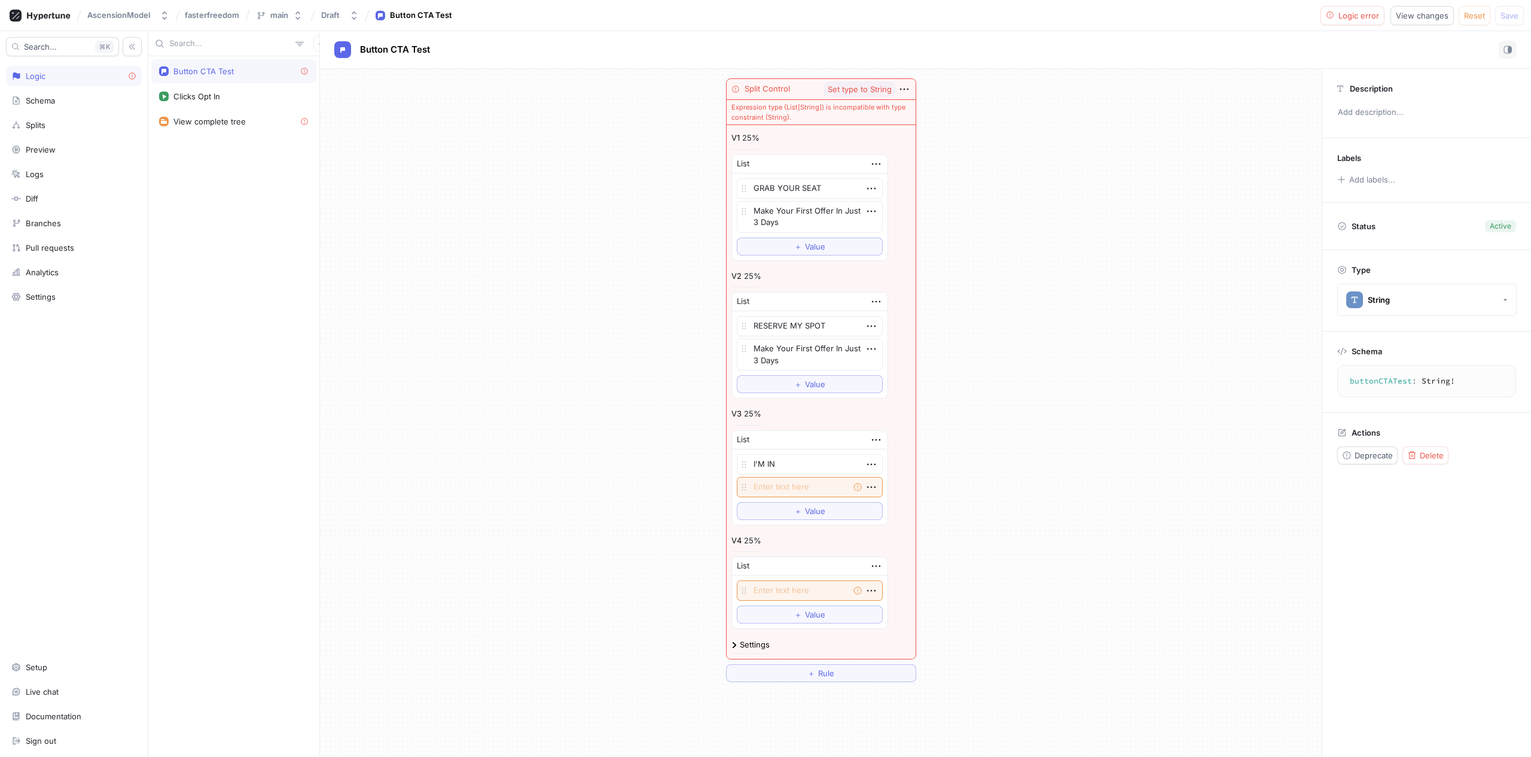
click at [1083, 237] on div "Split Control Set type to String Expression type (List[String]) is incompatible…" at bounding box center [821, 380] width 1002 height 623
click at [871, 163] on icon "button" at bounding box center [875, 164] width 8 height 2
click at [888, 187] on p "Delete" at bounding box center [879, 186] width 24 height 12
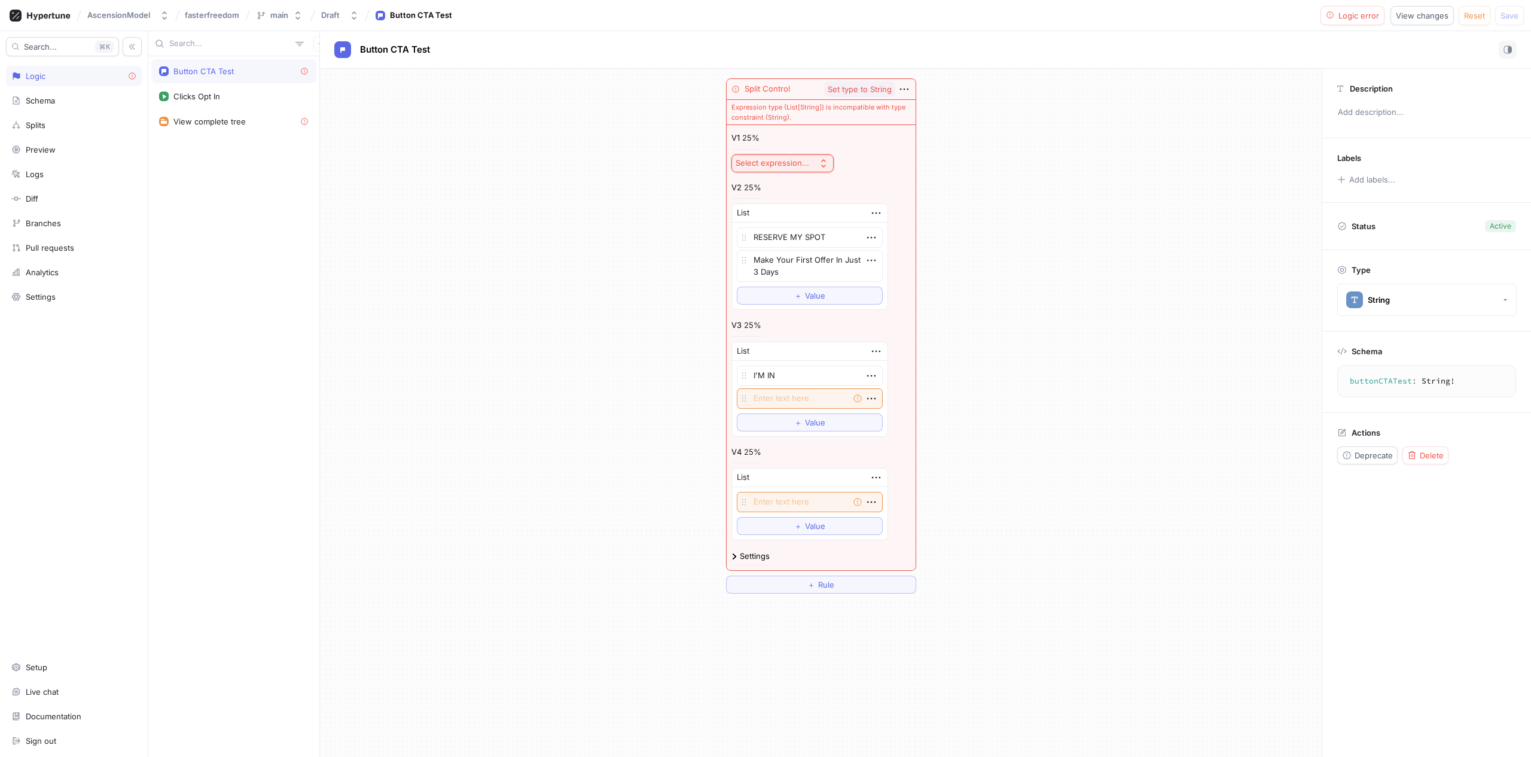
click at [804, 162] on div "Select expression..." at bounding box center [775, 163] width 78 height 10
drag, startPoint x: 1040, startPoint y: 231, endPoint x: 932, endPoint y: 208, distance: 109.5
click at [1039, 231] on div "Split Control Set type to String Expression type (List[String]) is incompatible…" at bounding box center [821, 336] width 1002 height 534
click at [294, 68] on div "Button CTA Test" at bounding box center [234, 71] width 150 height 10
click at [1433, 452] on span "Delete" at bounding box center [1432, 455] width 24 height 7
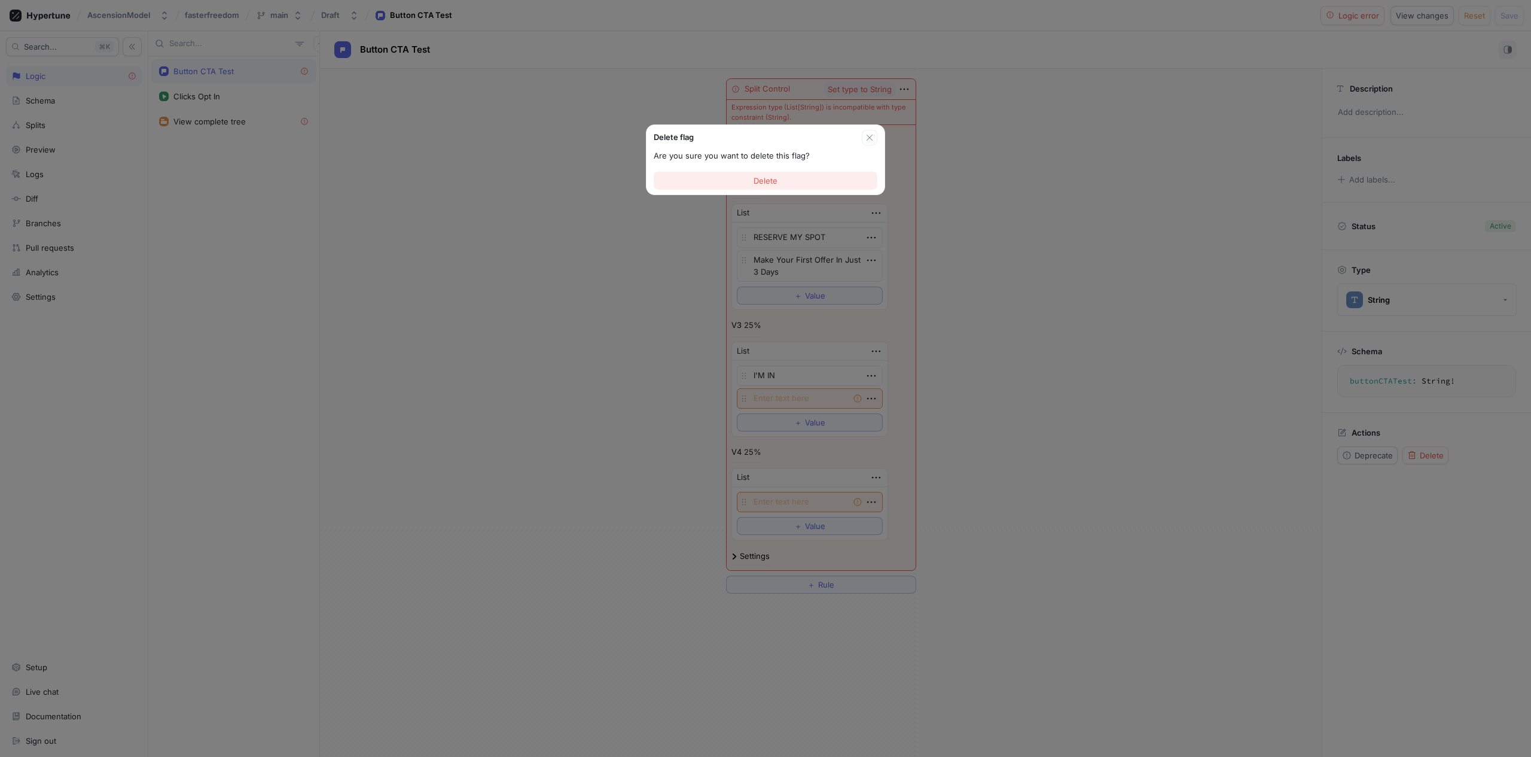
click at [799, 184] on button "Delete" at bounding box center [766, 181] width 224 height 18
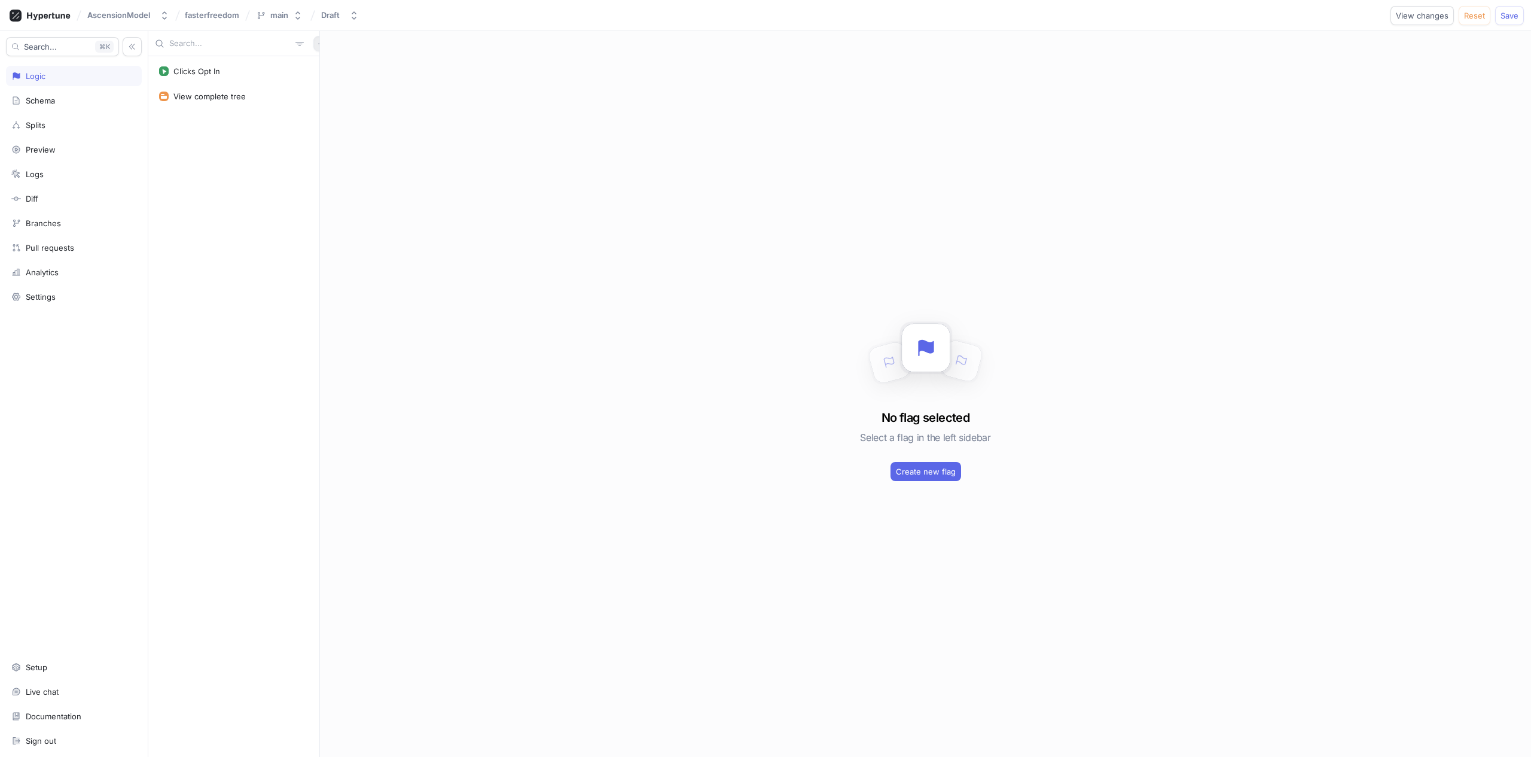
click at [318, 43] on icon "button" at bounding box center [320, 43] width 5 height 5
click at [331, 103] on div "Test" at bounding box center [335, 107] width 71 height 20
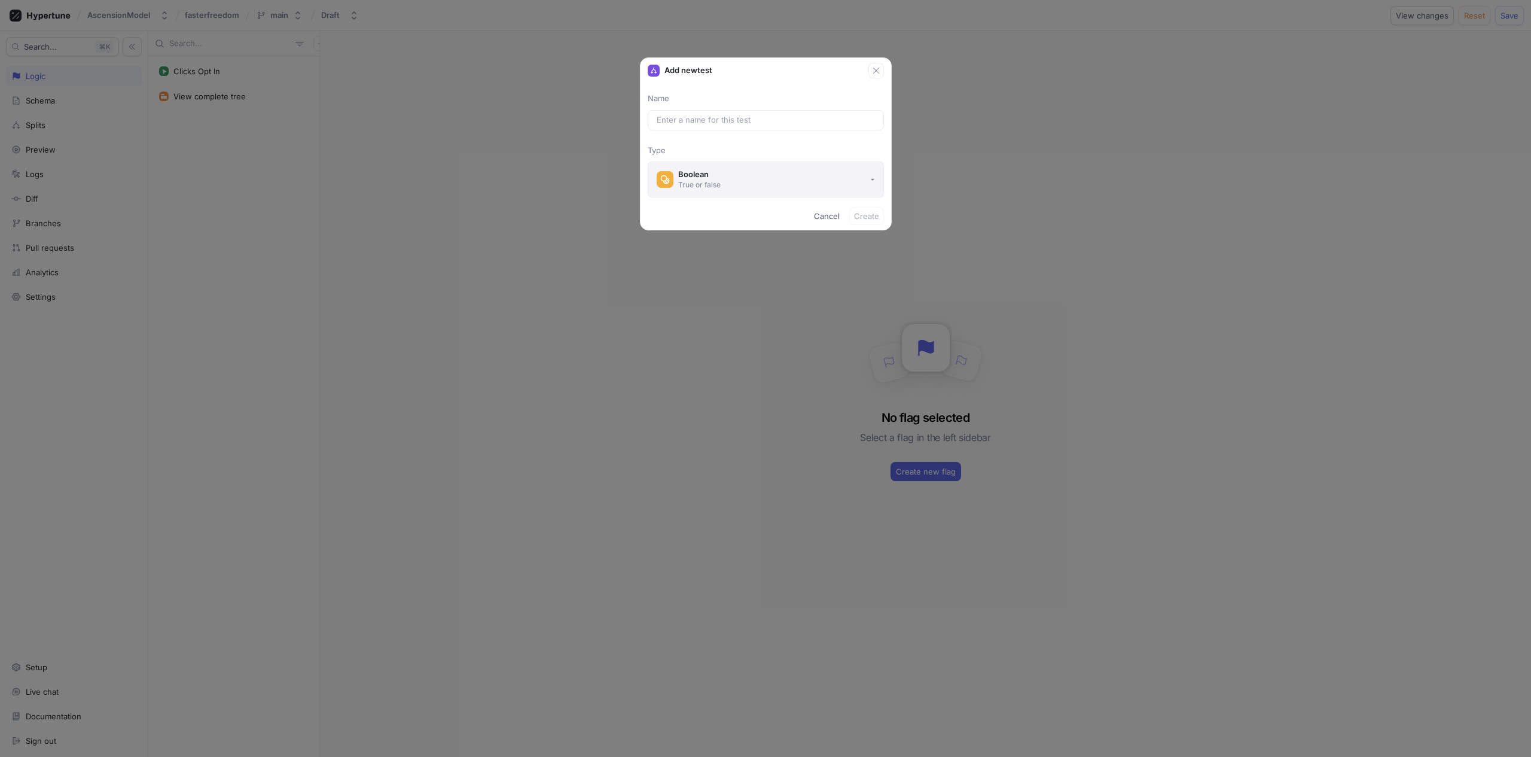
click at [715, 173] on div "Boolean" at bounding box center [699, 174] width 42 height 10
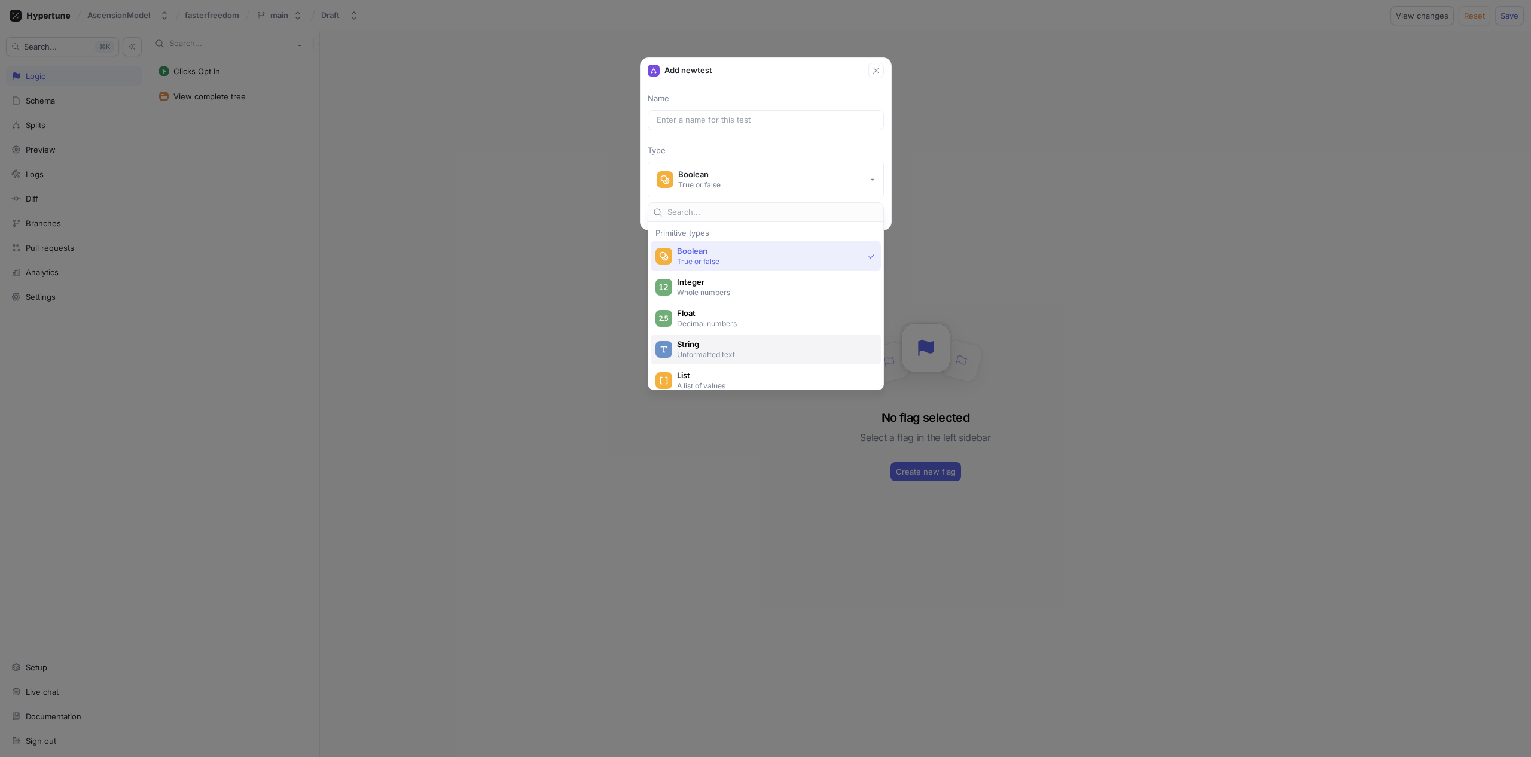
click at [722, 351] on p "Unformatted text" at bounding box center [772, 354] width 191 height 10
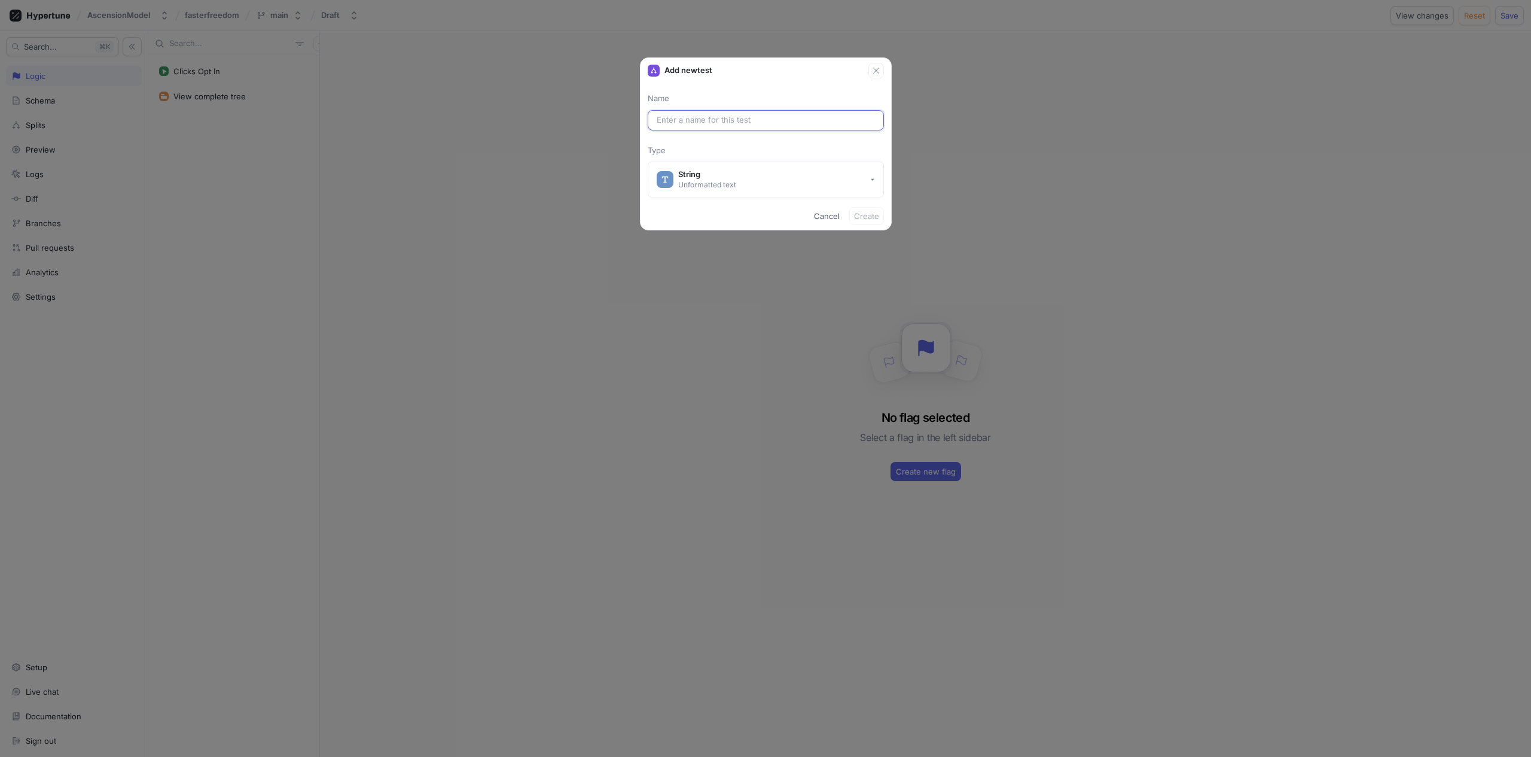
click at [710, 123] on input "text" at bounding box center [766, 120] width 218 height 12
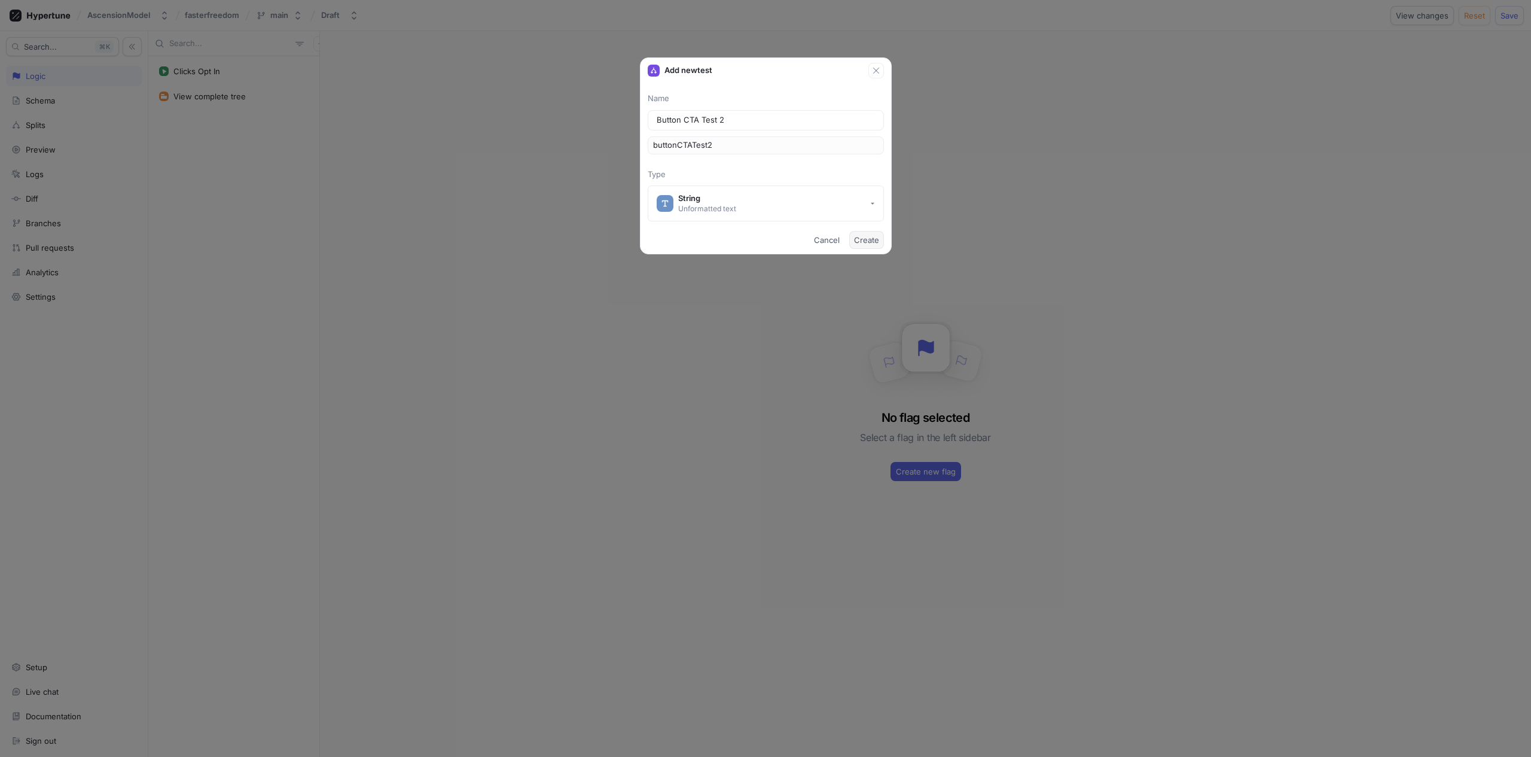
click at [865, 234] on button "Create" at bounding box center [866, 240] width 35 height 18
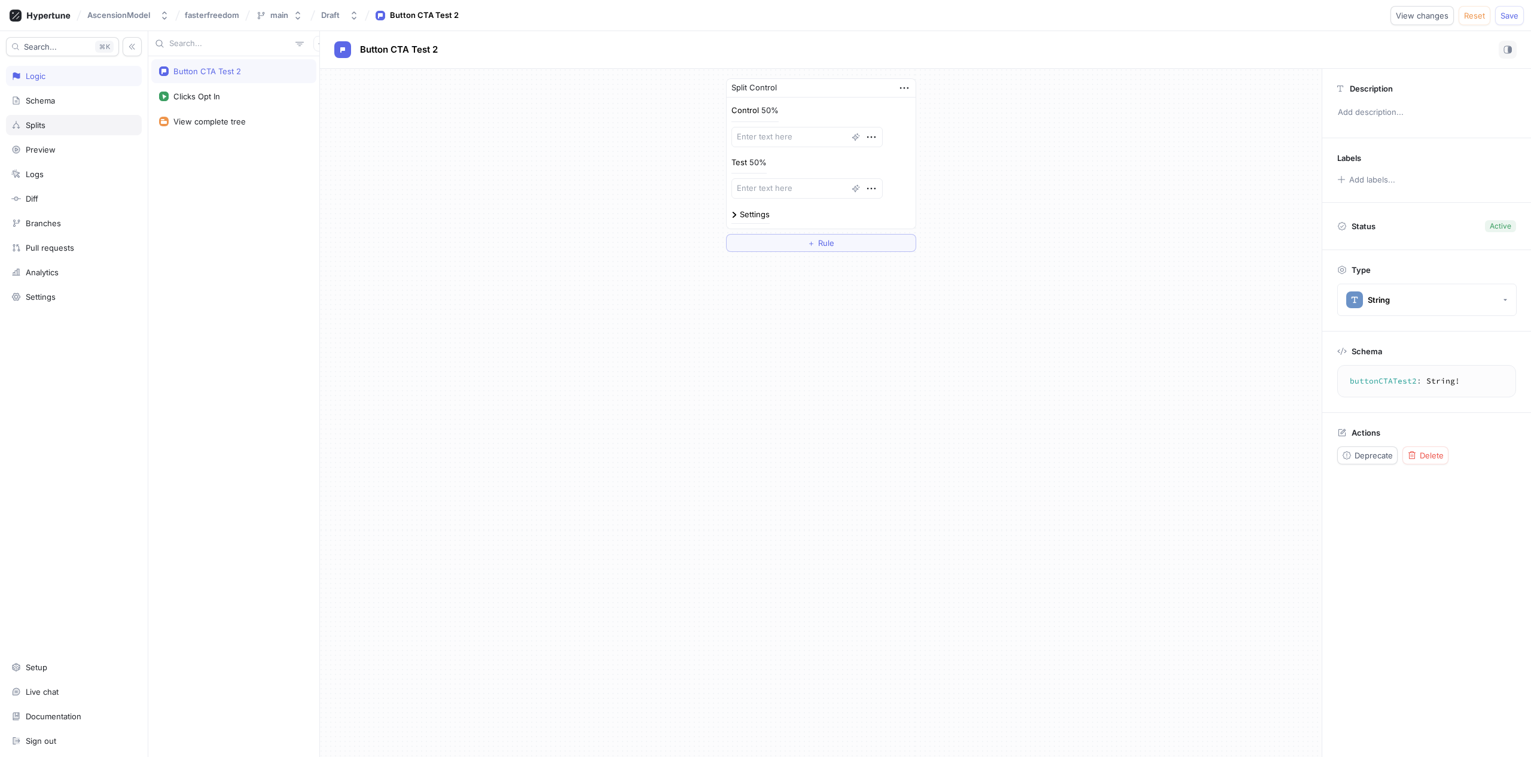
click at [57, 121] on div "Splits" at bounding box center [73, 125] width 125 height 10
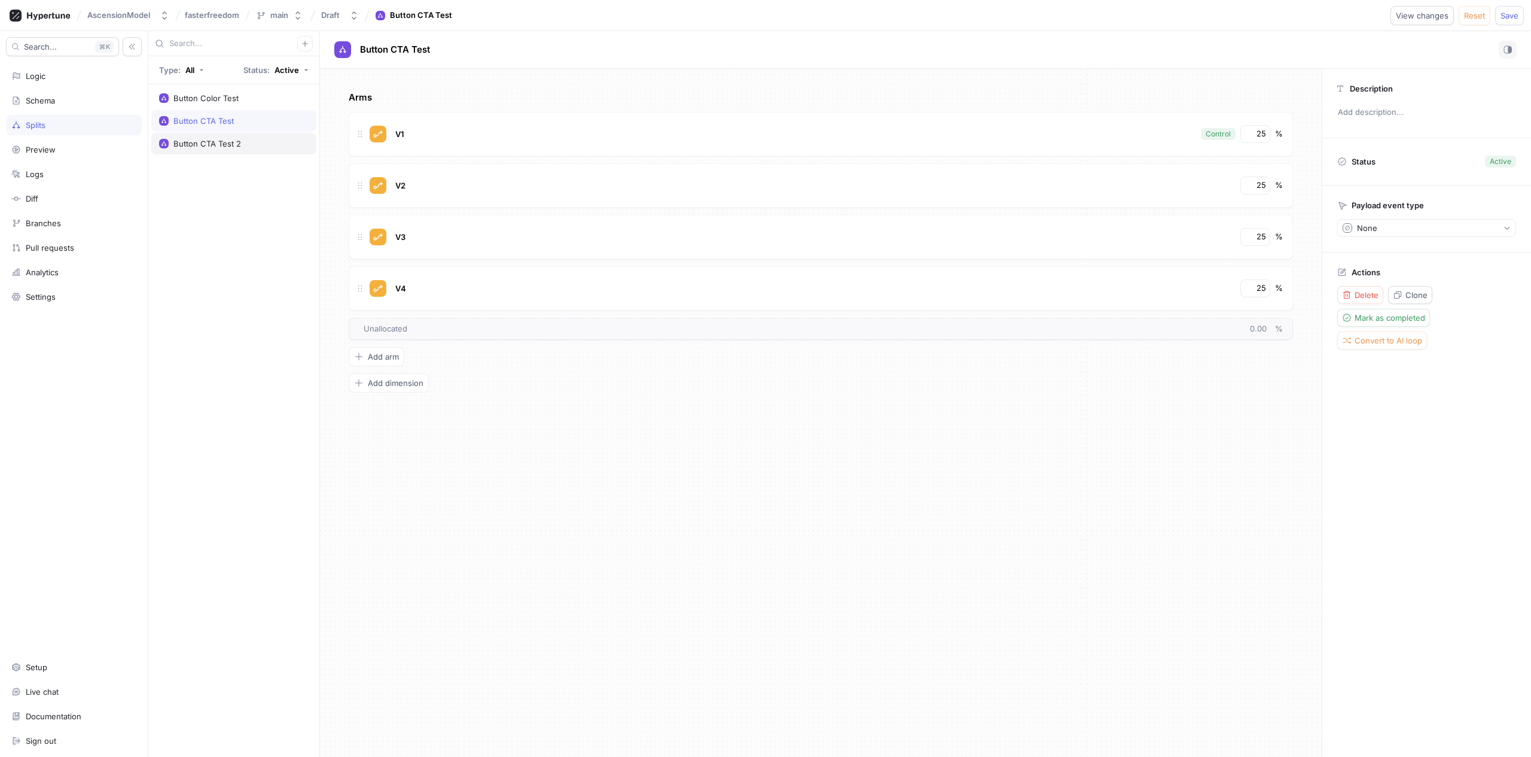
click at [265, 145] on div "Button CTA Test 2" at bounding box center [234, 144] width 150 height 10
click at [264, 125] on div "Button CTA Test" at bounding box center [234, 121] width 150 height 10
click at [1367, 293] on span "Delete" at bounding box center [1367, 294] width 24 height 7
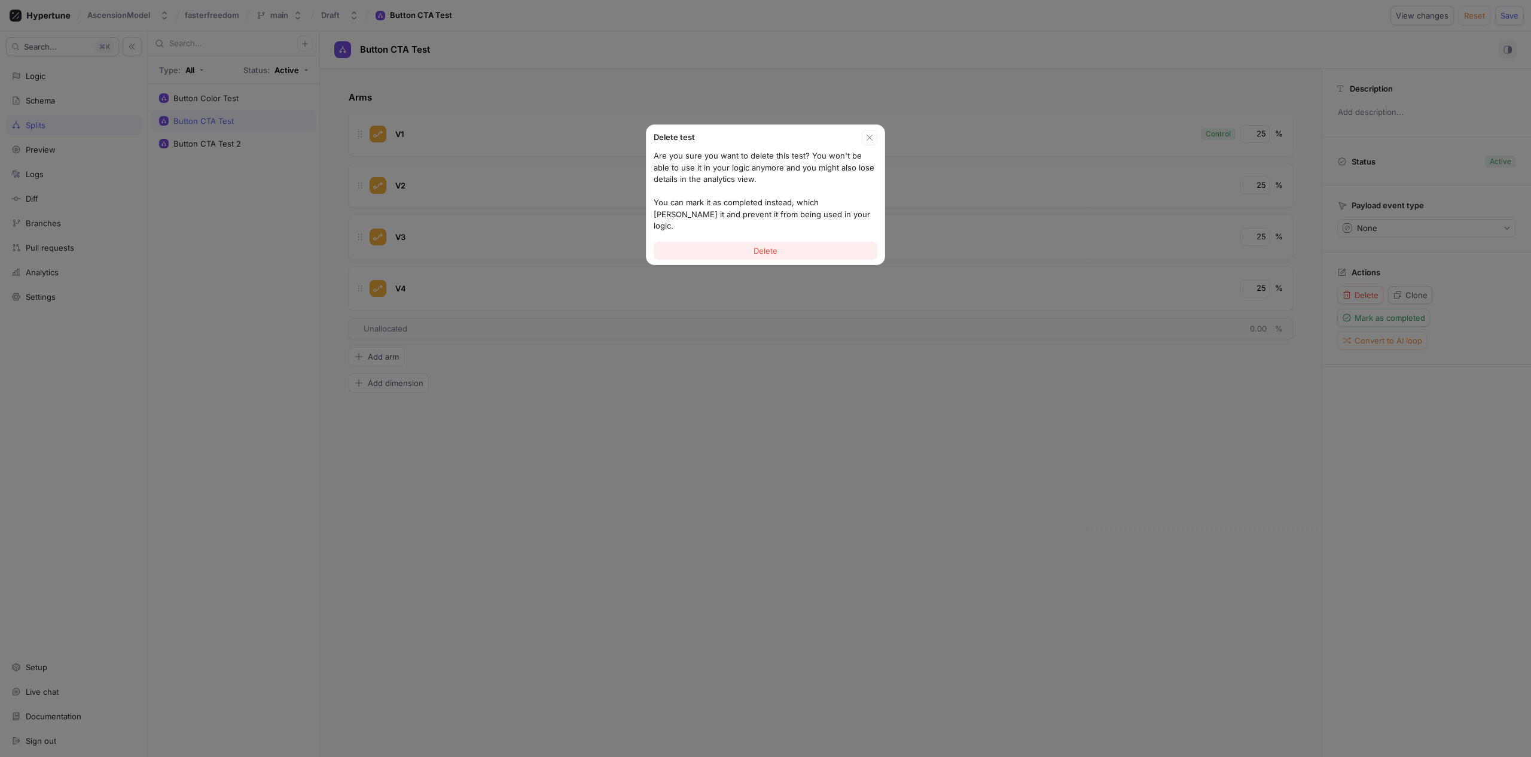
click at [733, 242] on button "Delete" at bounding box center [766, 251] width 224 height 18
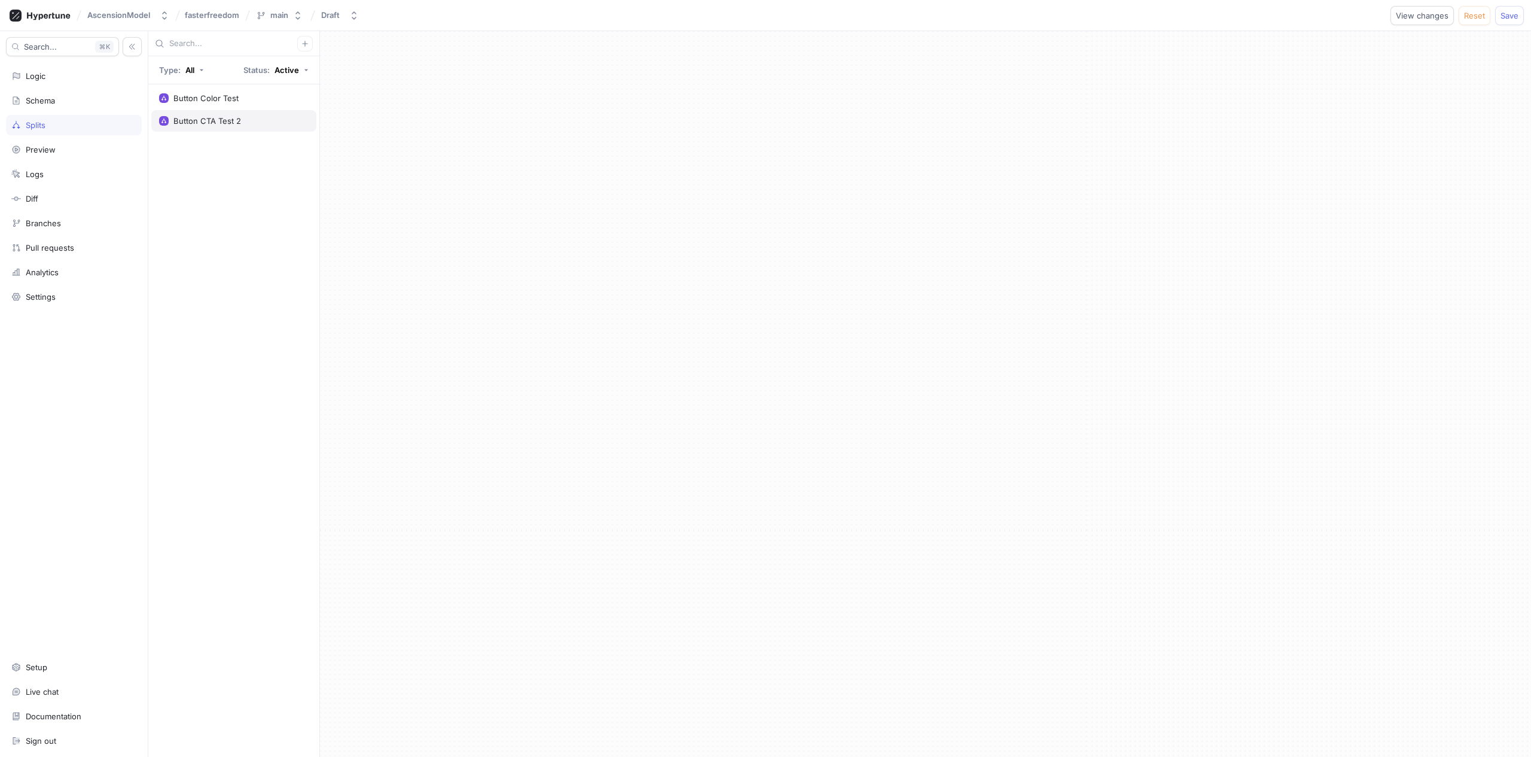
click at [282, 121] on div "Button CTA Test 2" at bounding box center [234, 121] width 150 height 10
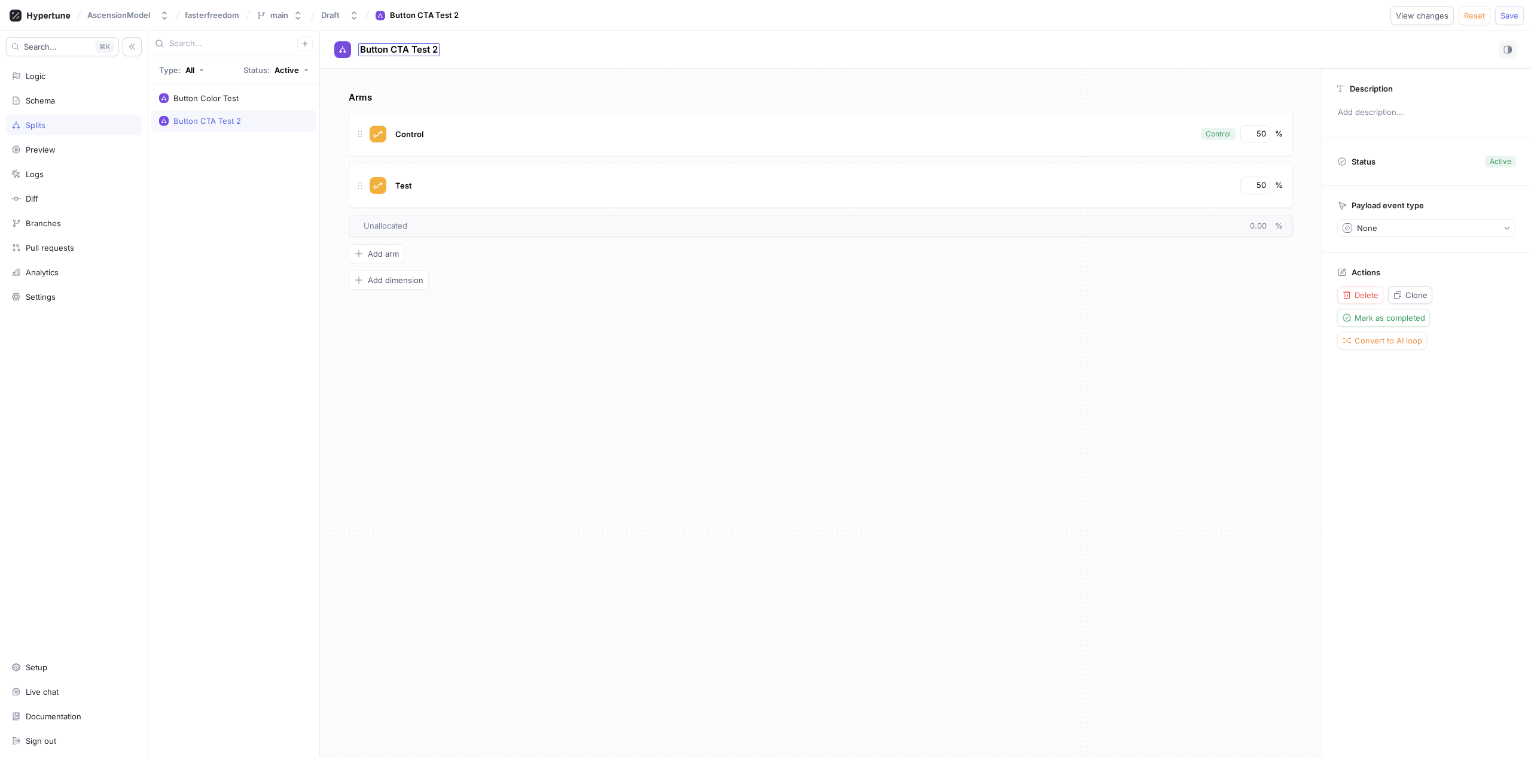
click at [417, 47] on span "Button CTA Test 2" at bounding box center [399, 50] width 78 height 10
click at [433, 50] on input "Button CTA Test 2" at bounding box center [399, 49] width 79 height 11
click at [382, 252] on span "Add arm" at bounding box center [383, 253] width 31 height 7
click at [389, 307] on span "Add arm" at bounding box center [383, 304] width 31 height 7
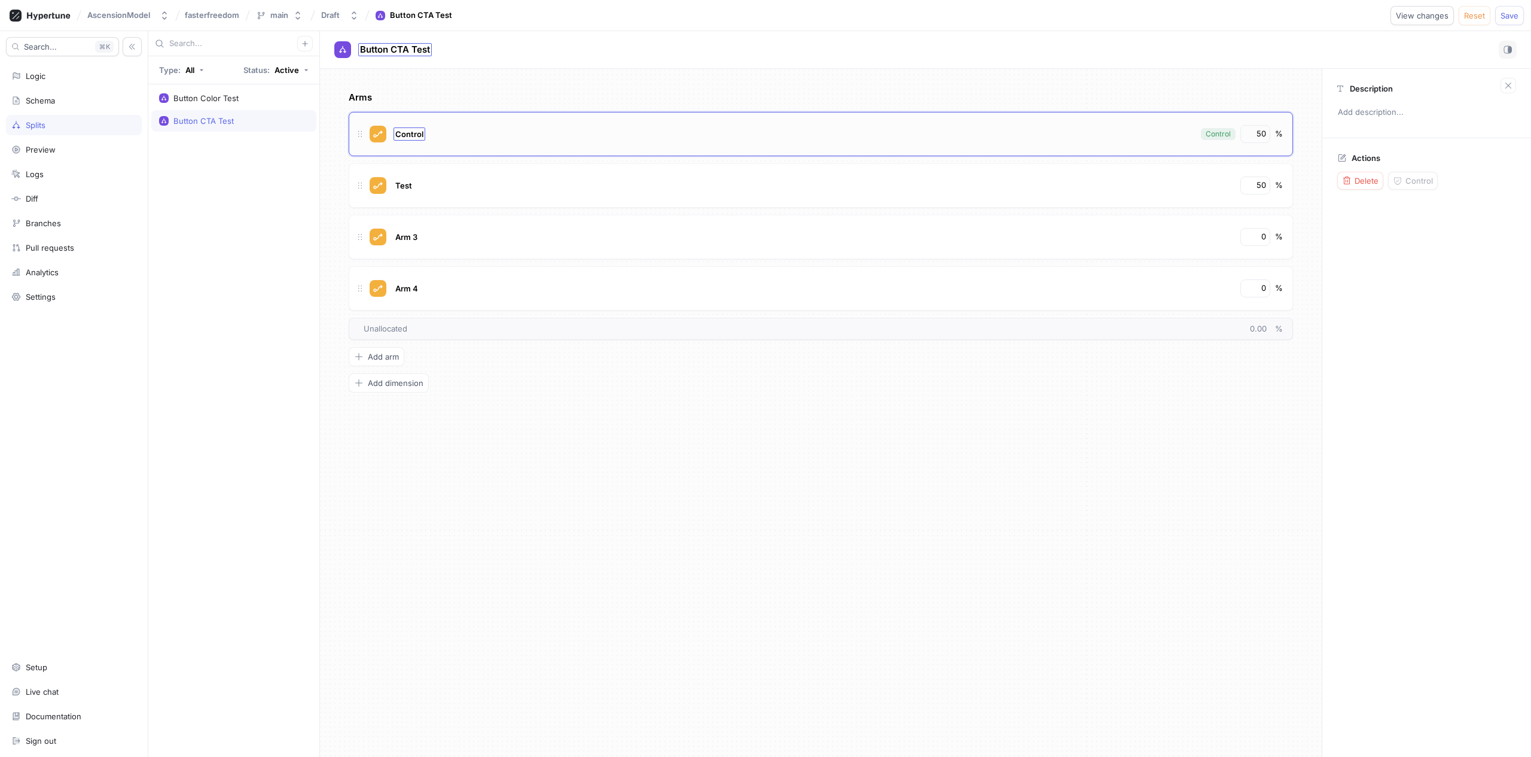
click at [420, 133] on span "Control" at bounding box center [409, 134] width 28 height 10
click at [404, 182] on span "Test" at bounding box center [403, 186] width 17 height 10
click at [416, 237] on span "Arm 3" at bounding box center [406, 237] width 22 height 10
click at [408, 288] on span "Arm 4" at bounding box center [406, 289] width 23 height 10
click at [425, 471] on div "Arms V1 Control 50 % V2 50 % V3 0 % V4 V4 0 % To pick up a draggable item, pres…" at bounding box center [821, 413] width 1002 height 688
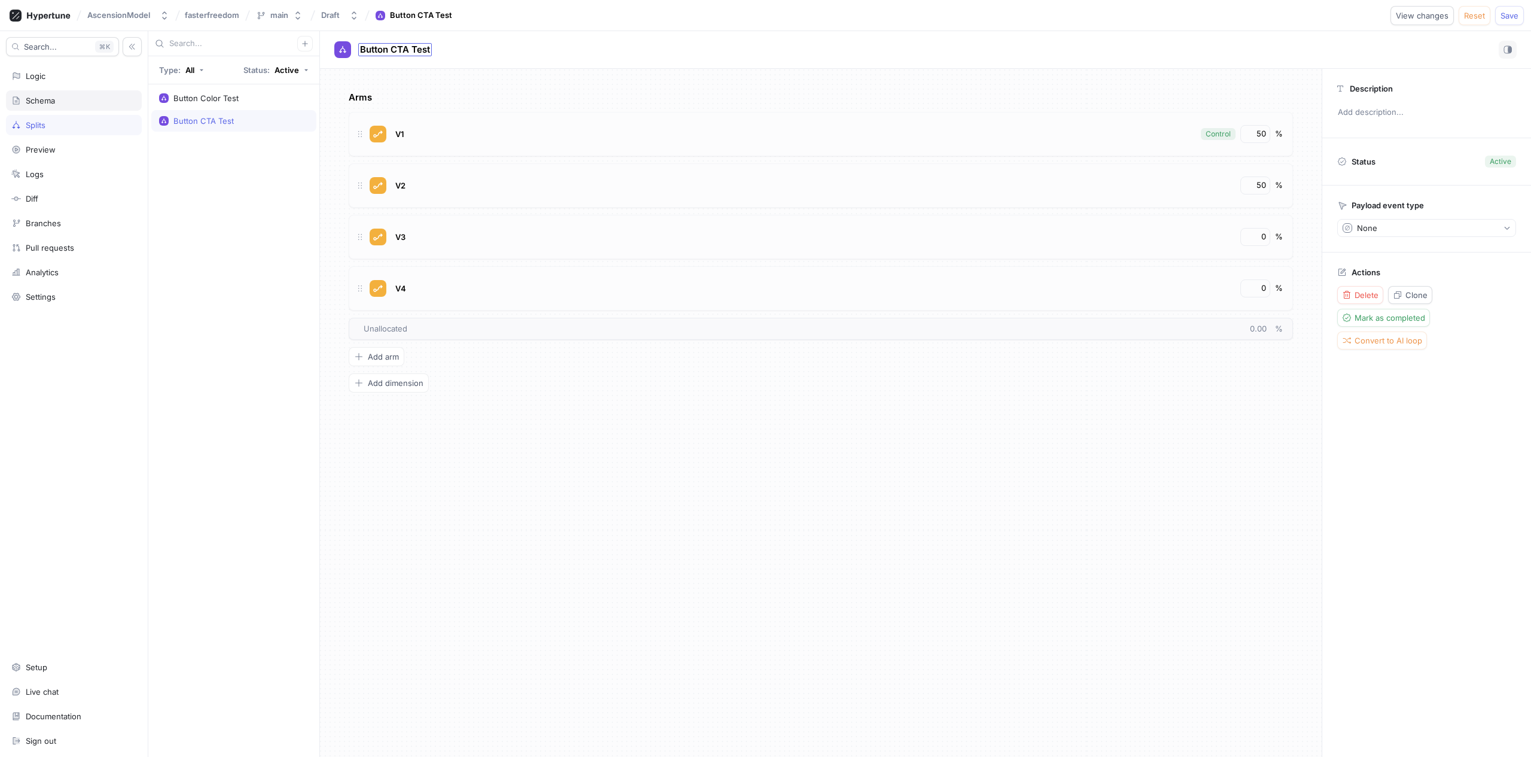
click at [59, 93] on div "Schema" at bounding box center [74, 100] width 136 height 20
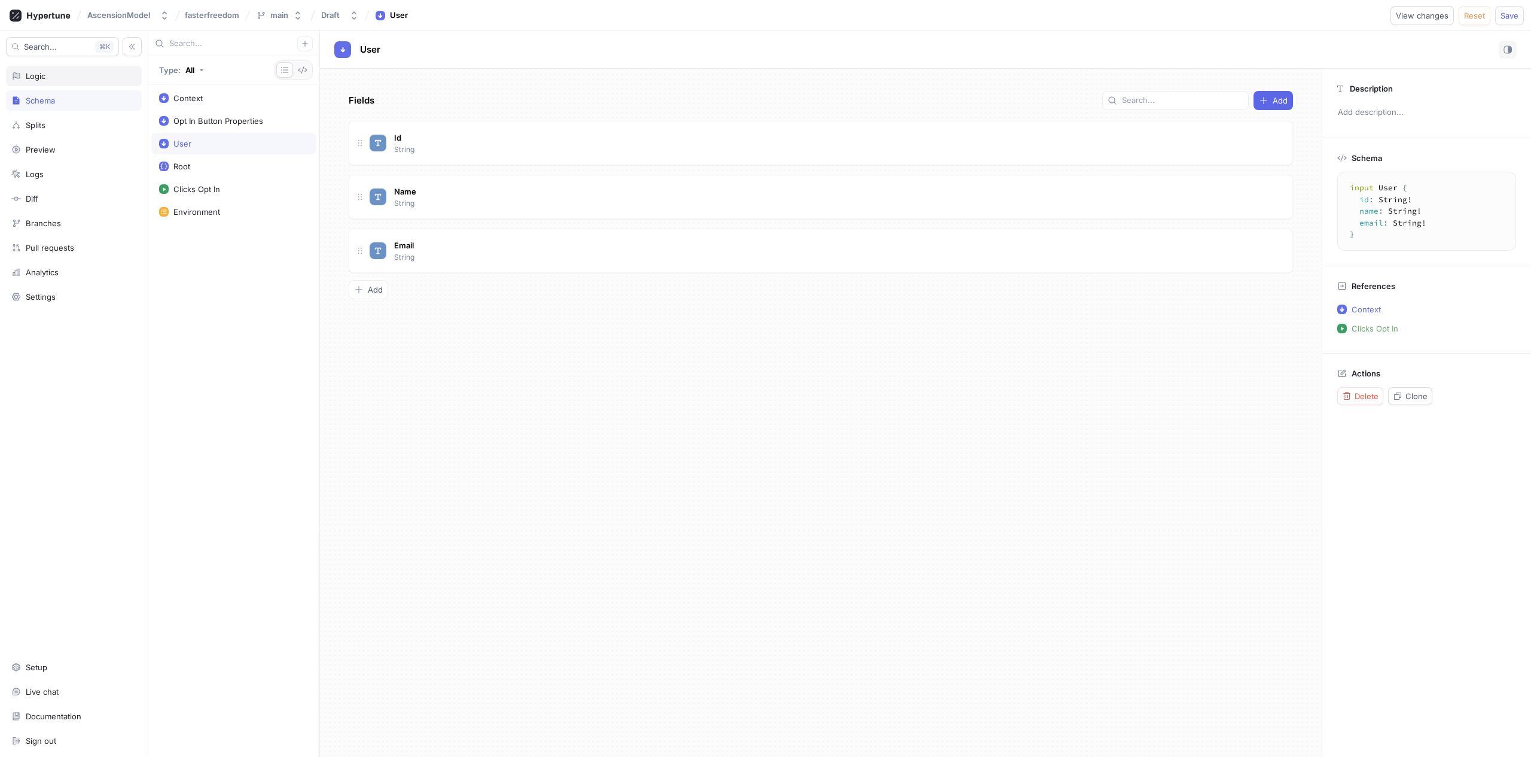
click at [63, 74] on div "Logic" at bounding box center [73, 76] width 125 height 10
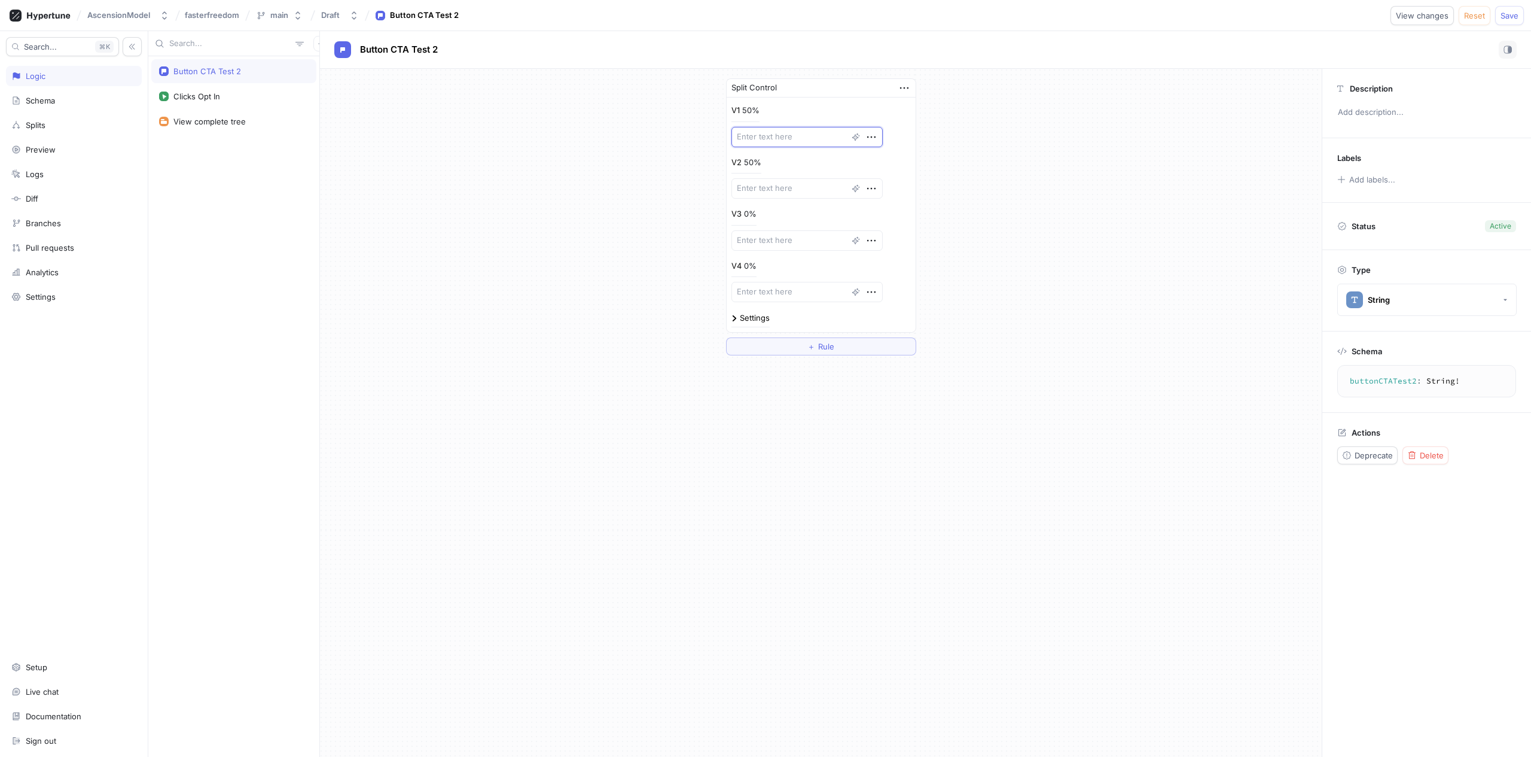
click at [778, 137] on textarea at bounding box center [807, 137] width 151 height 20
click at [766, 189] on textarea at bounding box center [807, 188] width 151 height 20
click at [761, 240] on textarea at bounding box center [807, 240] width 151 height 20
click at [752, 294] on textarea at bounding box center [807, 292] width 151 height 20
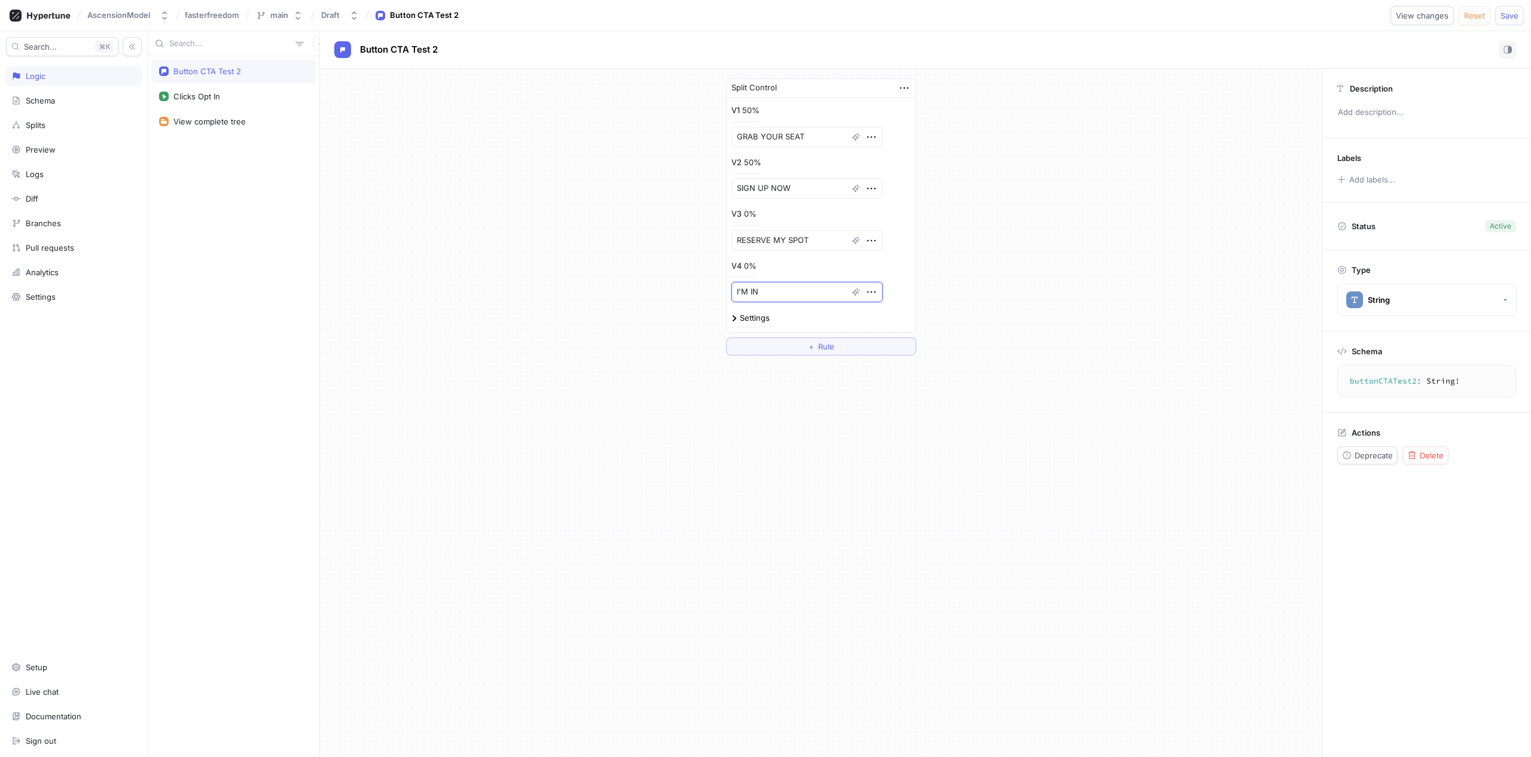
click at [813, 529] on div "Split Control V1 50% GRAB YOUR SEAT V2 50% SIGN UP NOW V3 0% RESERVE MY SPOT V4…" at bounding box center [821, 413] width 1002 height 688
click at [83, 130] on div "Splits" at bounding box center [74, 125] width 136 height 20
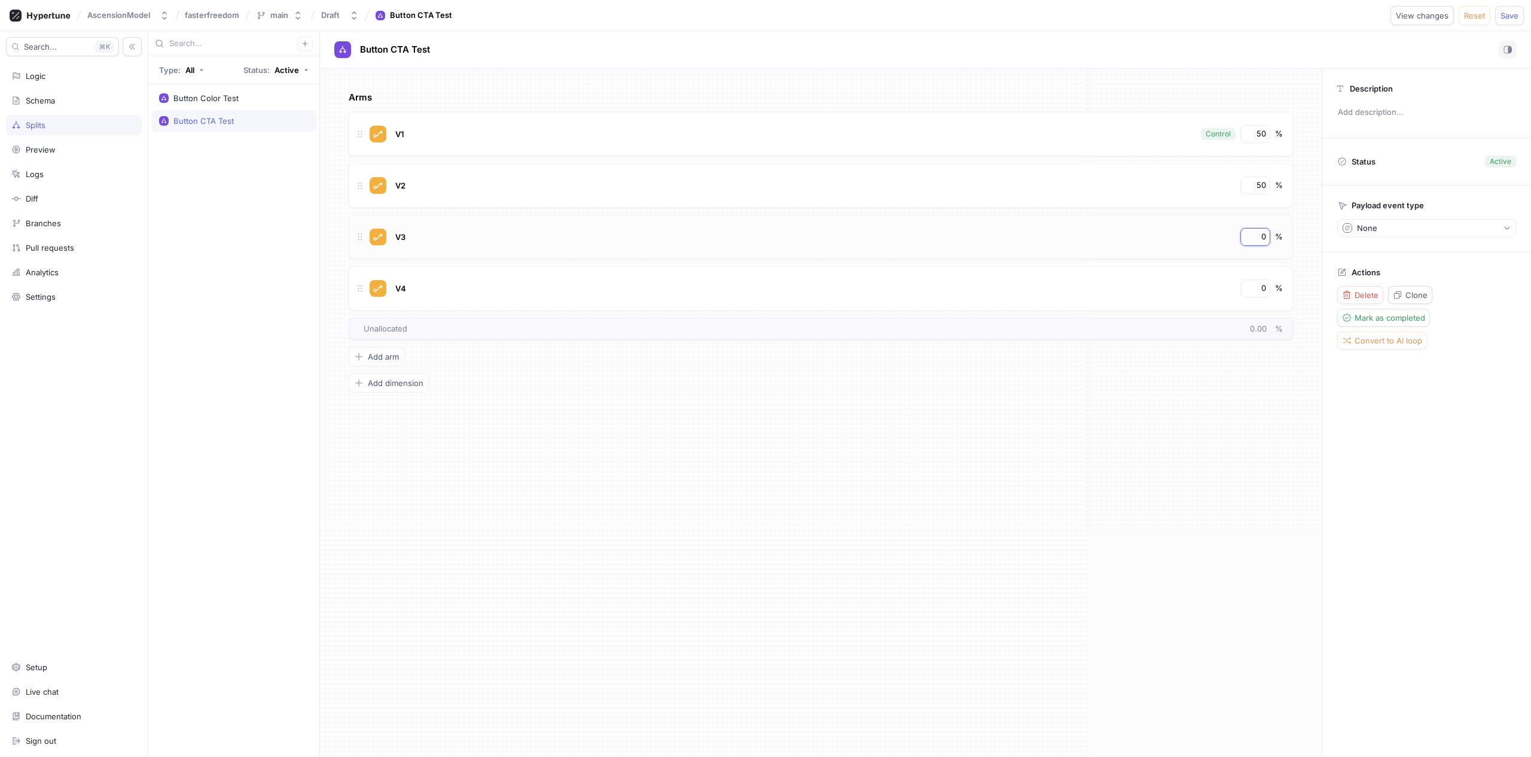
click at [1264, 237] on input "0" at bounding box center [1256, 237] width 20 height 12
click at [1265, 236] on input "0" at bounding box center [1256, 237] width 20 height 12
click at [1260, 291] on input "0" at bounding box center [1256, 288] width 20 height 12
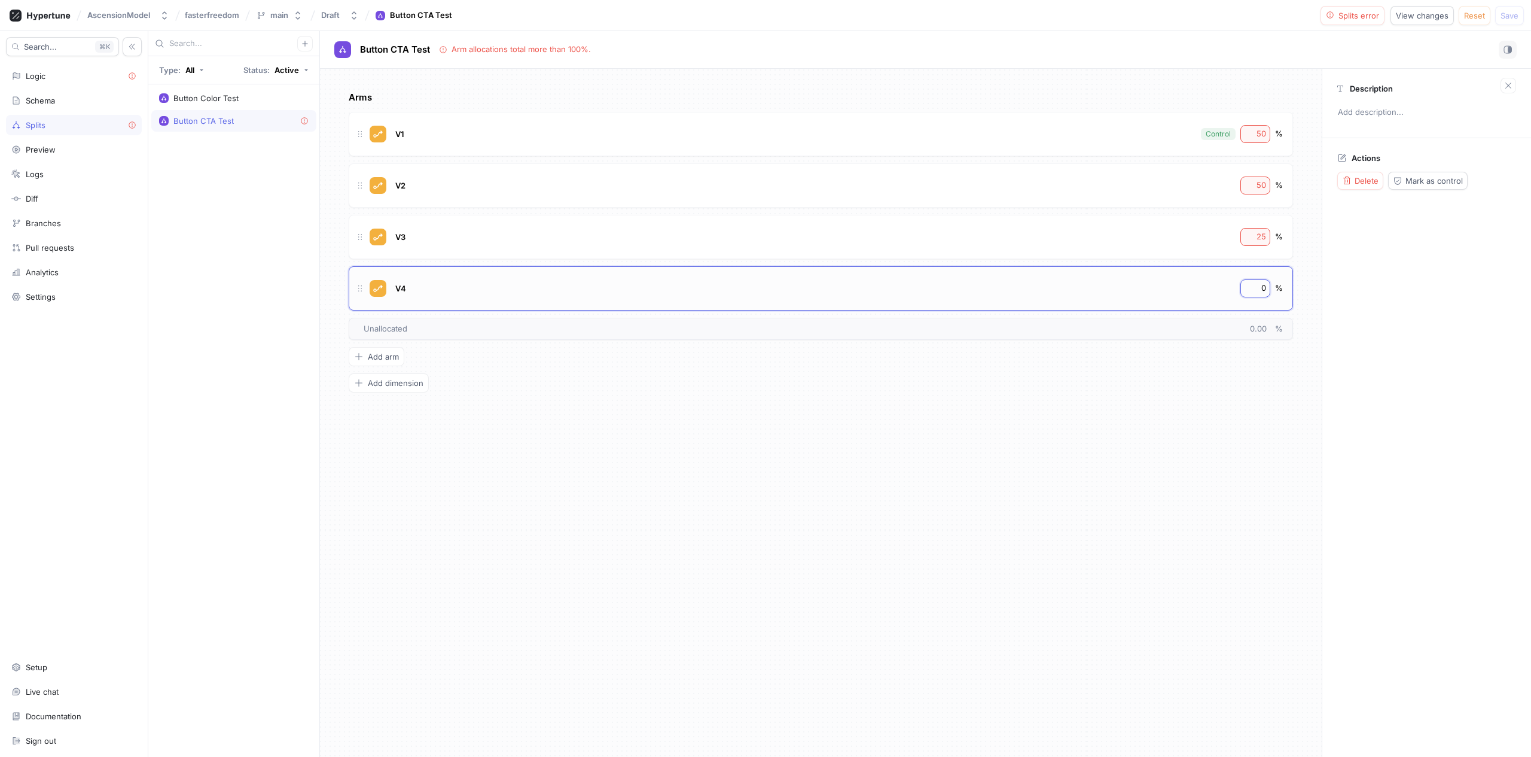
click at [1260, 291] on input "0" at bounding box center [1256, 288] width 20 height 12
click at [1259, 180] on input "50" at bounding box center [1256, 185] width 20 height 12
click at [1254, 135] on input "50" at bounding box center [1256, 134] width 20 height 12
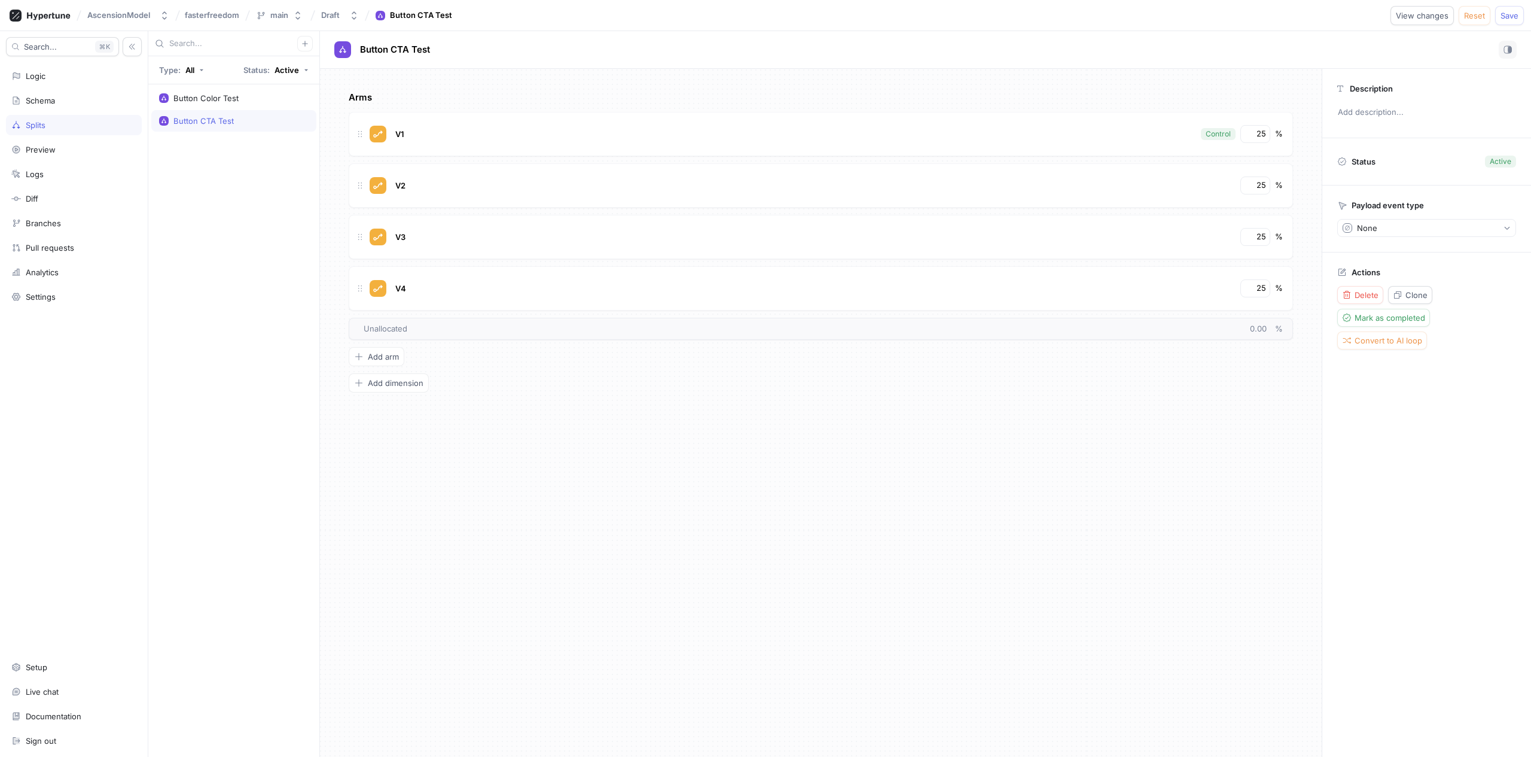
click at [1022, 547] on div "Arms V1 Control 25 % V2 25 % V3 25 % V4 25 % To pick up a draggable item, press…" at bounding box center [821, 413] width 1002 height 688
click at [85, 96] on div "Schema" at bounding box center [73, 101] width 125 height 10
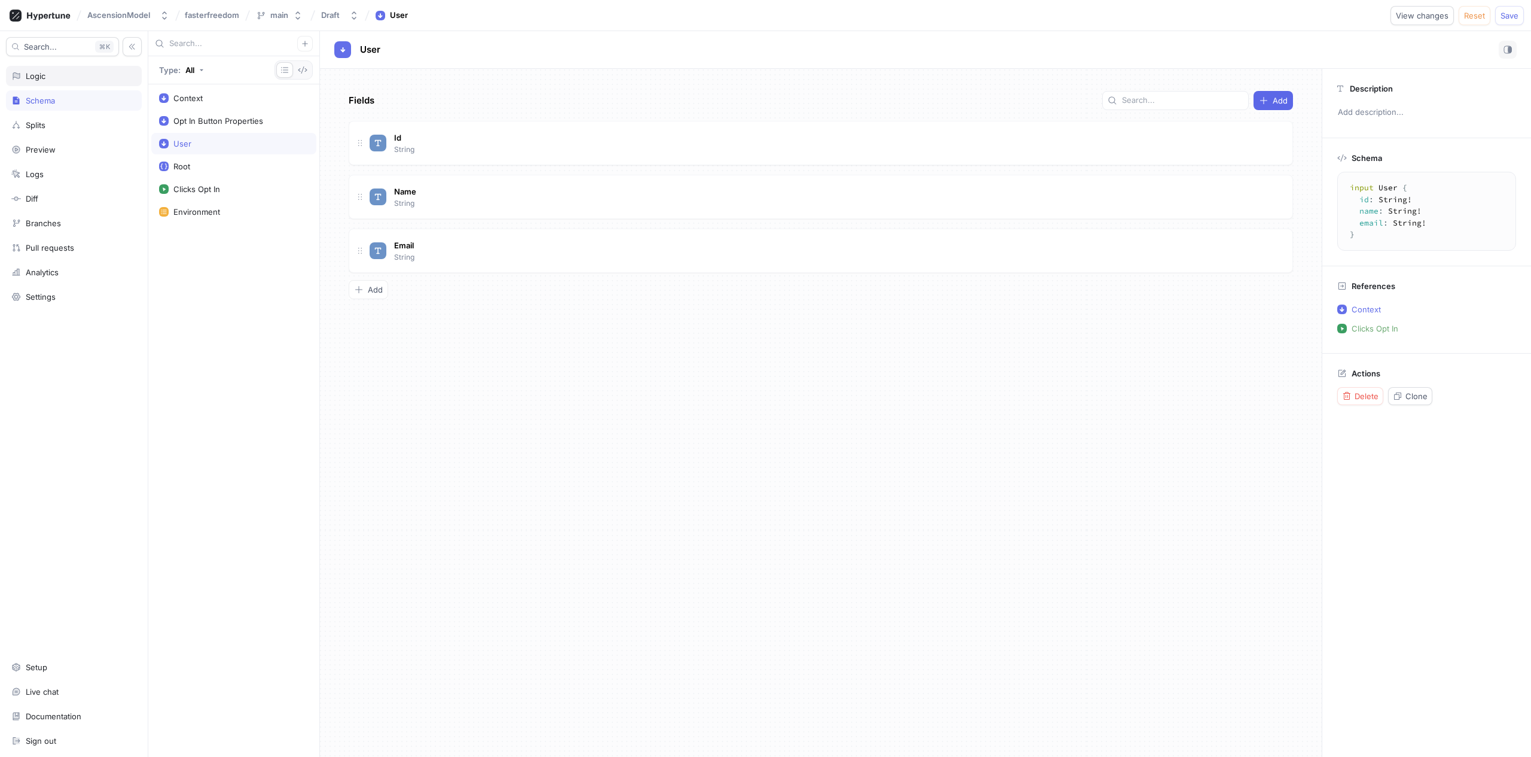
click at [76, 84] on div "Logic" at bounding box center [74, 76] width 136 height 20
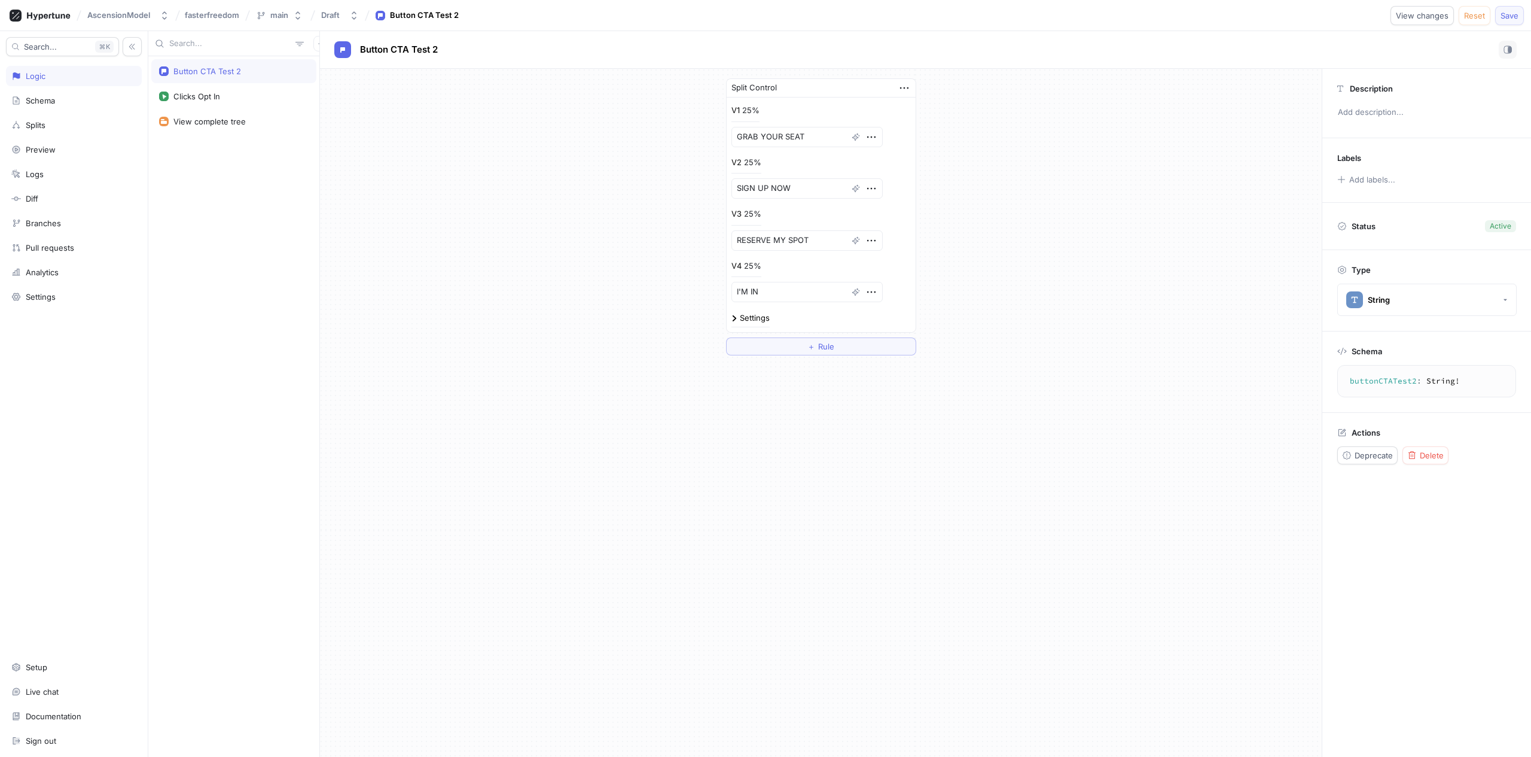
click at [1498, 19] on button "Save" at bounding box center [1509, 15] width 29 height 19
click at [749, 164] on div "25%" at bounding box center [752, 163] width 17 height 8
click at [59, 129] on div "Splits" at bounding box center [73, 125] width 125 height 10
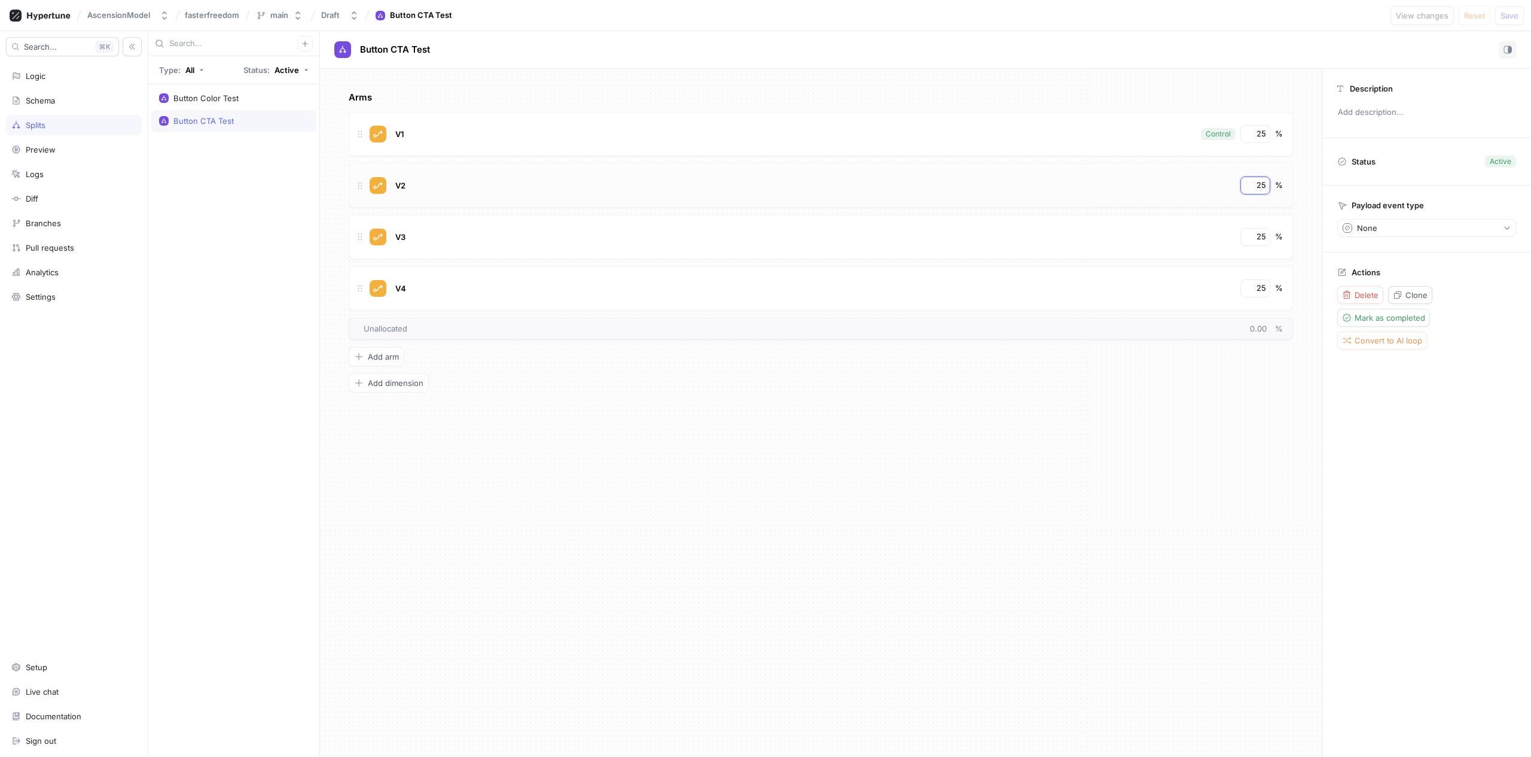
click at [1257, 185] on input "25" at bounding box center [1256, 185] width 20 height 12
type textarea "x"
type input "10"
type textarea "x"
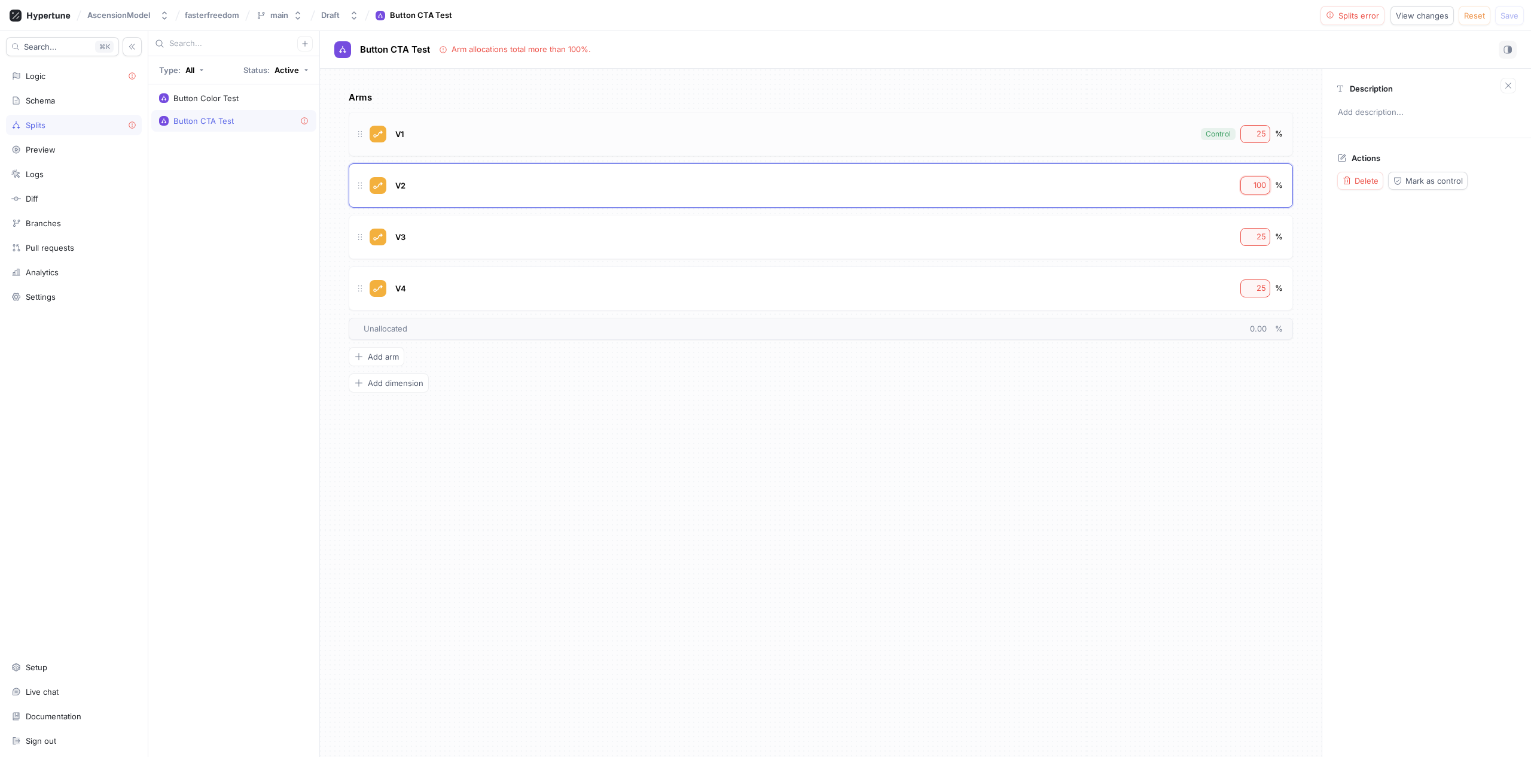
type input "100"
click at [1258, 134] on input "25" at bounding box center [1256, 134] width 20 height 12
type textarea "x"
type input "0"
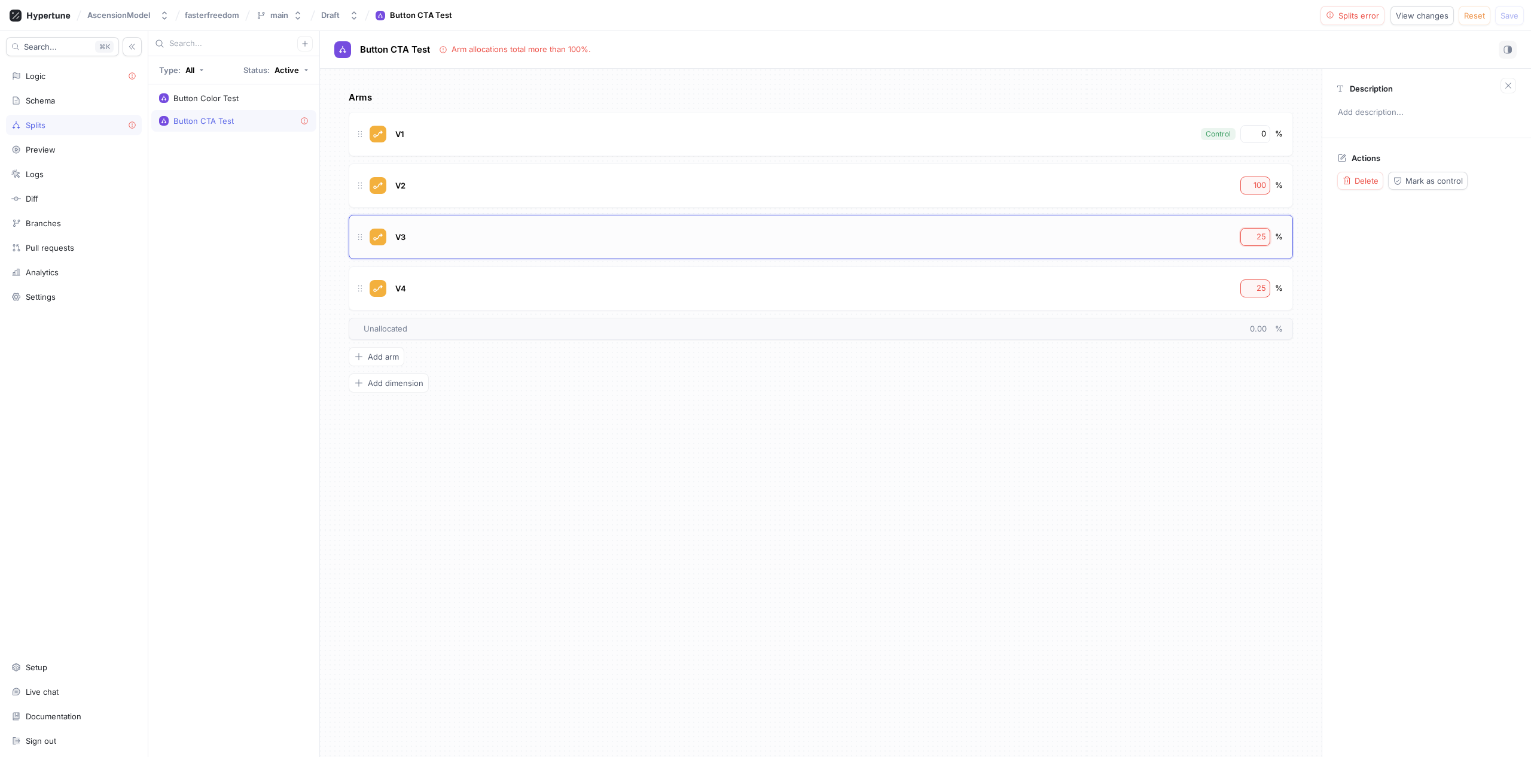
click at [1253, 237] on input "25" at bounding box center [1256, 237] width 20 height 12
type textarea "x"
type input "0"
click at [1257, 284] on input "25" at bounding box center [1256, 288] width 20 height 12
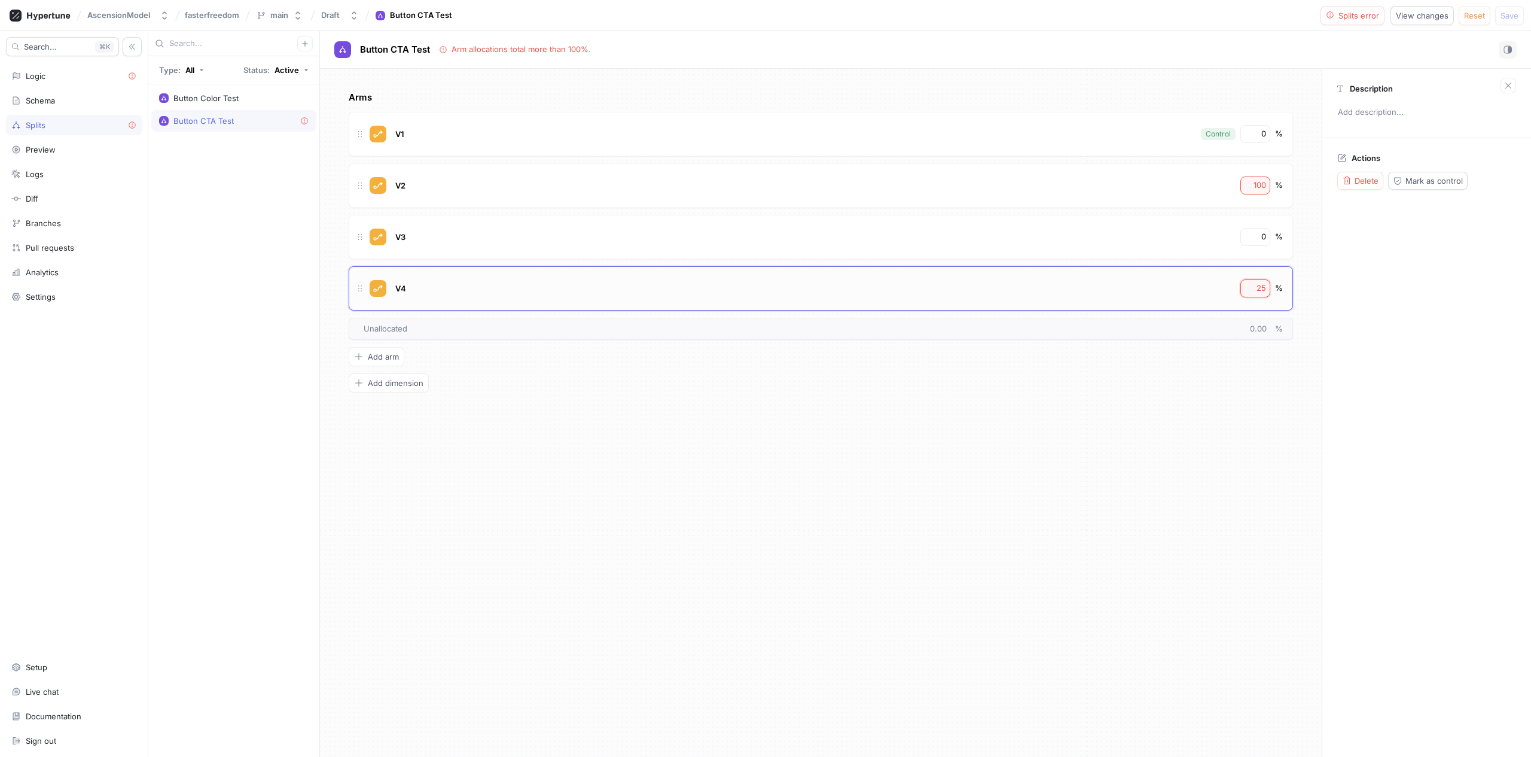
click at [1257, 284] on input "25" at bounding box center [1256, 288] width 20 height 12
type textarea "x"
type input "0"
click at [1249, 413] on div "Arms V1 Control 0 % V2 100 % V3 0 % V4 0 % To pick up a draggable item, press t…" at bounding box center [821, 413] width 1002 height 688
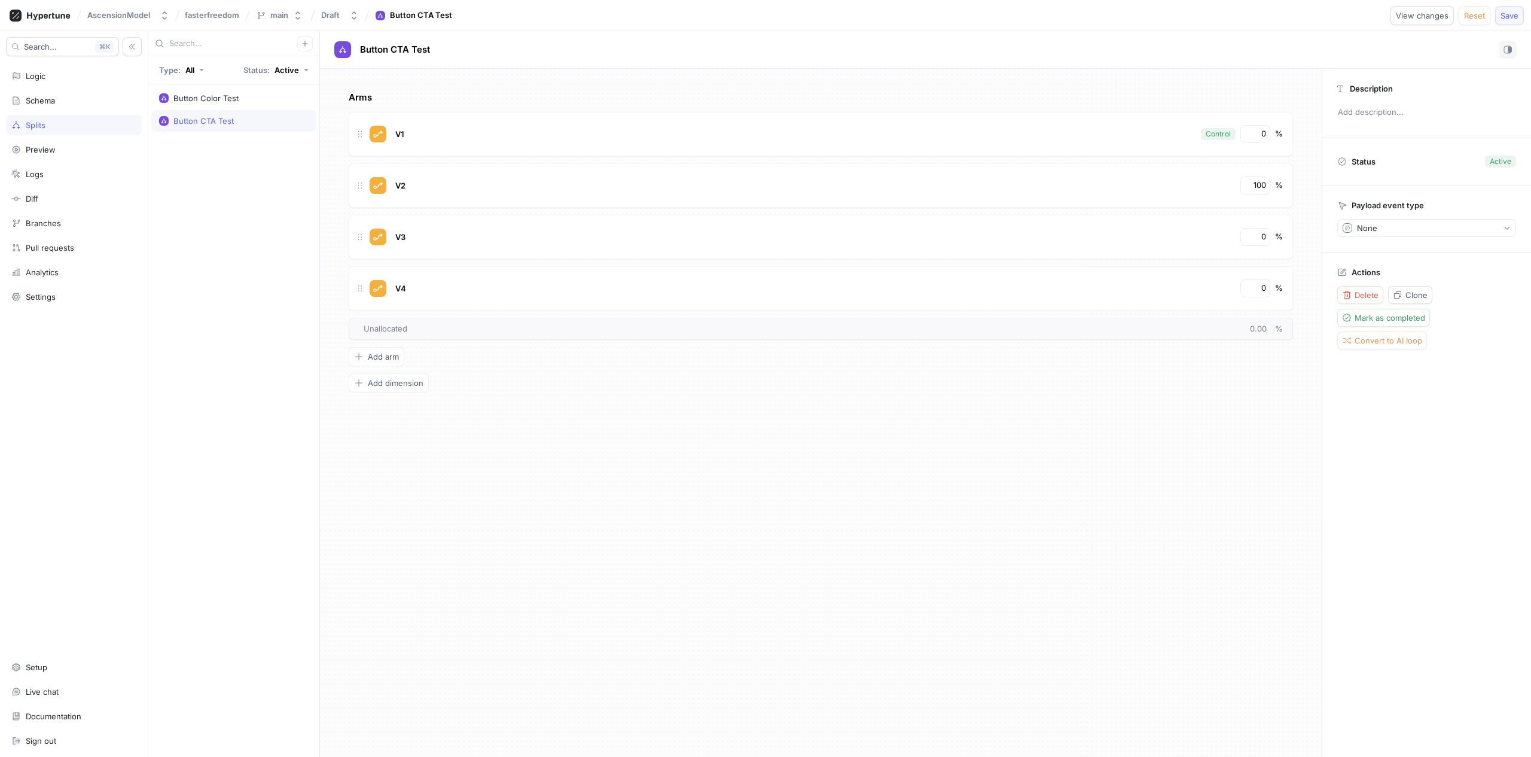
click at [1502, 18] on span "Save" at bounding box center [1510, 15] width 18 height 7
click at [1255, 240] on input "0" at bounding box center [1256, 237] width 20 height 12
type textarea "x"
type input "1"
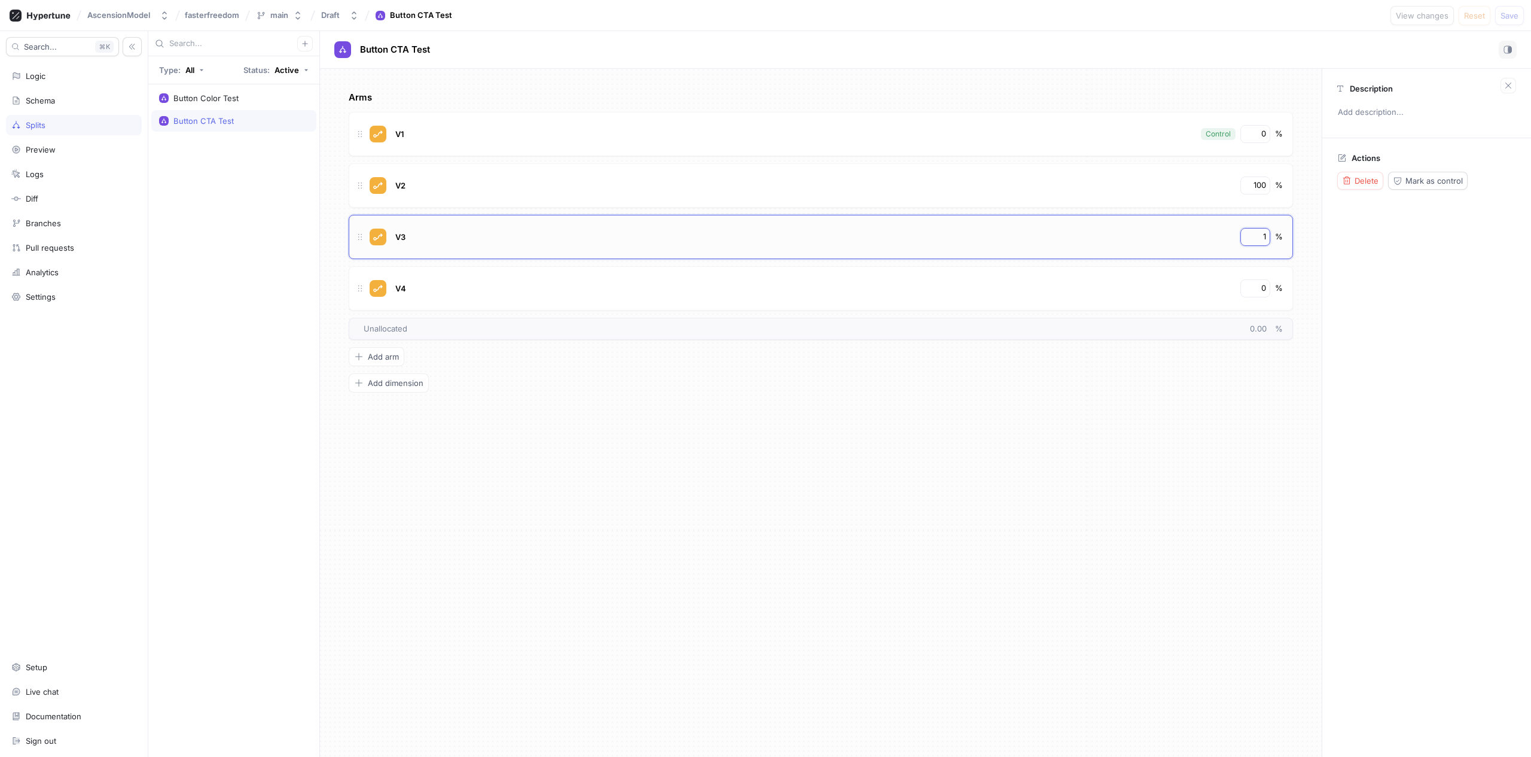
type textarea "x"
type input "10"
type textarea "x"
type input "100"
click at [1260, 184] on input "100" at bounding box center [1256, 185] width 20 height 12
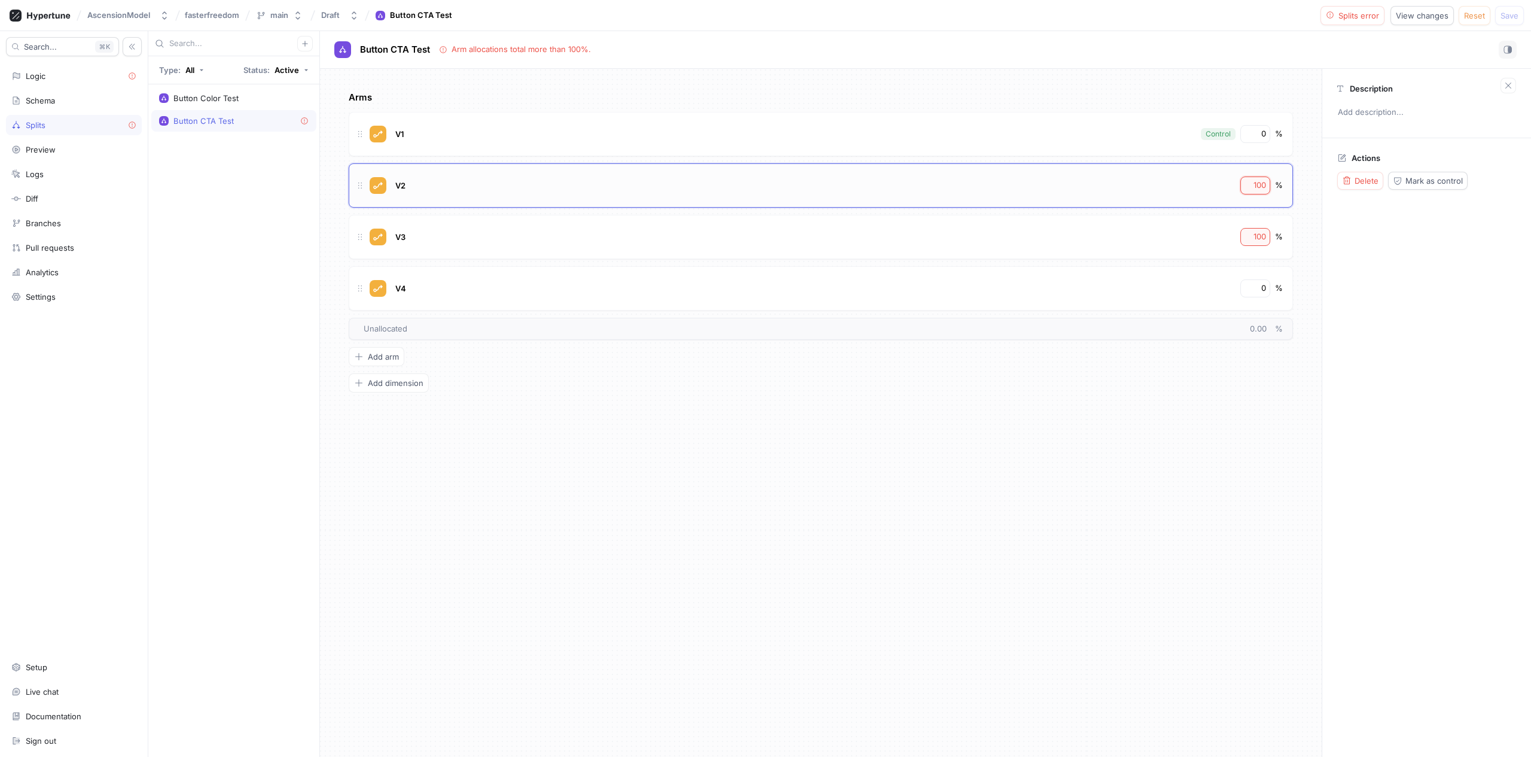
click at [1260, 184] on input "100" at bounding box center [1256, 185] width 20 height 12
type textarea "x"
type input "0"
click at [1519, 16] on button "Save" at bounding box center [1509, 15] width 29 height 19
click at [1257, 290] on input "0" at bounding box center [1256, 288] width 20 height 12
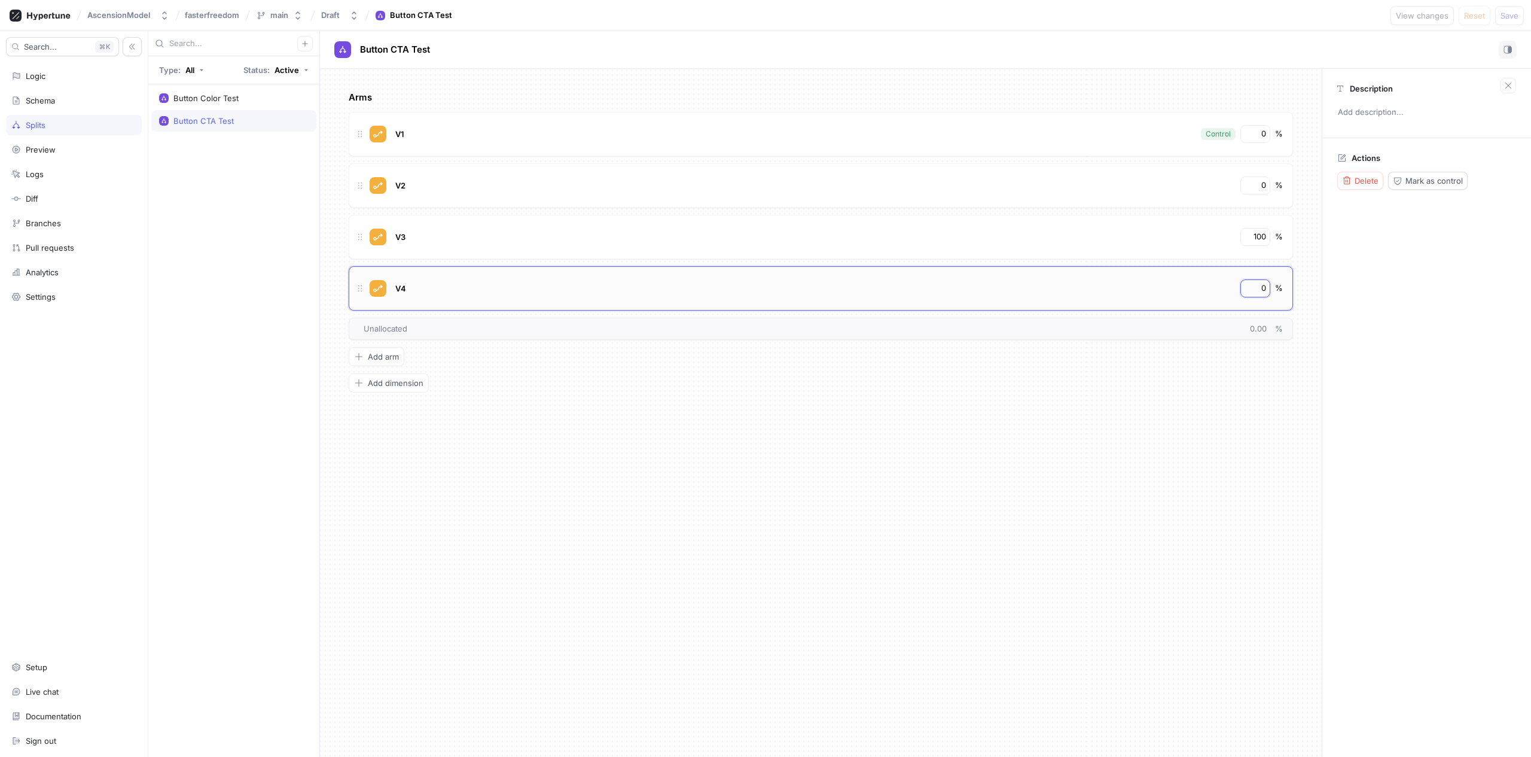
click at [1257, 290] on input "0" at bounding box center [1256, 288] width 20 height 12
type textarea "x"
type input "1"
type textarea "x"
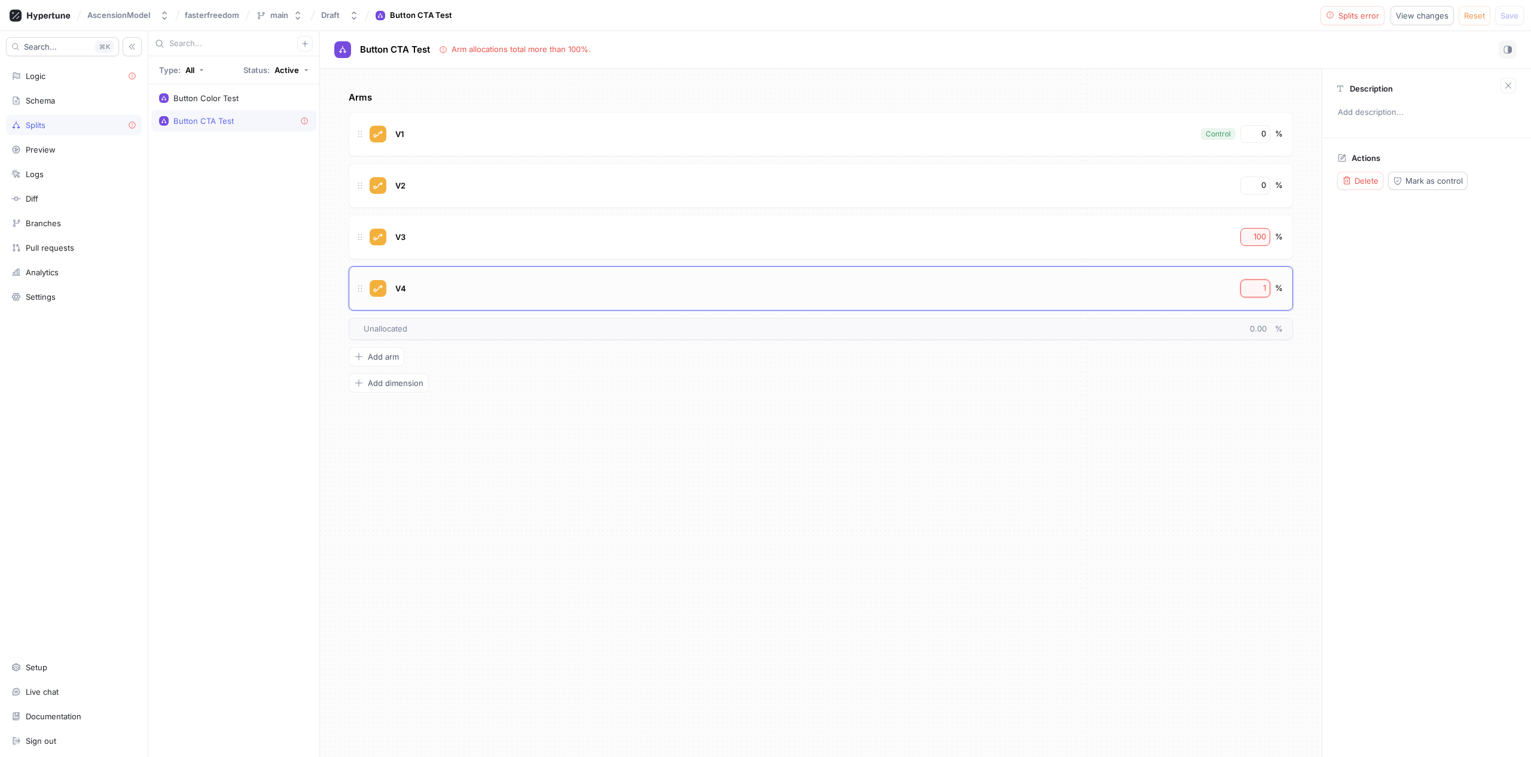
type input "10"
type textarea "x"
type input "100"
click at [1258, 240] on input "100" at bounding box center [1256, 237] width 20 height 12
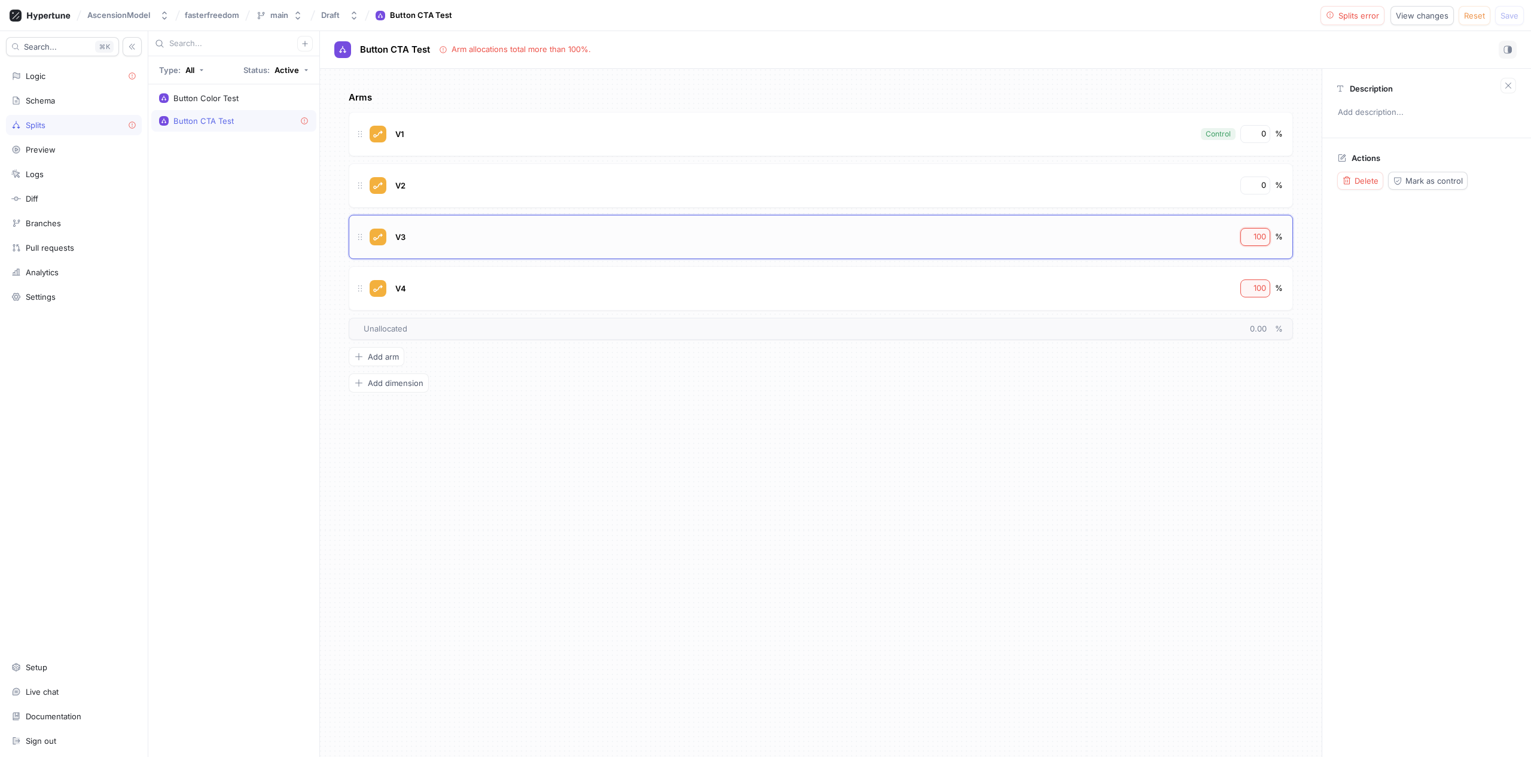
type textarea "x"
type input "0"
click at [1502, 19] on span "Save" at bounding box center [1510, 15] width 18 height 7
click at [71, 77] on div "Logic" at bounding box center [73, 76] width 125 height 10
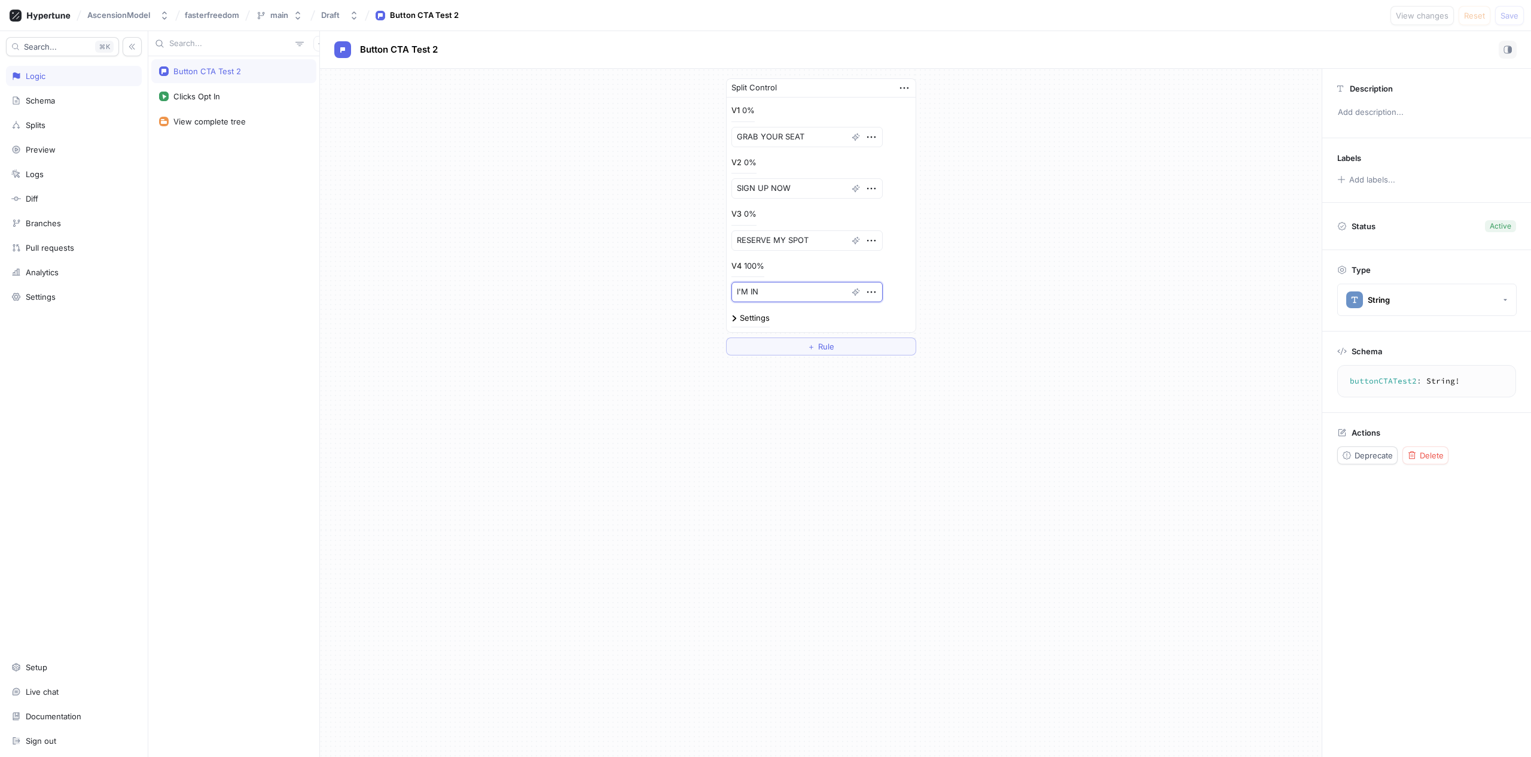
click at [775, 294] on textarea "I'M IN" at bounding box center [807, 292] width 151 height 20
type textarea "x"
type textarea "I'M IN!"
type textarea "x"
type textarea "I'M IN!!"
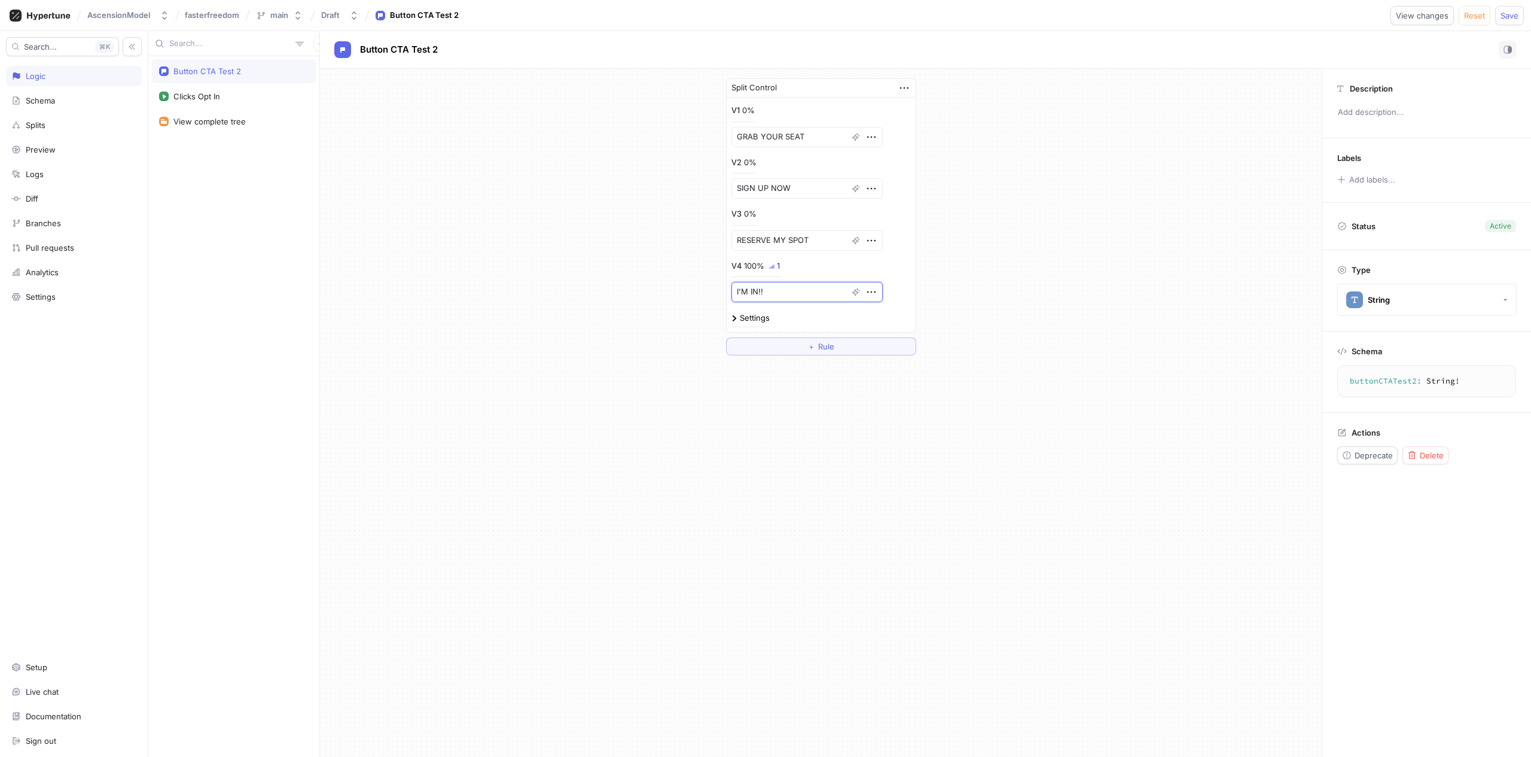
type textarea "x"
type textarea "I'M IN!!!"
click at [1506, 21] on button "Save" at bounding box center [1509, 15] width 29 height 19
click at [776, 294] on textarea "I'M IN!!!" at bounding box center [807, 292] width 151 height 20
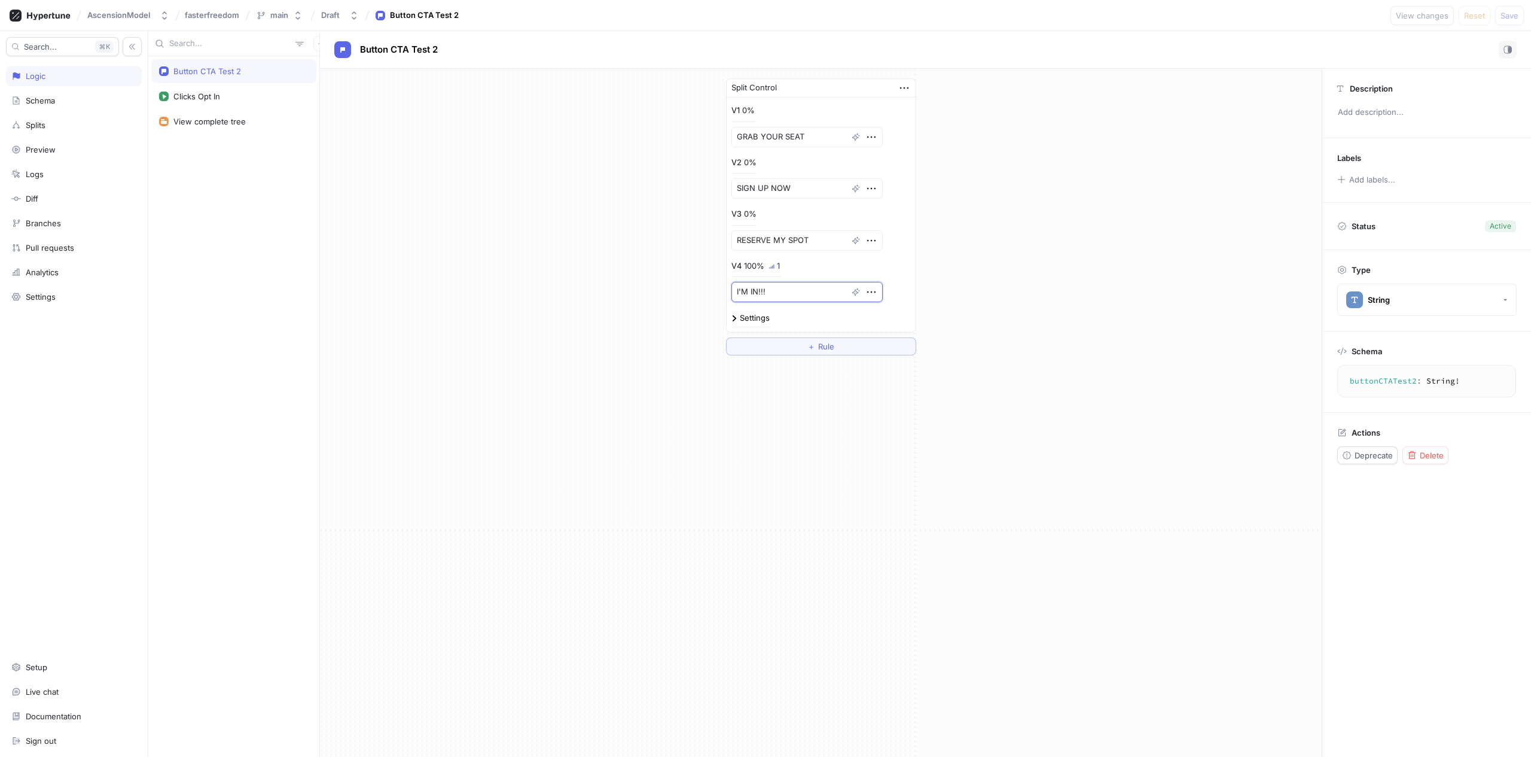
click at [776, 294] on textarea "I'M IN!!!" at bounding box center [807, 292] width 151 height 20
type textarea "x"
type textarea "L"
type textarea "x"
type textarea "LET"
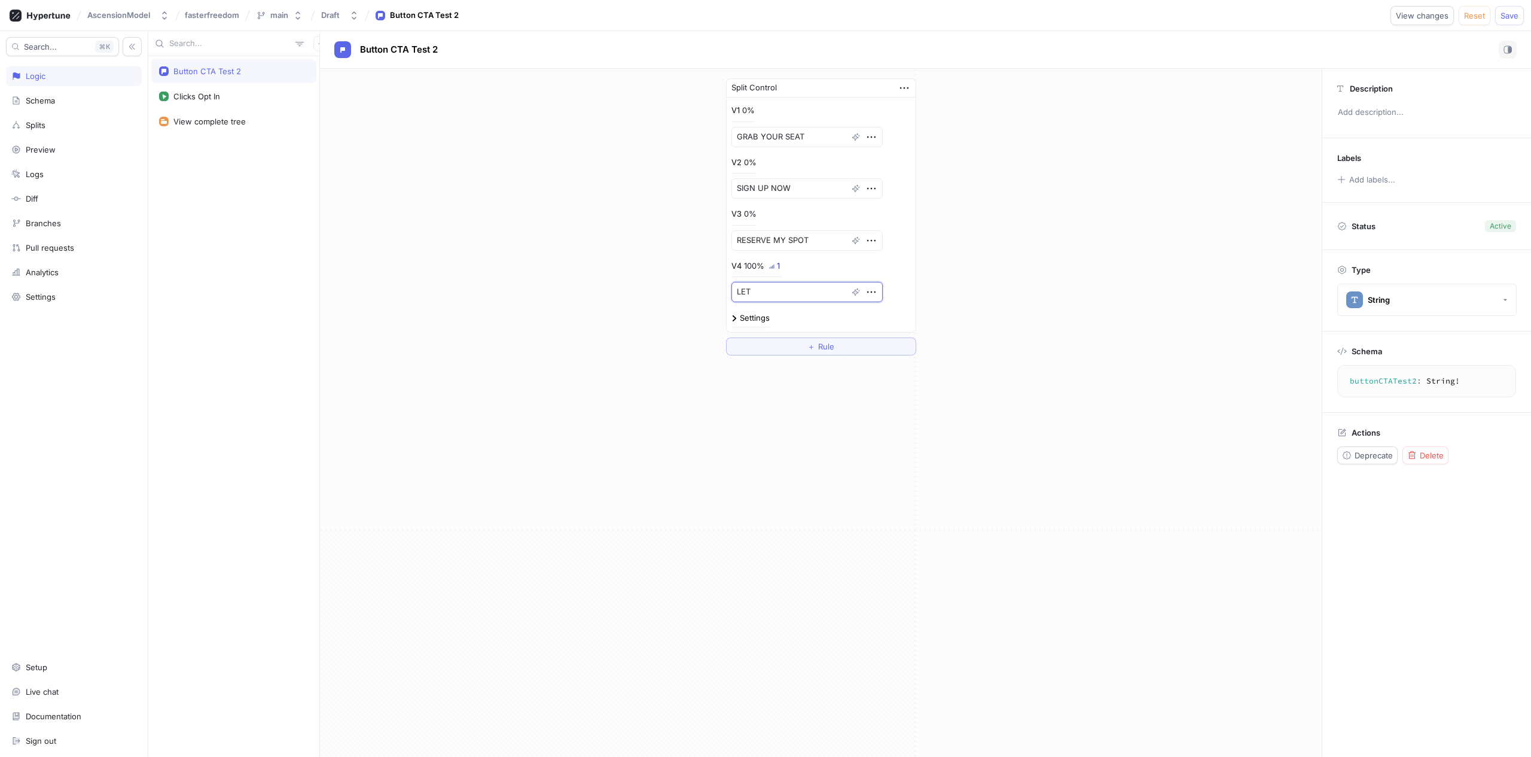
type textarea "x"
type textarea "LE"
type textarea "x"
type textarea "L"
type textarea "x"
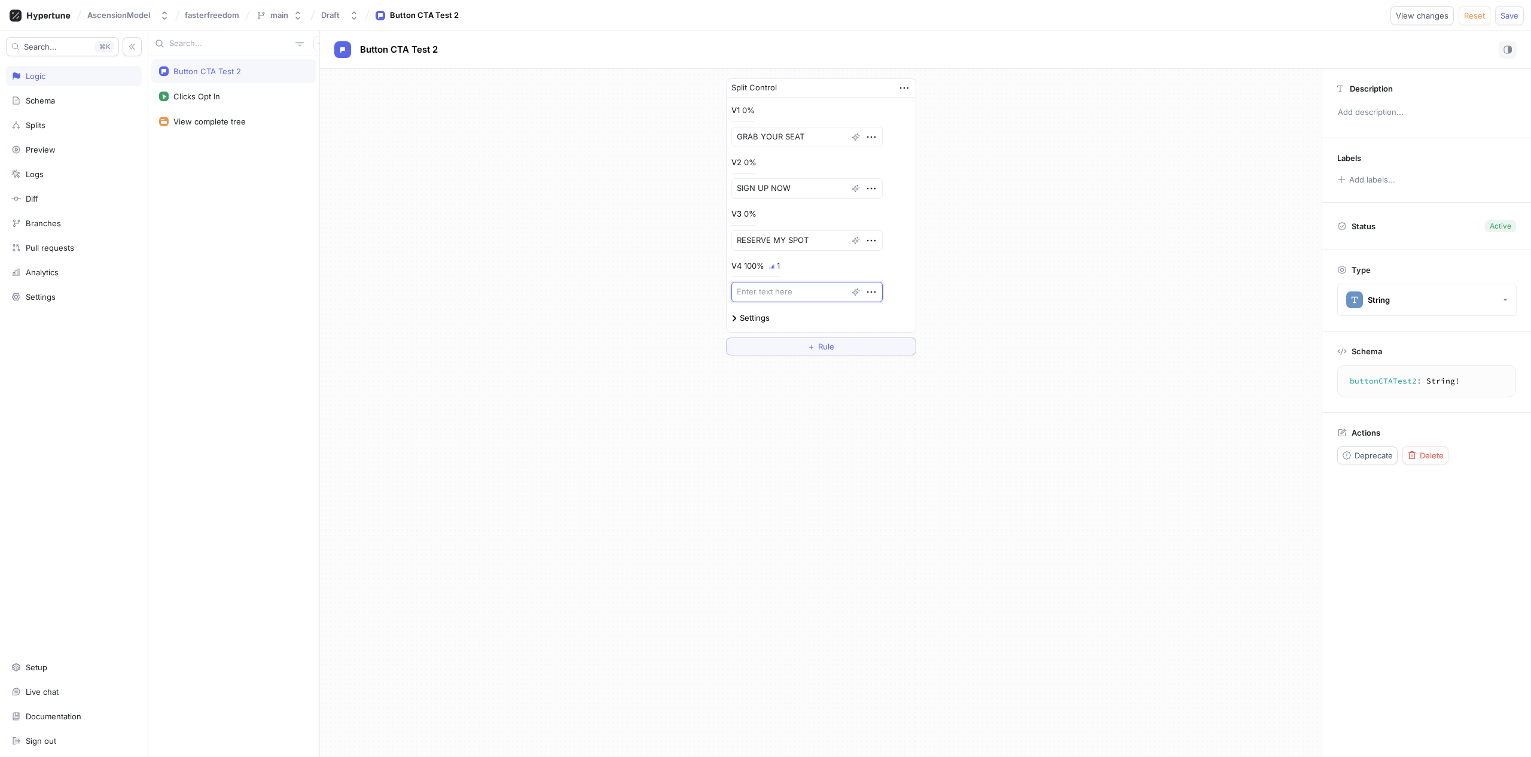
type textarea "x"
type textarea "I"
type textarea "x"
type textarea "I'"
type textarea "x"
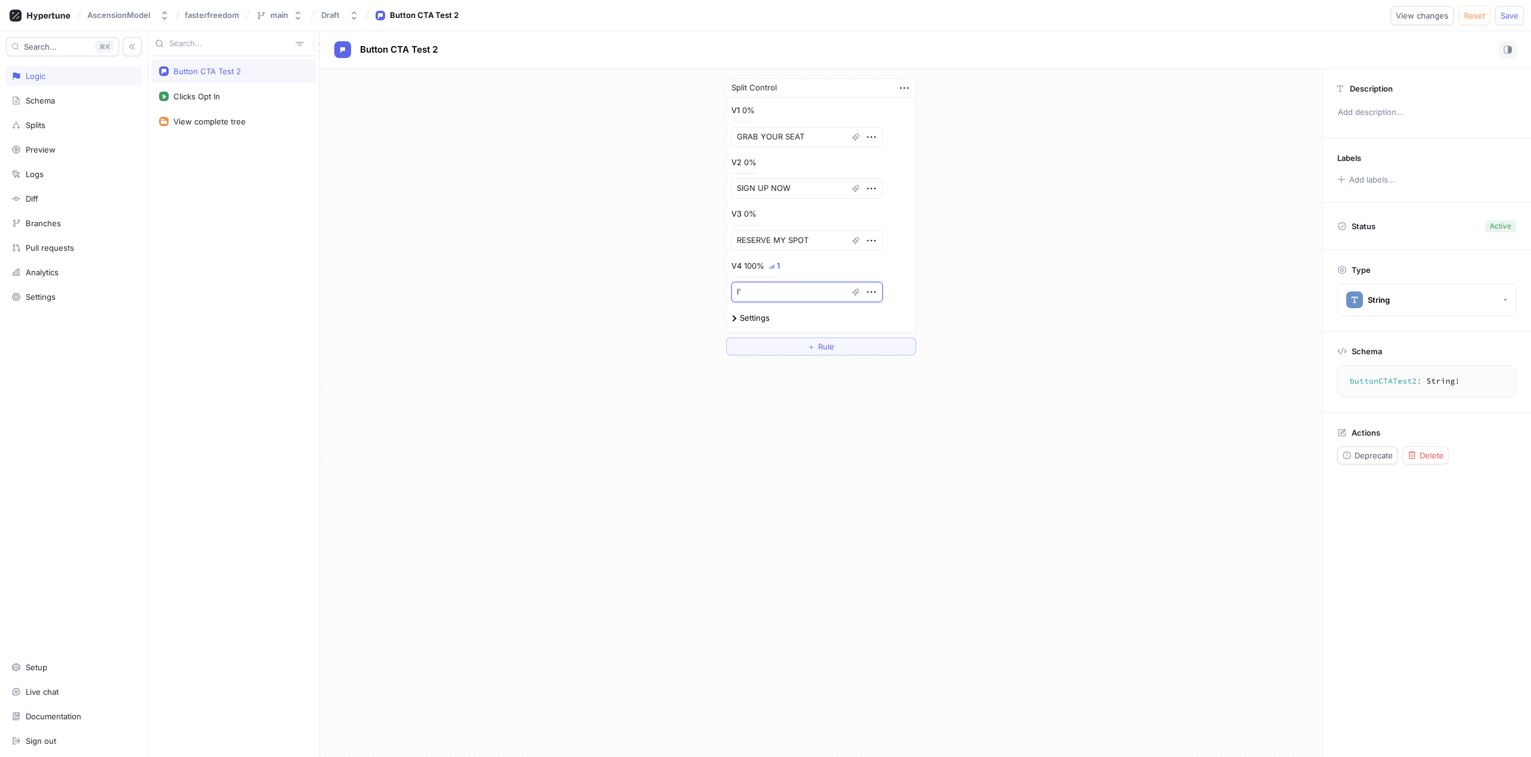
type textarea "I"
type textarea "x"
type textarea "I"
type textarea "x"
type textarea "I W"
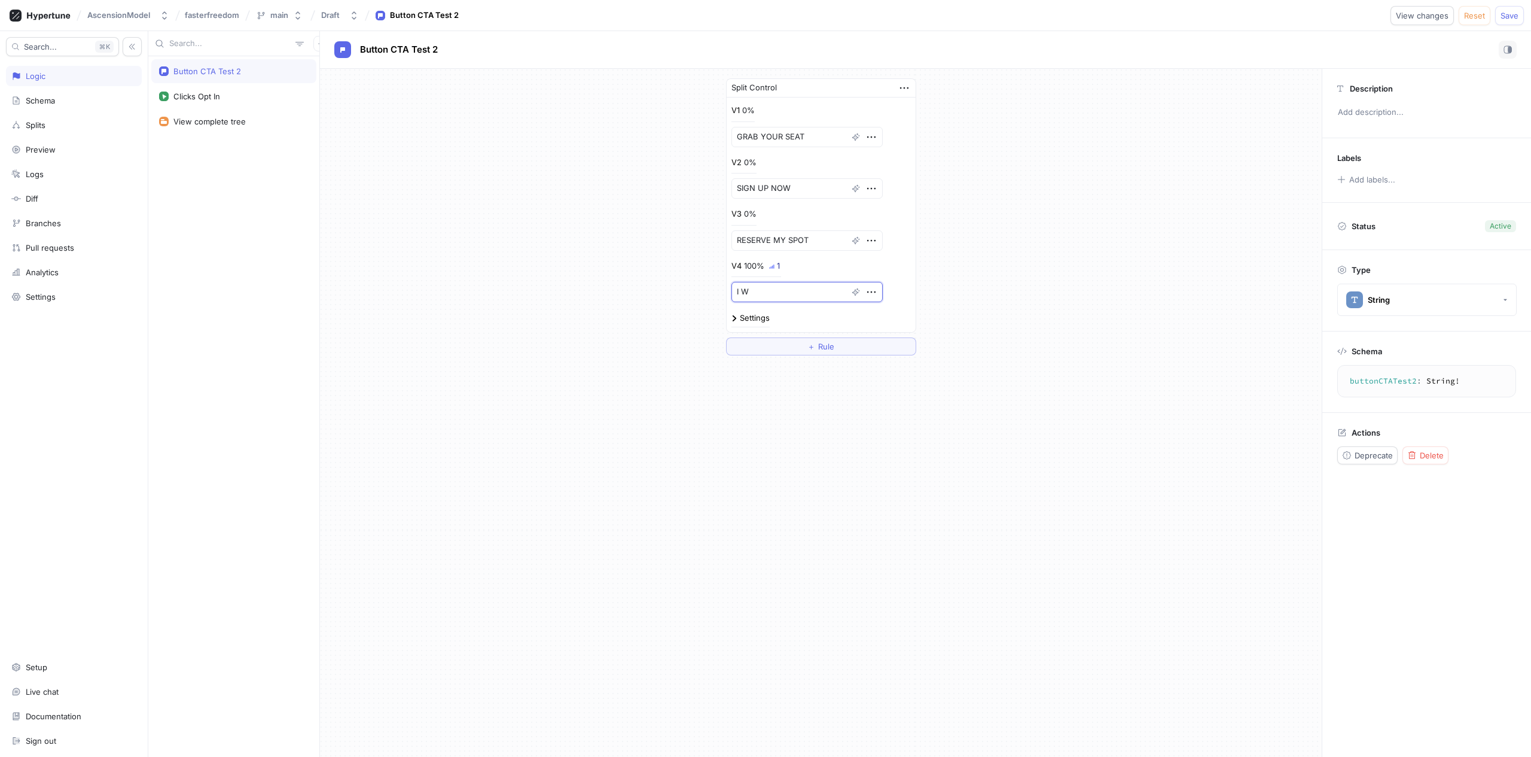
type textarea "x"
type textarea "I WA"
type textarea "x"
type textarea "I WAN"
type textarea "x"
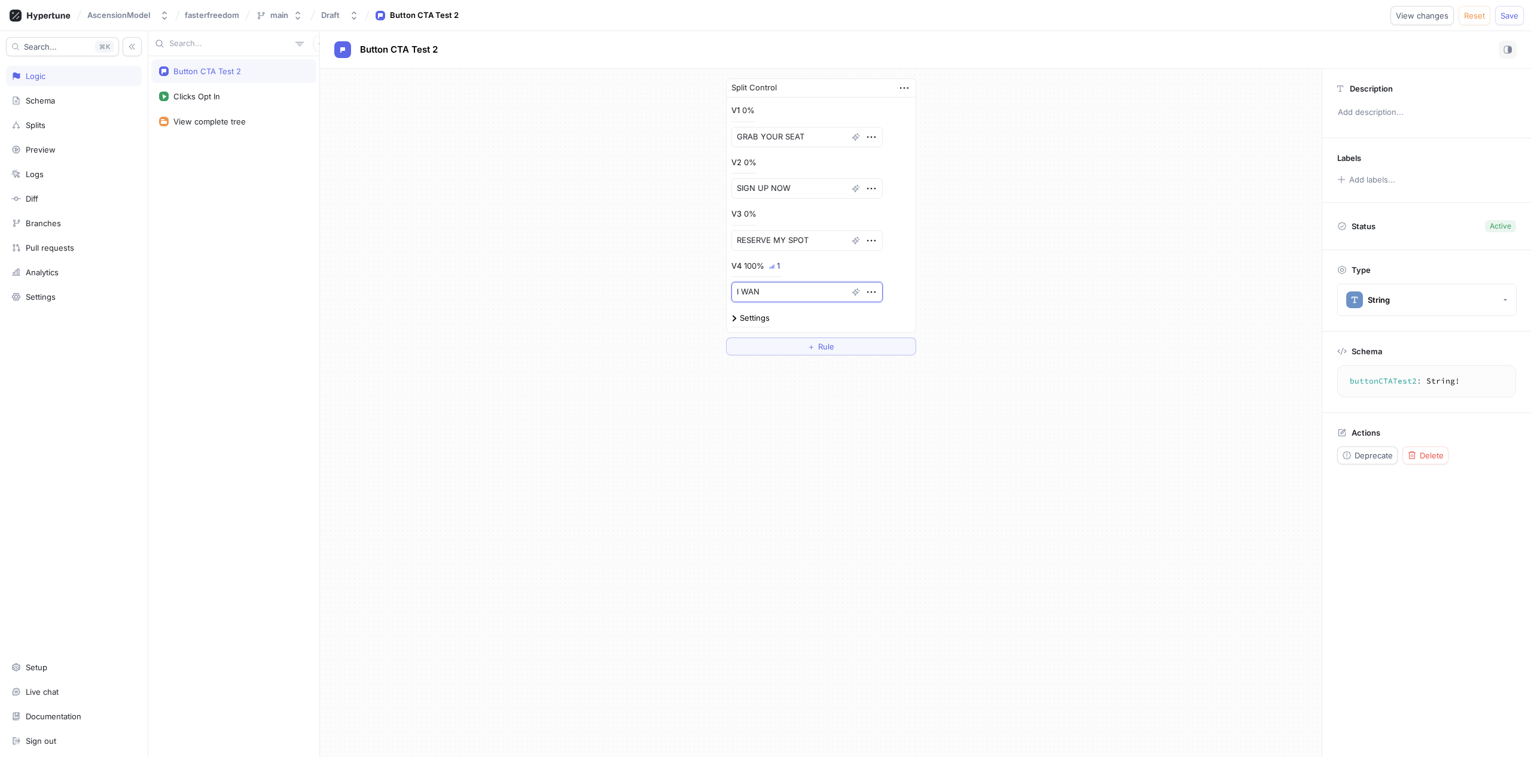
type textarea "I WANT"
type textarea "x"
type textarea "I WANT"
type textarea "x"
type textarea "I WANT T"
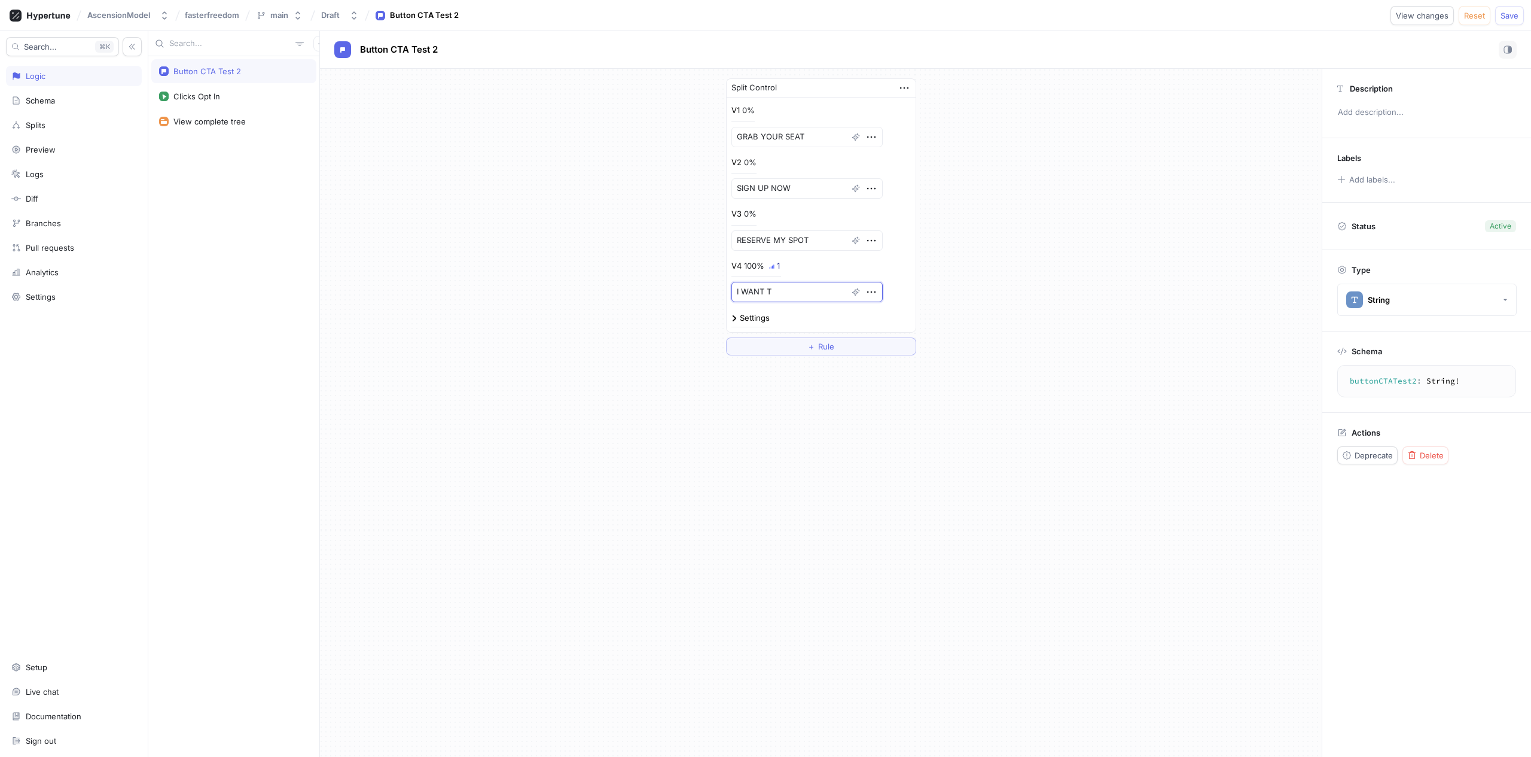
type textarea "x"
type textarea "I WANT TO"
type textarea "x"
type textarea "I WANT TO"
type textarea "x"
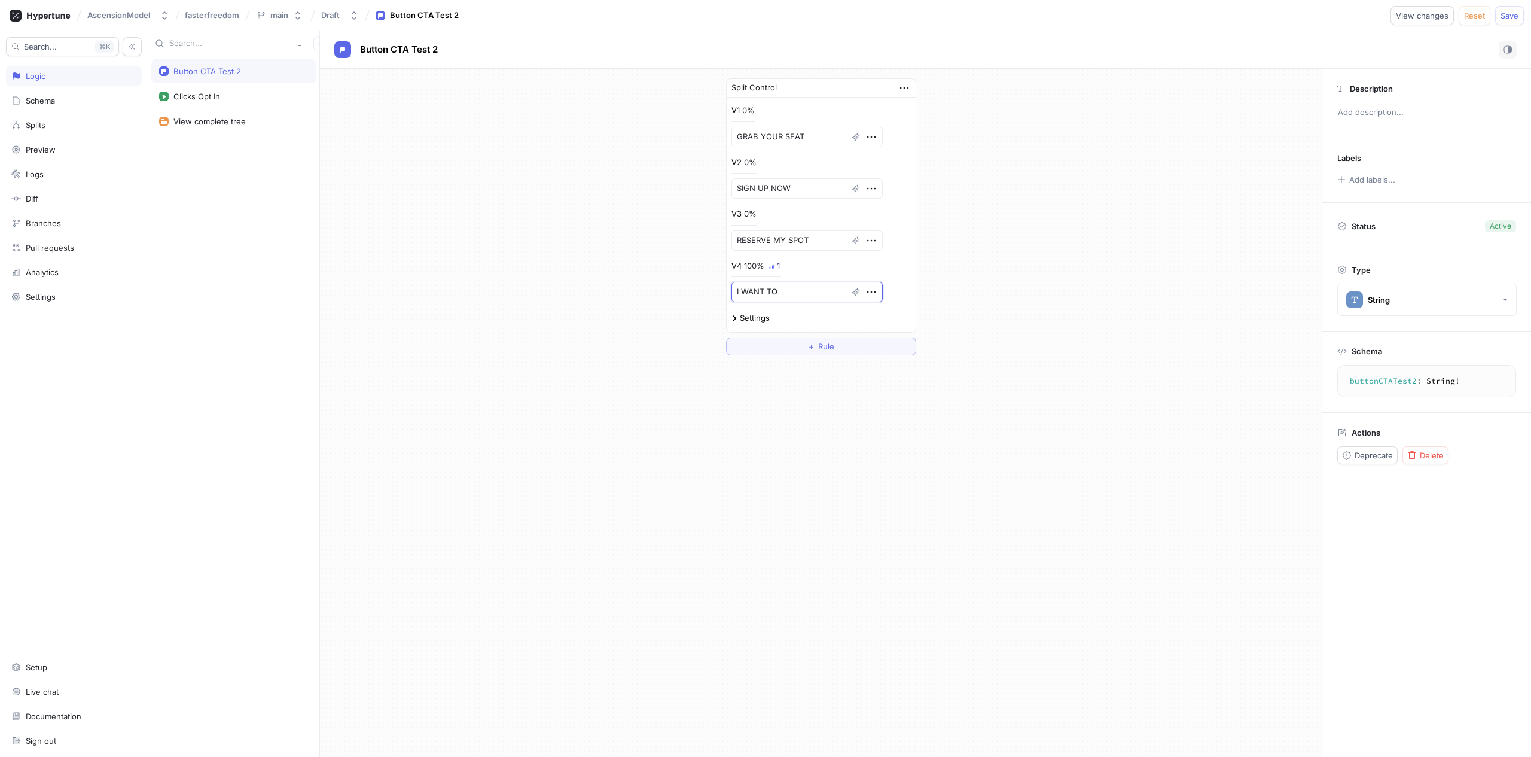
type textarea "I WANT TO J"
type textarea "x"
type textarea "I WANT TO JO"
type textarea "x"
type textarea "I WANT TO JOI"
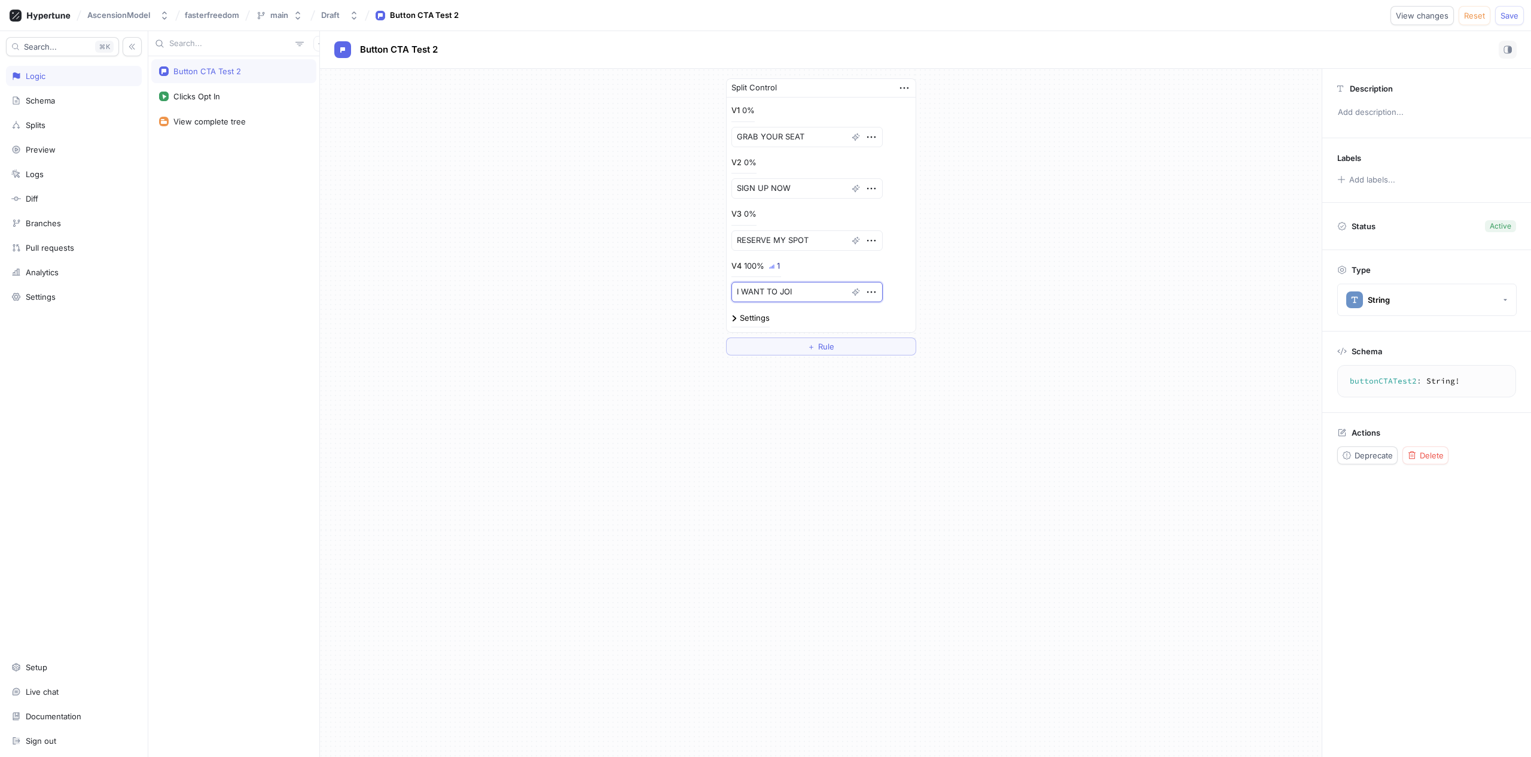
type textarea "x"
type textarea "I WANT TO JOIN"
click at [1505, 9] on button "Save" at bounding box center [1509, 15] width 29 height 19
click at [84, 127] on div "Splits" at bounding box center [73, 125] width 125 height 10
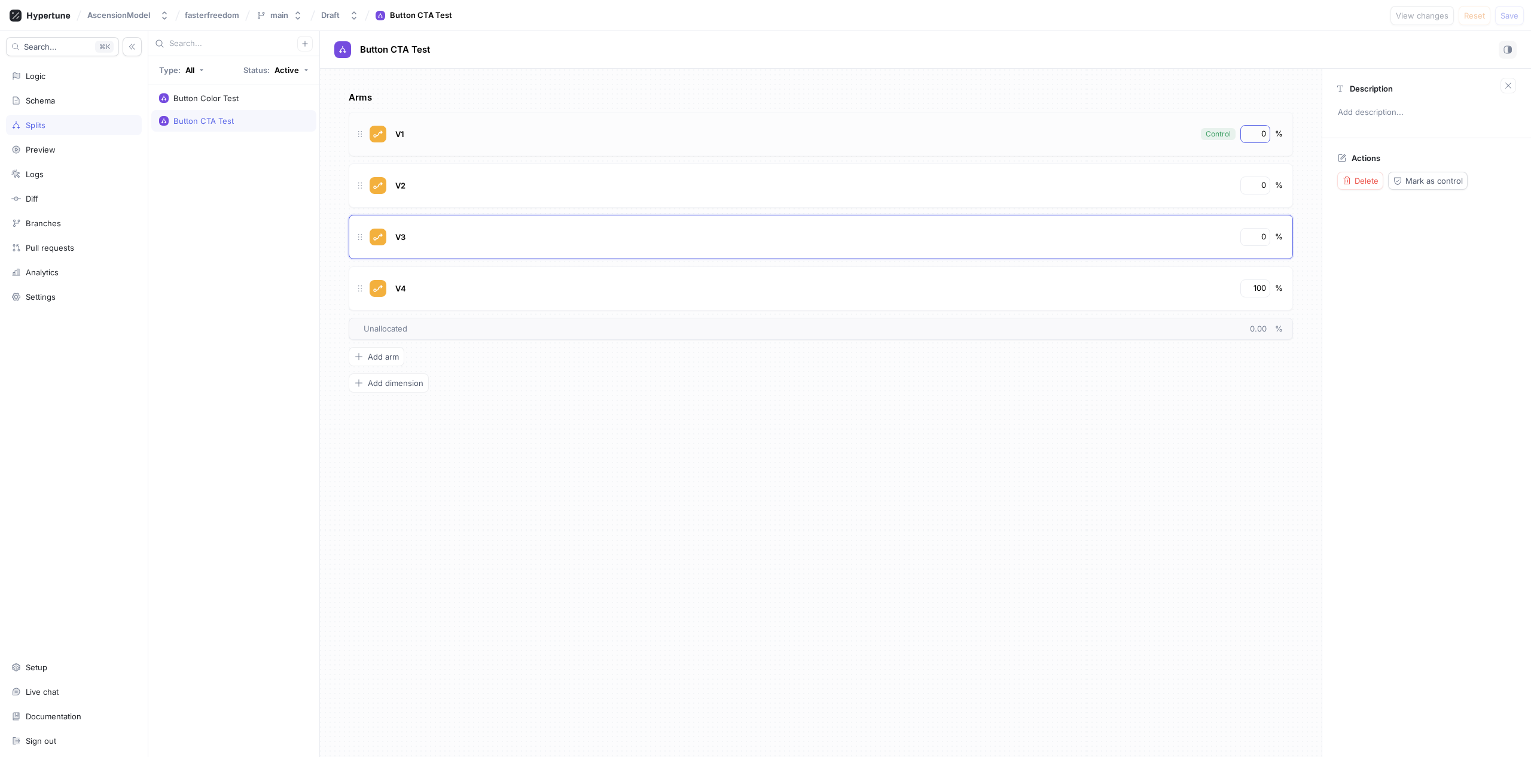
click at [1261, 141] on div "0" at bounding box center [1256, 134] width 30 height 18
click at [1258, 132] on input "0" at bounding box center [1256, 134] width 20 height 12
type textarea "x"
type input "2"
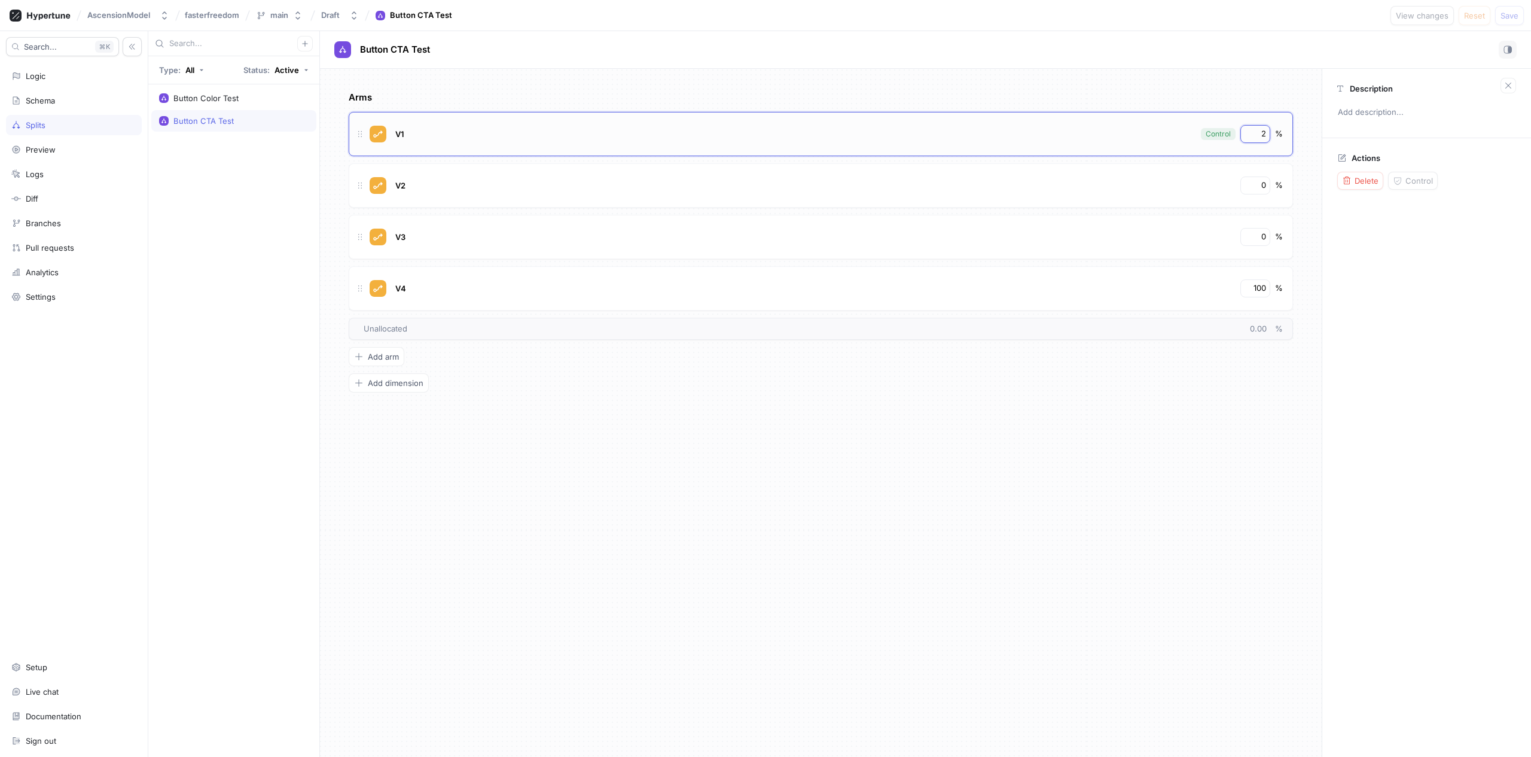
type textarea "x"
type input "25"
type textarea "x"
type input "2"
type textarea "x"
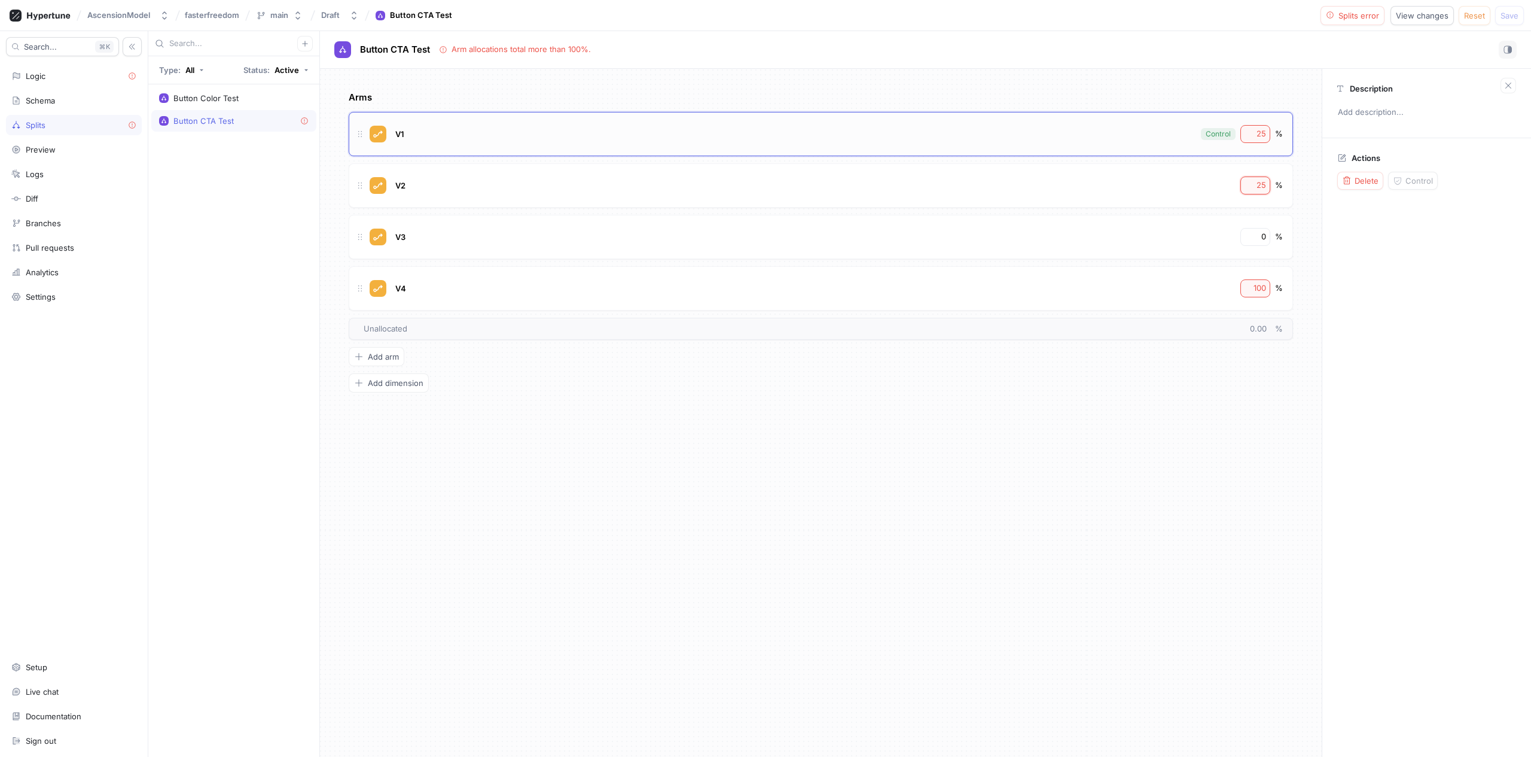
type input "25"
type textarea "x"
type input "2"
type textarea "x"
type input "25"
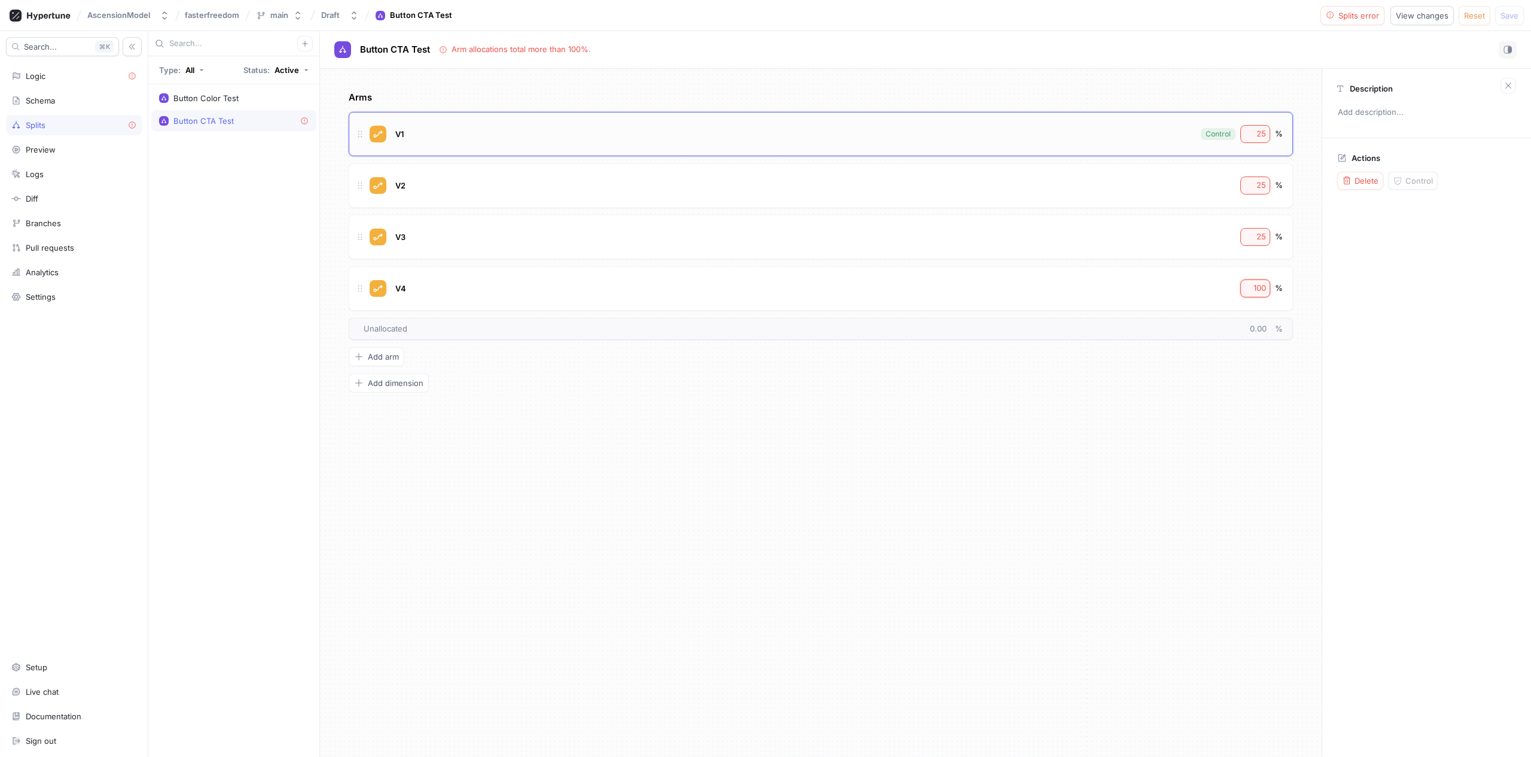
type textarea "x"
type input "2"
type textarea "x"
type input "25"
click at [1521, 19] on button "Save" at bounding box center [1509, 15] width 29 height 19
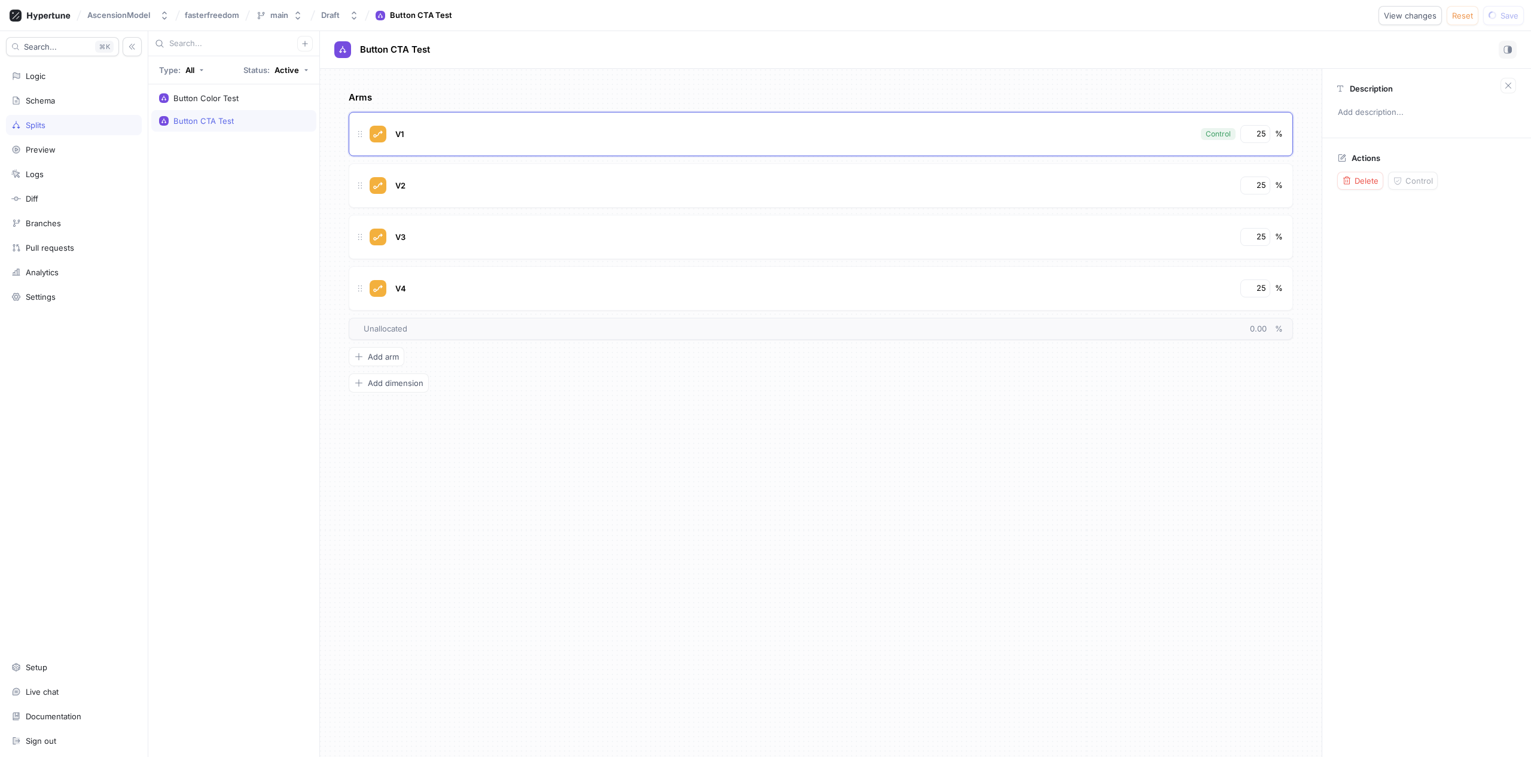
type textarea "x"
